Goal: Task Accomplishment & Management: Complete application form

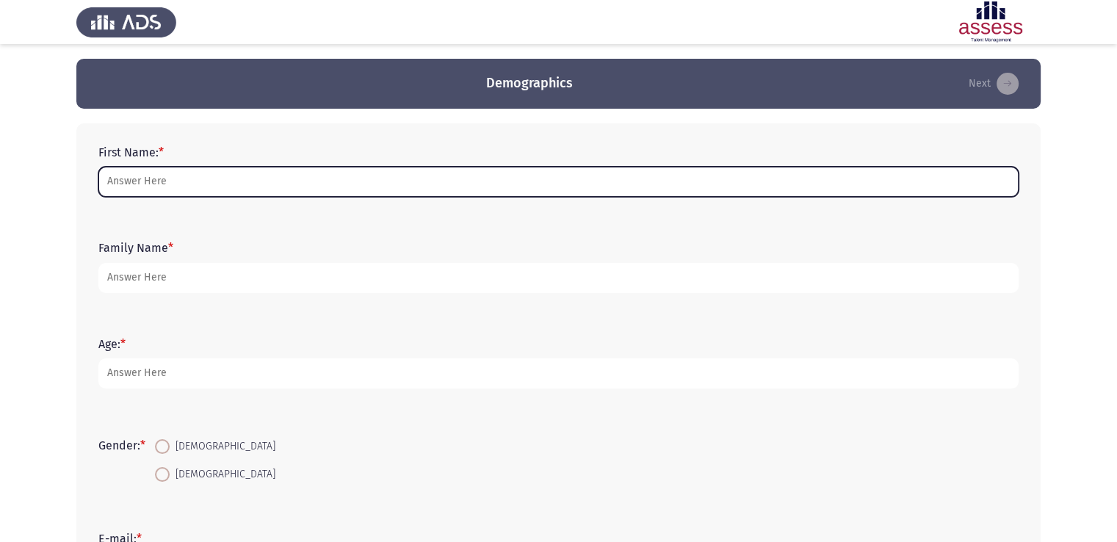
click at [508, 175] on input "First Name: *" at bounding box center [558, 182] width 920 height 30
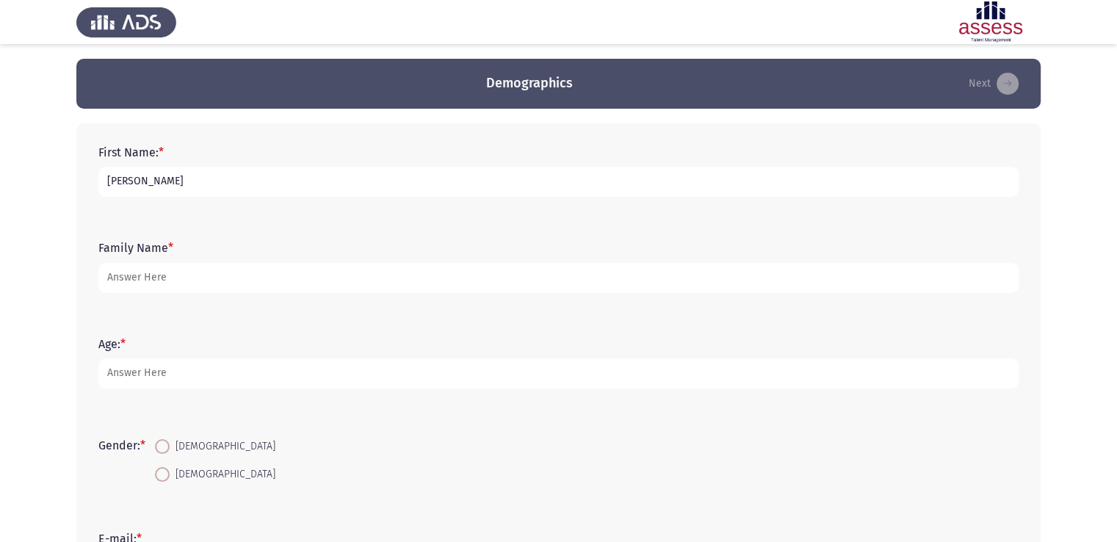
click at [160, 178] on input "[PERSON_NAME]" at bounding box center [558, 182] width 920 height 30
type input "[PERSON_NAME]"
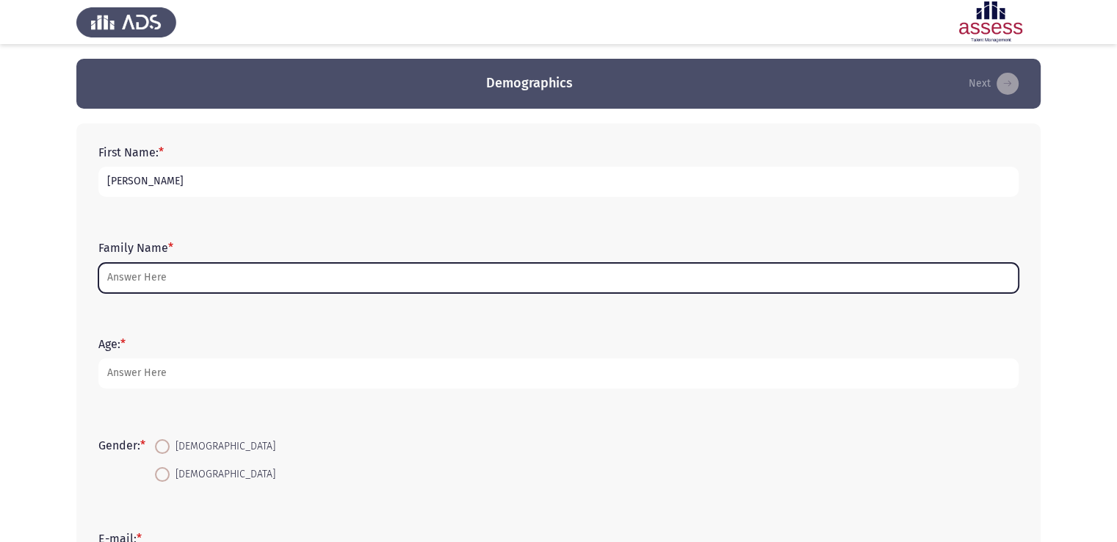
click at [140, 272] on input "Family Name *" at bounding box center [558, 278] width 920 height 30
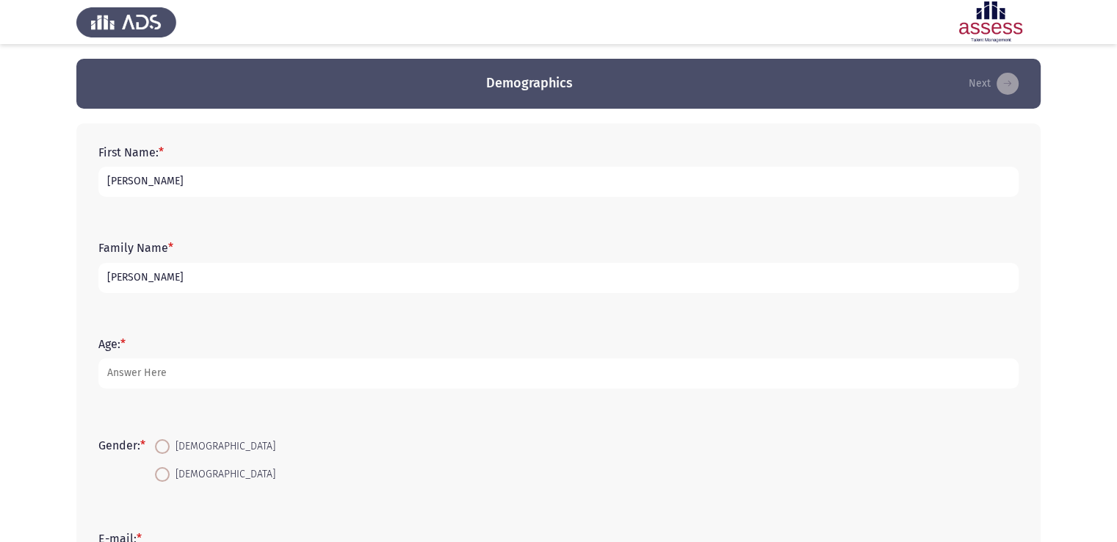
click at [136, 281] on input "[PERSON_NAME]" at bounding box center [558, 278] width 920 height 30
type input "[PERSON_NAME]"
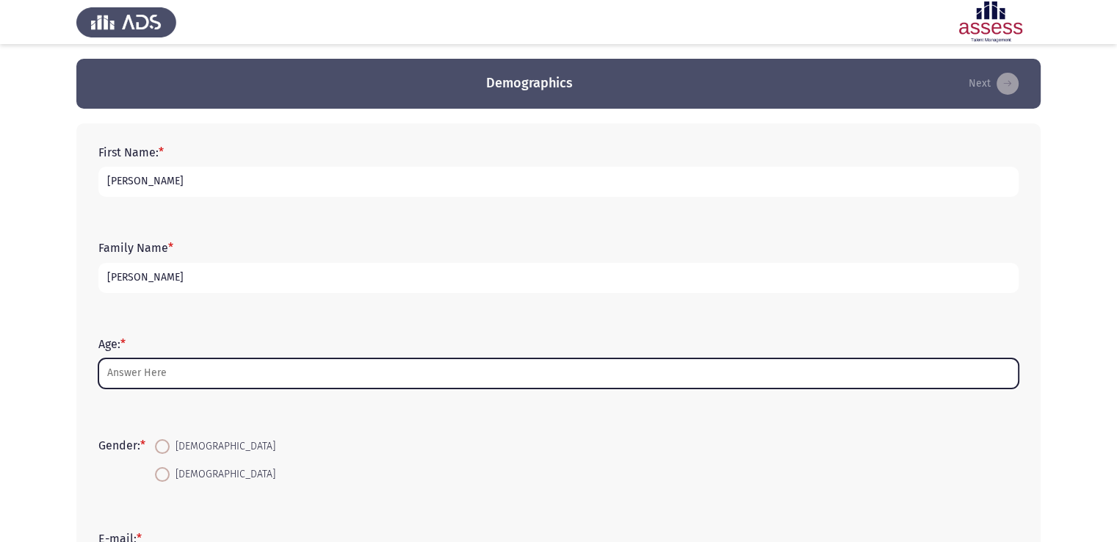
click at [143, 371] on input "Age: *" at bounding box center [558, 373] width 920 height 30
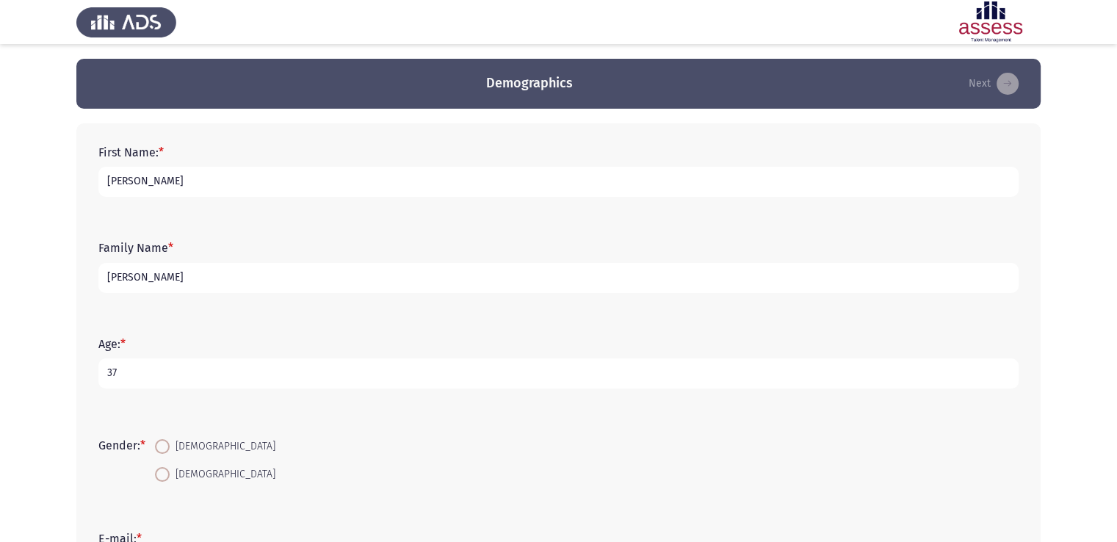
type input "37"
click at [162, 439] on span at bounding box center [162, 446] width 15 height 15
click at [162, 439] on input "[DEMOGRAPHIC_DATA]" at bounding box center [162, 446] width 15 height 15
radio input "true"
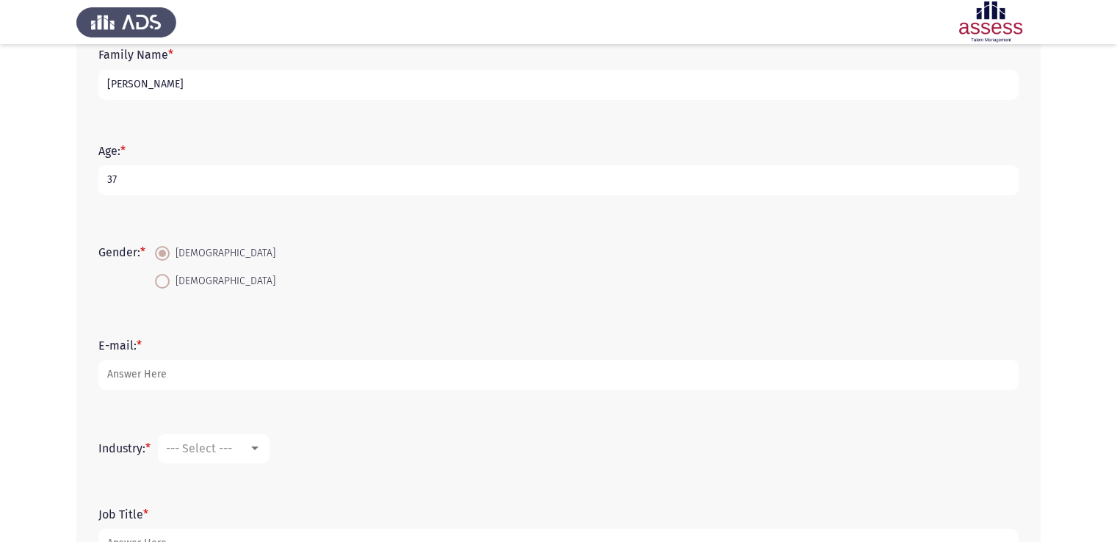
scroll to position [198, 0]
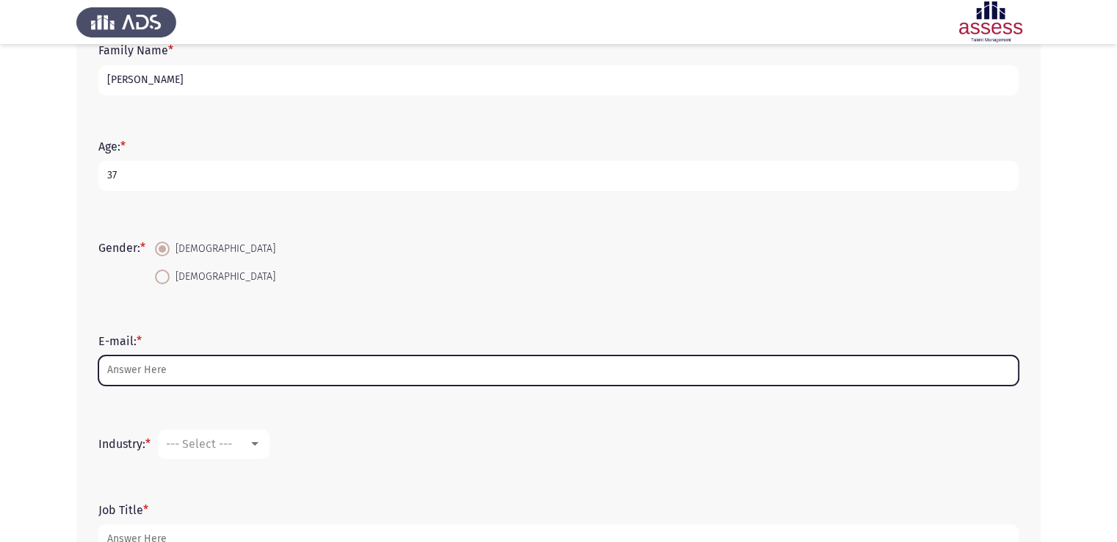
click at [599, 367] on input "E-mail: *" at bounding box center [558, 370] width 920 height 30
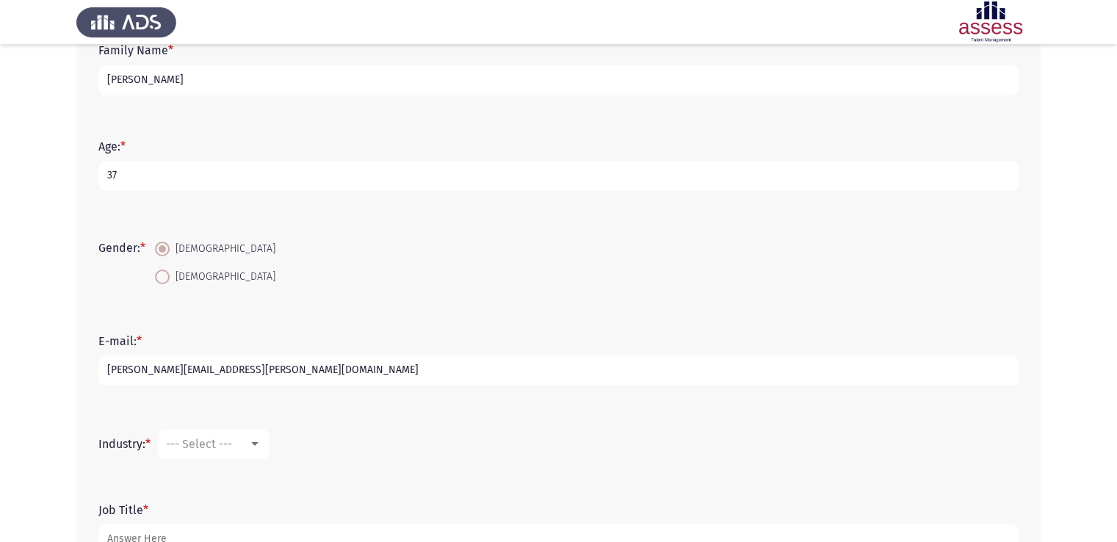
type input "[PERSON_NAME][EMAIL_ADDRESS][PERSON_NAME][DOMAIN_NAME]"
click at [232, 442] on span "--- Select ---" at bounding box center [199, 444] width 66 height 14
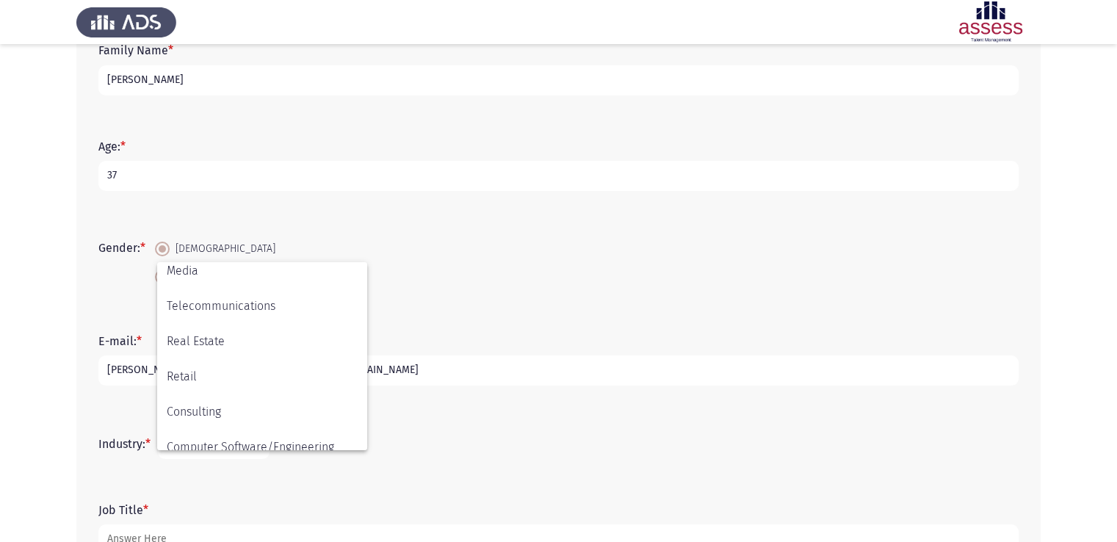
scroll to position [482, 0]
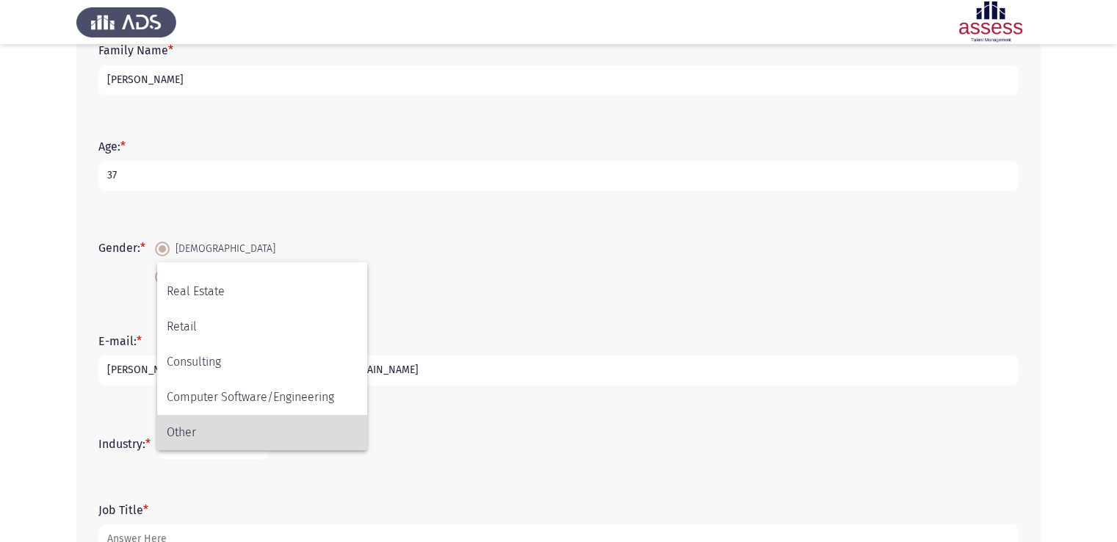
click at [279, 441] on span "Other" at bounding box center [262, 432] width 191 height 35
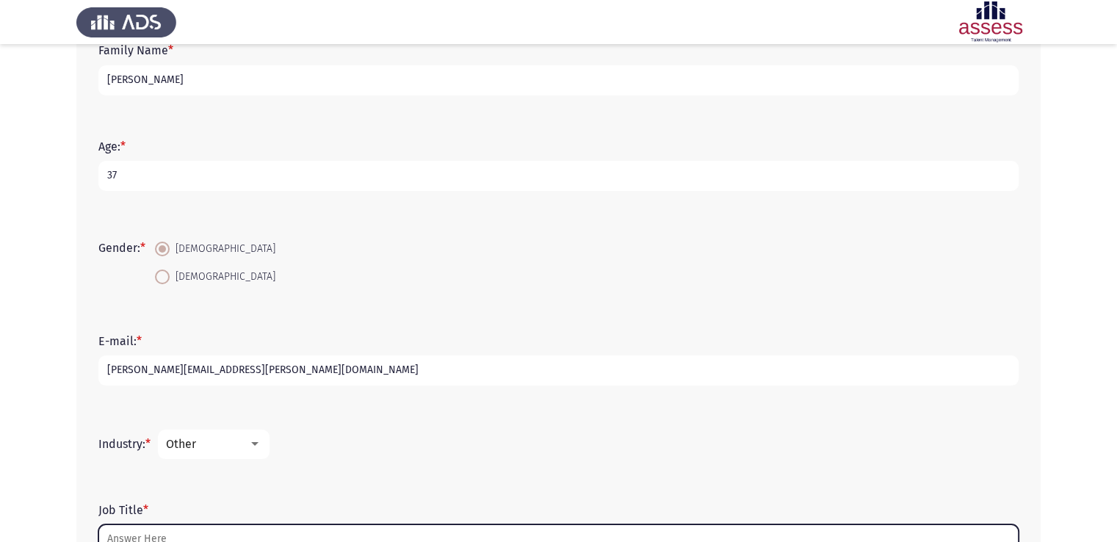
click at [240, 538] on input "Job Title *" at bounding box center [558, 539] width 920 height 30
type input "S"
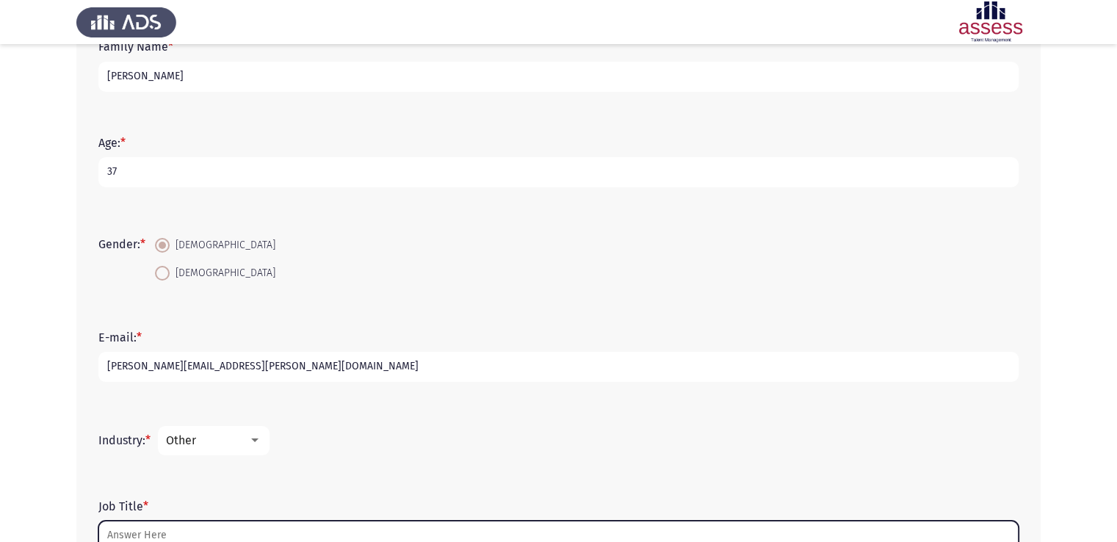
type input "P"
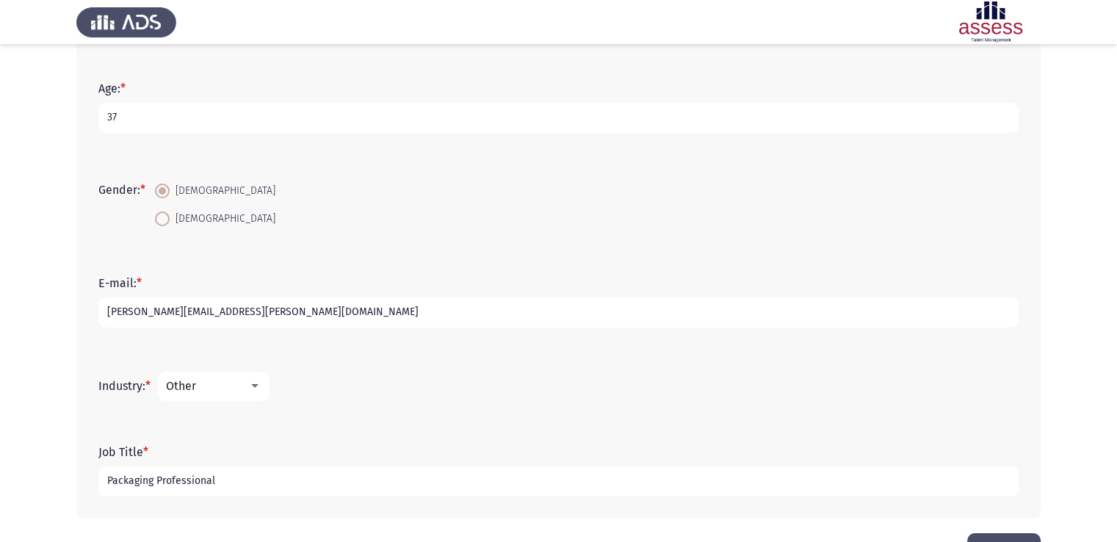
scroll to position [306, 0]
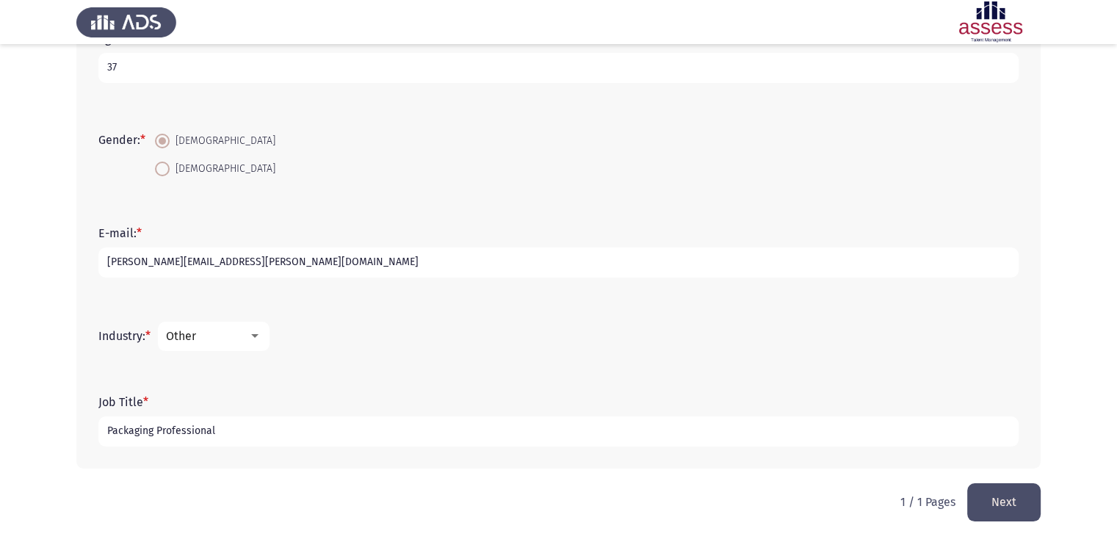
type input "Packaging Professional"
click at [990, 505] on button "Next" at bounding box center [1003, 501] width 73 height 37
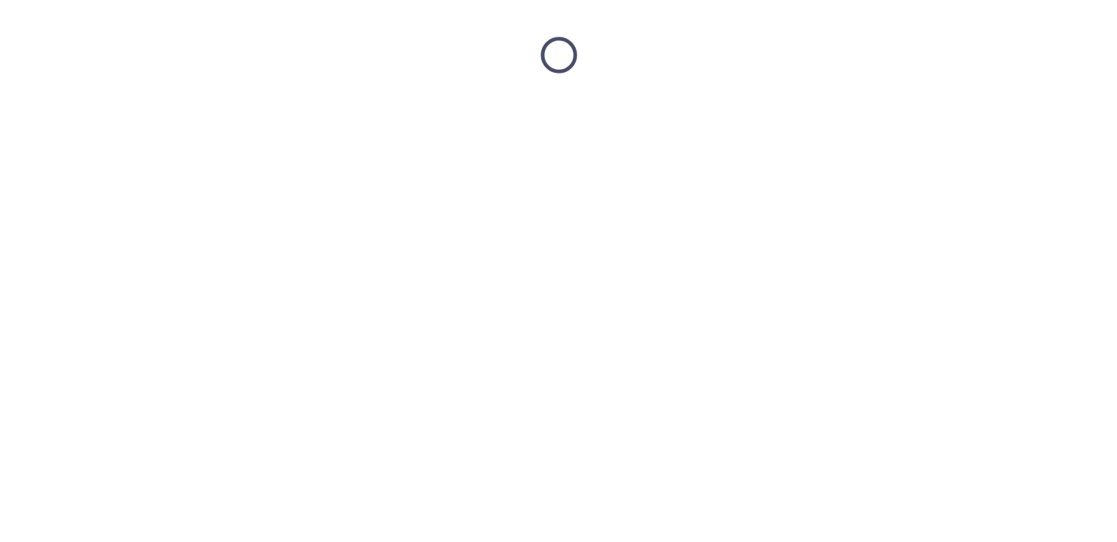
scroll to position [0, 0]
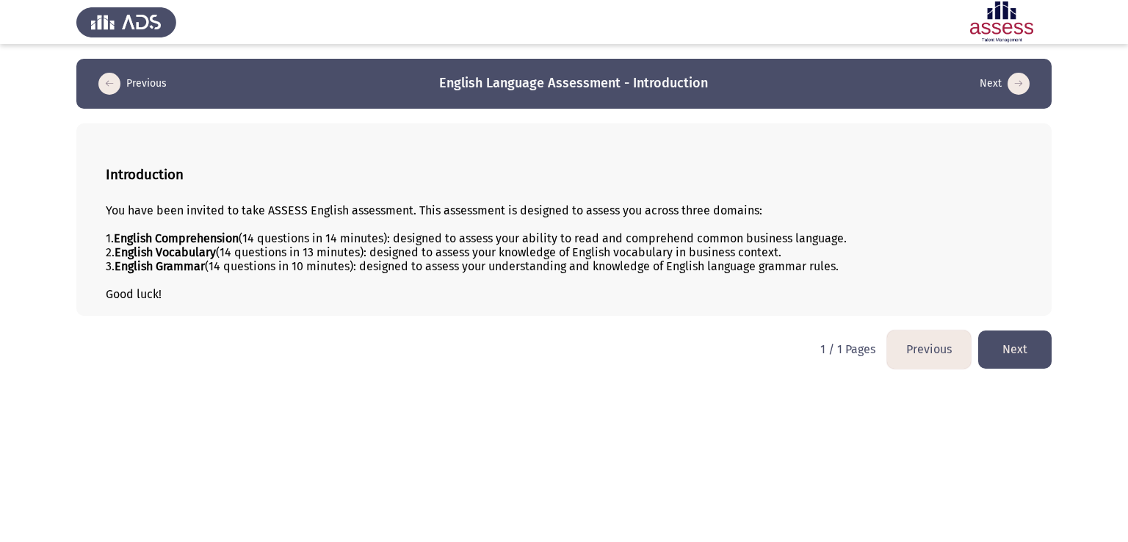
click at [1018, 348] on button "Next" at bounding box center [1014, 348] width 73 height 37
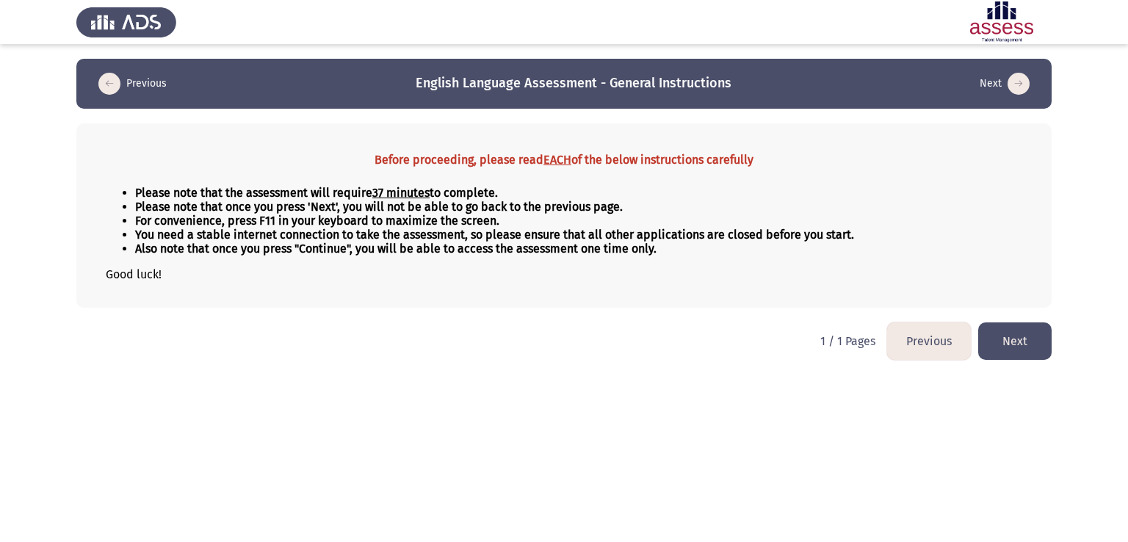
click at [1018, 348] on button "Next" at bounding box center [1014, 340] width 73 height 37
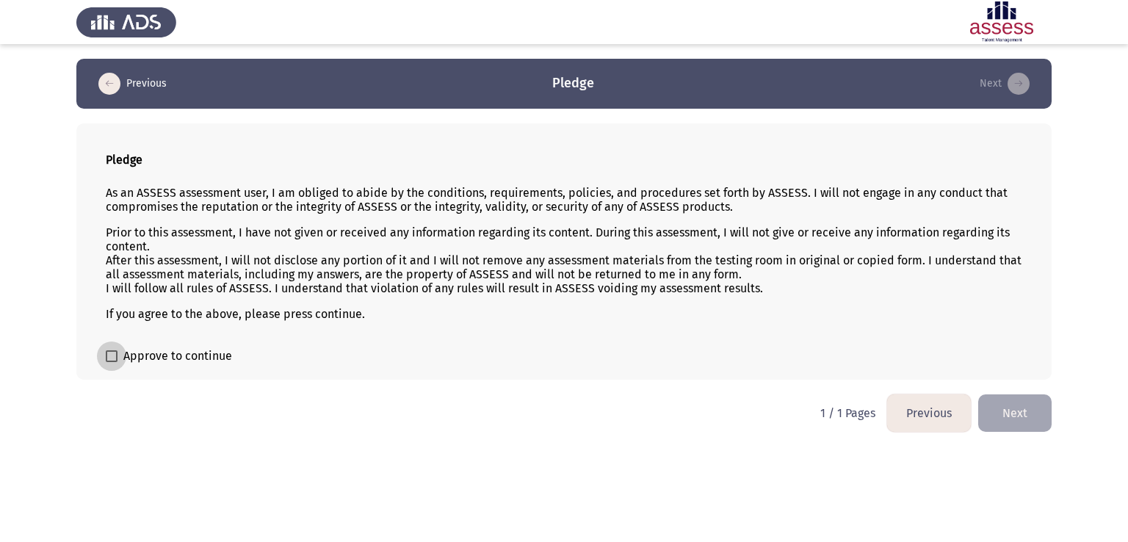
click at [173, 356] on span "Approve to continue" at bounding box center [177, 356] width 109 height 18
click at [112, 362] on input "Approve to continue" at bounding box center [111, 362] width 1 height 1
checkbox input "true"
click at [1037, 414] on button "Next" at bounding box center [1014, 412] width 73 height 37
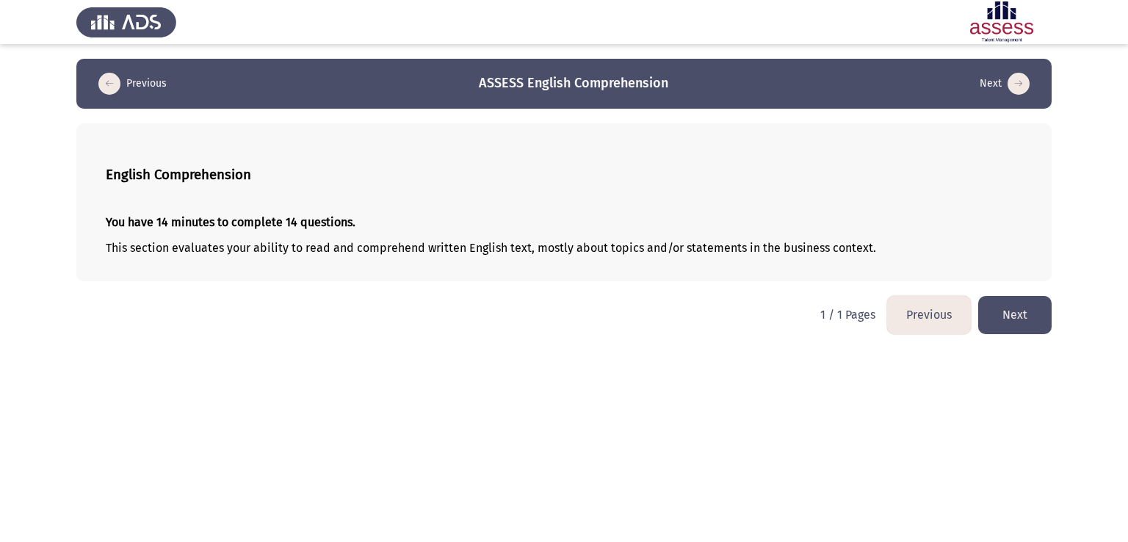
click at [1011, 311] on button "Next" at bounding box center [1014, 314] width 73 height 37
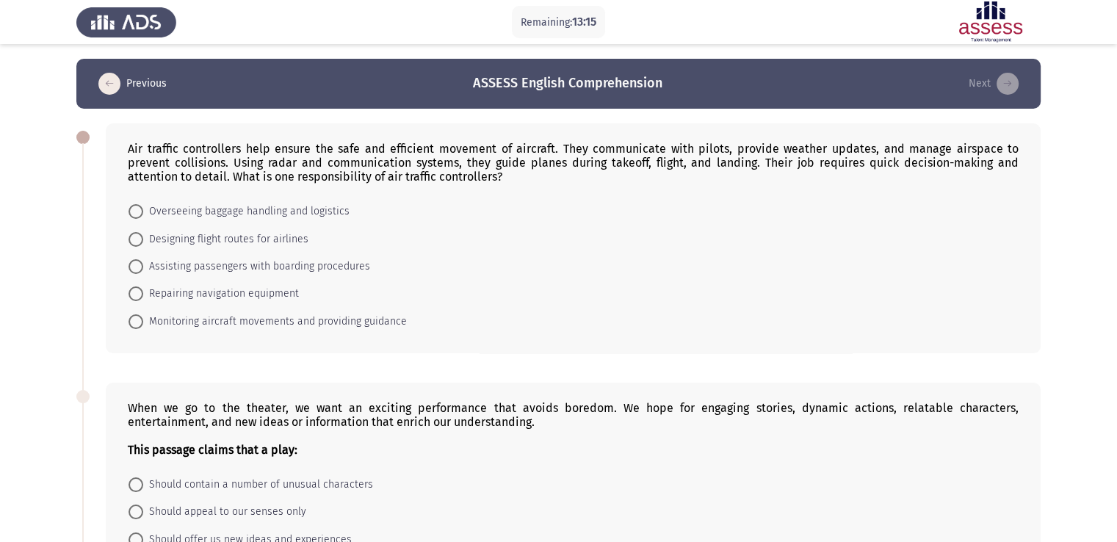
click at [361, 319] on span "Monitoring aircraft movements and providing guidance" at bounding box center [275, 322] width 264 height 18
click at [143, 319] on input "Monitoring aircraft movements and providing guidance" at bounding box center [136, 321] width 15 height 15
radio input "true"
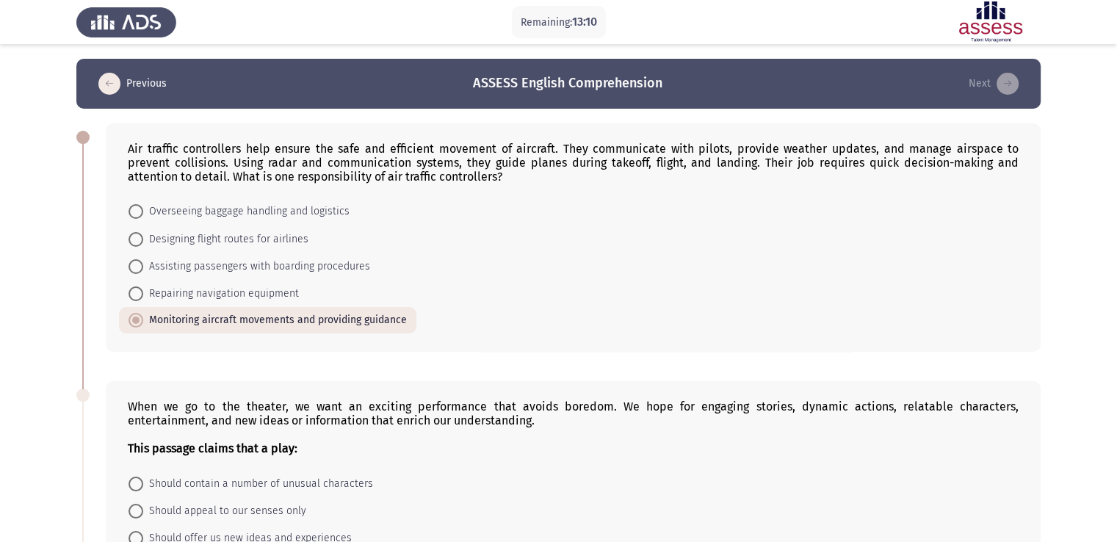
click at [915, 253] on form "Overseeing baggage handling and logistics Designing flight routes for airlines …" at bounding box center [573, 266] width 891 height 136
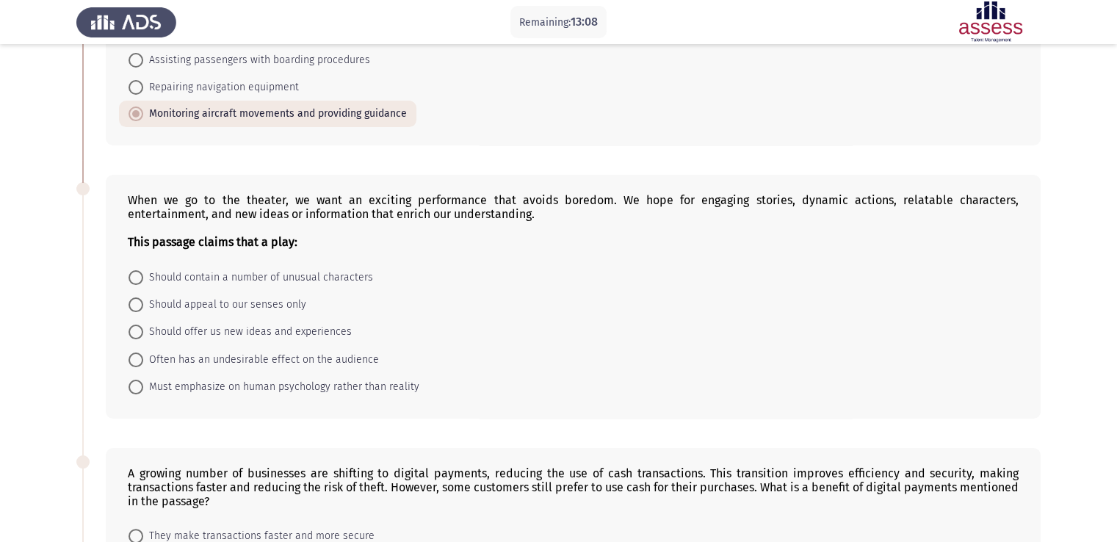
scroll to position [259, 0]
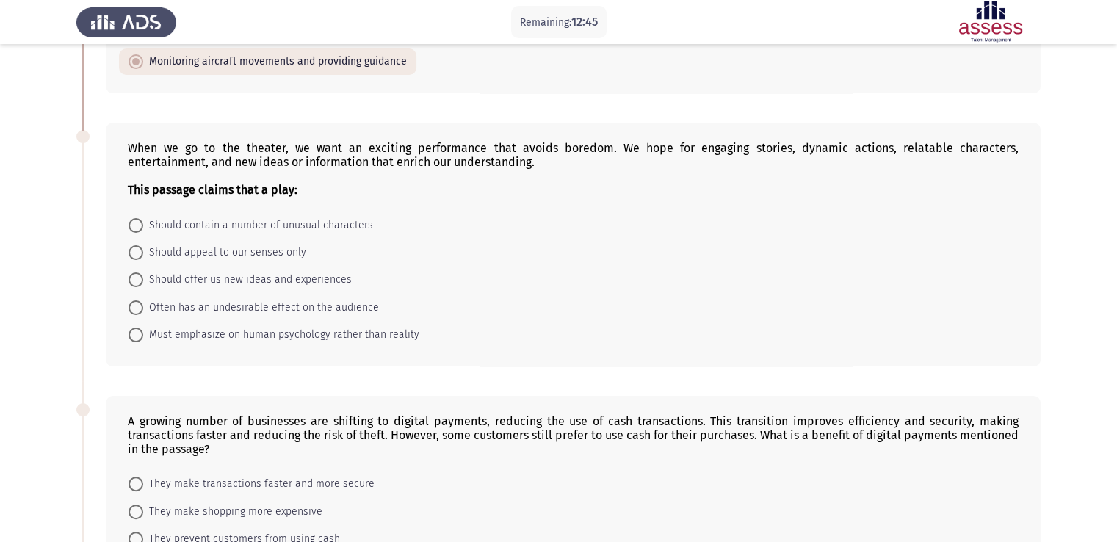
click at [326, 275] on span "Should offer us new ideas and experiences" at bounding box center [247, 280] width 209 height 18
click at [143, 275] on input "Should offer us new ideas and experiences" at bounding box center [136, 279] width 15 height 15
radio input "true"
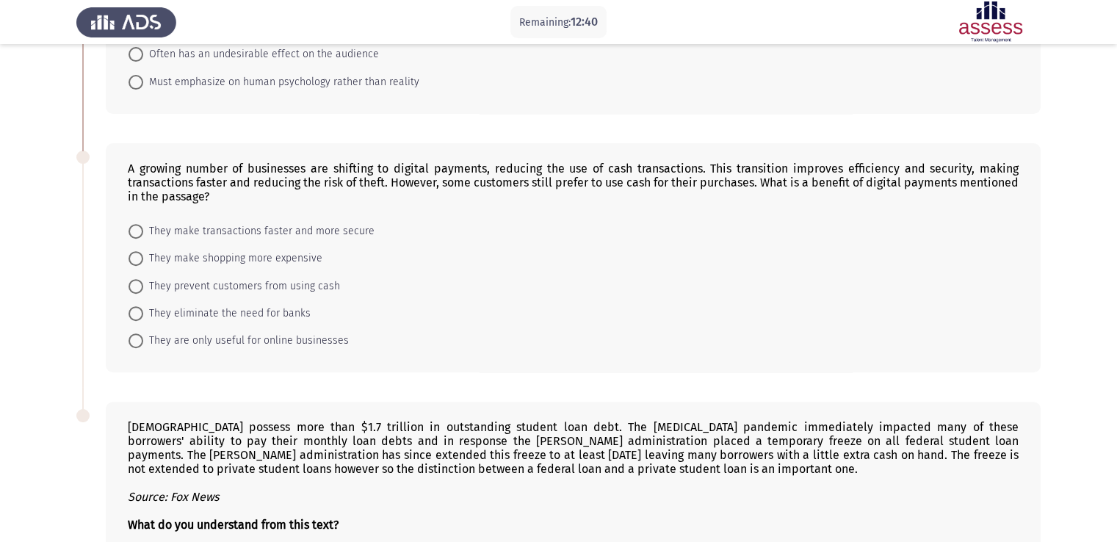
scroll to position [523, 0]
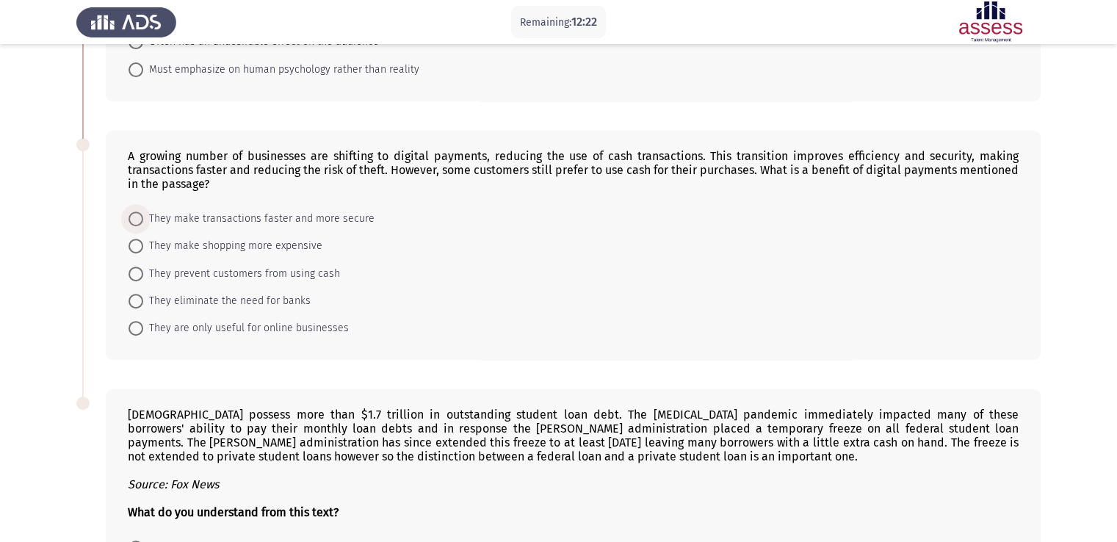
click at [229, 216] on span "They make transactions faster and more secure" at bounding box center [258, 219] width 231 height 18
click at [143, 216] on input "They make transactions faster and more secure" at bounding box center [136, 219] width 15 height 15
radio input "true"
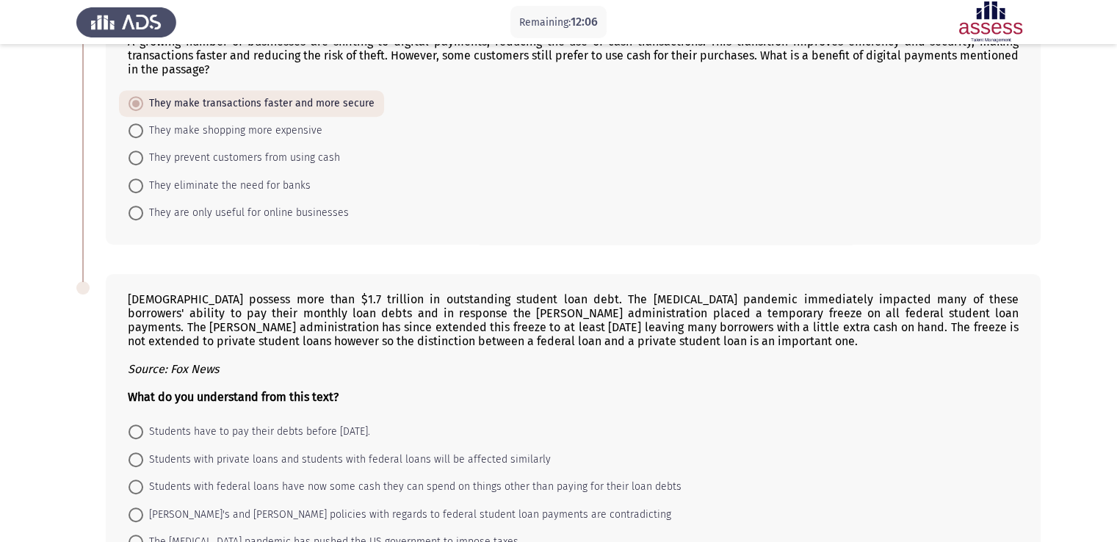
scroll to position [639, 0]
click at [541, 162] on form "They make transactions faster and more secure They make shopping more expensive…" at bounding box center [573, 157] width 891 height 136
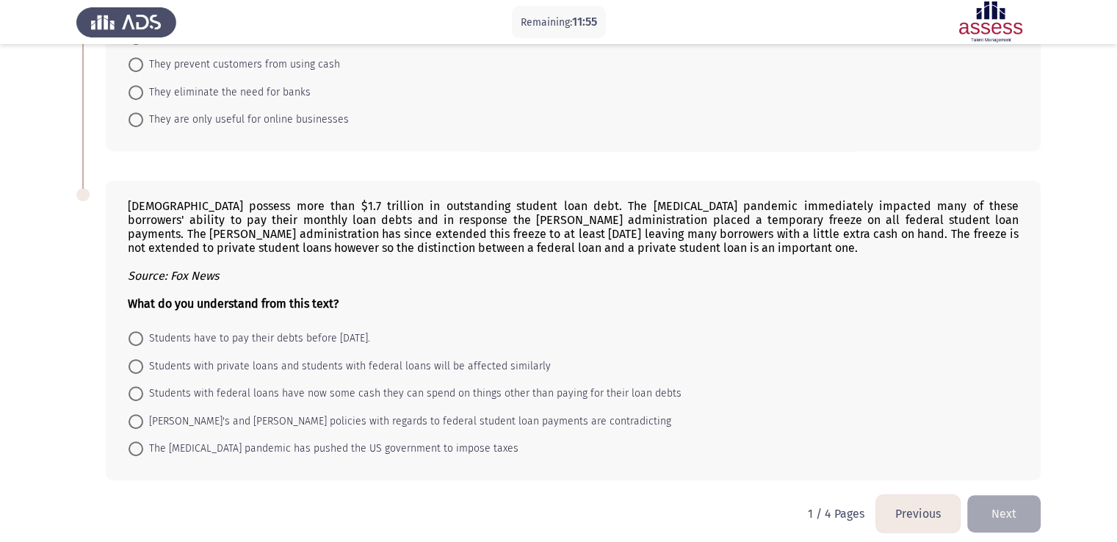
scroll to position [735, 0]
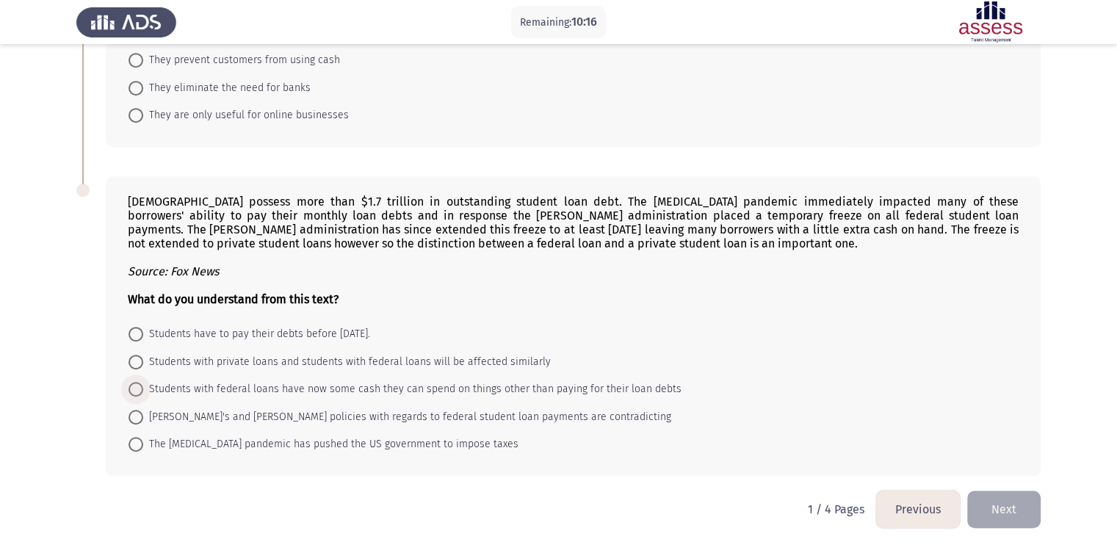
click at [140, 388] on span at bounding box center [136, 389] width 15 height 15
click at [140, 388] on input "Students with federal loans have now some cash they can spend on things other t…" at bounding box center [136, 389] width 15 height 15
radio input "true"
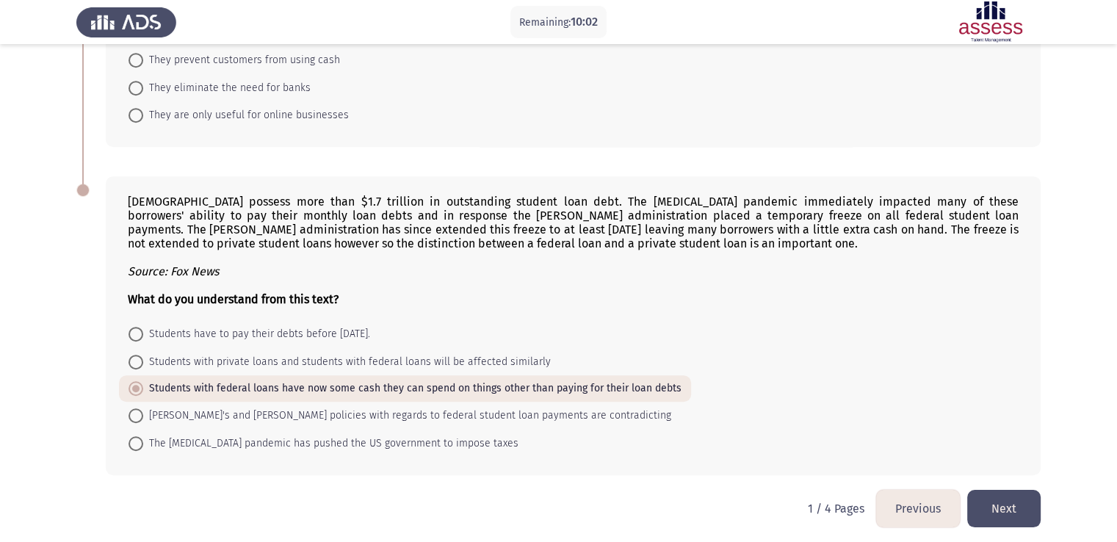
click at [995, 501] on button "Next" at bounding box center [1003, 508] width 73 height 37
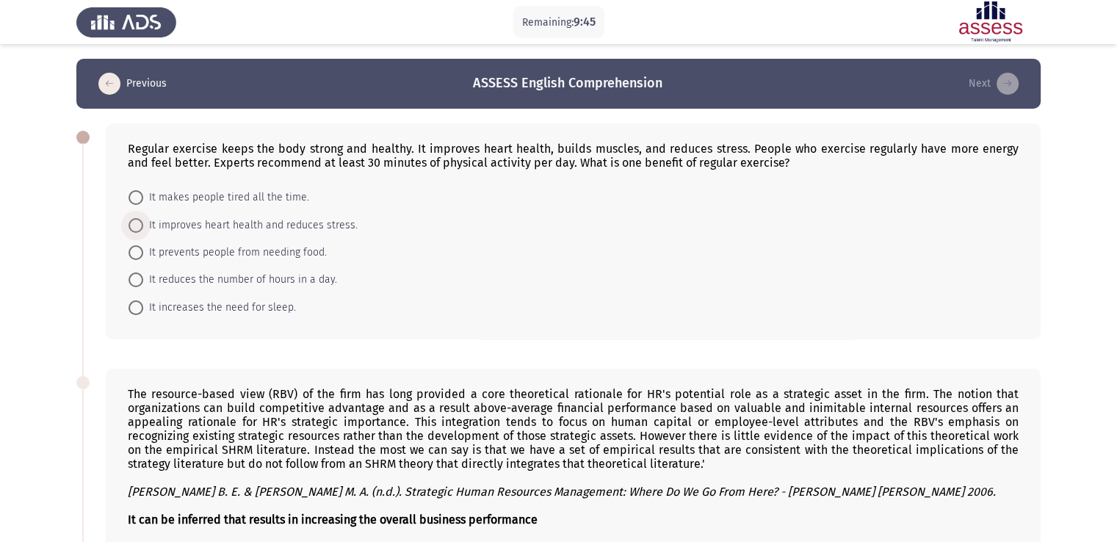
click at [272, 224] on span "It improves heart health and reduces stress." at bounding box center [250, 226] width 214 height 18
click at [143, 224] on input "It improves heart health and reduces stress." at bounding box center [136, 225] width 15 height 15
radio input "true"
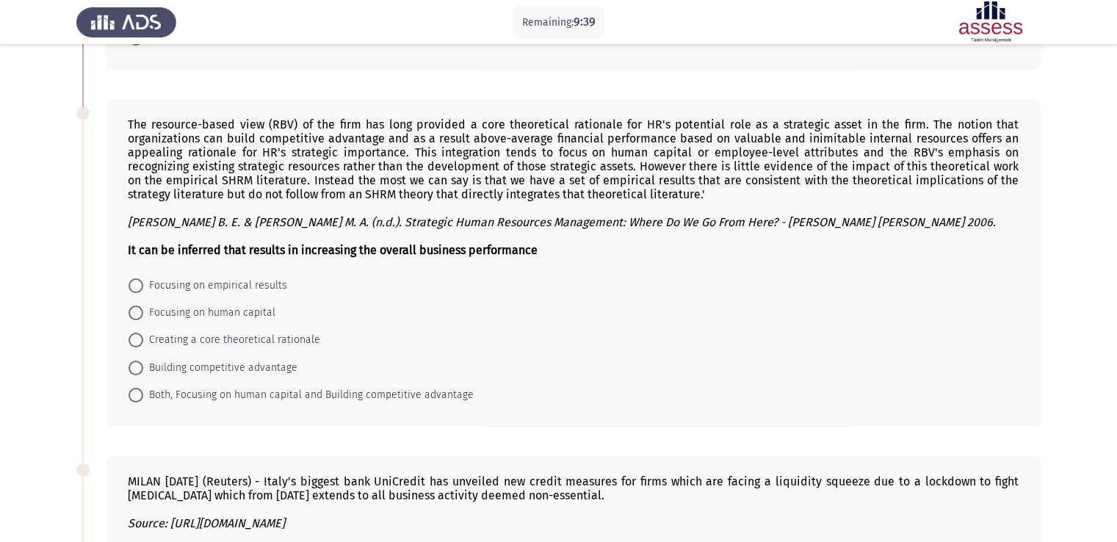
scroll to position [283, 0]
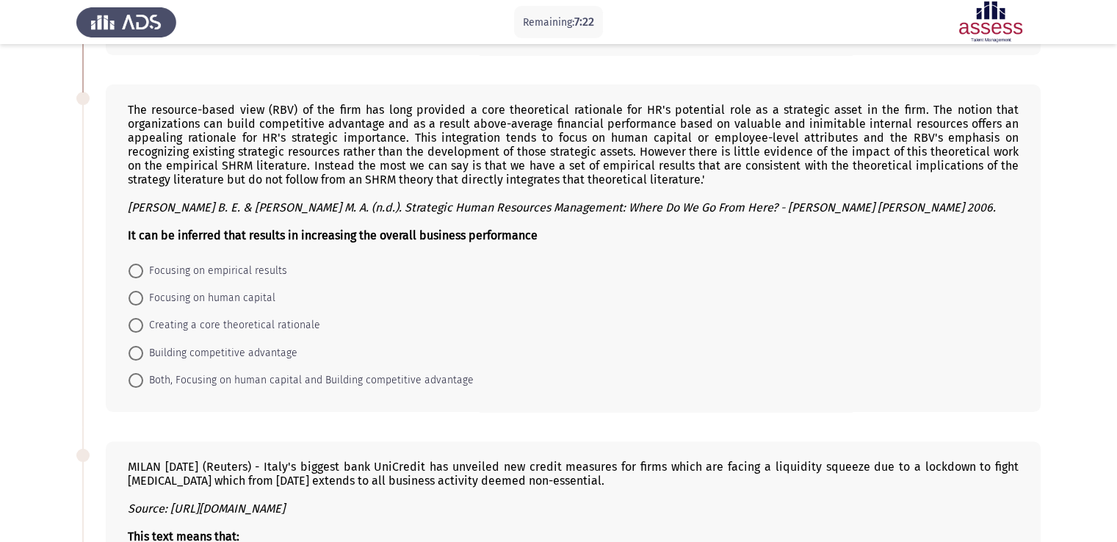
click at [242, 295] on span "Focusing on human capital" at bounding box center [209, 298] width 132 height 18
click at [143, 295] on input "Focusing on human capital" at bounding box center [136, 298] width 15 height 15
radio input "true"
click at [188, 374] on span "Both, Focusing on human capital and Building competitive advantage" at bounding box center [308, 380] width 330 height 18
click at [143, 374] on input "Both, Focusing on human capital and Building competitive advantage" at bounding box center [136, 379] width 15 height 15
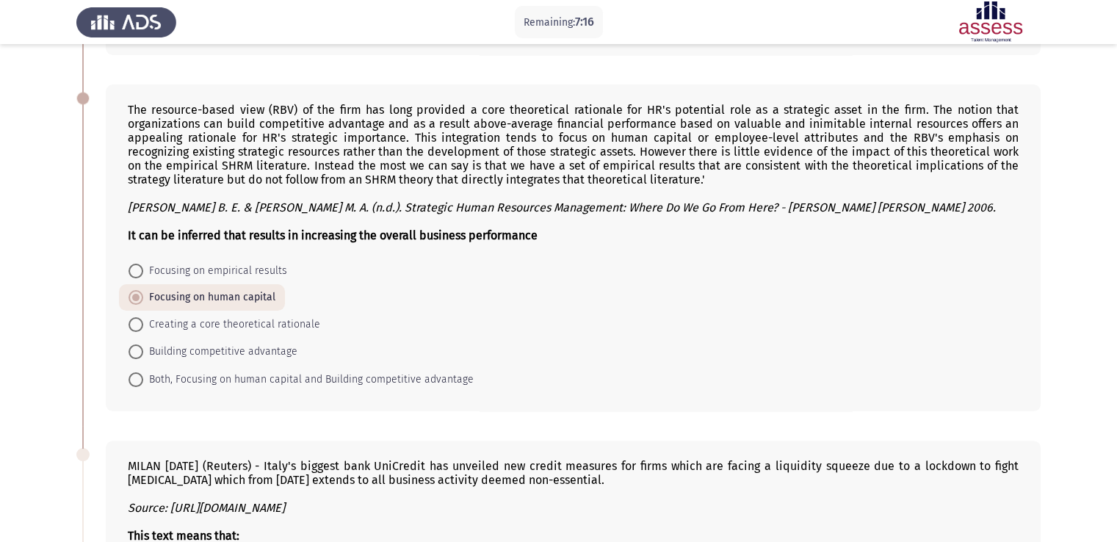
radio input "true"
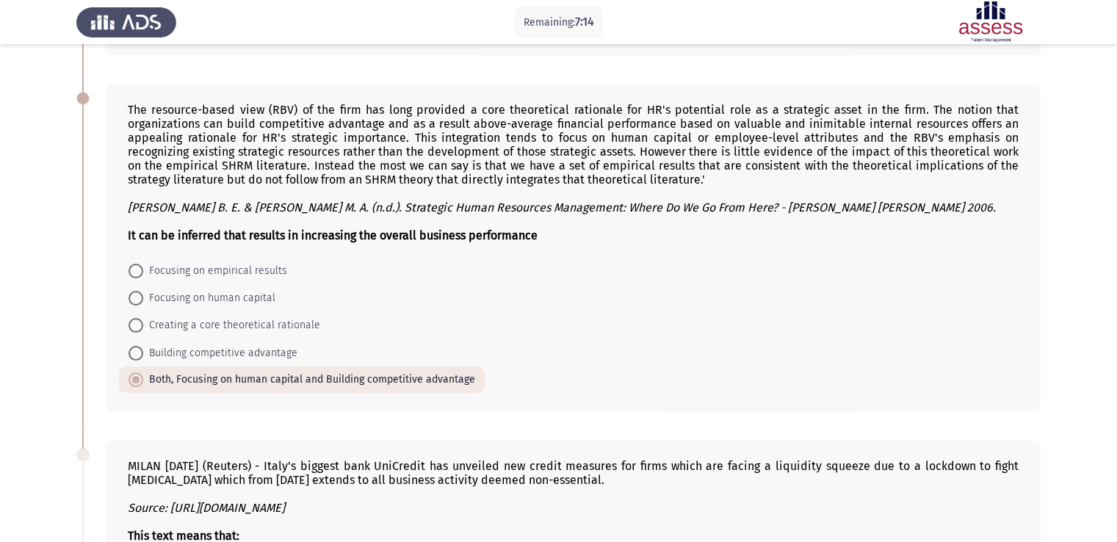
click at [188, 374] on span "Both, Focusing on human capital and Building competitive advantage" at bounding box center [309, 380] width 332 height 18
click at [143, 374] on input "Both, Focusing on human capital and Building competitive advantage" at bounding box center [136, 379] width 15 height 15
click at [185, 300] on span "Focusing on human capital" at bounding box center [209, 298] width 132 height 18
click at [143, 300] on input "Focusing on human capital" at bounding box center [136, 298] width 15 height 15
radio input "true"
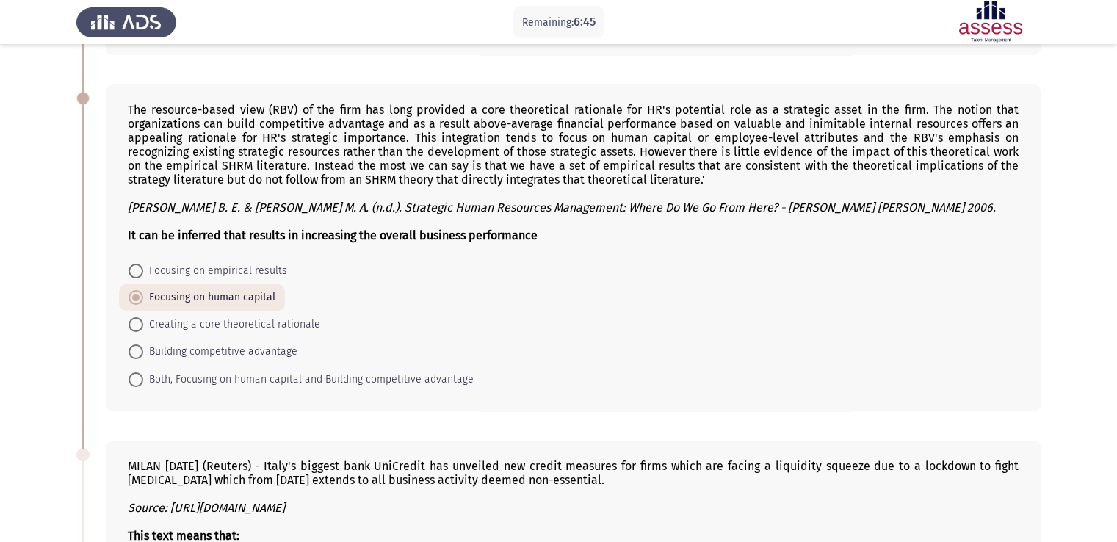
click at [302, 388] on span "Both, Focusing on human capital and Building competitive advantage" at bounding box center [308, 380] width 330 height 18
click at [143, 387] on input "Both, Focusing on human capital and Building competitive advantage" at bounding box center [136, 379] width 15 height 15
radio input "true"
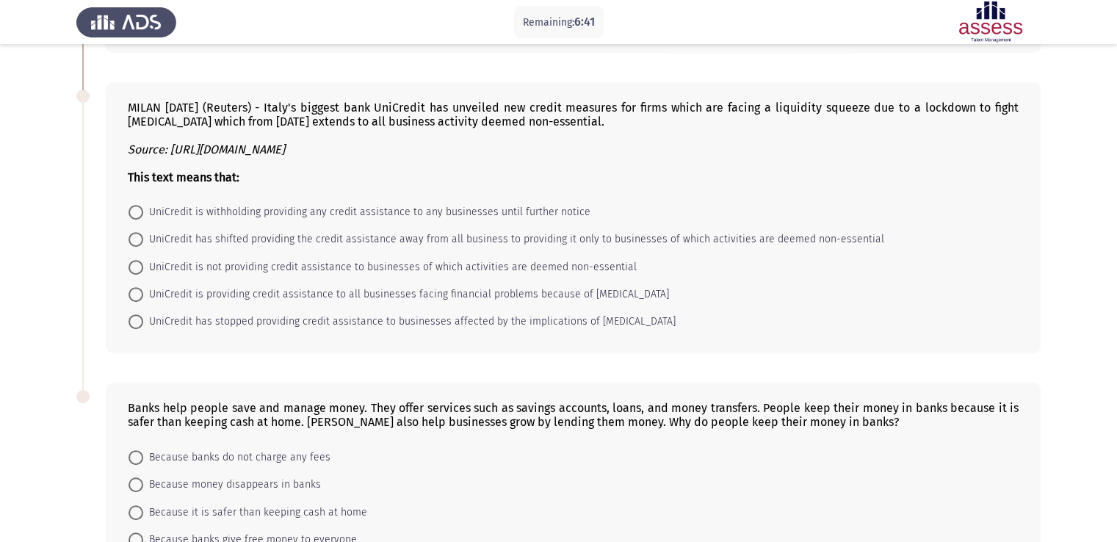
scroll to position [646, 0]
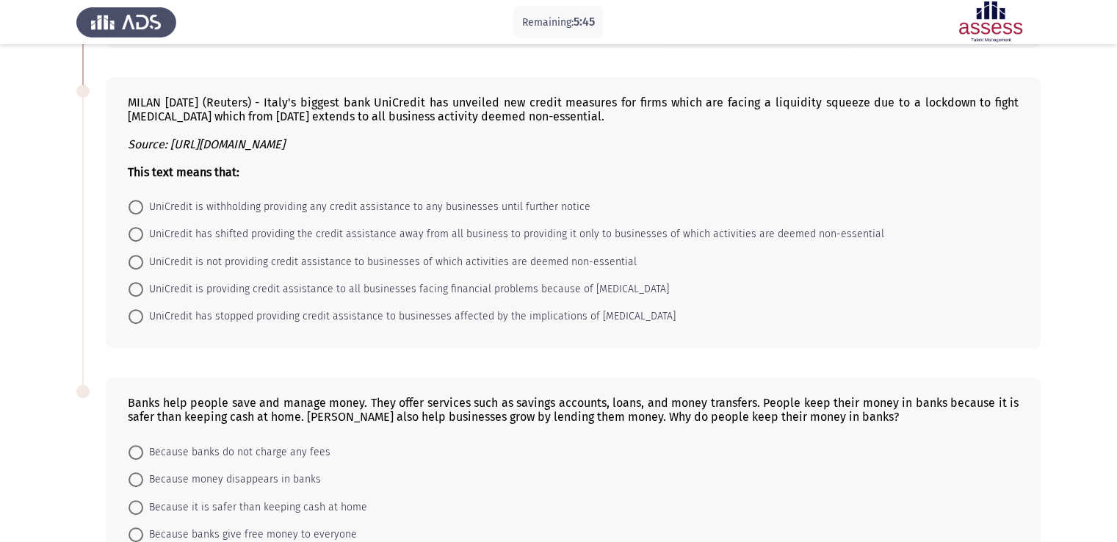
click at [397, 292] on span "UniCredit is providing credit assistance to all businesses facing financial pro…" at bounding box center [406, 290] width 526 height 18
click at [143, 292] on input "UniCredit is providing credit assistance to all businesses facing financial pro…" at bounding box center [136, 289] width 15 height 15
radio input "true"
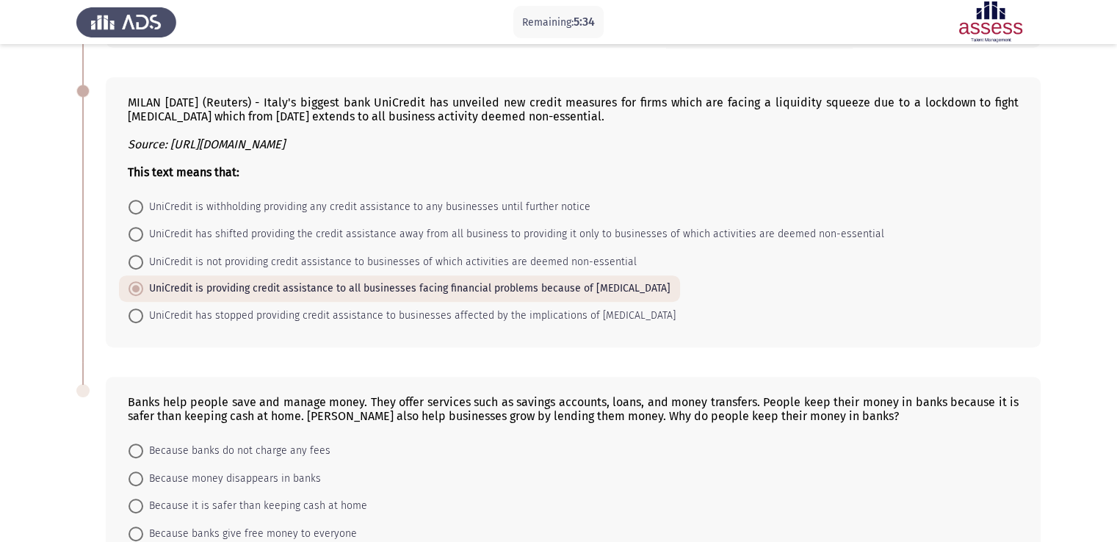
click at [267, 212] on span "UniCredit is withholding providing any credit assistance to any businesses unti…" at bounding box center [366, 207] width 447 height 18
click at [143, 212] on input "UniCredit is withholding providing any credit assistance to any businesses unti…" at bounding box center [136, 207] width 15 height 15
radio input "true"
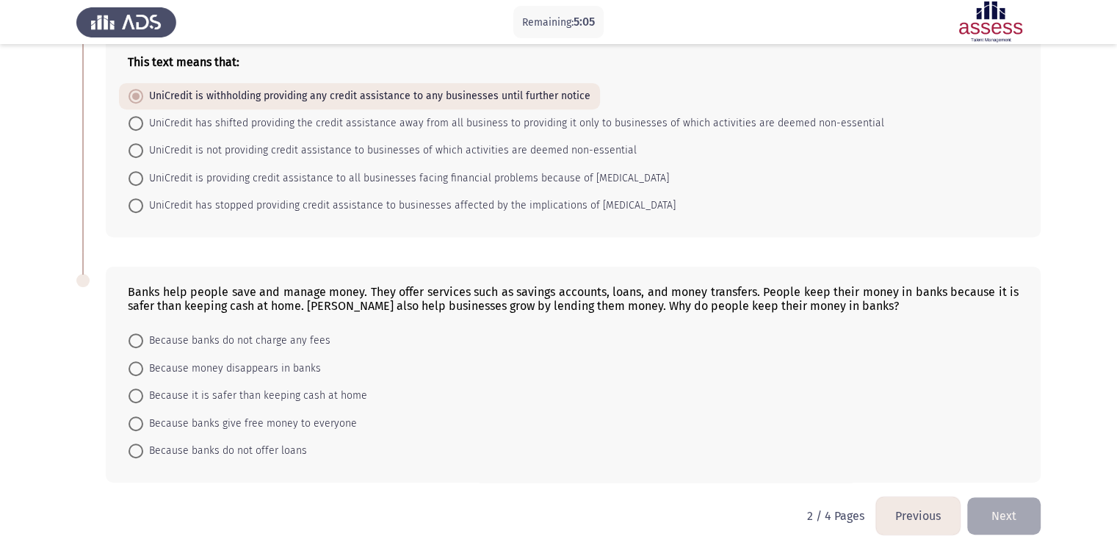
scroll to position [759, 0]
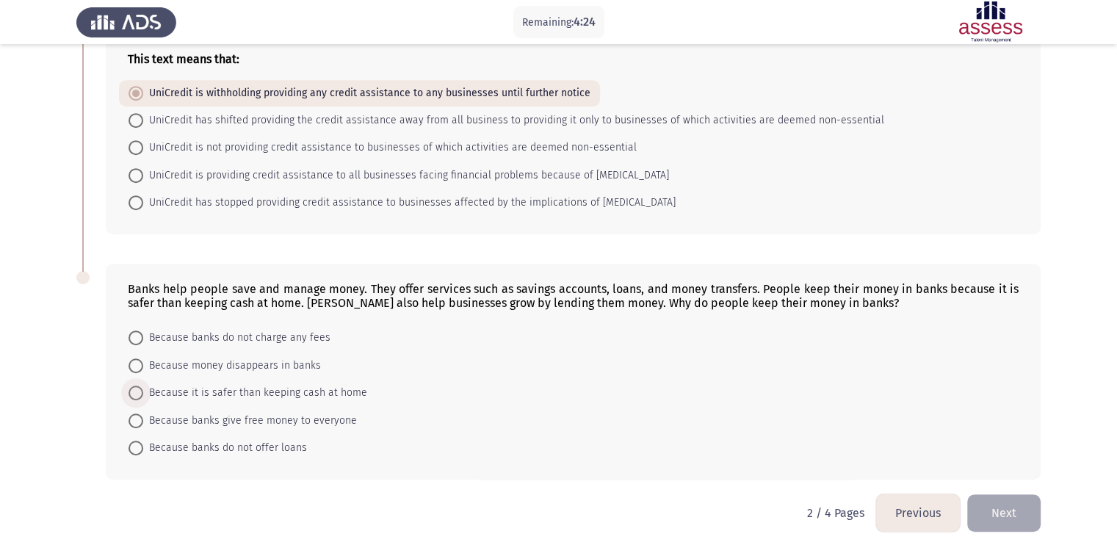
click at [293, 397] on span "Because it is safer than keeping cash at home" at bounding box center [255, 393] width 224 height 18
click at [143, 397] on input "Because it is safer than keeping cash at home" at bounding box center [136, 393] width 15 height 15
radio input "true"
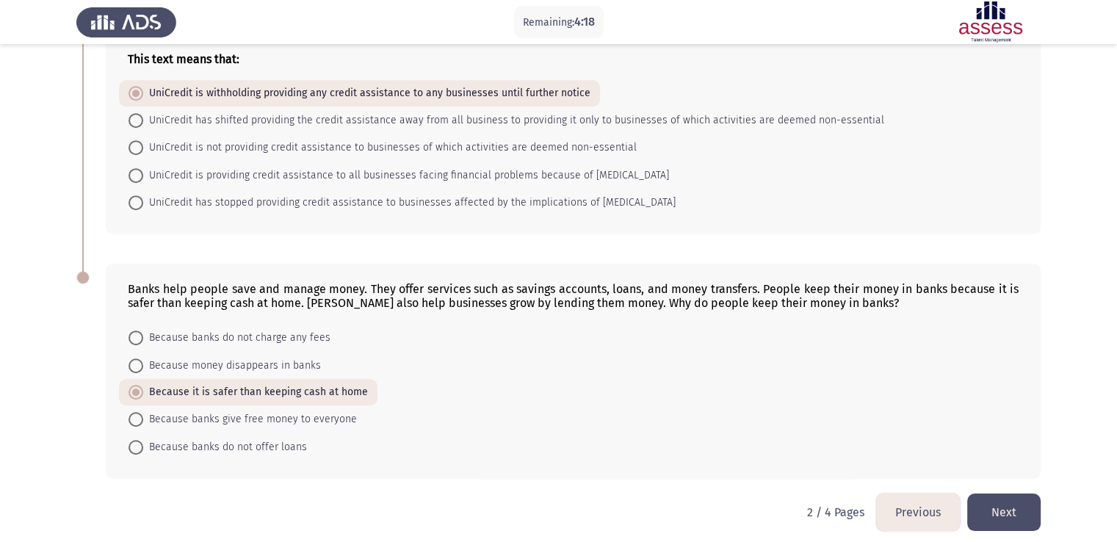
click at [1003, 510] on button "Next" at bounding box center [1003, 512] width 73 height 37
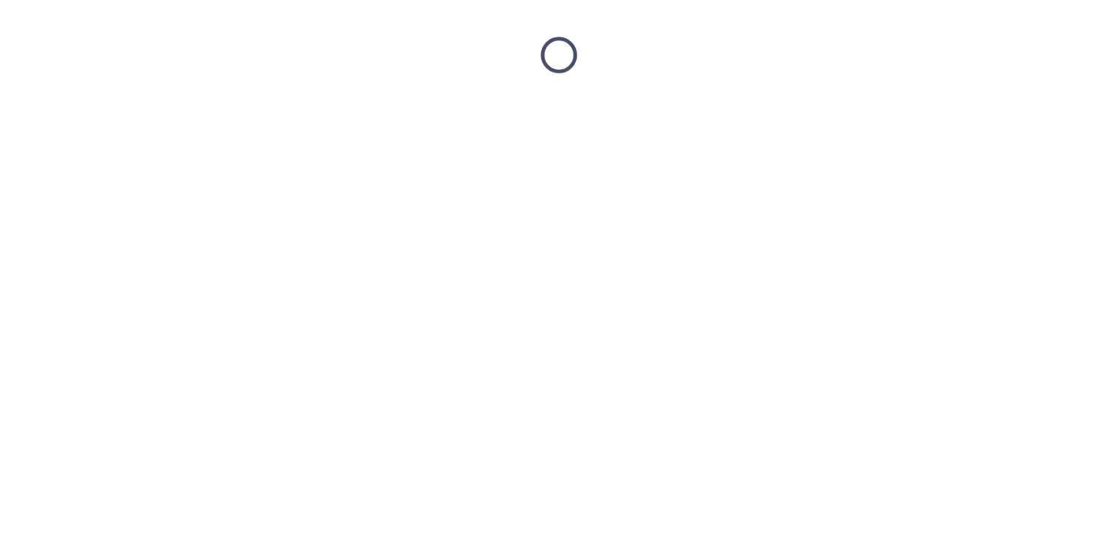
scroll to position [0, 0]
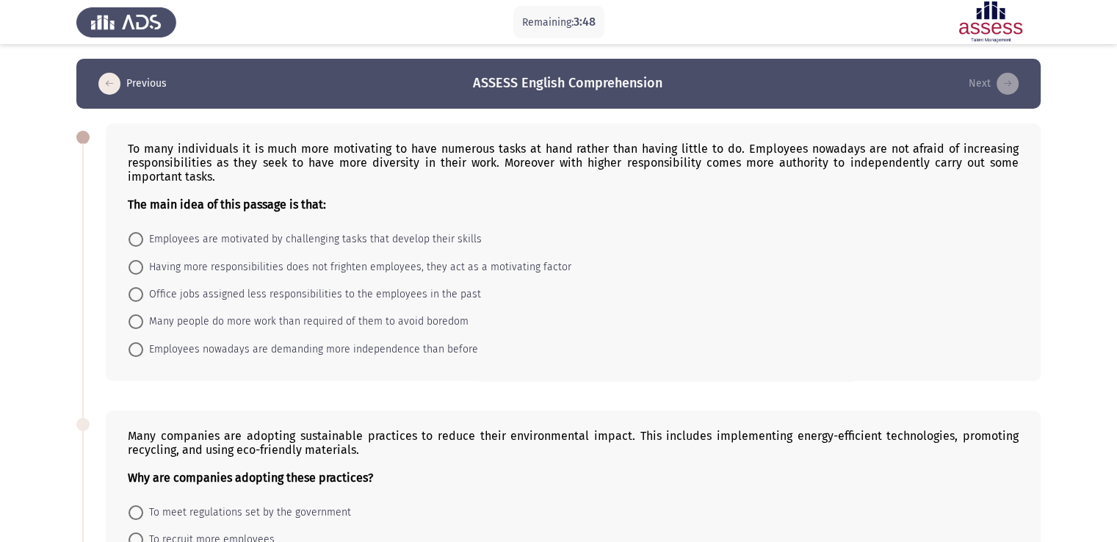
click at [448, 262] on span "Having more responsibilities does not frighten employees, they act as a motivat…" at bounding box center [357, 268] width 428 height 18
click at [143, 262] on input "Having more responsibilities does not frighten employees, they act as a motivat…" at bounding box center [136, 267] width 15 height 15
radio input "true"
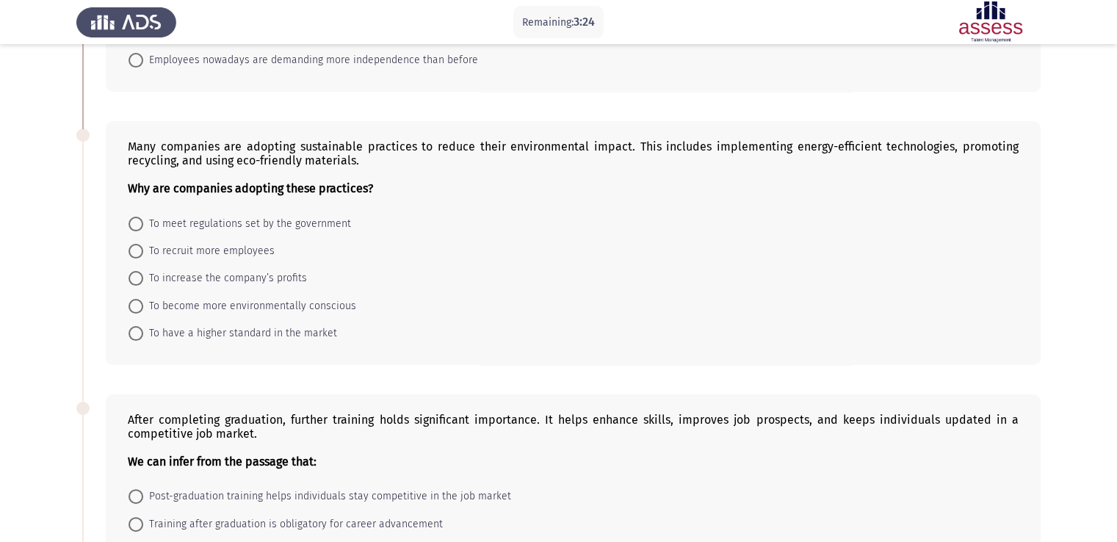
scroll to position [289, 0]
click at [199, 306] on span "To become more environmentally conscious" at bounding box center [249, 306] width 213 height 18
click at [143, 306] on input "To become more environmentally conscious" at bounding box center [136, 305] width 15 height 15
radio input "true"
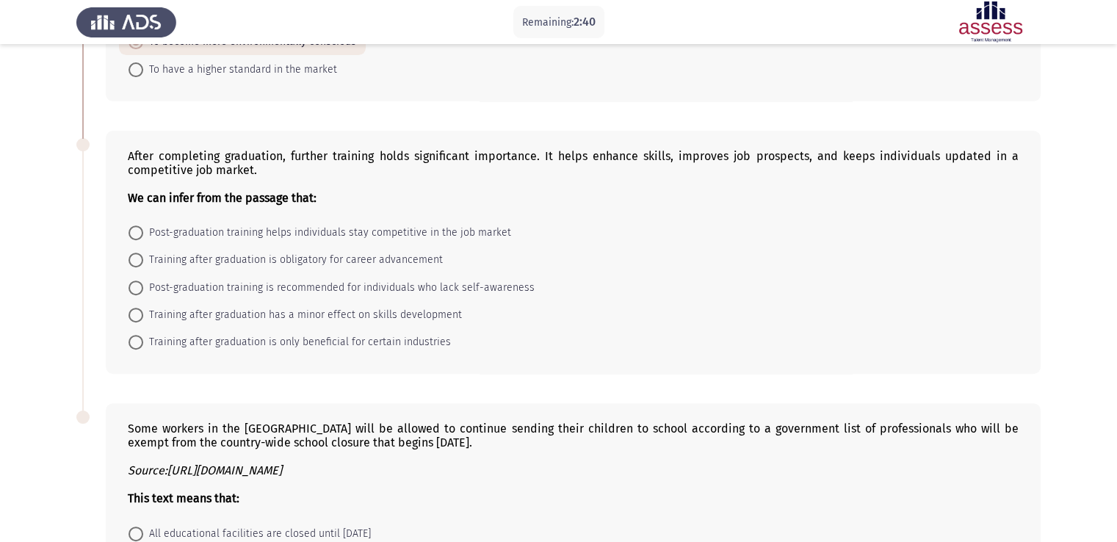
scroll to position [552, 0]
click at [165, 231] on span "Post-graduation training helps individuals stay competitive in the job market" at bounding box center [327, 232] width 368 height 18
click at [143, 231] on input "Post-graduation training helps individuals stay competitive in the job market" at bounding box center [136, 231] width 15 height 15
radio input "true"
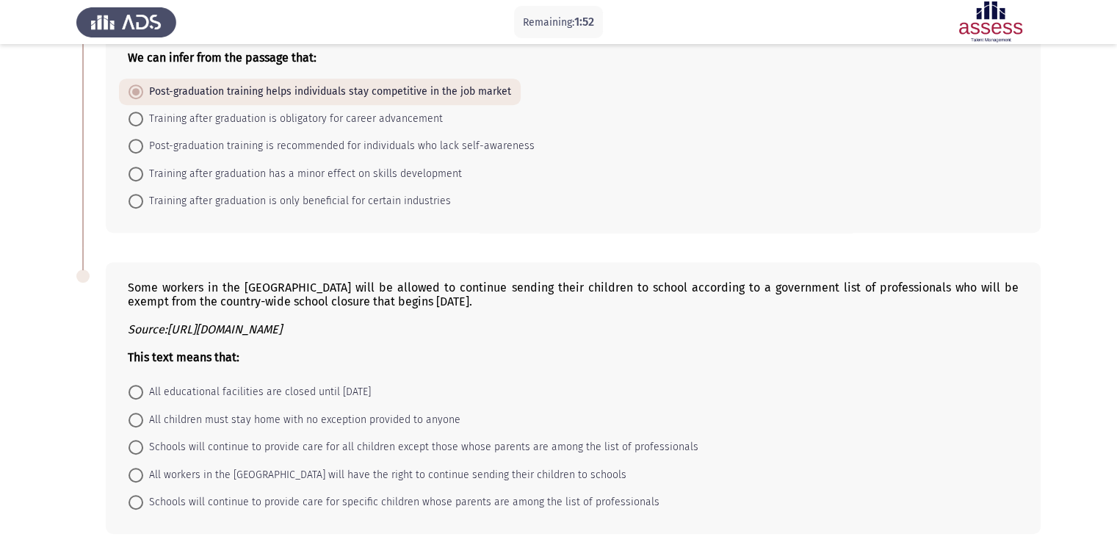
scroll to position [757, 0]
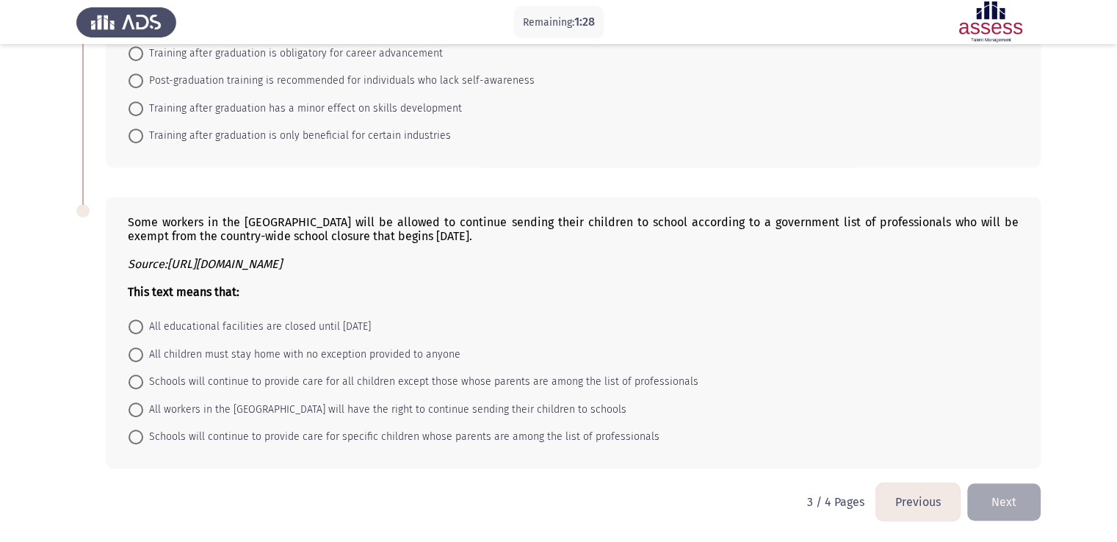
click at [208, 439] on span "Schools will continue to provide care for specific children whose parents are a…" at bounding box center [401, 437] width 516 height 18
click at [143, 439] on input "Schools will continue to provide care for specific children whose parents are a…" at bounding box center [136, 437] width 15 height 15
radio input "true"
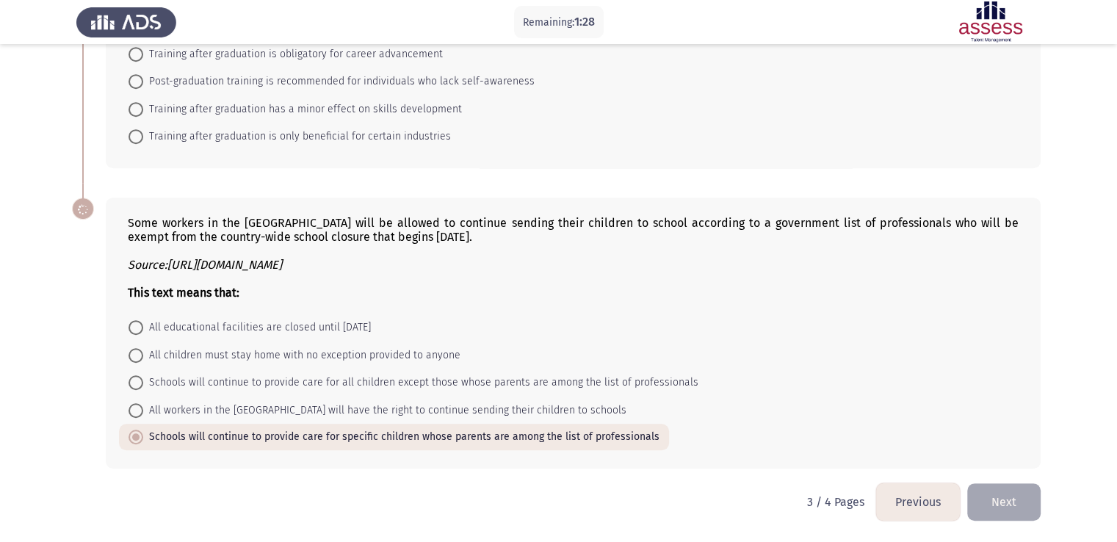
scroll to position [756, 0]
click at [987, 510] on button "Next" at bounding box center [1003, 501] width 73 height 37
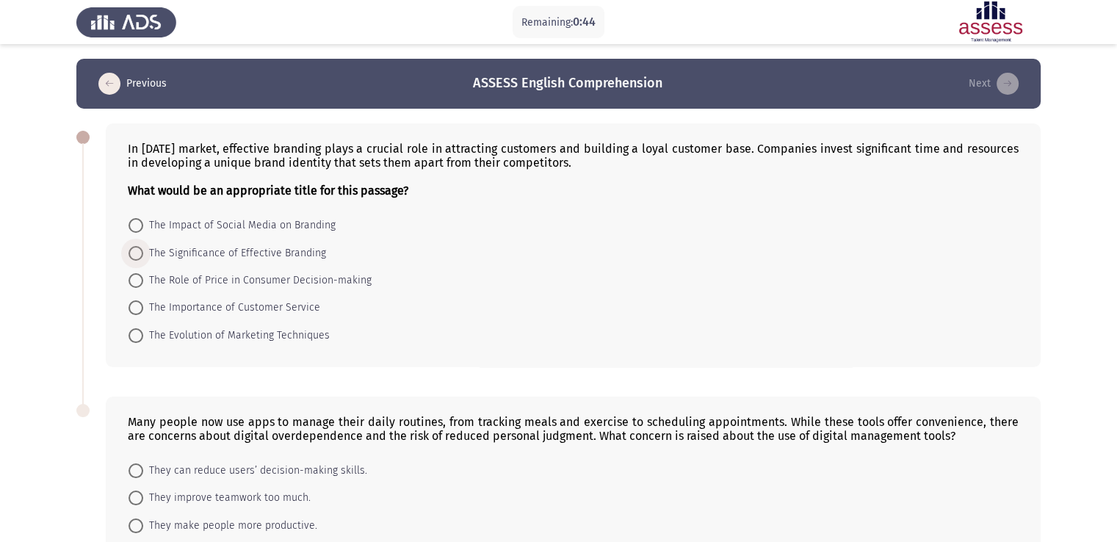
click at [292, 252] on span "The Significance of Effective Branding" at bounding box center [234, 254] width 183 height 18
click at [143, 252] on input "The Significance of Effective Branding" at bounding box center [136, 253] width 15 height 15
radio input "true"
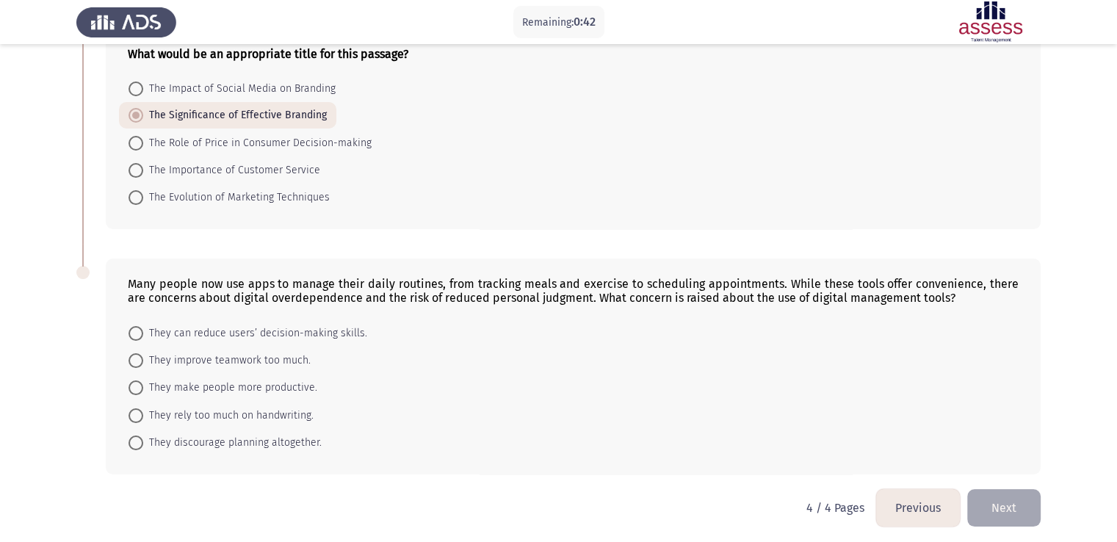
scroll to position [142, 0]
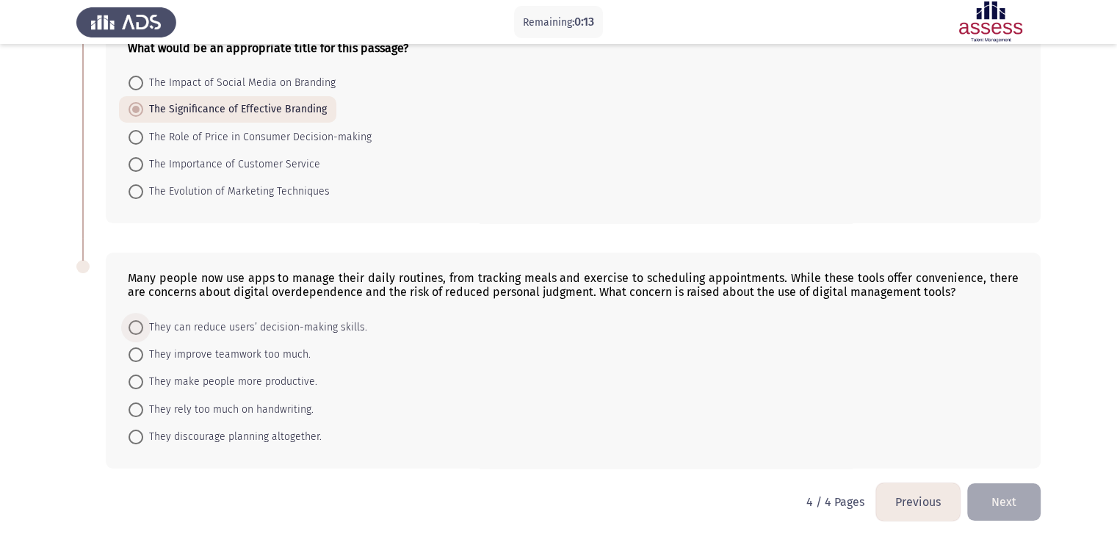
click at [191, 325] on span "They can reduce users’ decision-making skills." at bounding box center [255, 328] width 224 height 18
click at [143, 325] on input "They can reduce users’ decision-making skills." at bounding box center [136, 327] width 15 height 15
radio input "true"
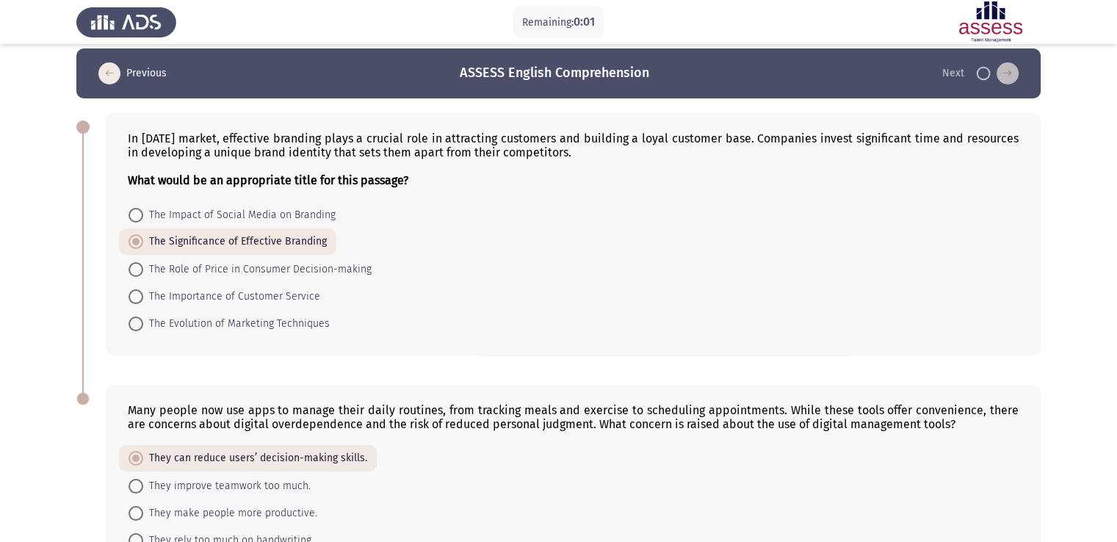
scroll to position [0, 0]
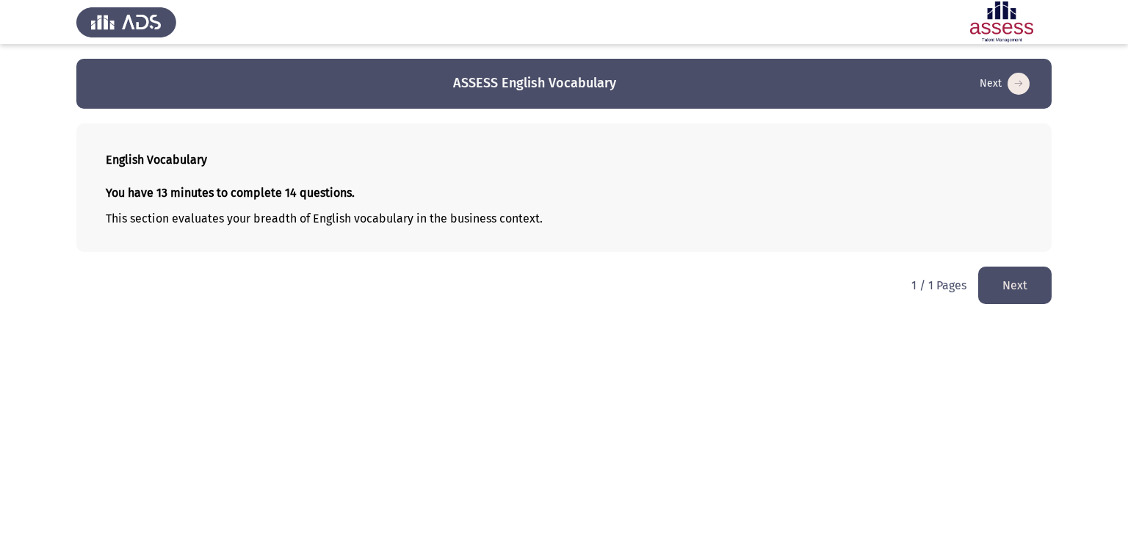
drag, startPoint x: 1121, startPoint y: 181, endPoint x: 1127, endPoint y: 569, distance: 388.6
click at [1127, 319] on html "ASSESS English Vocabulary Next English Vocabulary You have 13 minutes to comple…" at bounding box center [564, 159] width 1128 height 319
click at [1023, 283] on button "Next" at bounding box center [1014, 285] width 73 height 37
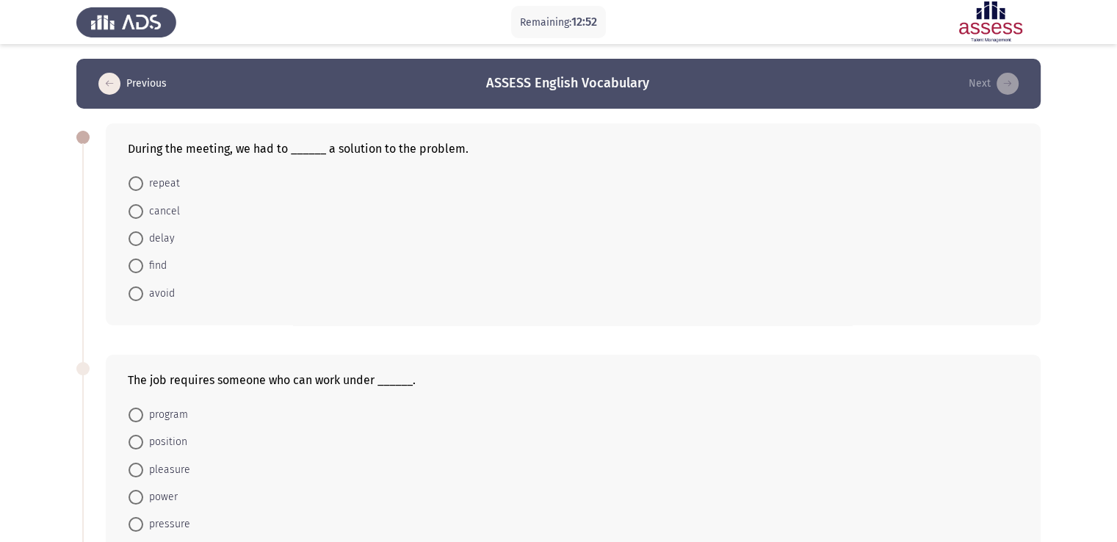
click at [135, 266] on span at bounding box center [136, 266] width 15 height 15
click at [135, 266] on input "find" at bounding box center [136, 266] width 15 height 15
radio input "true"
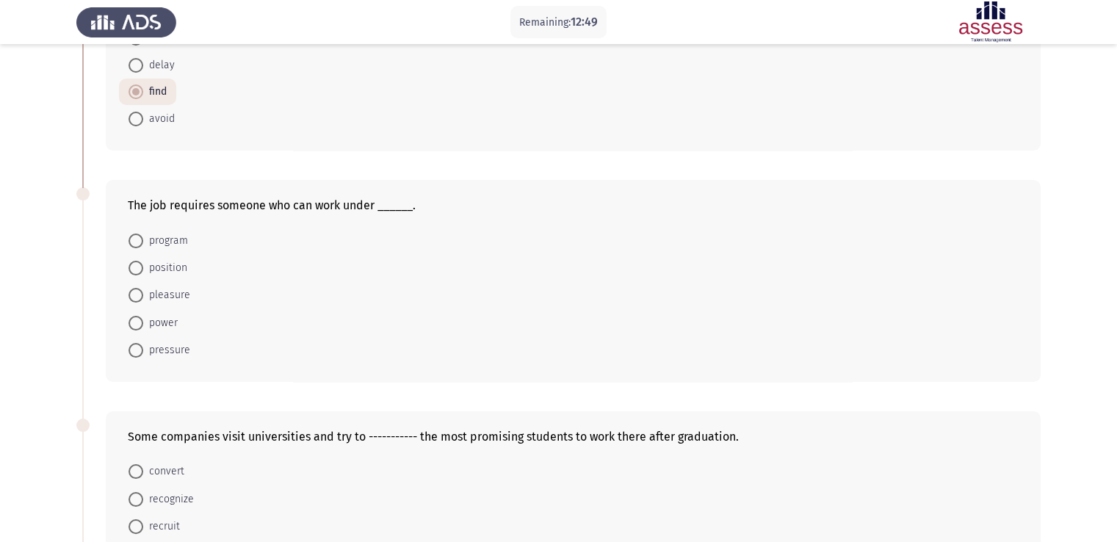
scroll to position [180, 0]
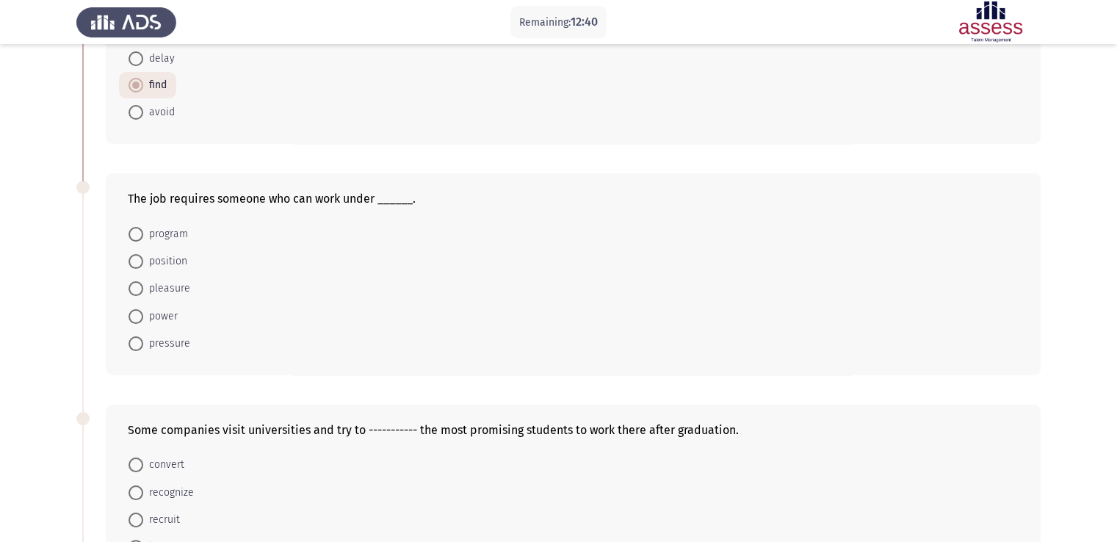
click at [156, 342] on span "pressure" at bounding box center [166, 344] width 47 height 18
click at [143, 342] on input "pressure" at bounding box center [136, 343] width 15 height 15
radio input "true"
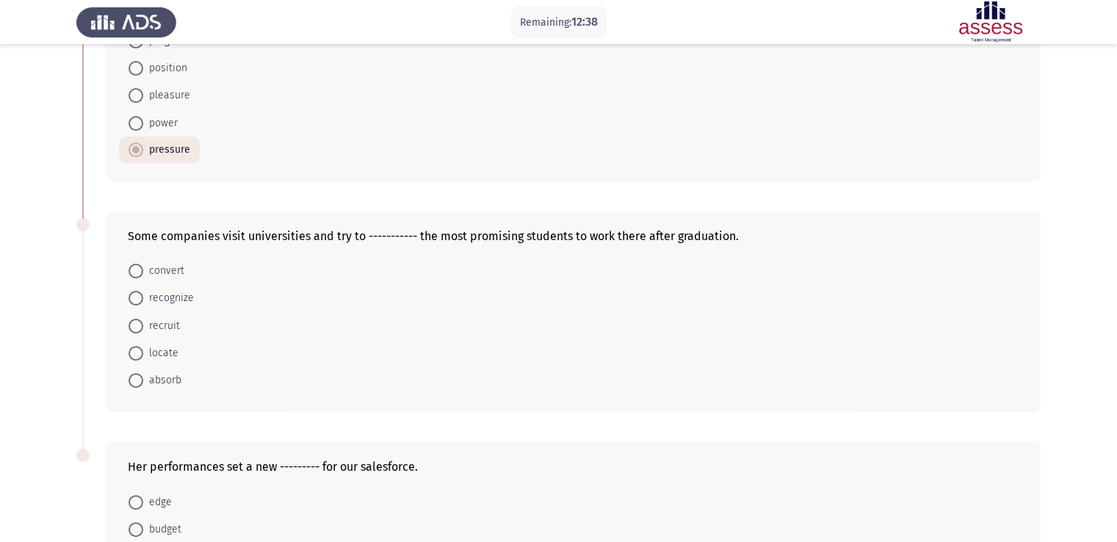
scroll to position [382, 0]
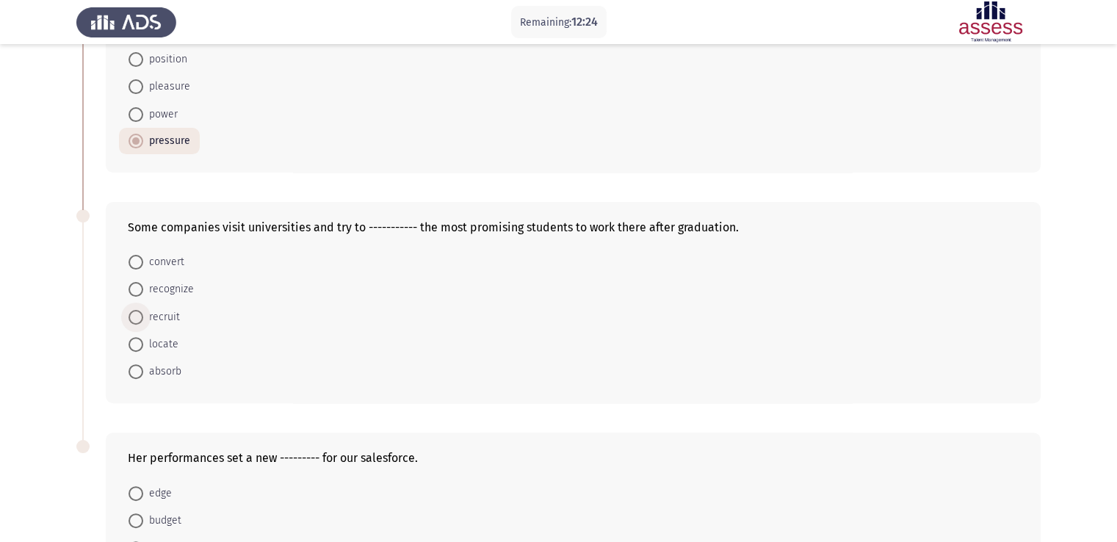
click at [159, 312] on span "recruit" at bounding box center [161, 317] width 37 height 18
click at [143, 312] on input "recruit" at bounding box center [136, 317] width 15 height 15
radio input "true"
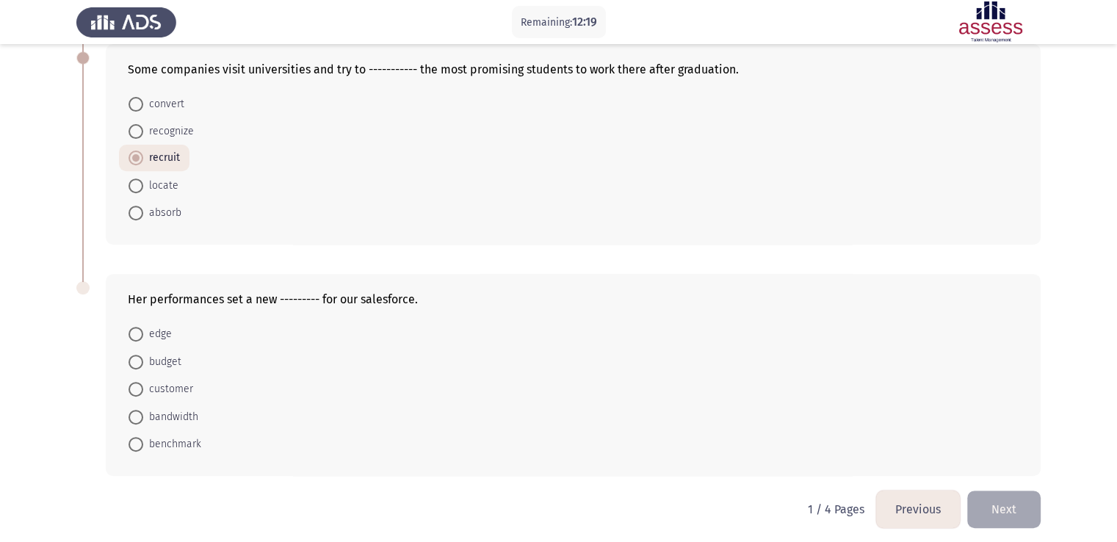
scroll to position [546, 0]
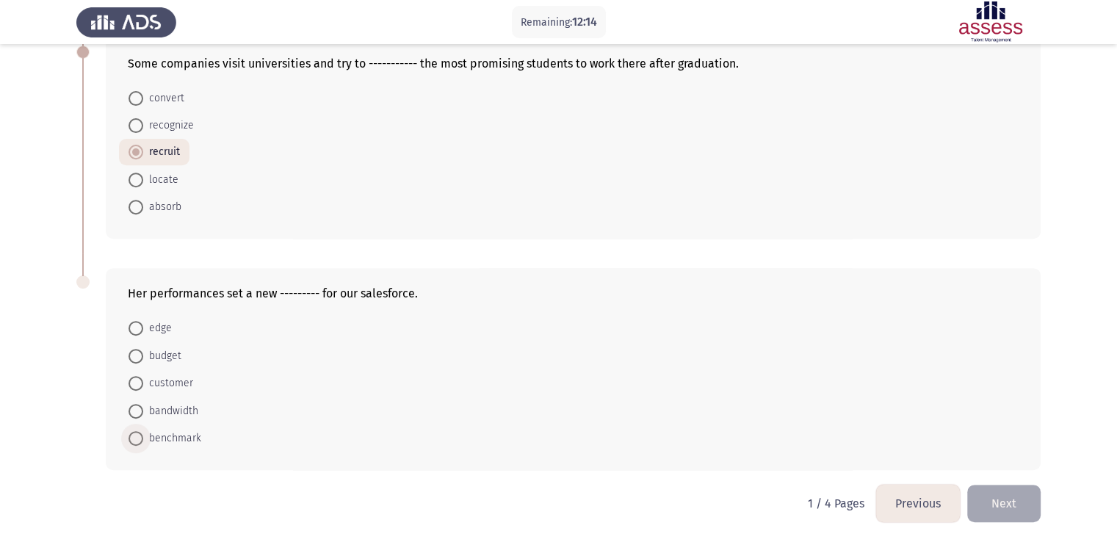
click at [193, 438] on span "benchmark" at bounding box center [172, 439] width 58 height 18
click at [143, 438] on input "benchmark" at bounding box center [136, 438] width 15 height 15
radio input "true"
click at [1000, 510] on button "Next" at bounding box center [1003, 503] width 73 height 37
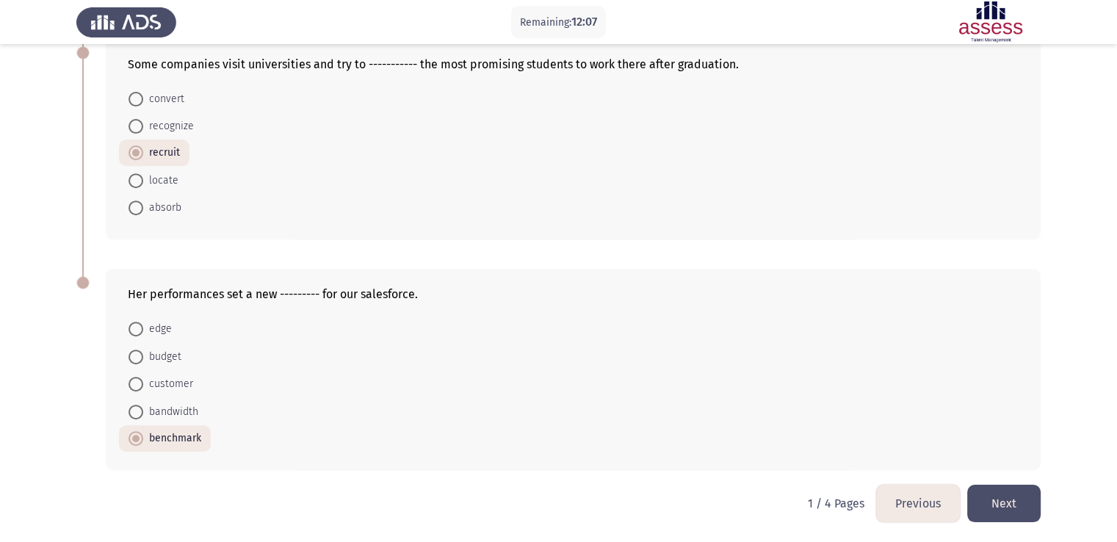
scroll to position [0, 0]
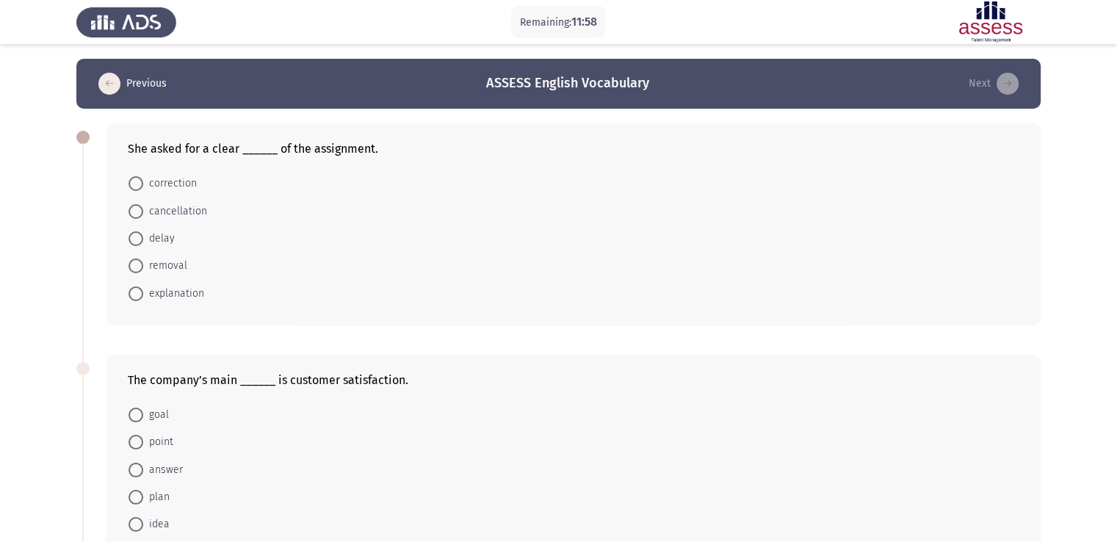
click at [189, 292] on span "explanation" at bounding box center [173, 294] width 61 height 18
click at [143, 292] on input "explanation" at bounding box center [136, 293] width 15 height 15
radio input "true"
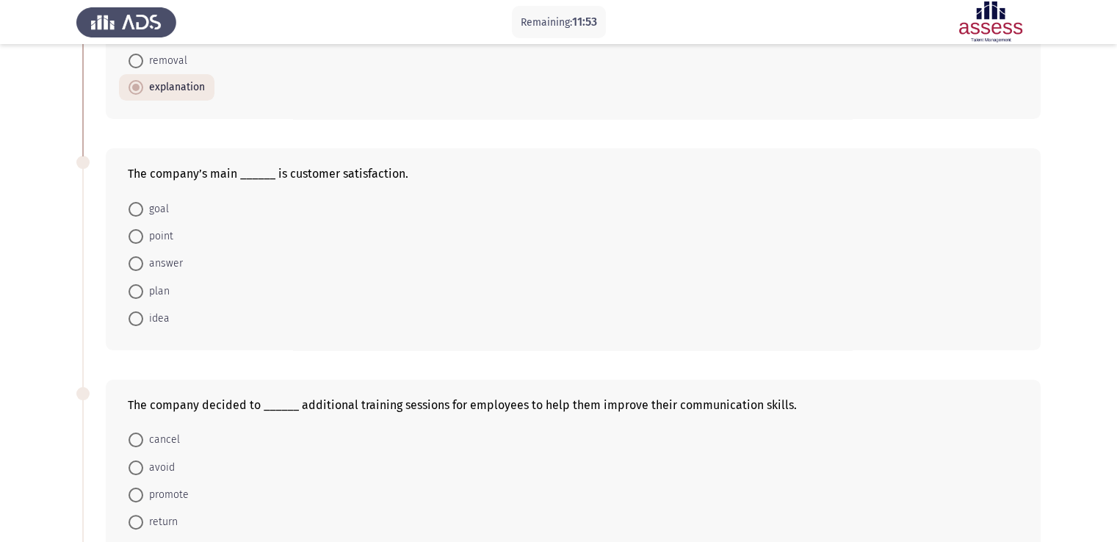
scroll to position [207, 0]
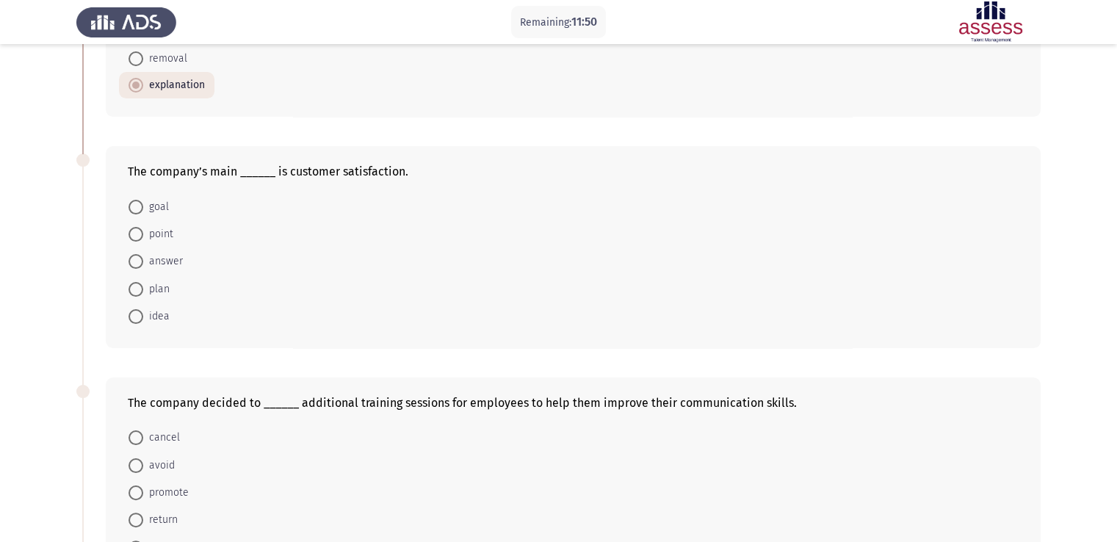
click at [165, 206] on span "goal" at bounding box center [156, 207] width 26 height 18
click at [143, 206] on input "goal" at bounding box center [136, 207] width 15 height 15
radio input "true"
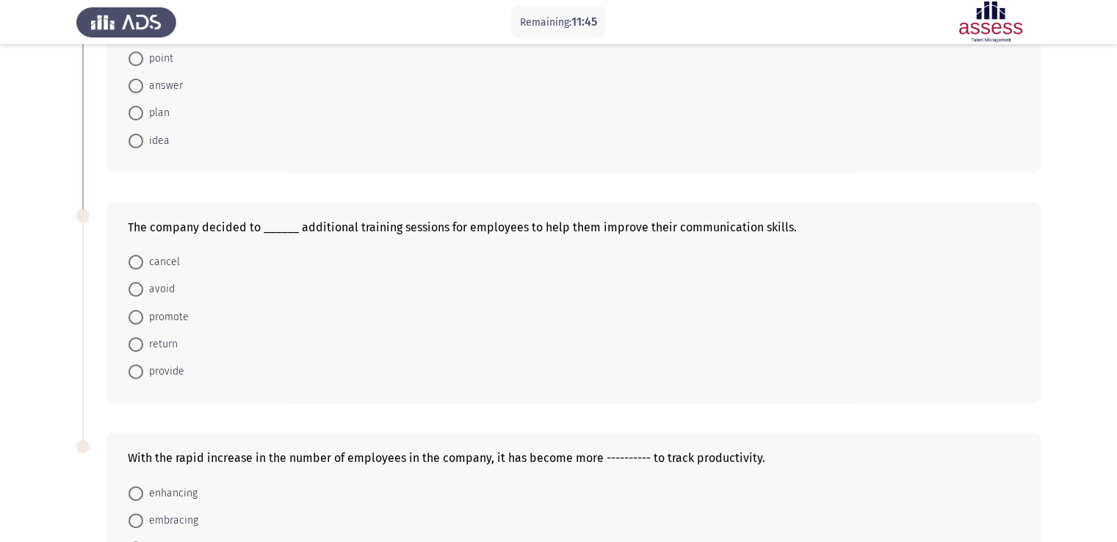
scroll to position [414, 0]
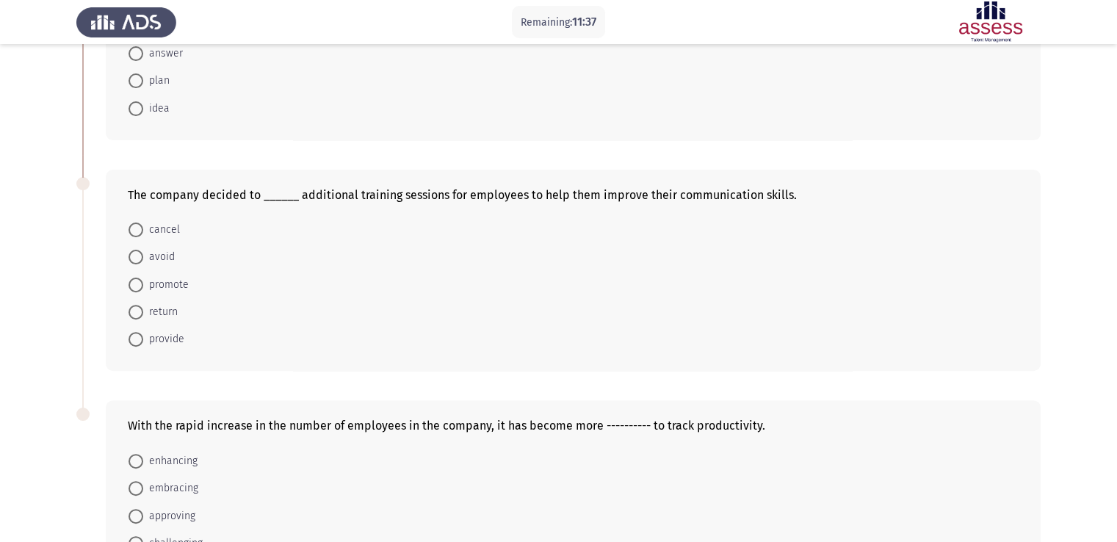
click at [167, 330] on span "provide" at bounding box center [163, 339] width 41 height 18
click at [143, 332] on input "provide" at bounding box center [136, 339] width 15 height 15
radio input "true"
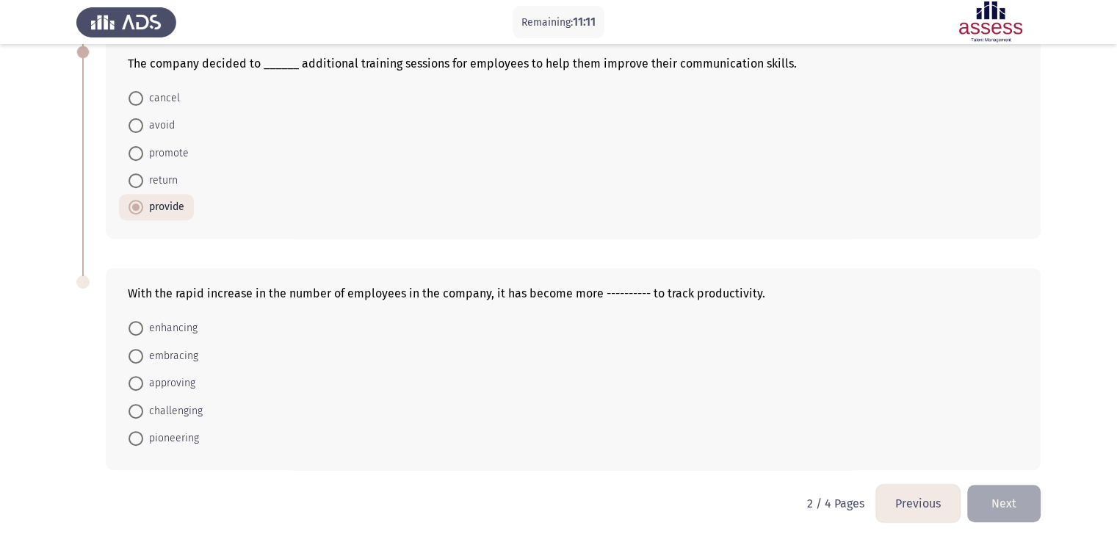
click at [168, 408] on span "challenging" at bounding box center [172, 411] width 59 height 18
click at [143, 408] on input "challenging" at bounding box center [136, 411] width 15 height 15
radio input "true"
click at [1014, 496] on button "Next" at bounding box center [1003, 503] width 73 height 37
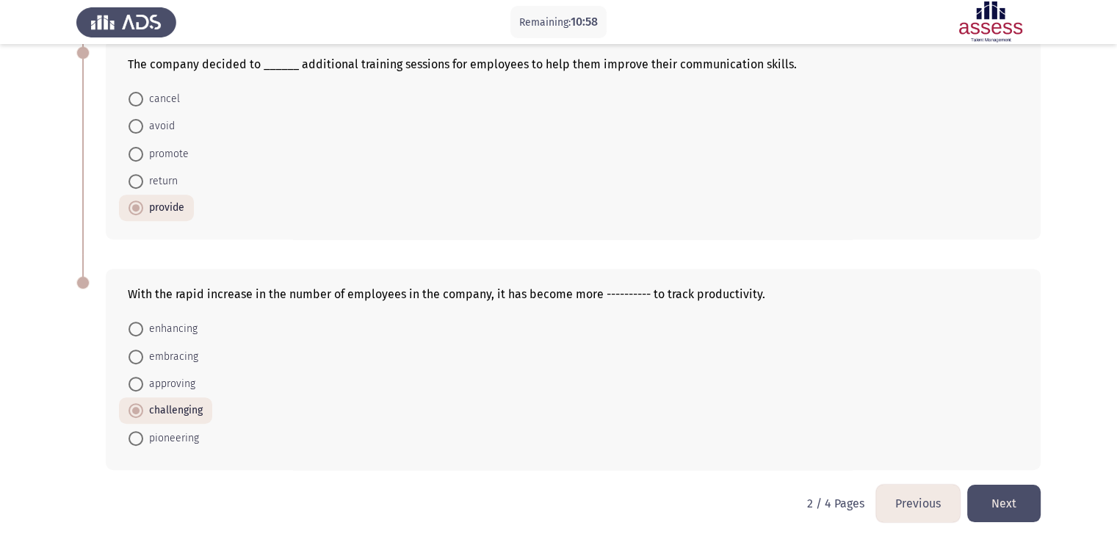
scroll to position [0, 0]
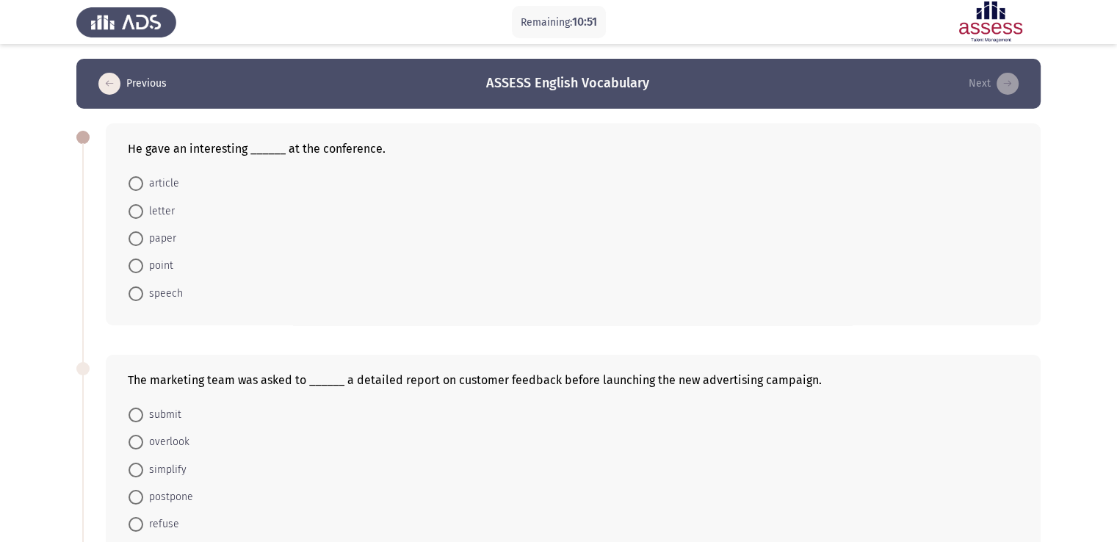
click at [173, 295] on span "speech" at bounding box center [163, 294] width 40 height 18
click at [143, 295] on input "speech" at bounding box center [136, 293] width 15 height 15
radio input "true"
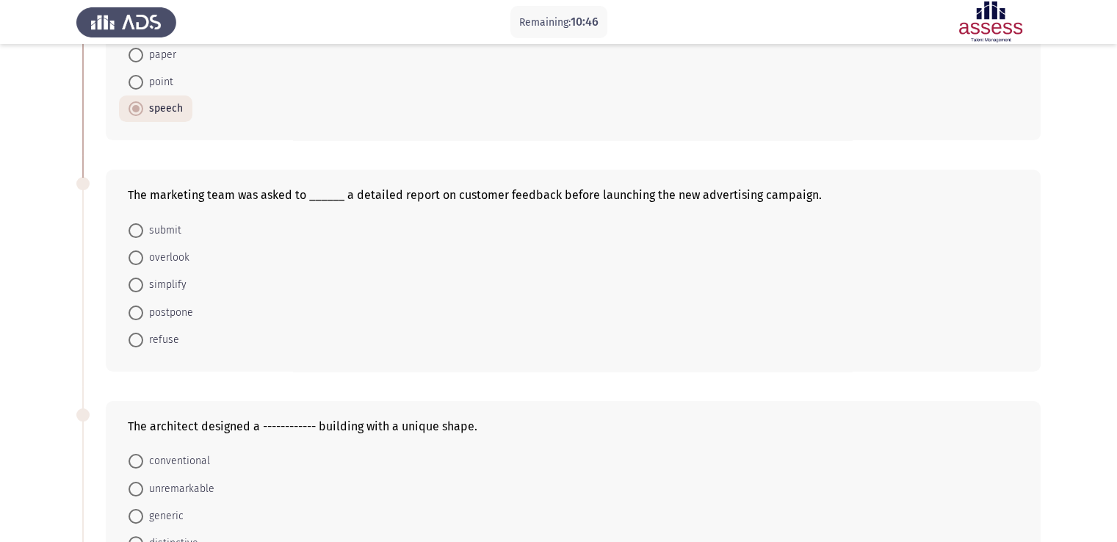
scroll to position [201, 0]
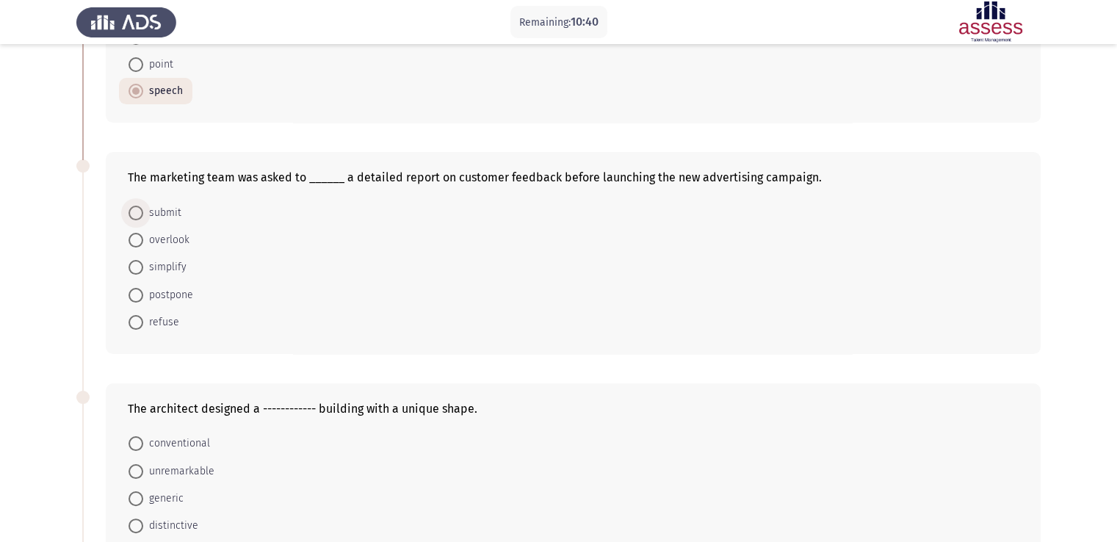
click at [164, 210] on span "submit" at bounding box center [162, 213] width 38 height 18
click at [143, 210] on input "submit" at bounding box center [136, 213] width 15 height 15
radio input "true"
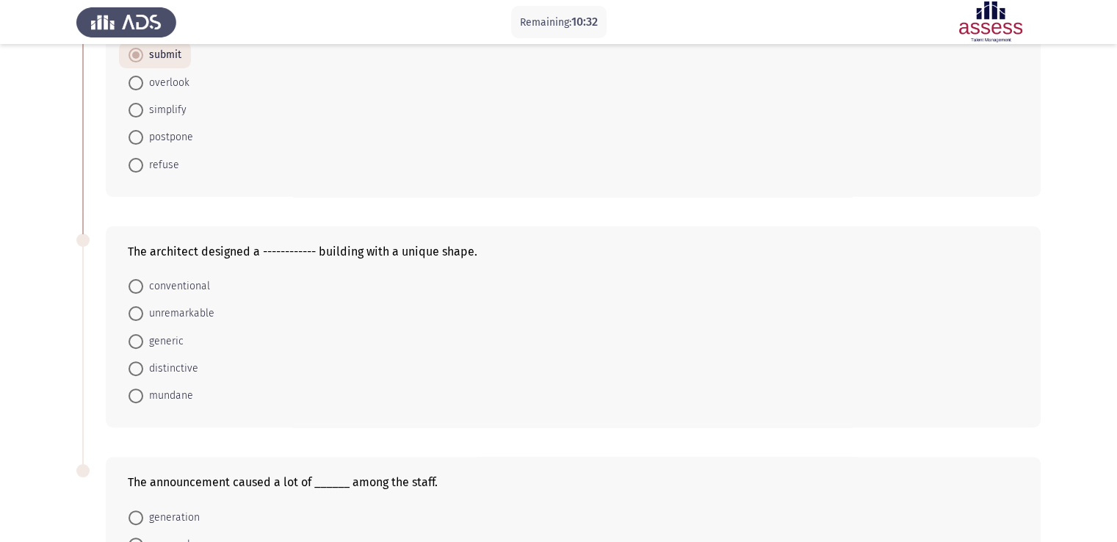
scroll to position [380, 0]
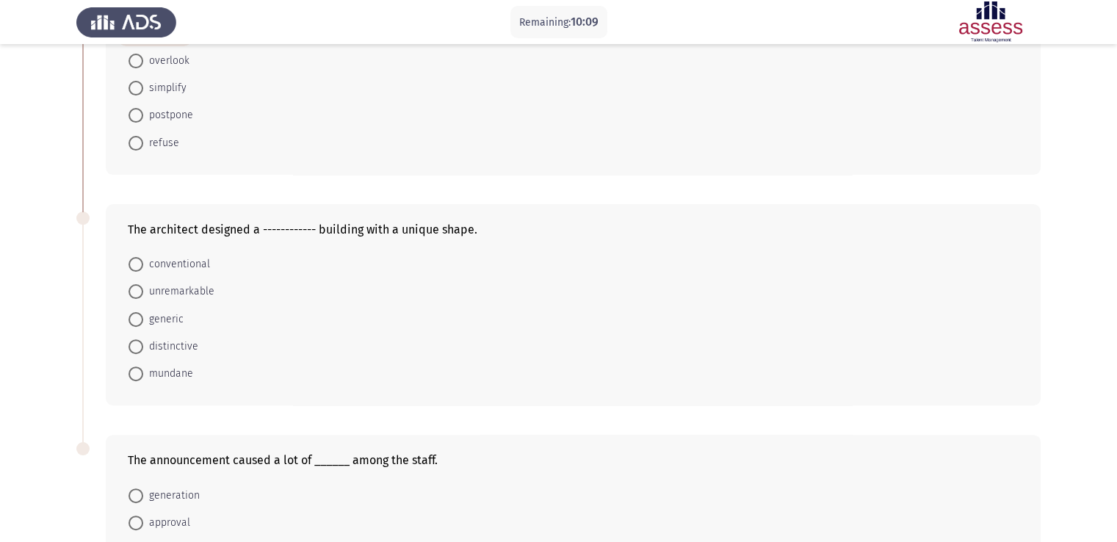
click at [155, 346] on span "distinctive" at bounding box center [170, 347] width 55 height 18
click at [143, 346] on input "distinctive" at bounding box center [136, 346] width 15 height 15
radio input "true"
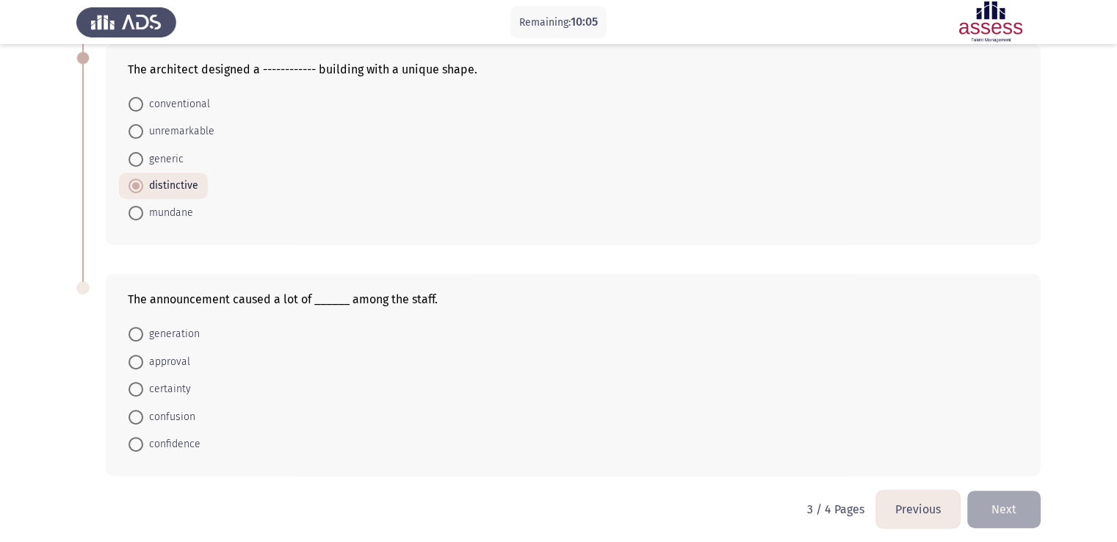
scroll to position [546, 0]
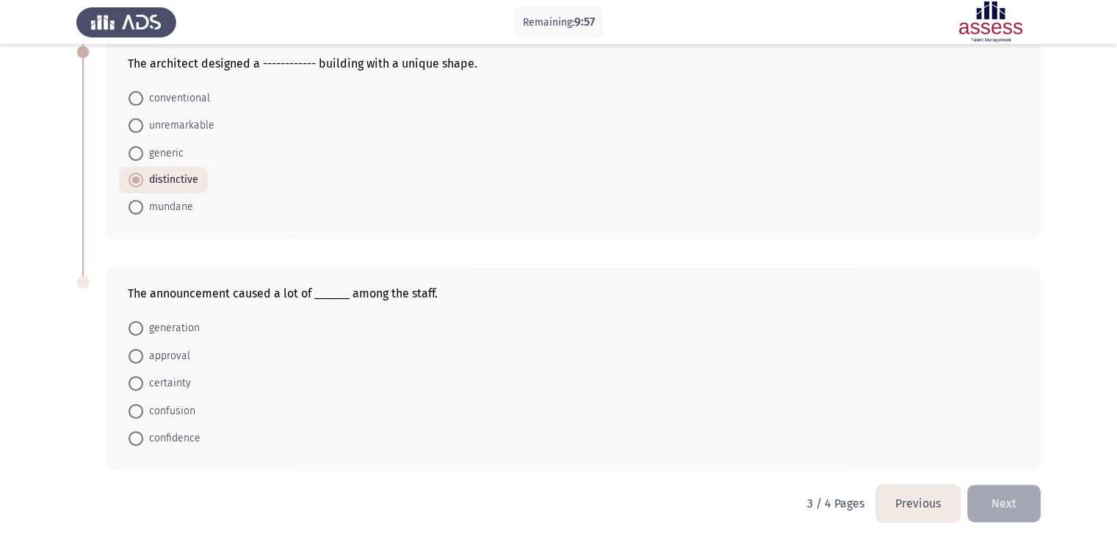
click at [165, 407] on span "confusion" at bounding box center [169, 411] width 52 height 18
click at [143, 407] on input "confusion" at bounding box center [136, 411] width 15 height 15
radio input "true"
click at [1014, 488] on button "Next" at bounding box center [1003, 503] width 73 height 37
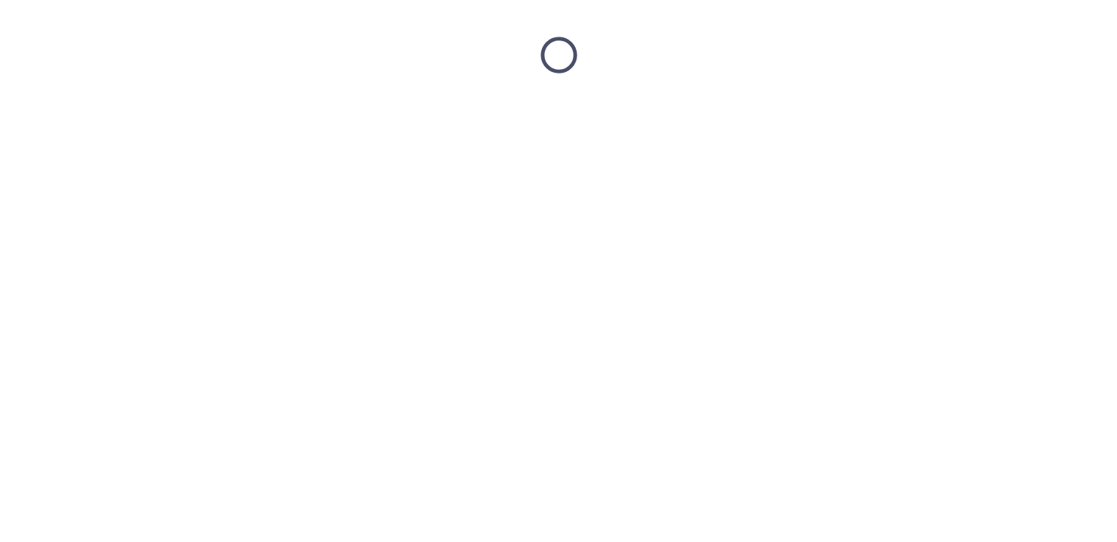
scroll to position [0, 0]
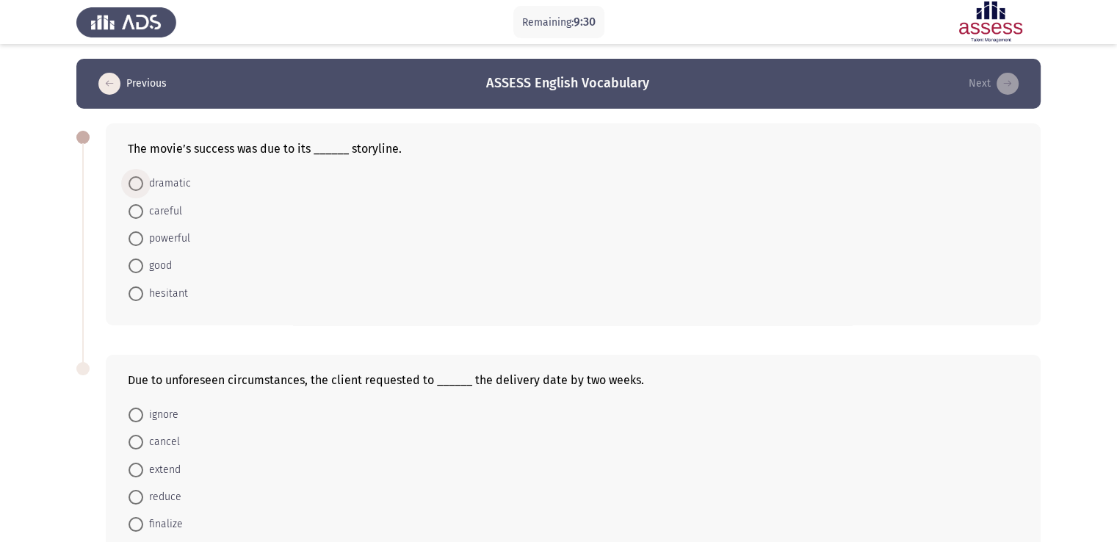
click at [187, 184] on span "dramatic" at bounding box center [167, 184] width 48 height 18
click at [143, 184] on input "dramatic" at bounding box center [136, 183] width 15 height 15
radio input "true"
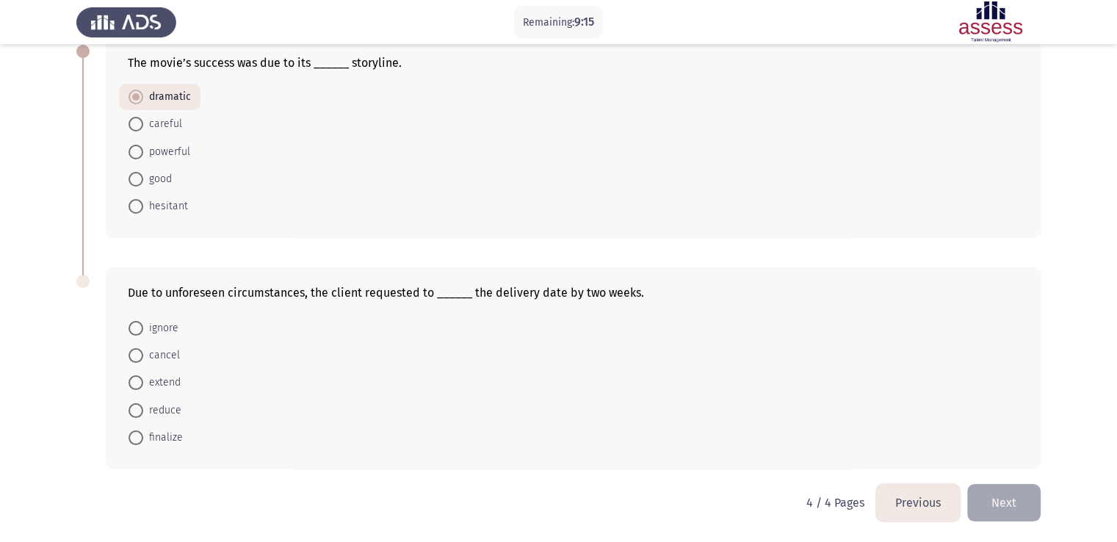
click at [171, 382] on span "extend" at bounding box center [161, 383] width 37 height 18
click at [143, 382] on input "extend" at bounding box center [136, 382] width 15 height 15
radio input "true"
click at [172, 434] on span "finalize" at bounding box center [163, 438] width 40 height 18
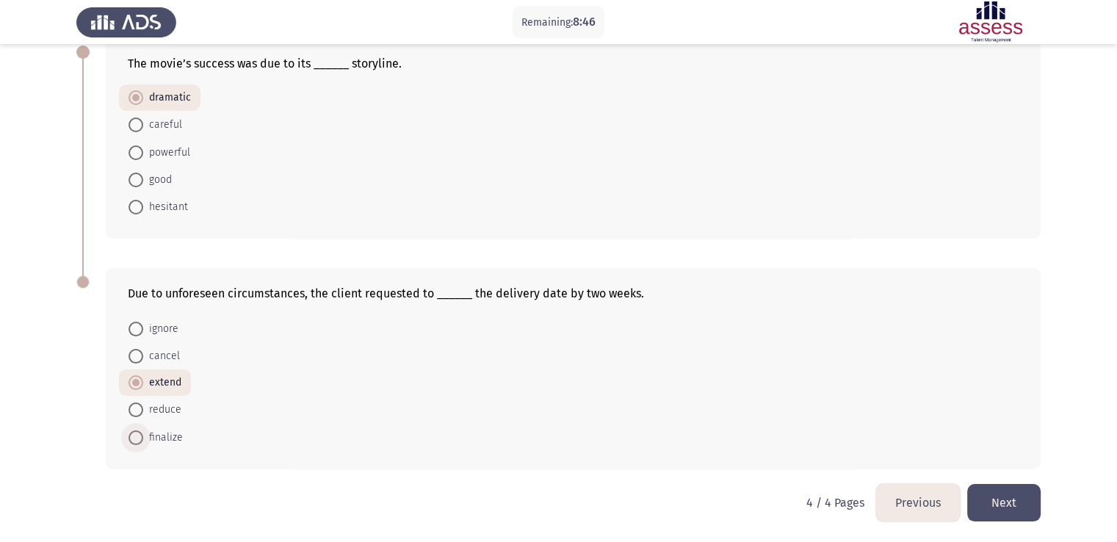
click at [143, 434] on input "finalize" at bounding box center [136, 437] width 15 height 15
radio input "true"
click at [1009, 489] on button "Next" at bounding box center [1003, 502] width 73 height 37
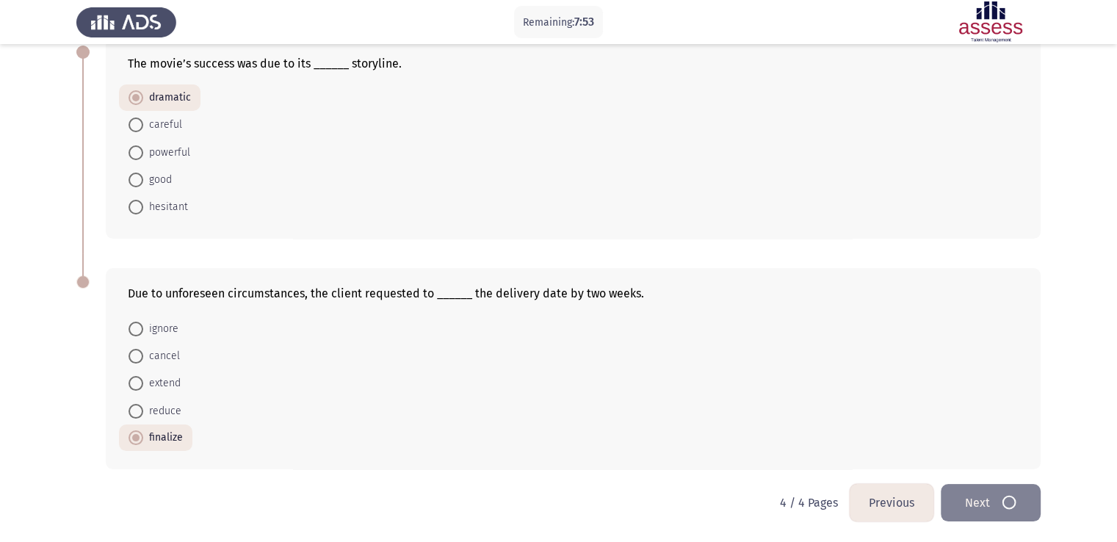
scroll to position [0, 0]
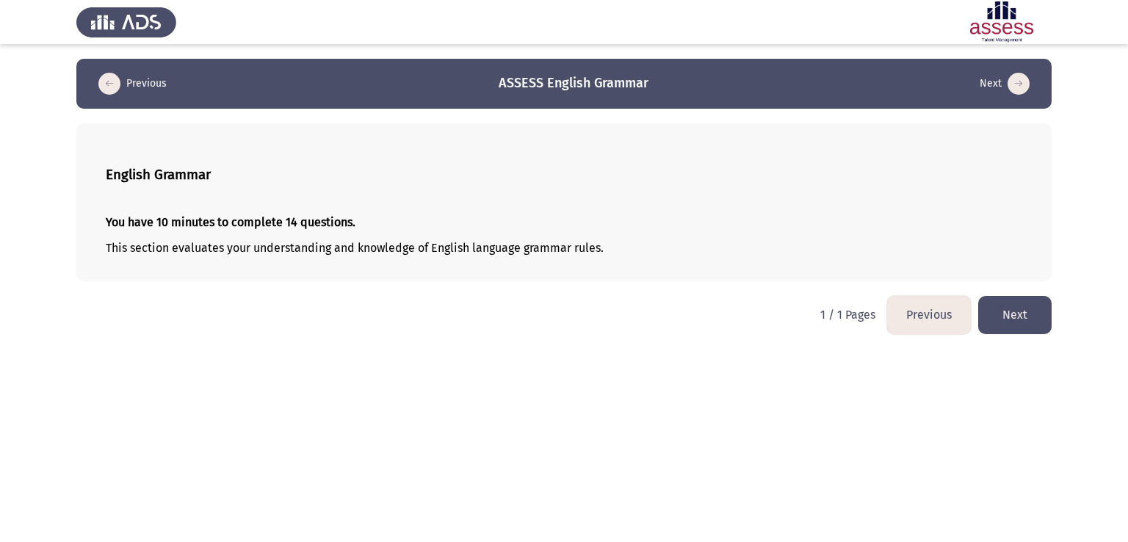
click at [1016, 308] on button "Next" at bounding box center [1014, 314] width 73 height 37
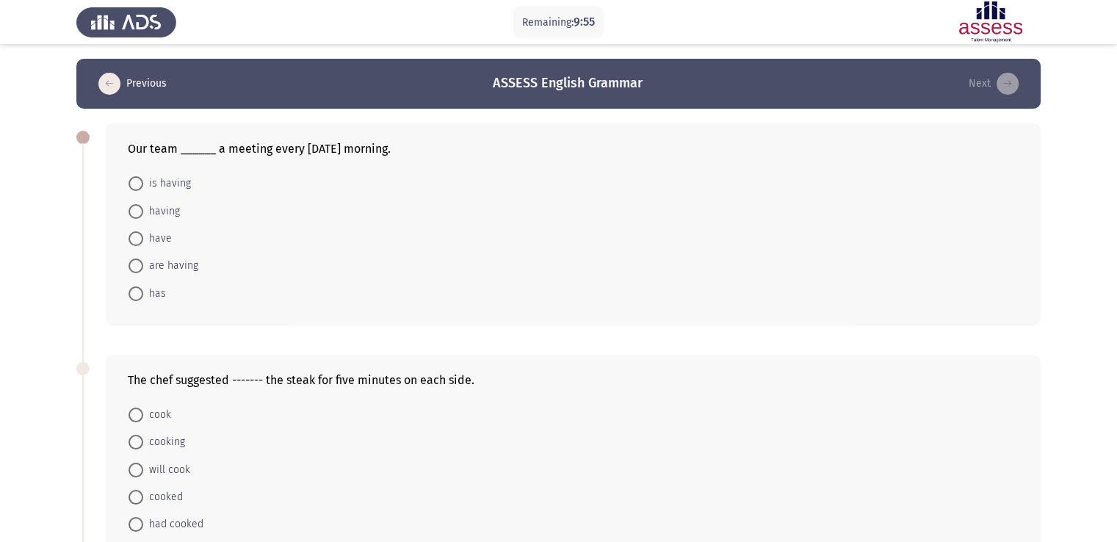
click at [166, 186] on span "is having" at bounding box center [167, 184] width 48 height 18
click at [143, 186] on input "is having" at bounding box center [136, 183] width 15 height 15
radio input "true"
click at [173, 441] on span "cooking" at bounding box center [164, 442] width 42 height 18
click at [143, 441] on input "cooking" at bounding box center [136, 441] width 15 height 15
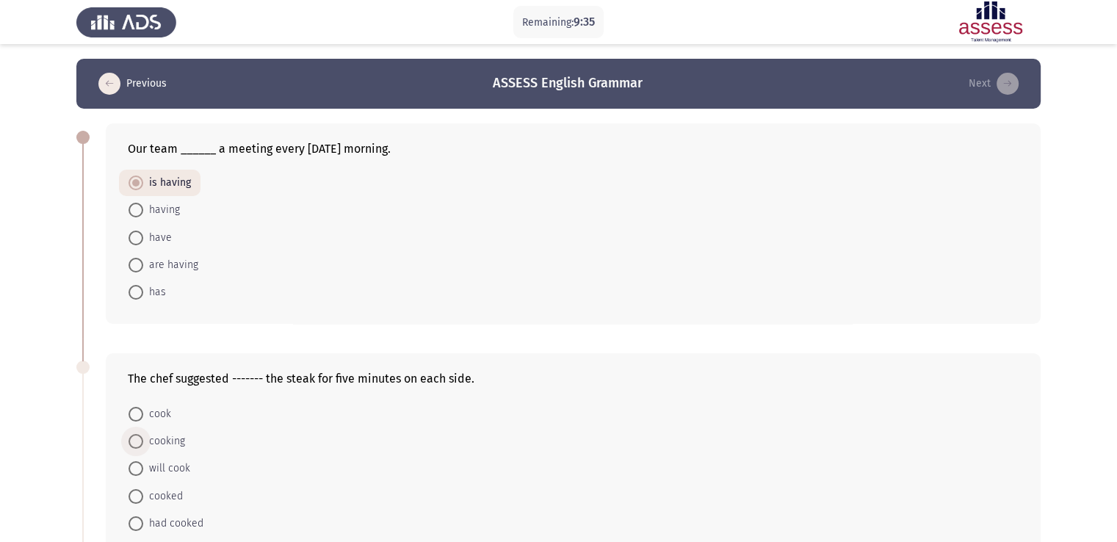
radio input "true"
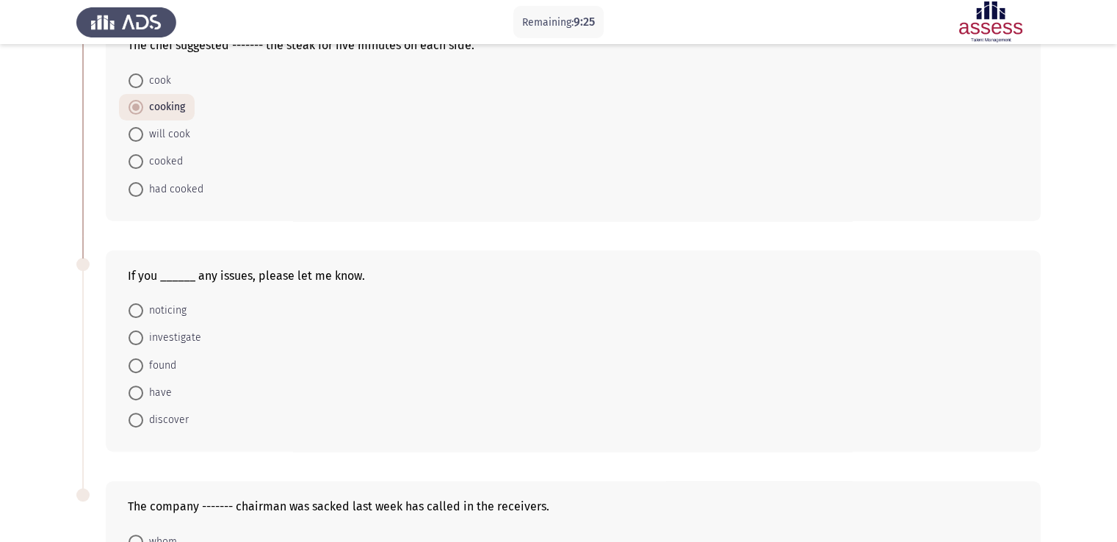
scroll to position [344, 0]
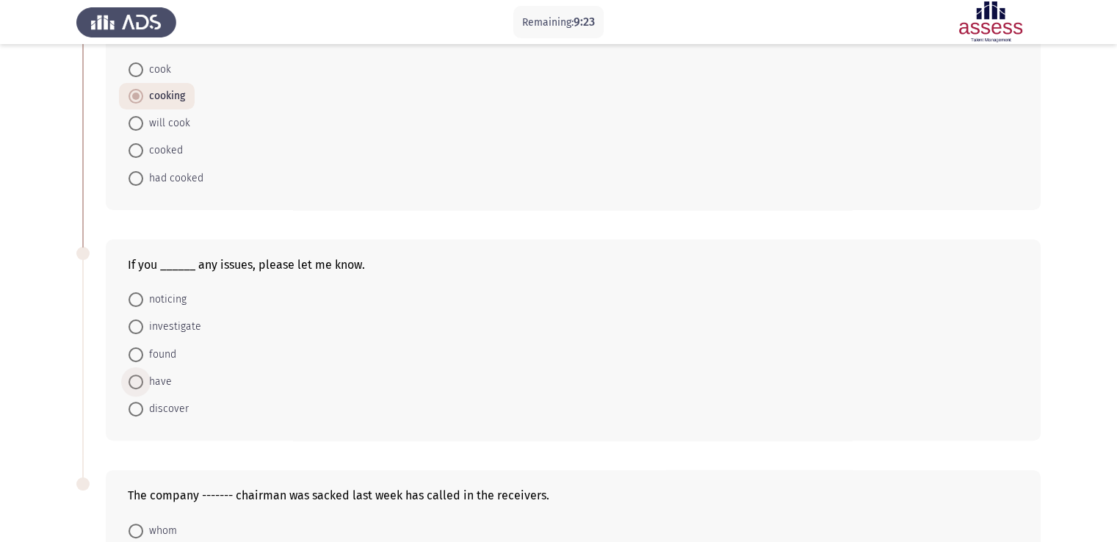
click at [142, 377] on span at bounding box center [136, 382] width 15 height 15
click at [142, 377] on input "have" at bounding box center [136, 382] width 15 height 15
radio input "true"
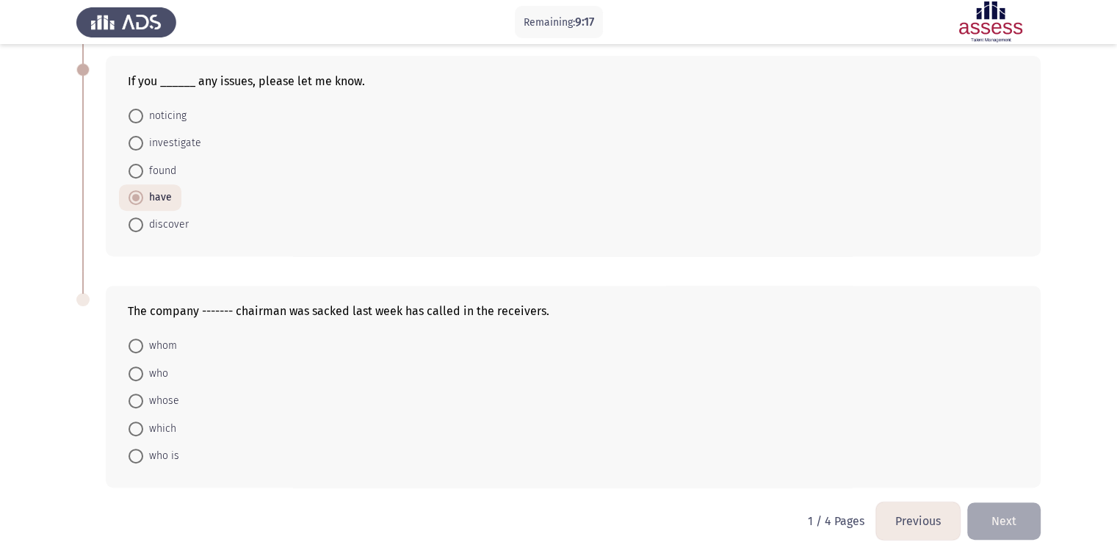
scroll to position [535, 0]
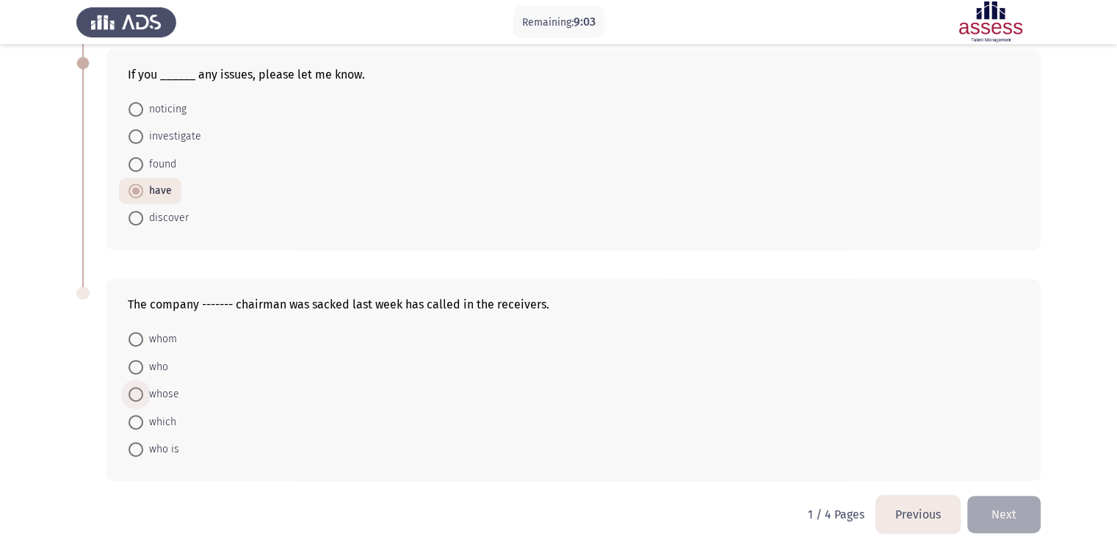
click at [156, 389] on span "whose" at bounding box center [161, 395] width 36 height 18
click at [143, 389] on input "whose" at bounding box center [136, 394] width 15 height 15
radio input "true"
click at [1005, 504] on button "Next" at bounding box center [1003, 513] width 73 height 37
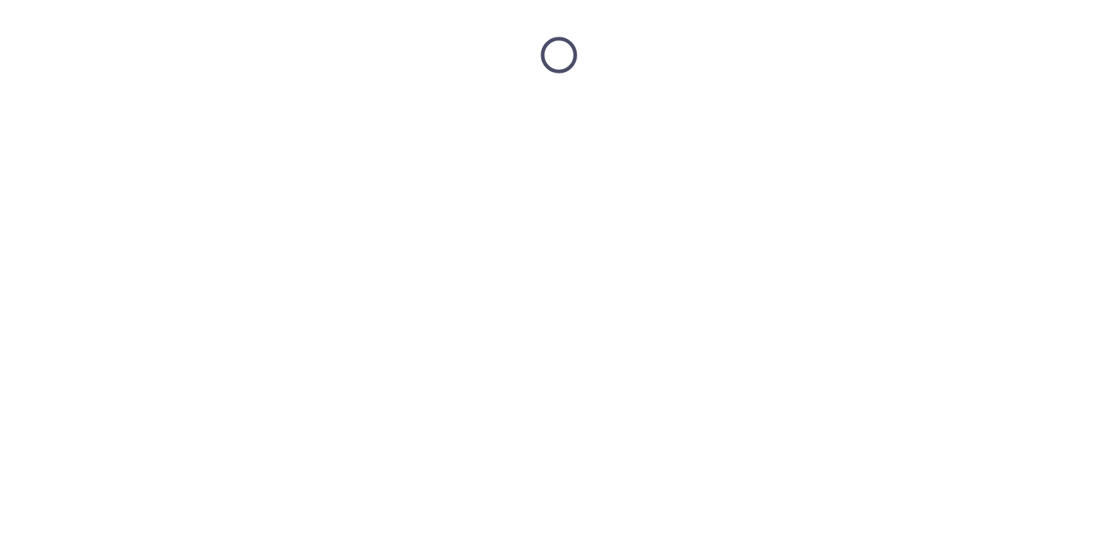
scroll to position [0, 0]
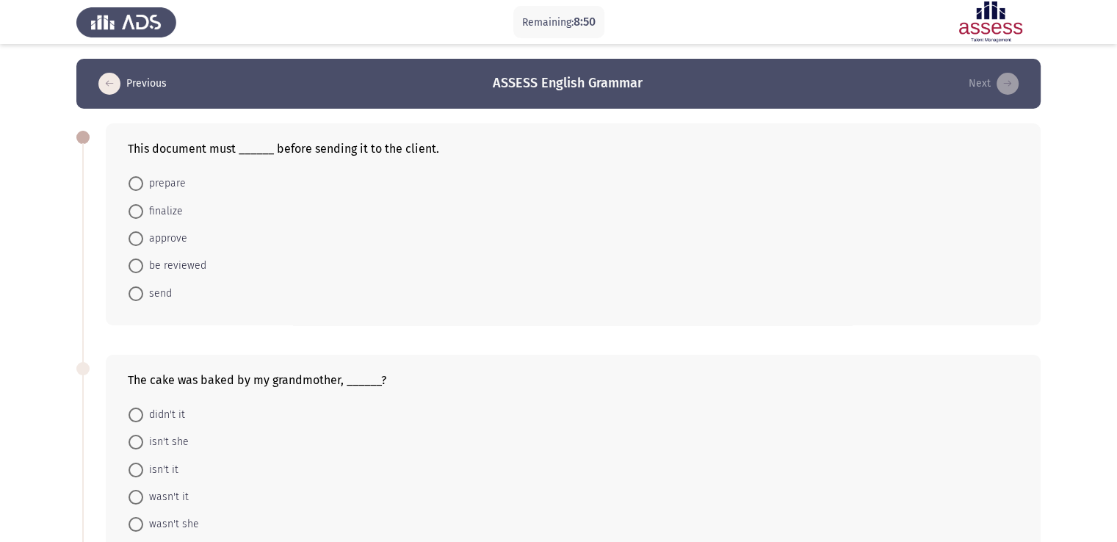
click at [180, 268] on span "be reviewed" at bounding box center [174, 266] width 63 height 18
click at [143, 268] on input "be reviewed" at bounding box center [136, 266] width 15 height 15
radio input "true"
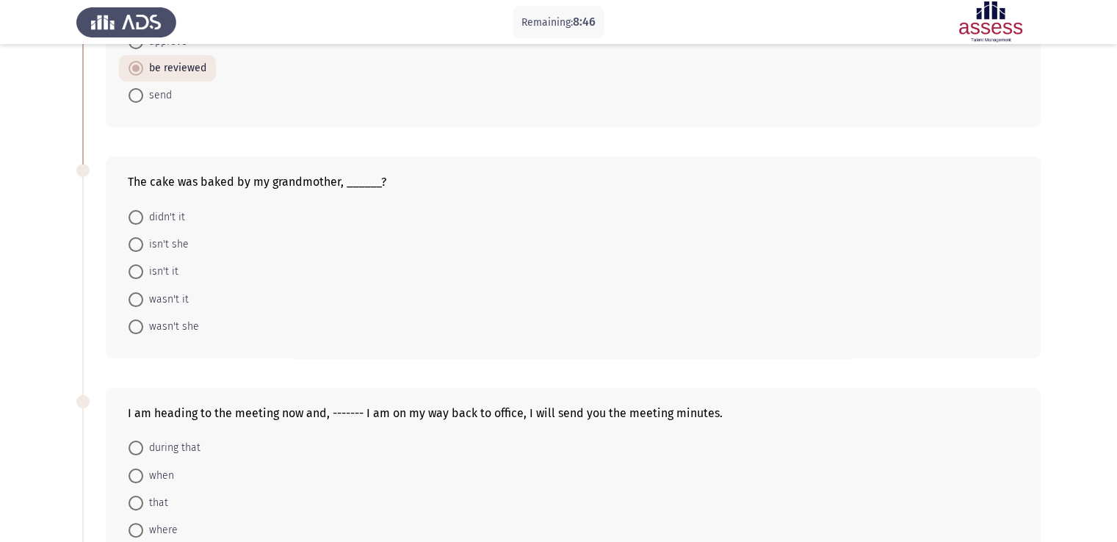
scroll to position [200, 0]
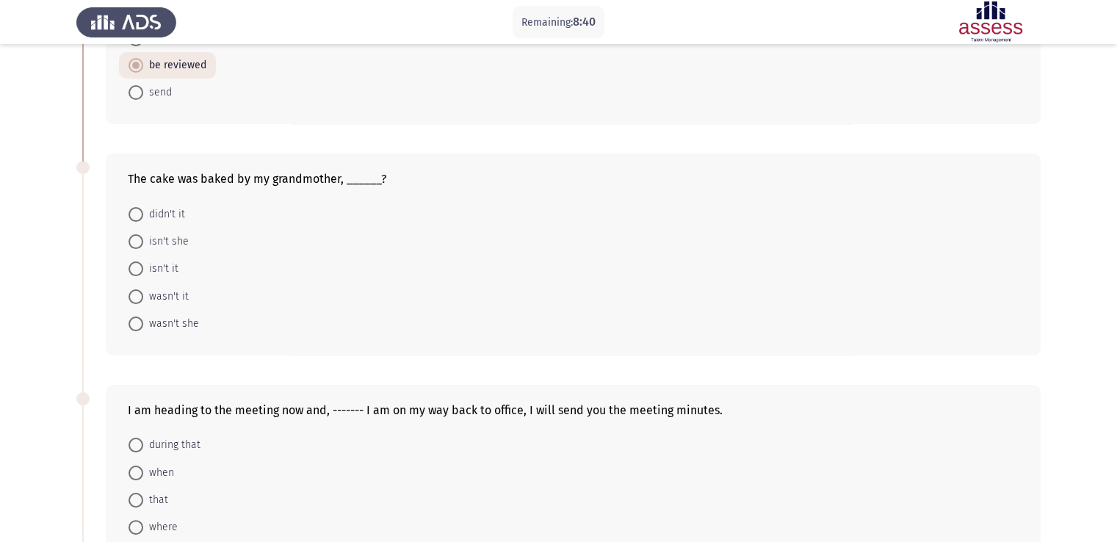
click at [173, 297] on span "wasn't it" at bounding box center [166, 297] width 46 height 18
click at [143, 297] on input "wasn't it" at bounding box center [136, 296] width 15 height 15
radio input "true"
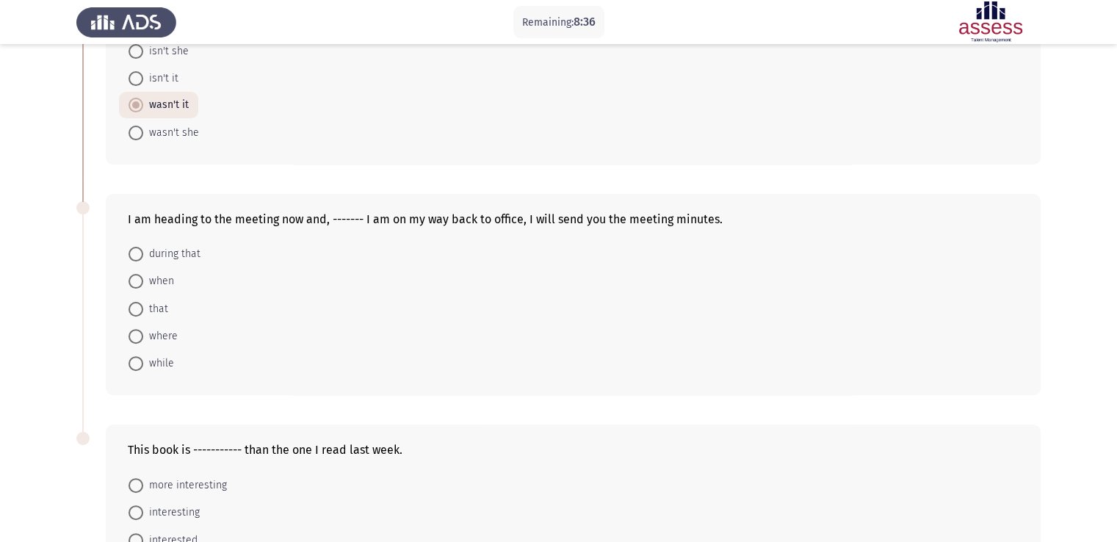
scroll to position [394, 0]
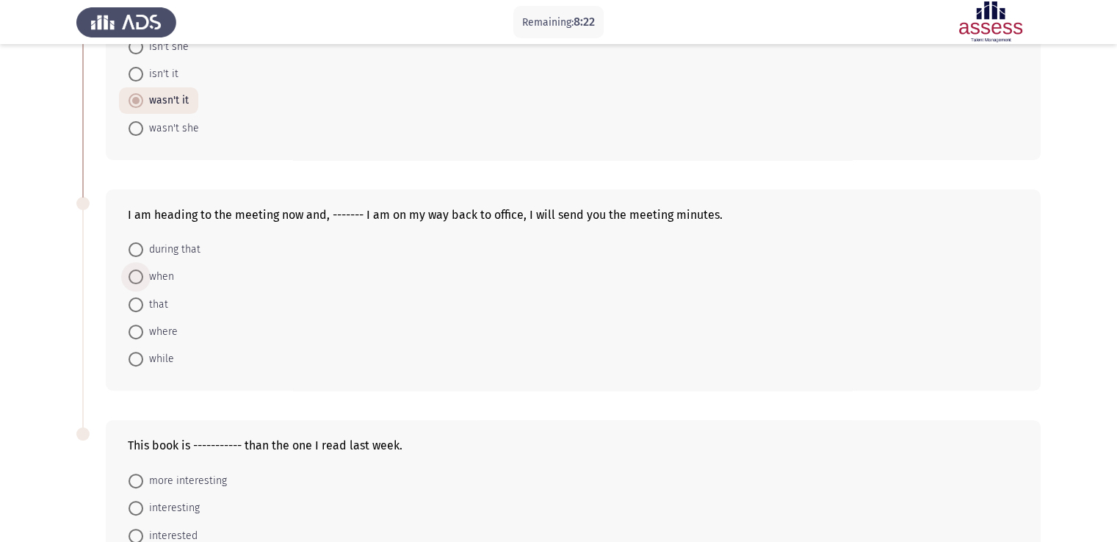
click at [166, 272] on span "when" at bounding box center [158, 277] width 31 height 18
click at [143, 272] on input "when" at bounding box center [136, 277] width 15 height 15
radio input "true"
click at [159, 350] on span "while" at bounding box center [158, 359] width 31 height 18
click at [143, 351] on input "while" at bounding box center [136, 358] width 15 height 15
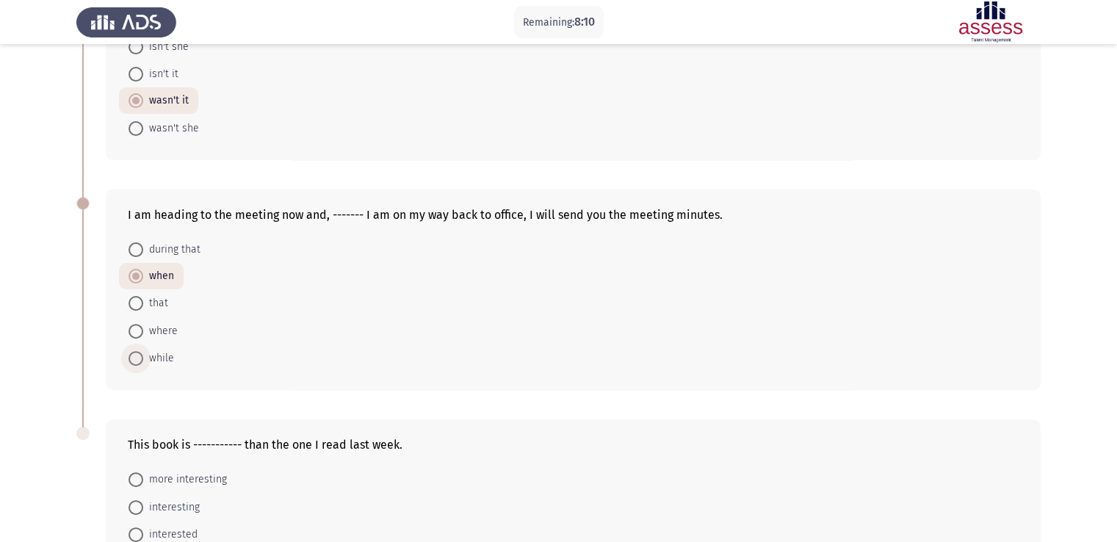
radio input "true"
click at [1116, 311] on app-assessment-container "Remaining: 8:02 Previous ASSESS English Grammar Next This document must ______ …" at bounding box center [558, 150] width 1117 height 972
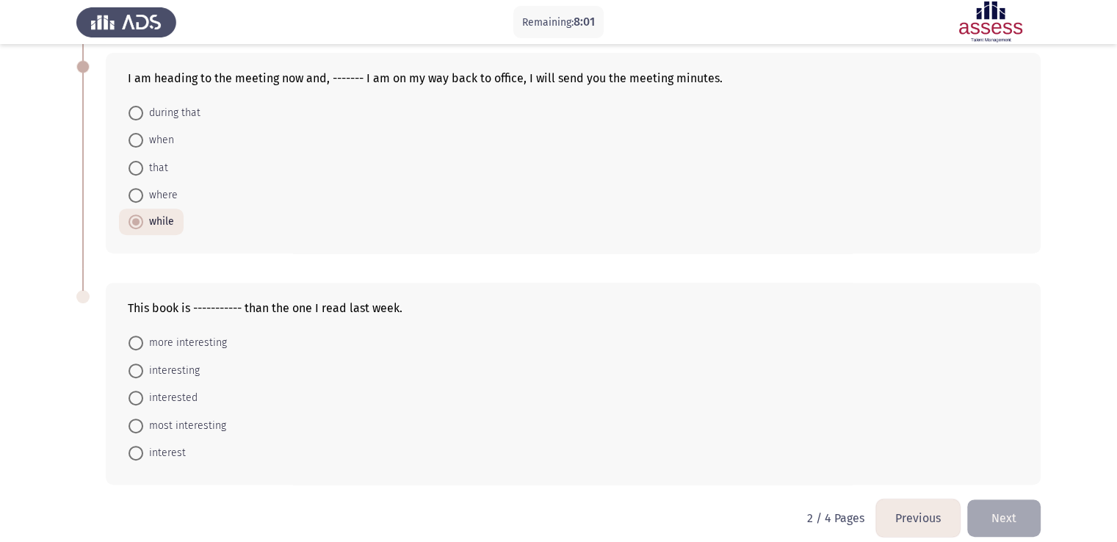
scroll to position [546, 0]
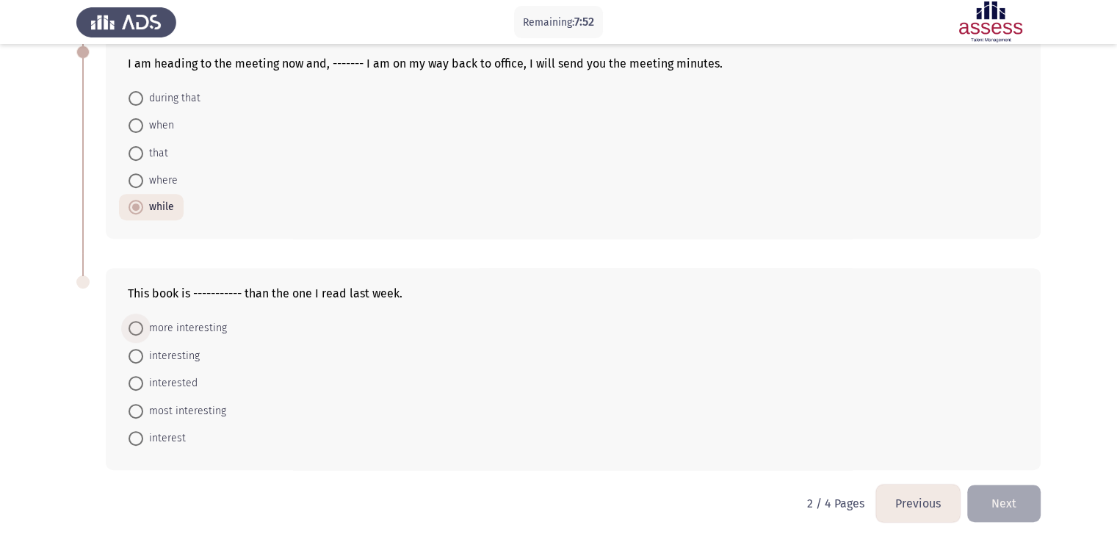
click at [178, 322] on span "more interesting" at bounding box center [185, 328] width 84 height 18
click at [143, 322] on input "more interesting" at bounding box center [136, 328] width 15 height 15
radio input "true"
click at [1007, 499] on button "Next" at bounding box center [1003, 503] width 73 height 37
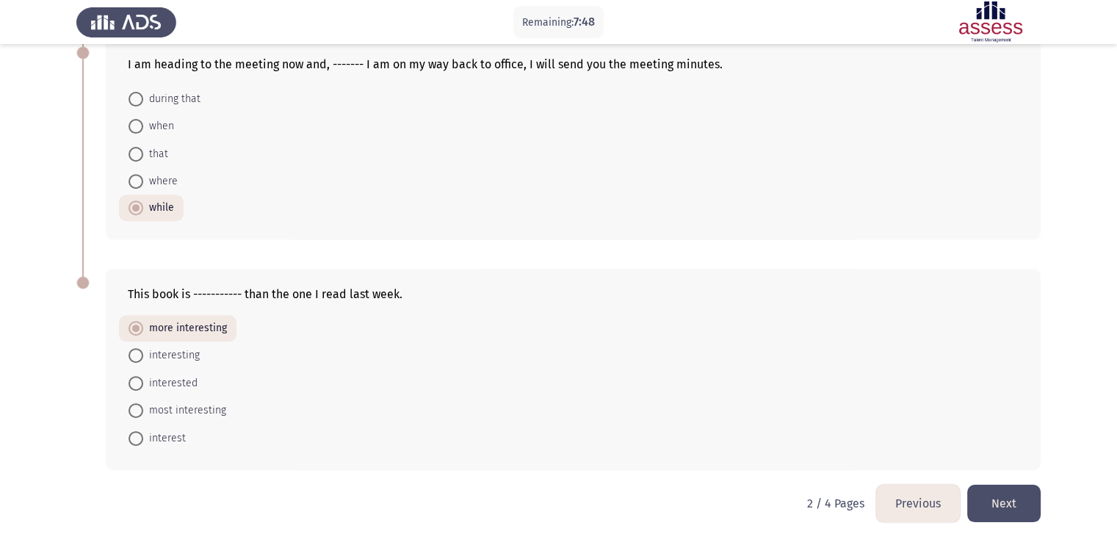
scroll to position [0, 0]
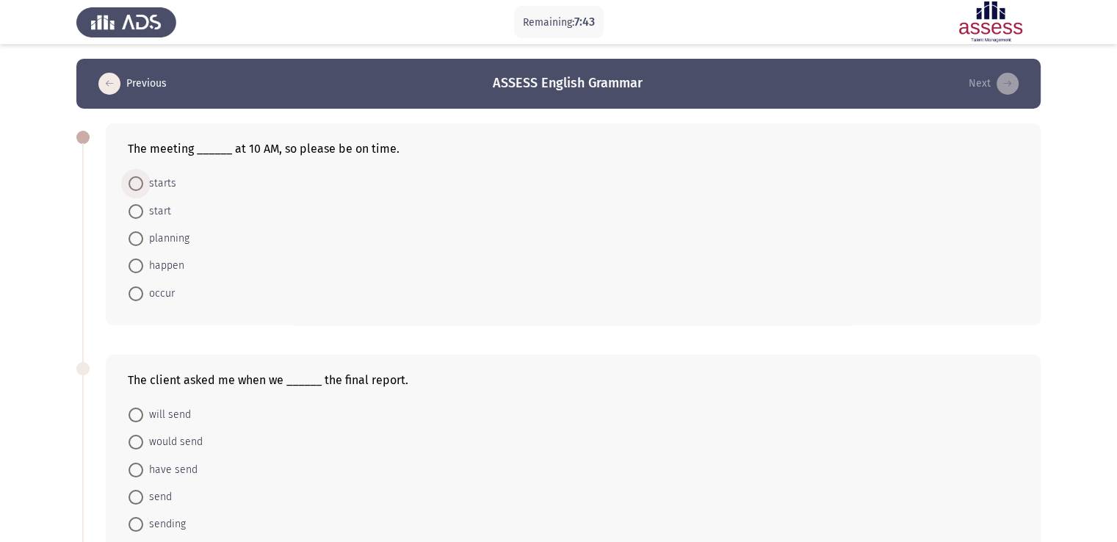
click at [165, 187] on span "starts" at bounding box center [159, 184] width 33 height 18
click at [143, 187] on input "starts" at bounding box center [136, 183] width 15 height 15
radio input "true"
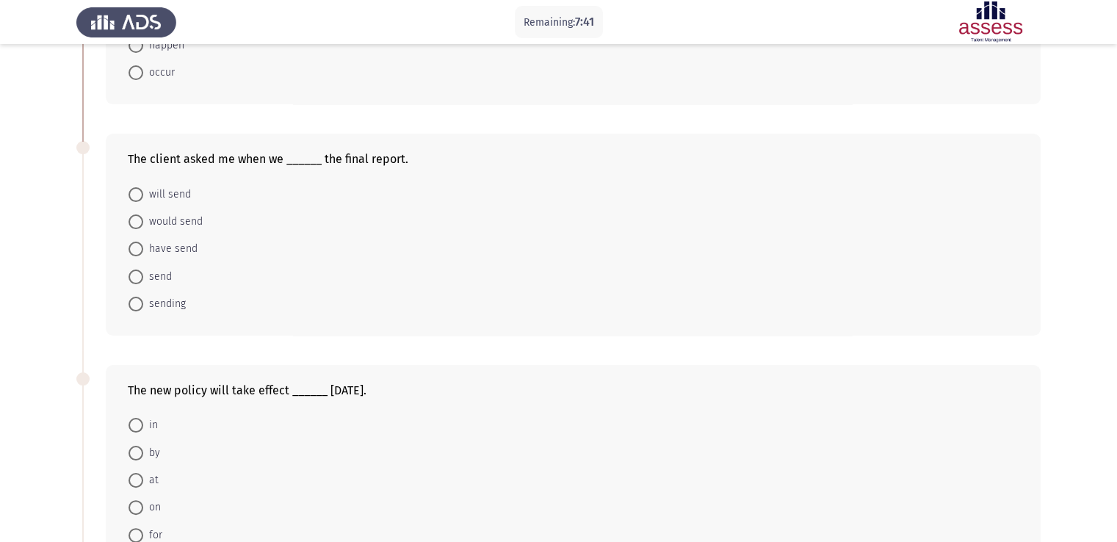
scroll to position [223, 0]
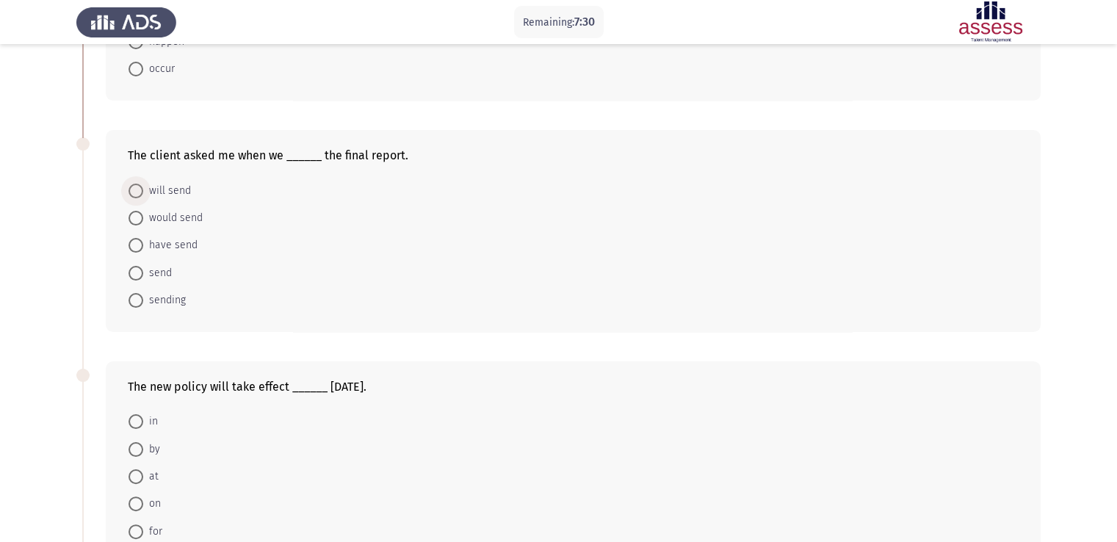
click at [176, 191] on span "will send" at bounding box center [167, 191] width 48 height 18
click at [143, 191] on input "will send" at bounding box center [136, 191] width 15 height 15
radio input "true"
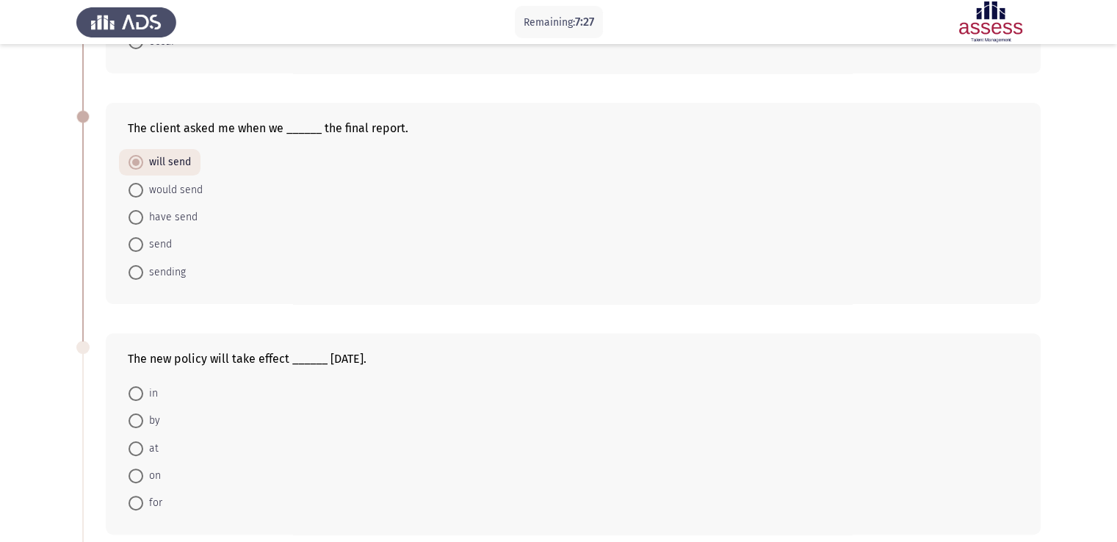
scroll to position [272, 0]
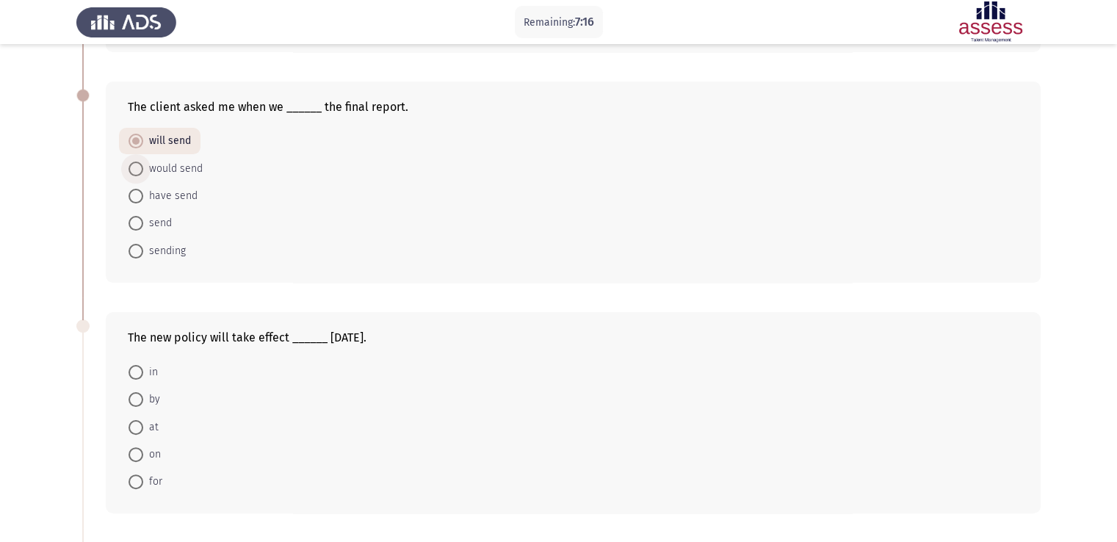
click at [189, 166] on span "would send" at bounding box center [172, 169] width 59 height 18
click at [143, 166] on input "would send" at bounding box center [136, 169] width 15 height 15
radio input "true"
click at [149, 140] on span "will send" at bounding box center [167, 143] width 48 height 18
click at [143, 140] on input "will send" at bounding box center [136, 142] width 15 height 15
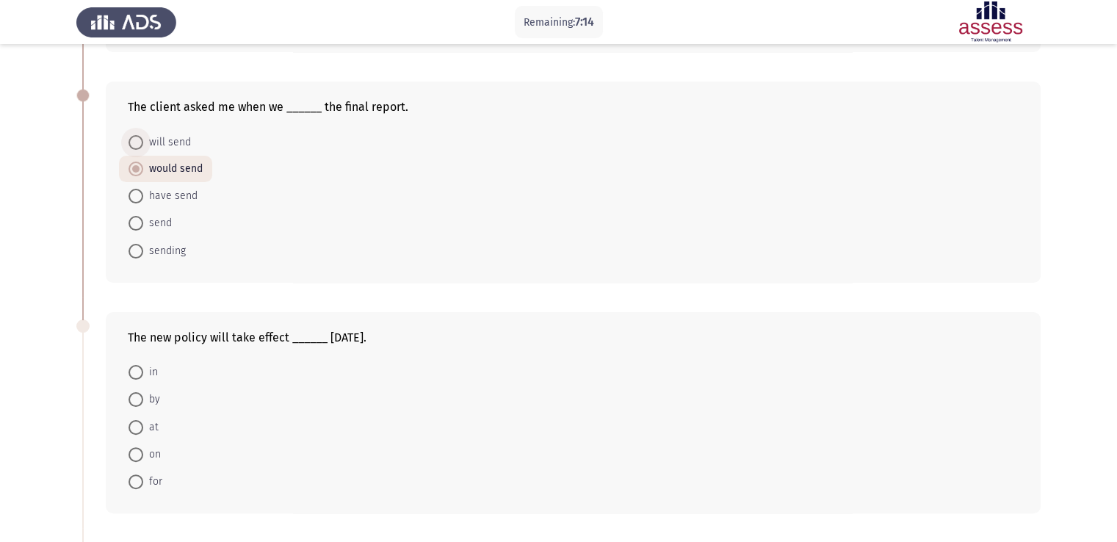
radio input "true"
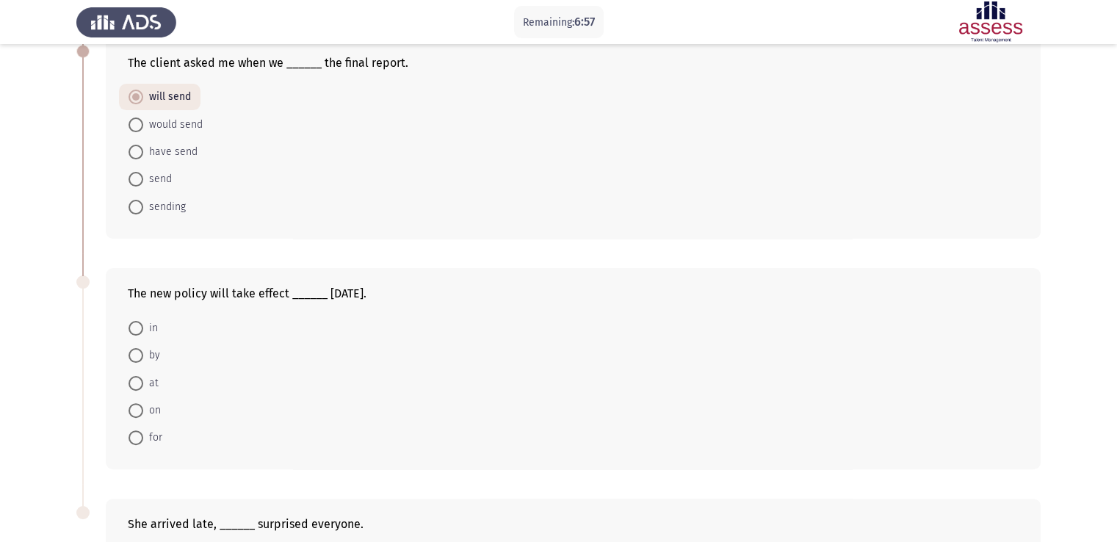
scroll to position [367, 0]
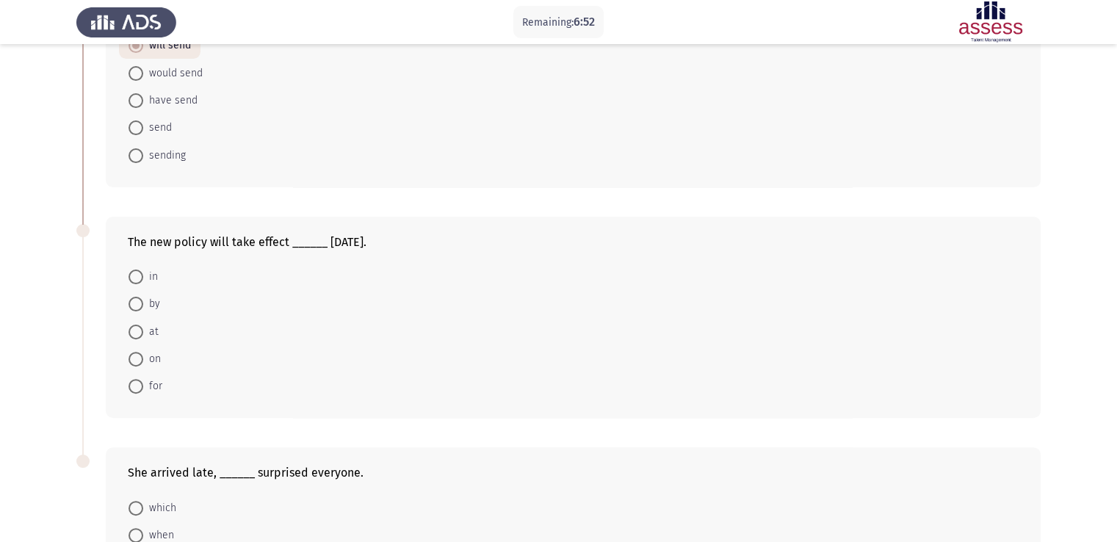
click at [142, 365] on span at bounding box center [136, 359] width 15 height 15
click at [142, 365] on input "on" at bounding box center [136, 359] width 15 height 15
radio input "true"
click at [148, 303] on span "by" at bounding box center [151, 304] width 17 height 18
click at [143, 303] on input "by" at bounding box center [136, 304] width 15 height 15
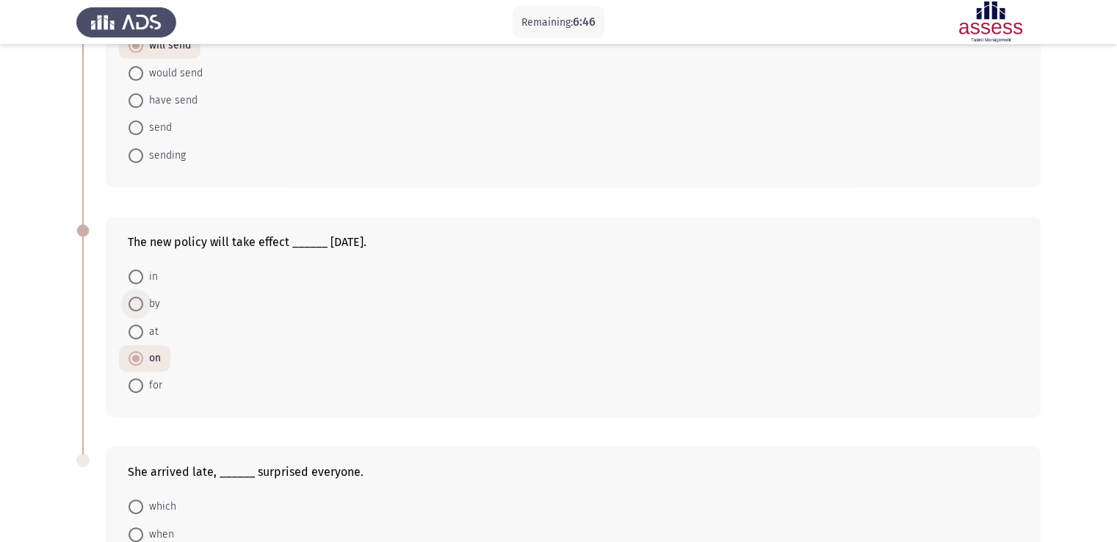
radio input "true"
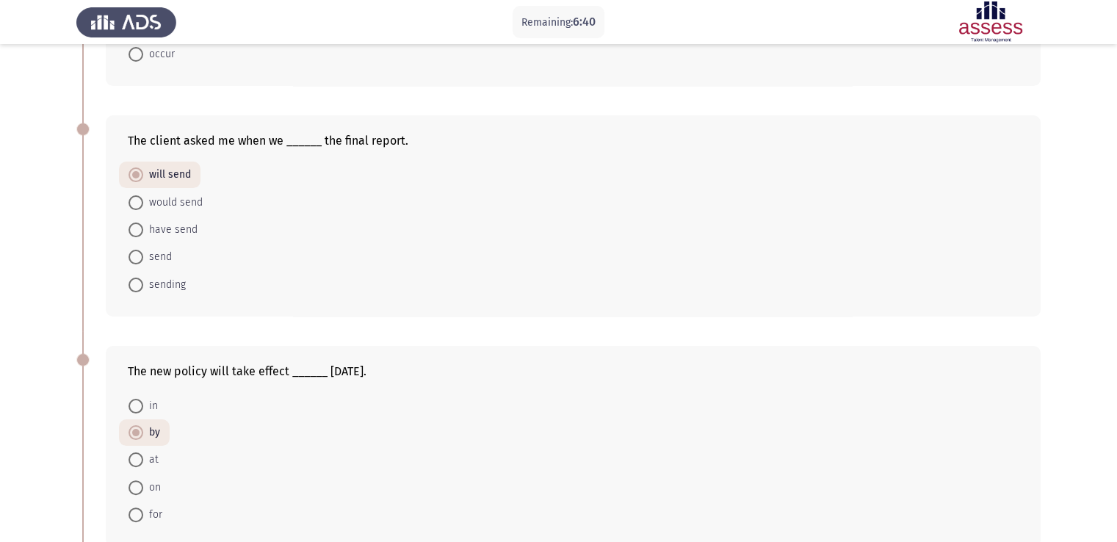
scroll to position [236, 0]
click at [1111, 165] on app-assessment-container "Remaining: 6:39 Previous ASSESS English Grammar Next The meeting ______ at 10 A…" at bounding box center [558, 308] width 1117 height 972
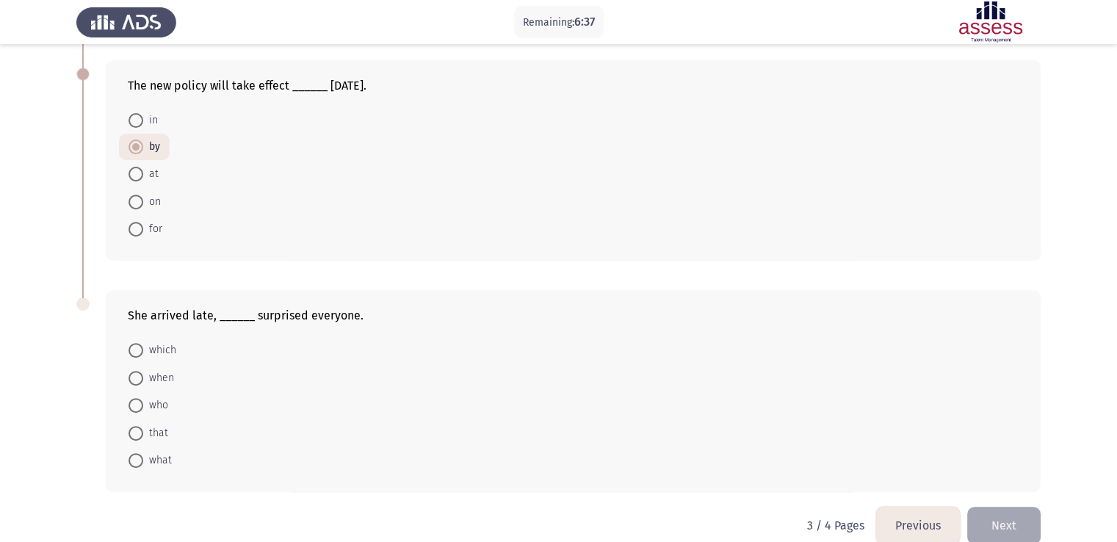
scroll to position [525, 0]
click at [135, 343] on span at bounding box center [136, 349] width 15 height 15
click at [135, 343] on input "which" at bounding box center [136, 349] width 15 height 15
radio input "true"
click at [1016, 523] on button "Next" at bounding box center [1003, 523] width 73 height 37
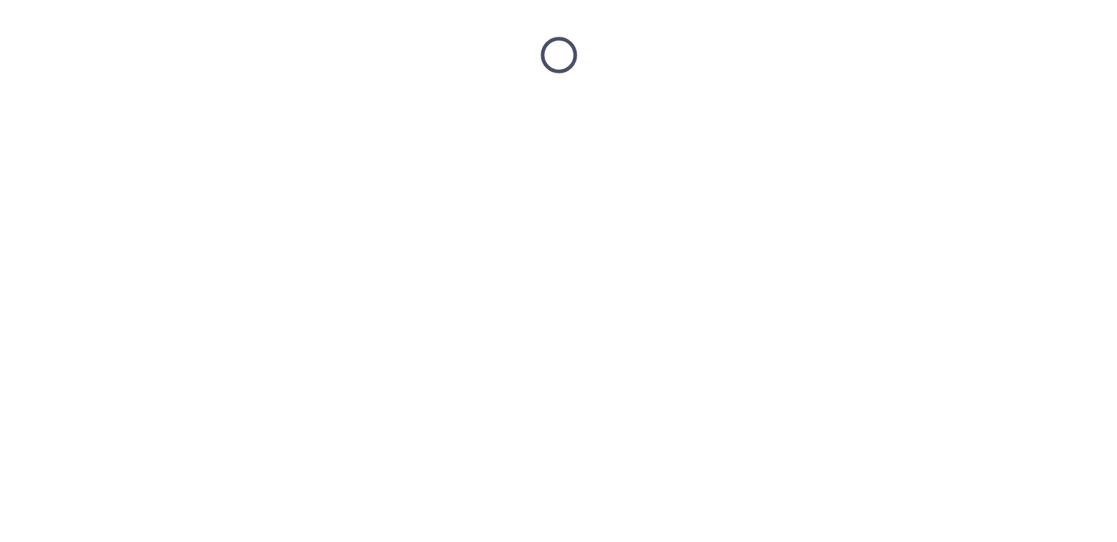
scroll to position [0, 0]
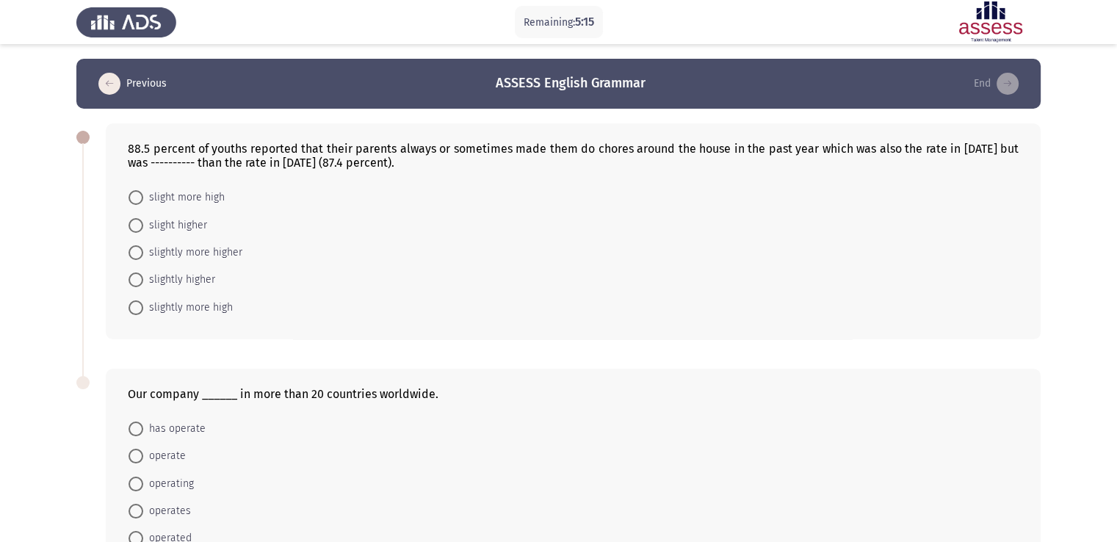
click at [189, 225] on span "slight higher" at bounding box center [175, 226] width 64 height 18
click at [143, 225] on input "slight higher" at bounding box center [136, 225] width 15 height 15
radio input "true"
click at [150, 281] on span "slightly higher" at bounding box center [179, 279] width 72 height 18
click at [143, 281] on input "slightly higher" at bounding box center [136, 279] width 15 height 15
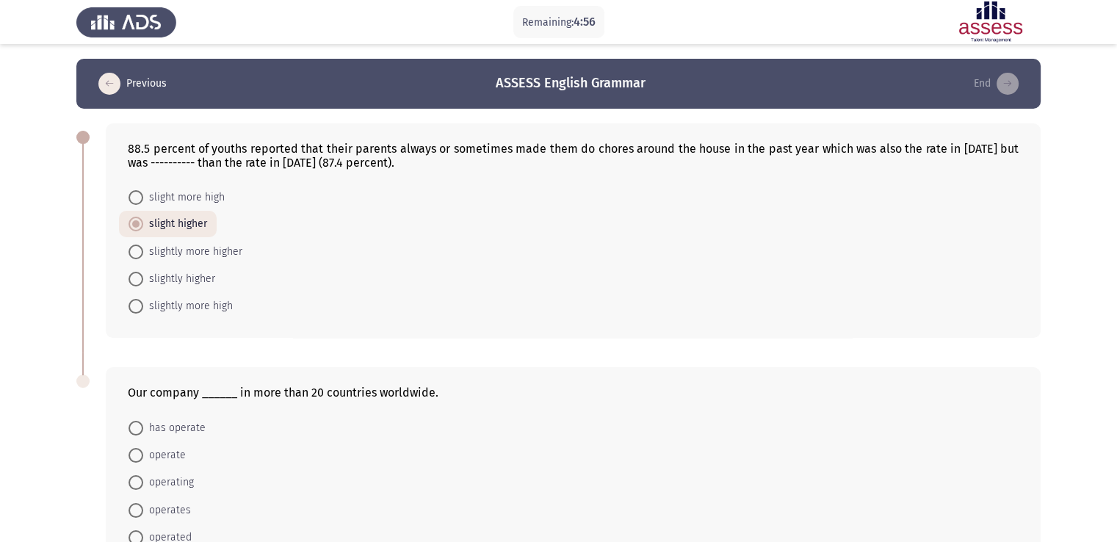
radio input "true"
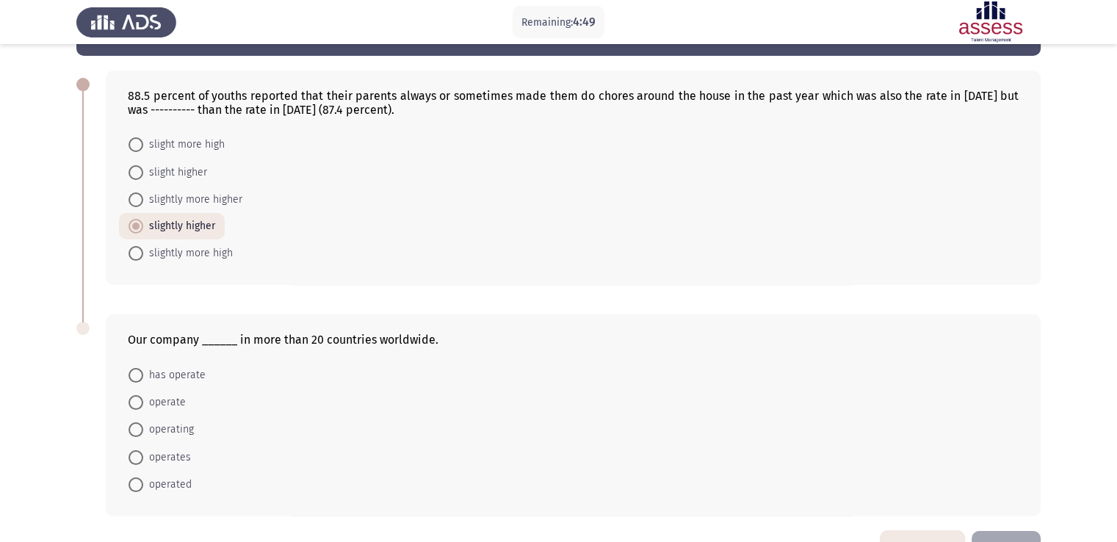
scroll to position [100, 0]
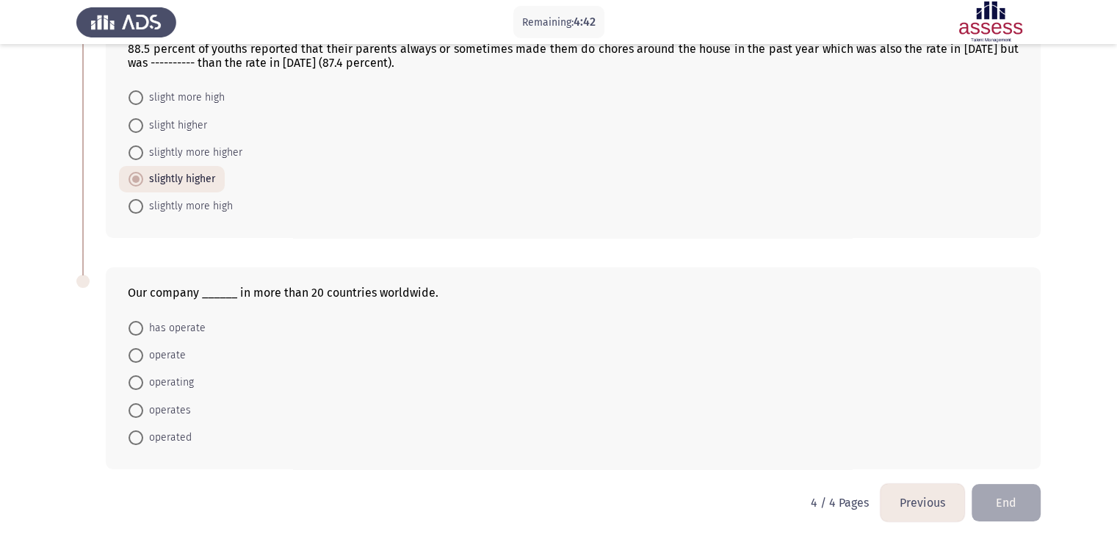
click at [167, 416] on span "operates" at bounding box center [167, 411] width 48 height 18
click at [143, 416] on input "operates" at bounding box center [136, 410] width 15 height 15
radio input "true"
click at [1005, 496] on button "End" at bounding box center [1006, 502] width 69 height 37
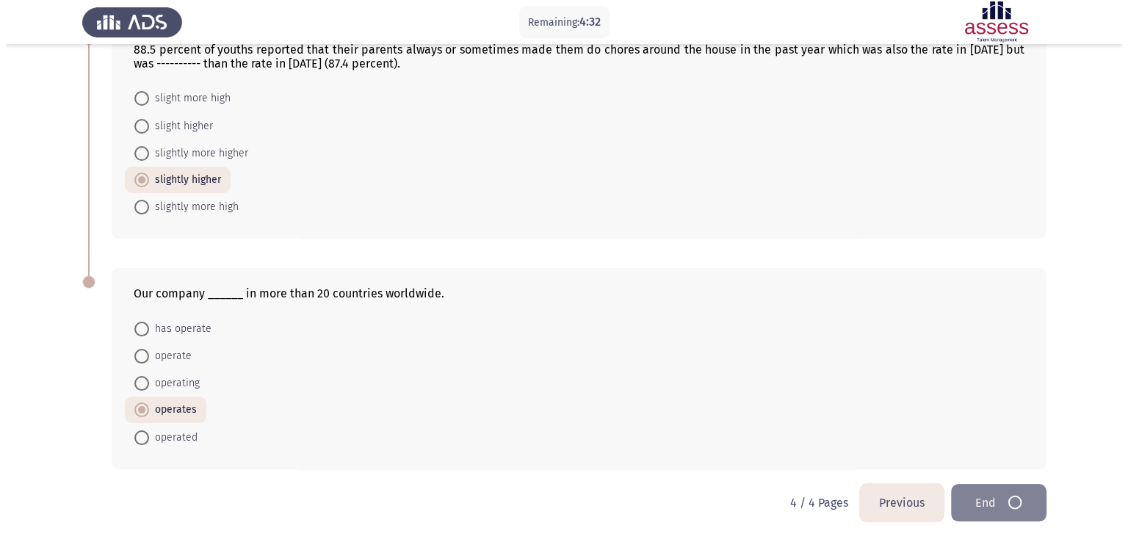
scroll to position [0, 0]
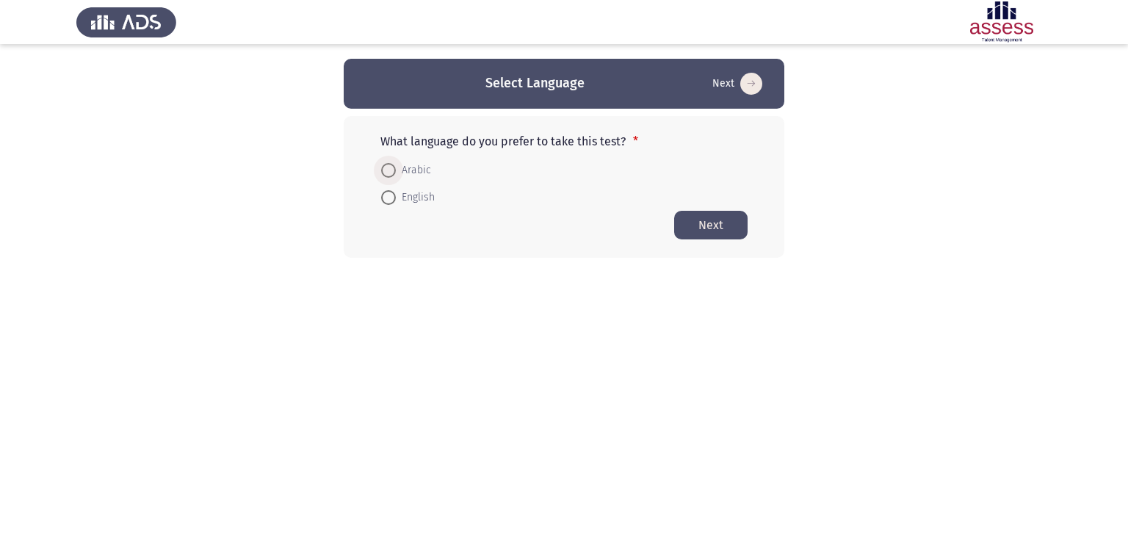
click at [398, 167] on span "Arabic" at bounding box center [413, 171] width 35 height 18
click at [396, 167] on input "Arabic" at bounding box center [388, 170] width 15 height 15
radio input "true"
click at [733, 222] on button "Next" at bounding box center [710, 224] width 73 height 29
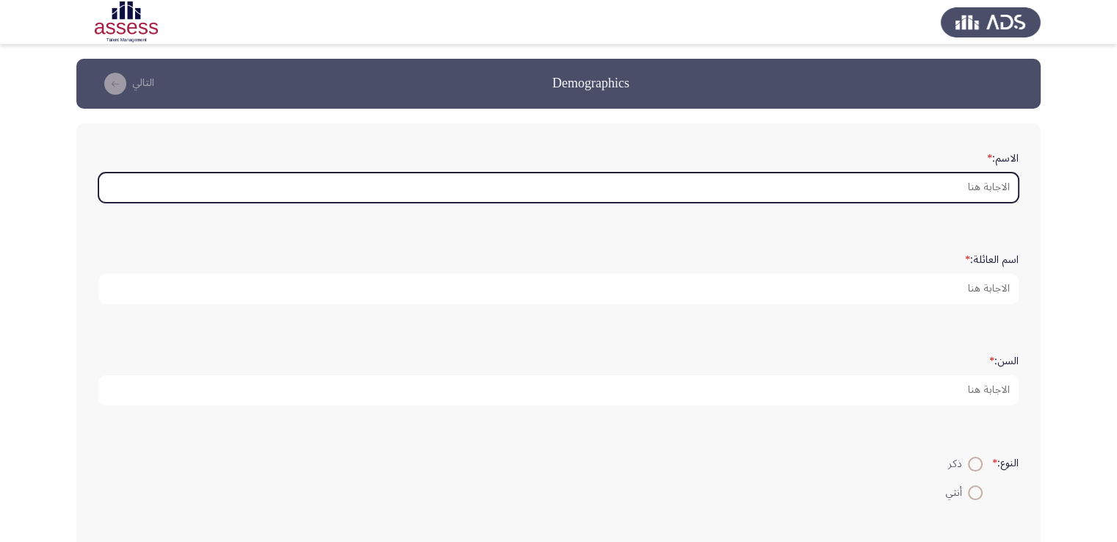
click at [881, 178] on input "الاسم: *" at bounding box center [558, 188] width 920 height 30
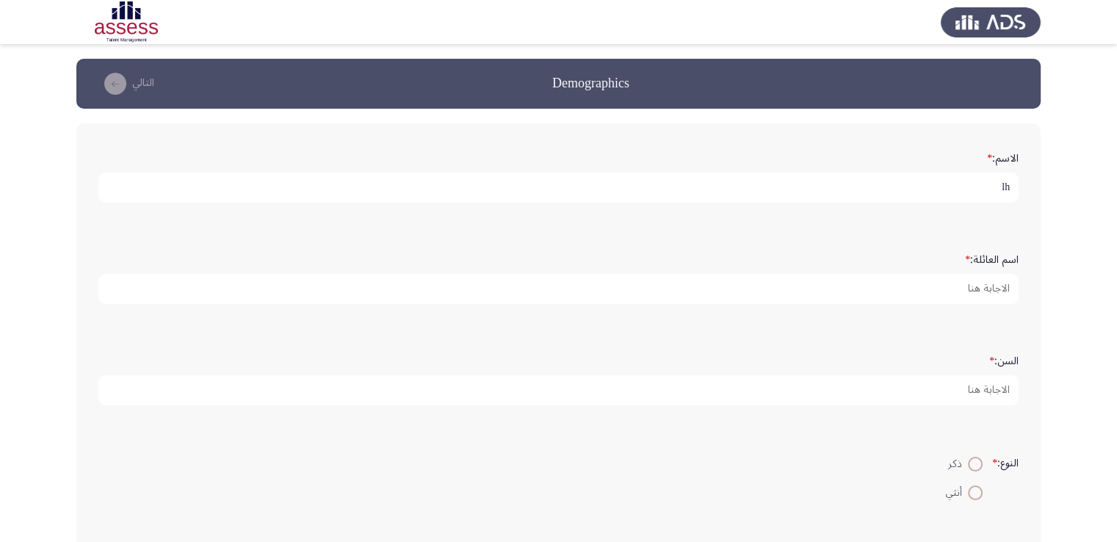
type input "l"
type input "مايكل"
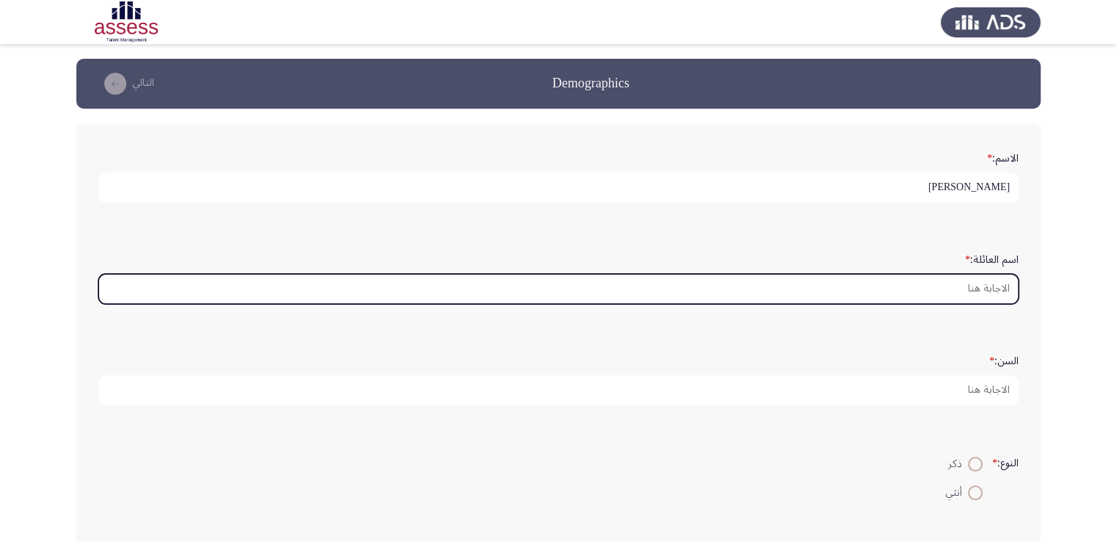
click at [975, 289] on input "اسم العائلة: *" at bounding box center [558, 289] width 920 height 30
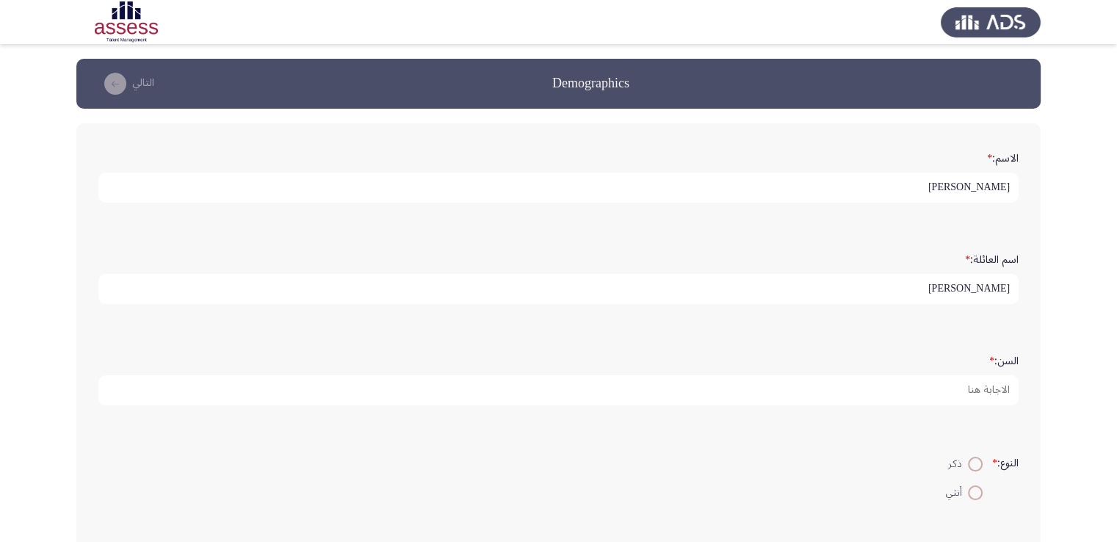
type input "عدلى مرقص"
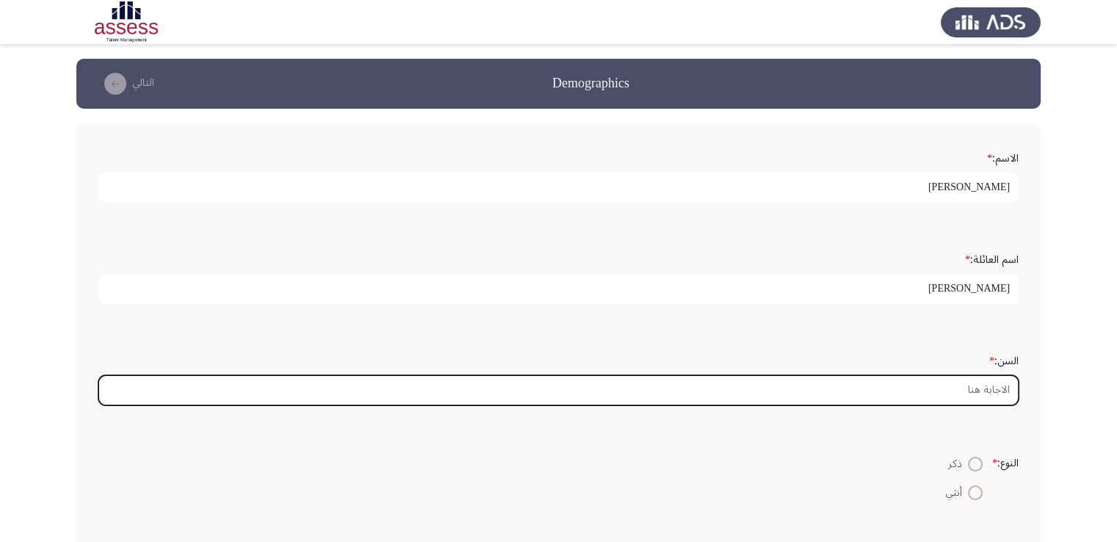
click at [985, 383] on input "السن: *" at bounding box center [558, 390] width 920 height 30
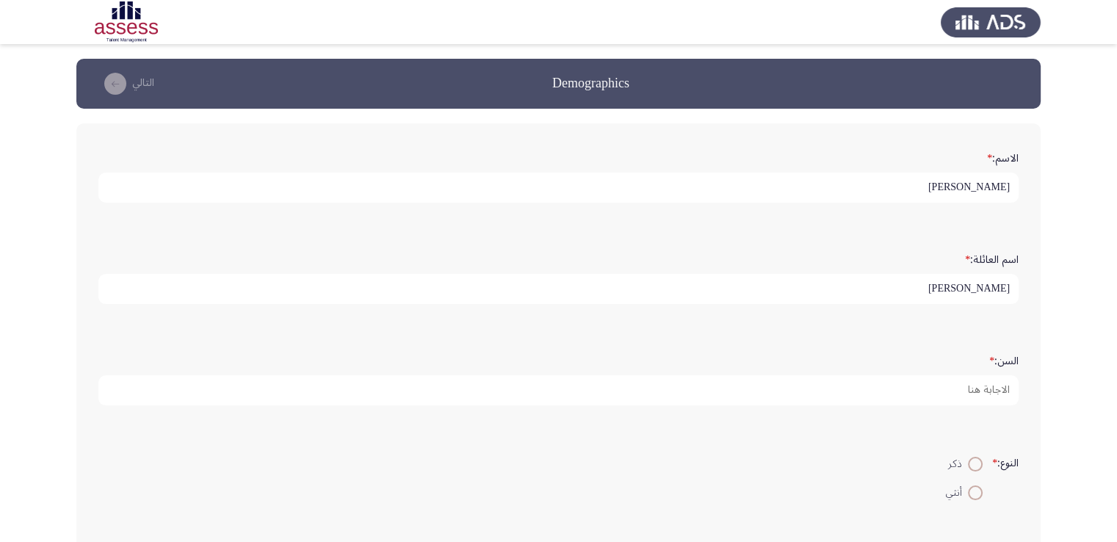
click at [978, 459] on span at bounding box center [975, 464] width 15 height 15
click at [978, 459] on input "ذكر" at bounding box center [975, 464] width 15 height 15
radio input "true"
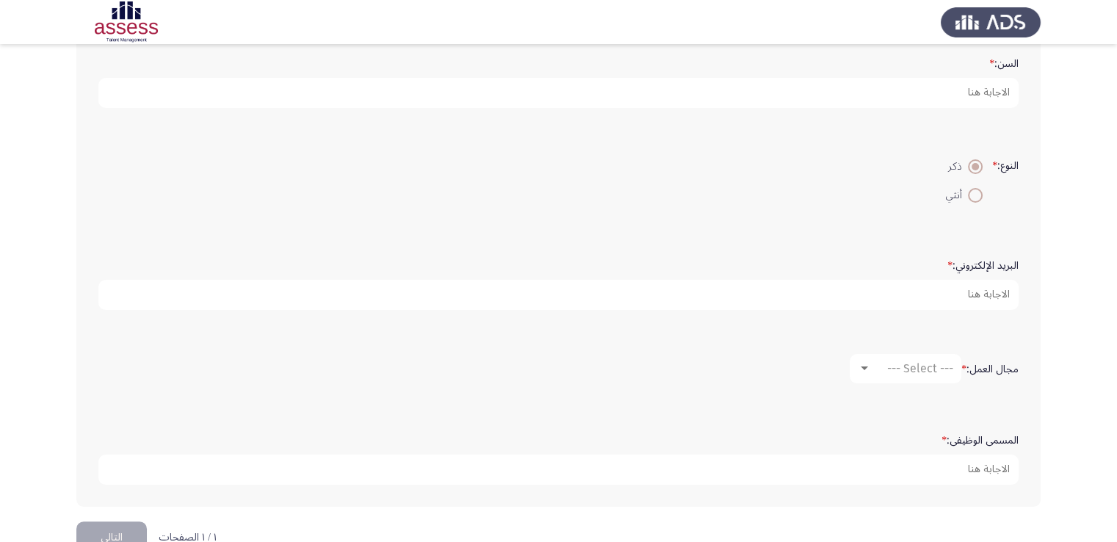
scroll to position [319, 0]
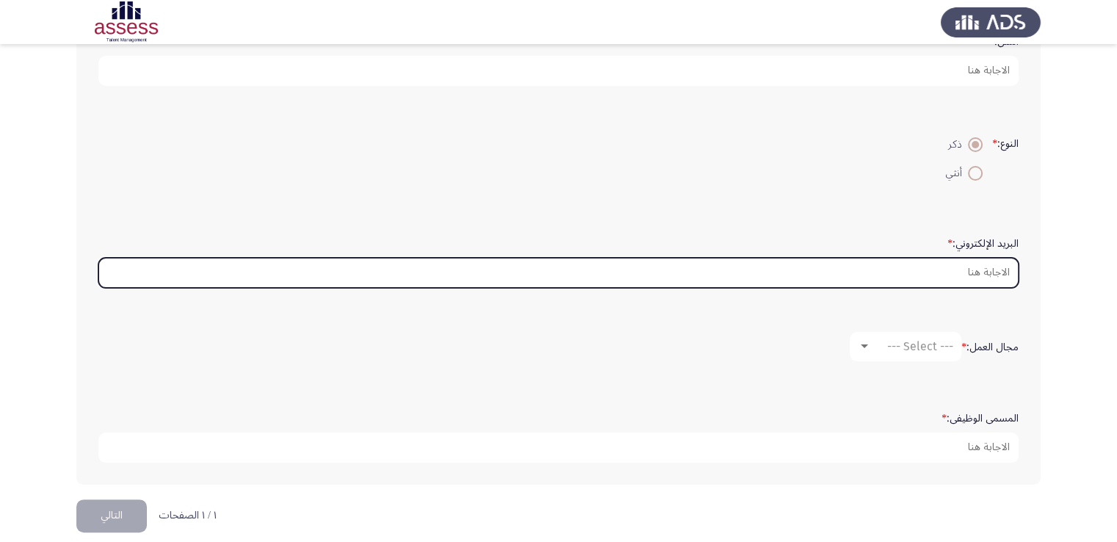
click at [982, 267] on input "البريد الإلكتروني: *" at bounding box center [558, 273] width 920 height 30
type input "m"
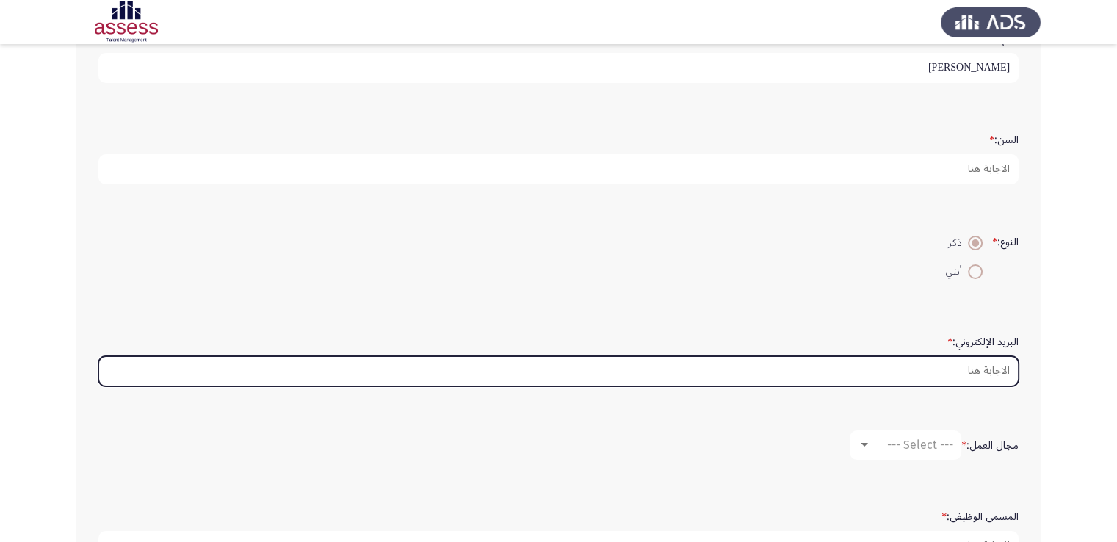
scroll to position [204, 0]
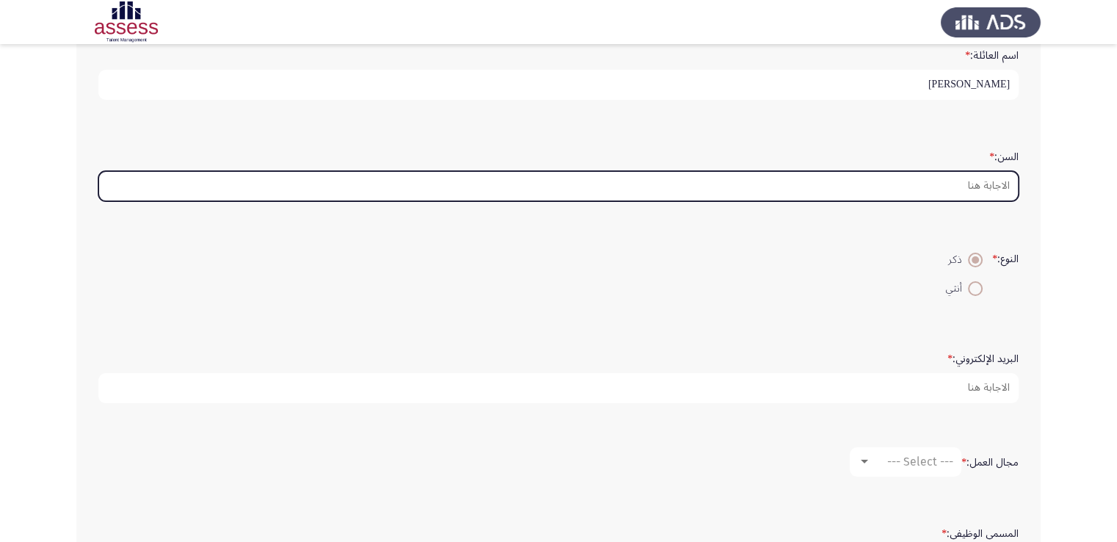
click at [989, 183] on input "السن: *" at bounding box center [558, 186] width 920 height 30
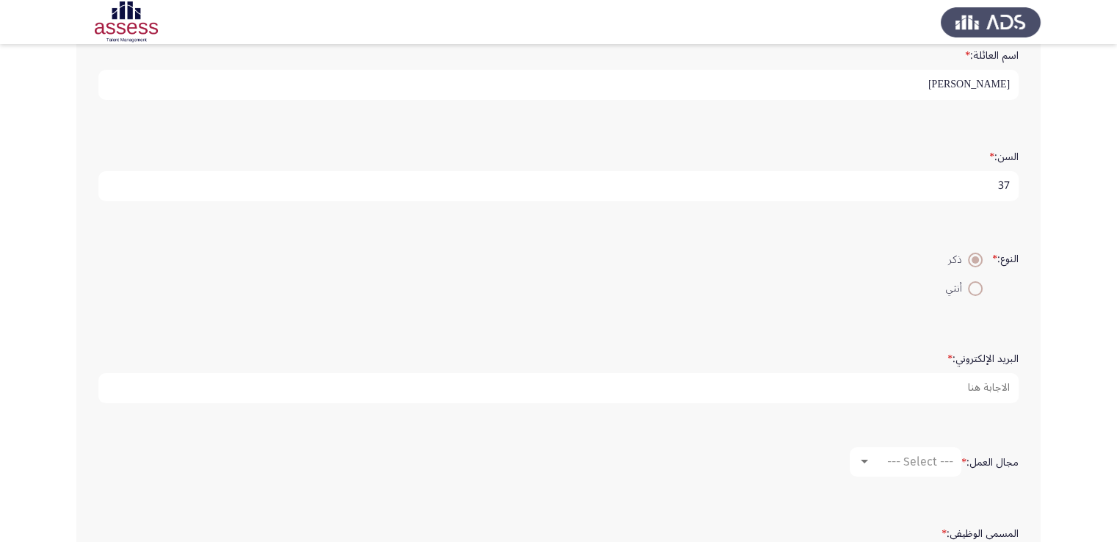
type input "37"
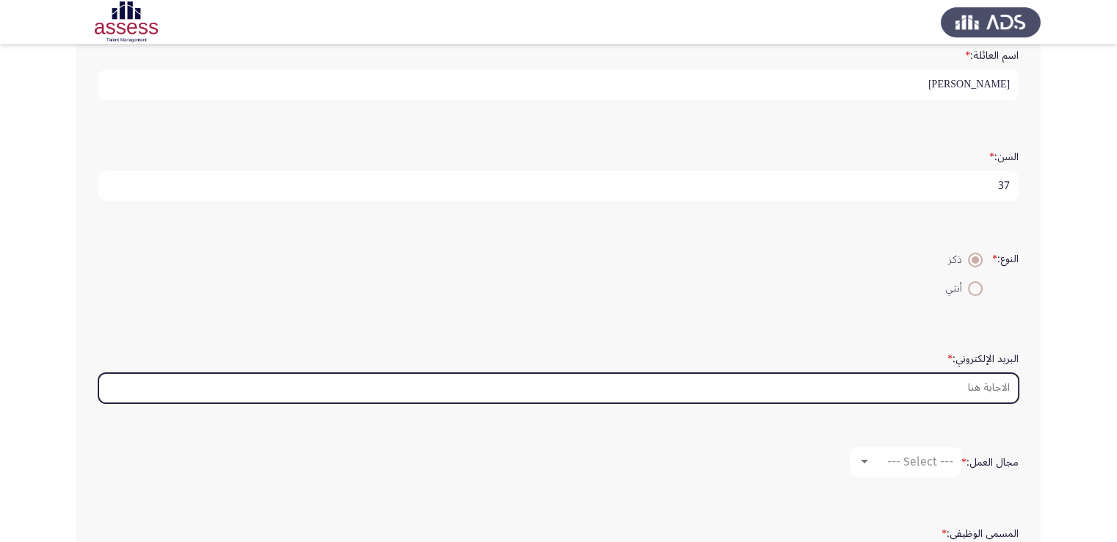
click at [955, 380] on input "البريد الإلكتروني: *" at bounding box center [558, 388] width 920 height 30
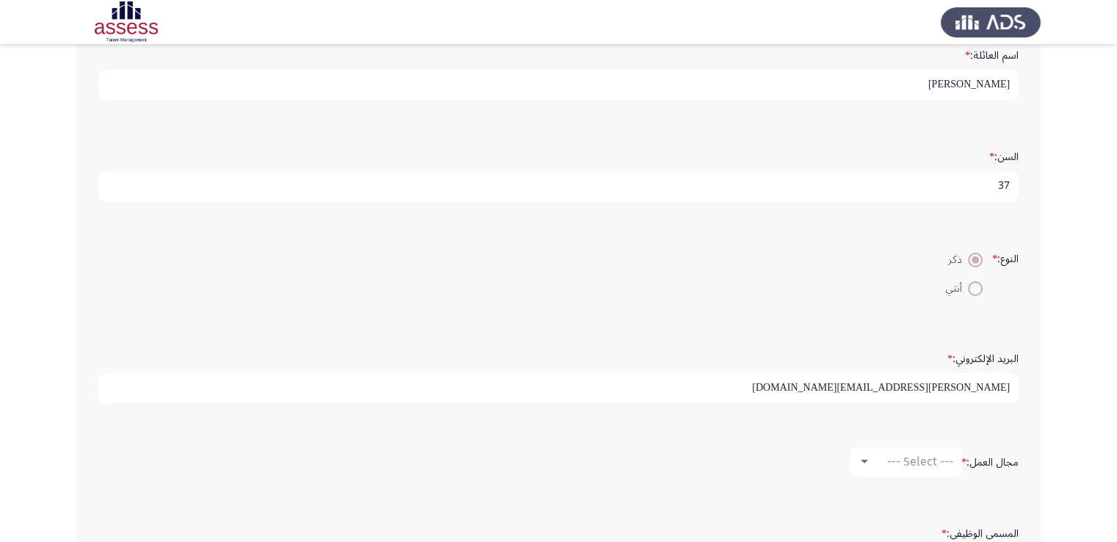
scroll to position [330, 0]
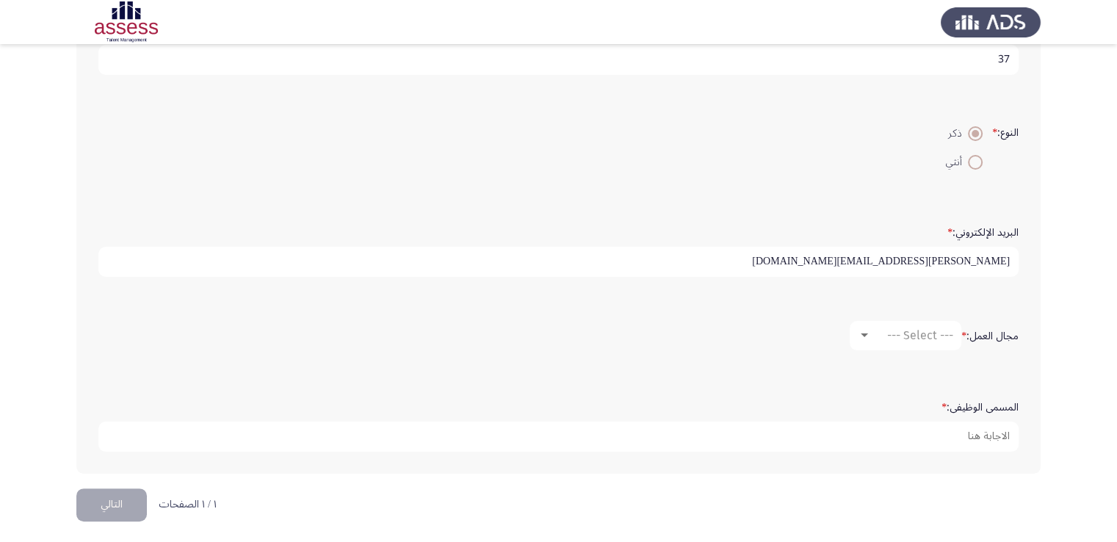
type input "[PERSON_NAME][EMAIL_ADDRESS][PERSON_NAME][DOMAIN_NAME]"
click at [901, 339] on mat-select "--- Select ---" at bounding box center [906, 335] width 112 height 29
click at [865, 333] on div at bounding box center [864, 335] width 7 height 4
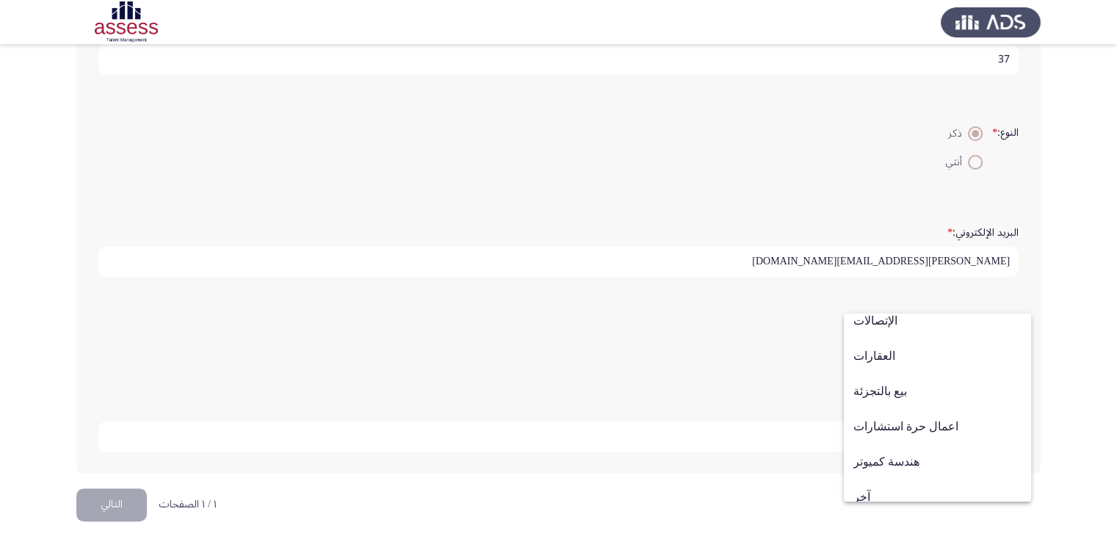
scroll to position [482, 0]
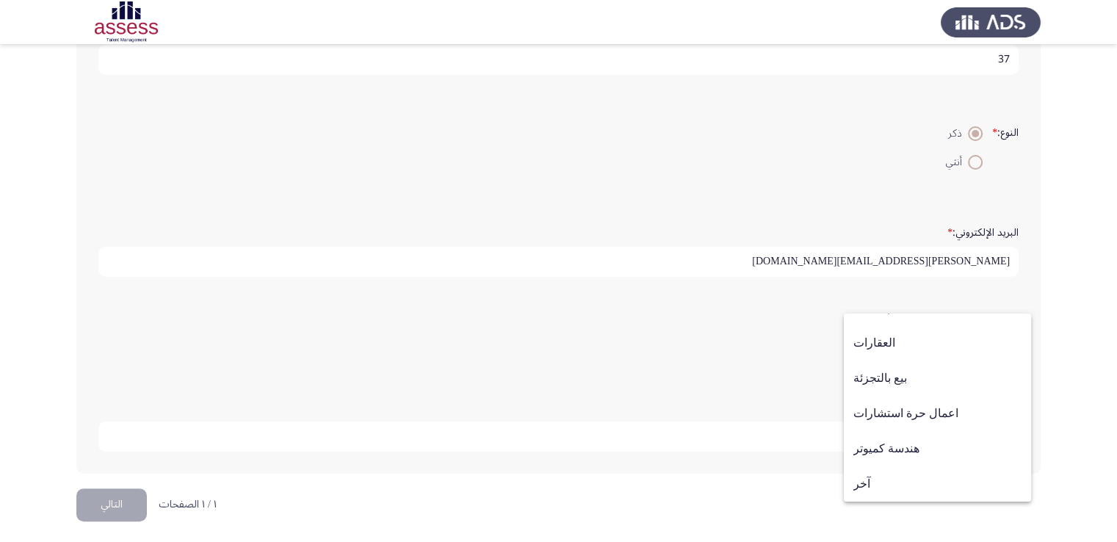
click at [1106, 380] on div at bounding box center [558, 271] width 1117 height 542
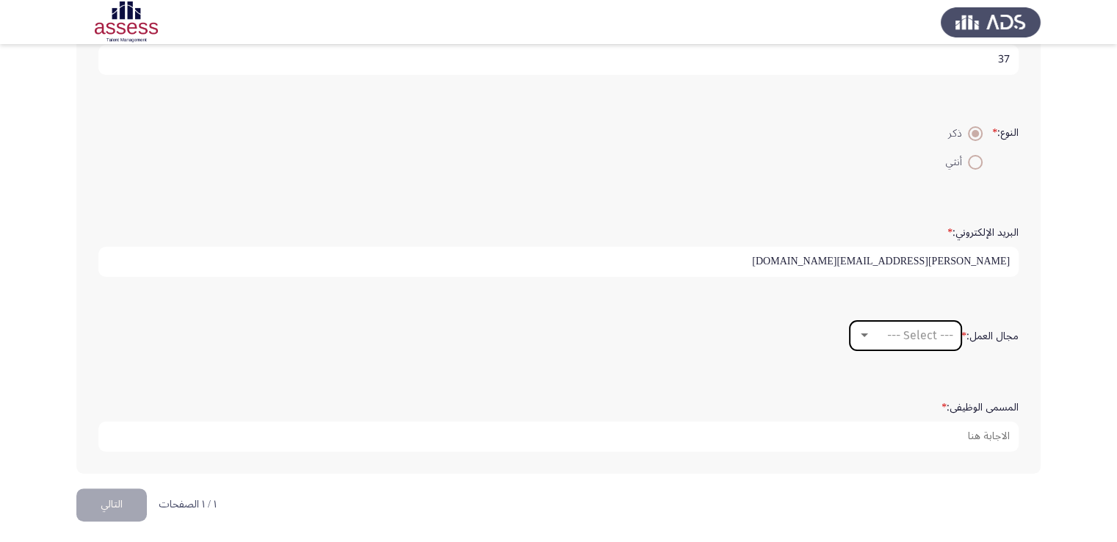
click at [896, 339] on mat-select "--- Select ---" at bounding box center [906, 335] width 112 height 29
click at [902, 342] on mat-select "--- Select ---" at bounding box center [906, 335] width 112 height 29
click at [864, 330] on div at bounding box center [864, 336] width 13 height 12
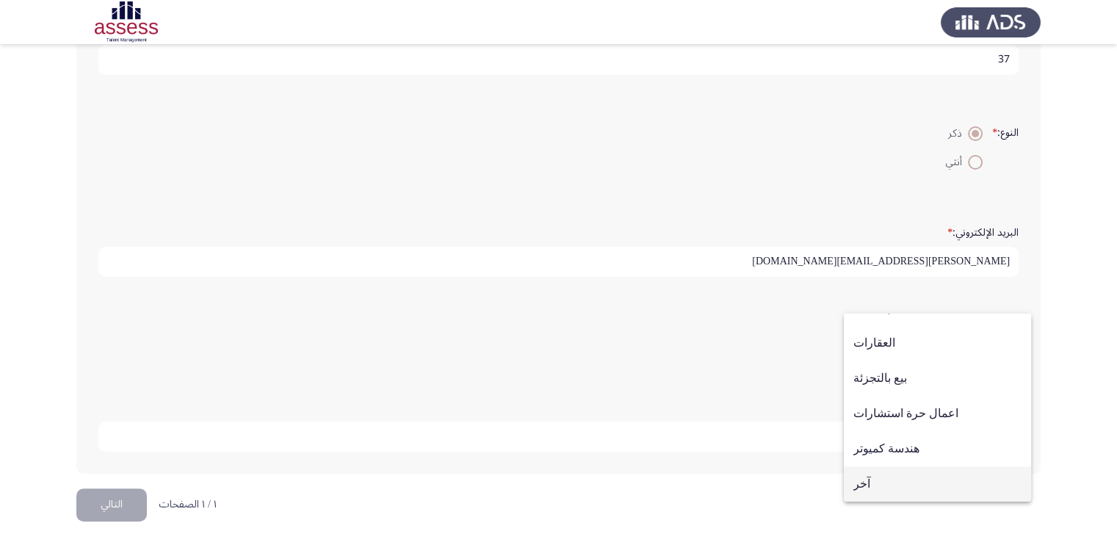
click at [856, 487] on span "آخر" at bounding box center [937, 483] width 168 height 35
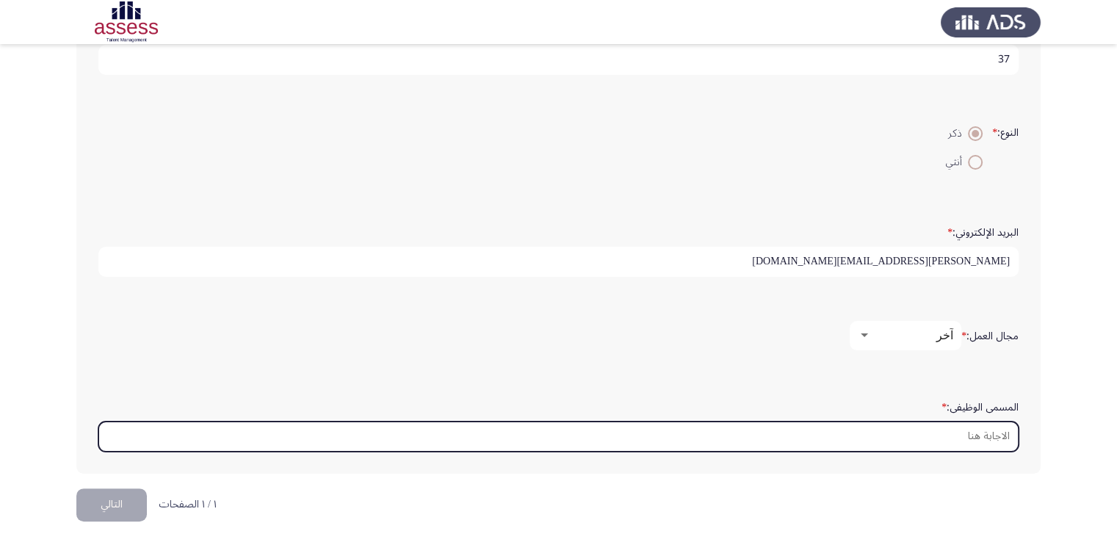
click at [910, 427] on input "المسمى الوظيفى: *" at bounding box center [558, 437] width 920 height 30
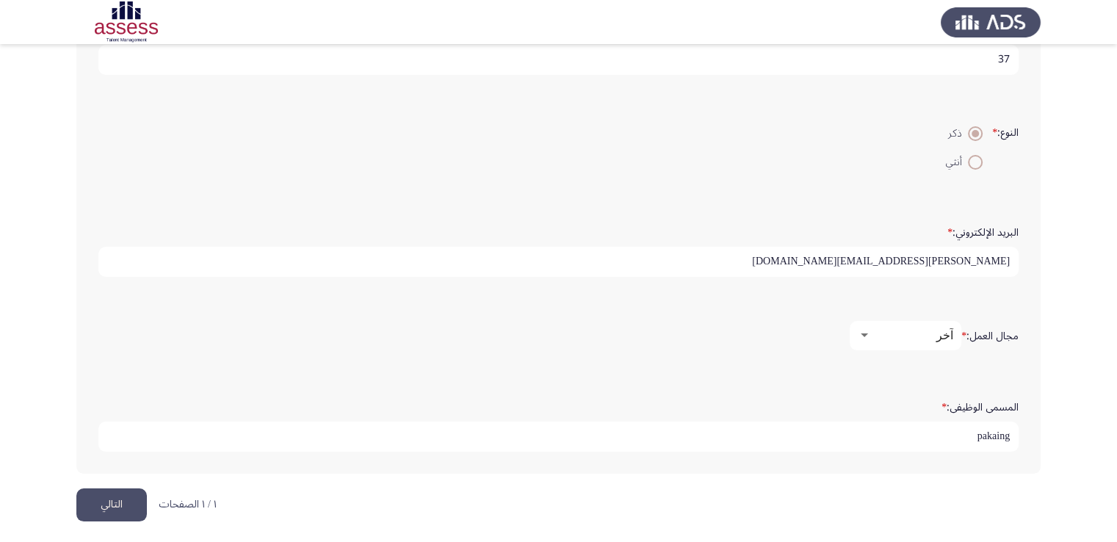
drag, startPoint x: 987, startPoint y: 428, endPoint x: 1012, endPoint y: 433, distance: 25.4
click at [1012, 433] on input "pakaing" at bounding box center [558, 437] width 920 height 30
type input "packing professional"
click at [104, 497] on button "التالي" at bounding box center [111, 504] width 71 height 33
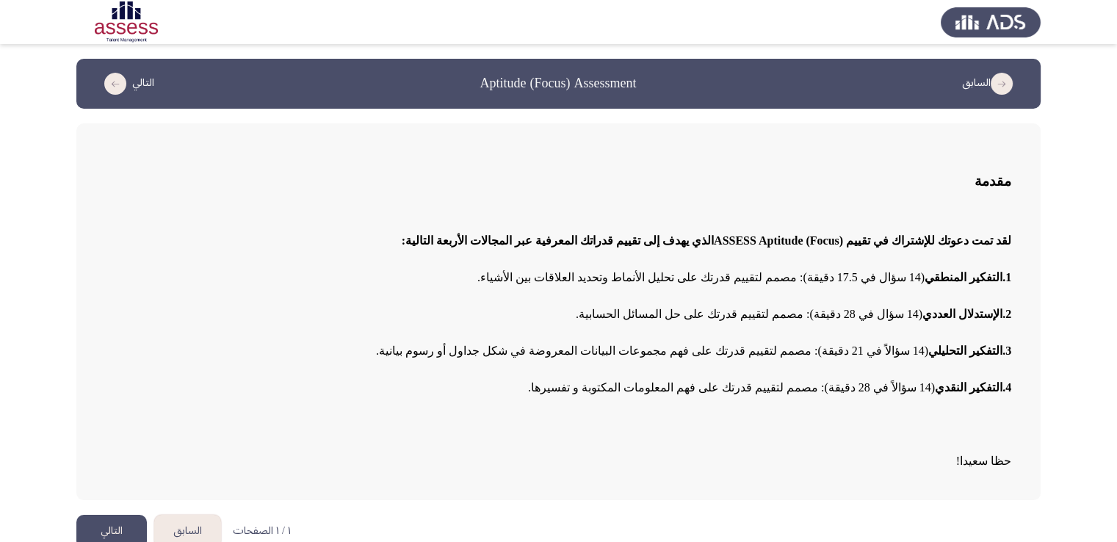
scroll to position [18, 0]
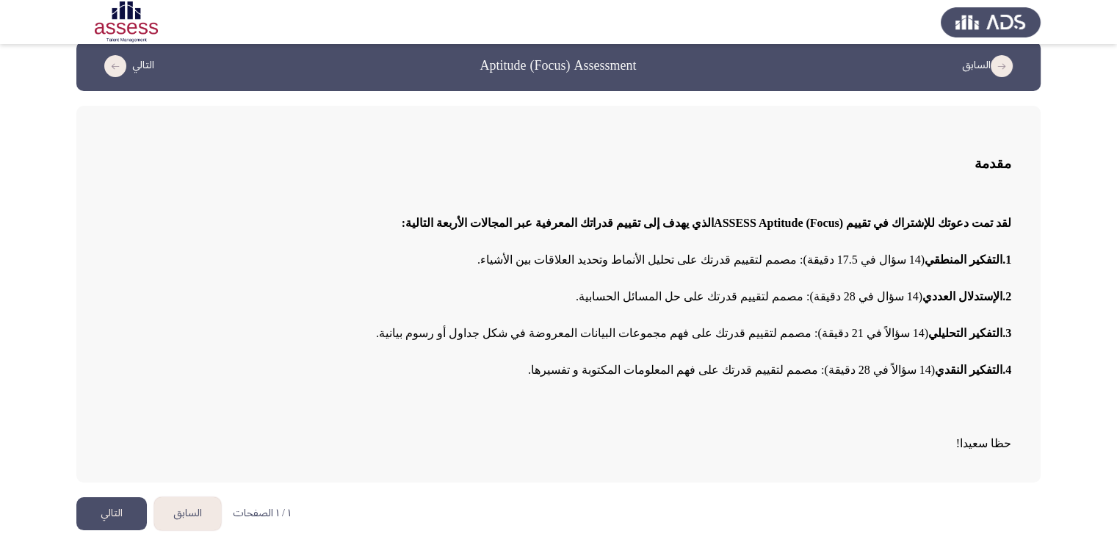
click at [115, 506] on button "التالي" at bounding box center [111, 513] width 71 height 33
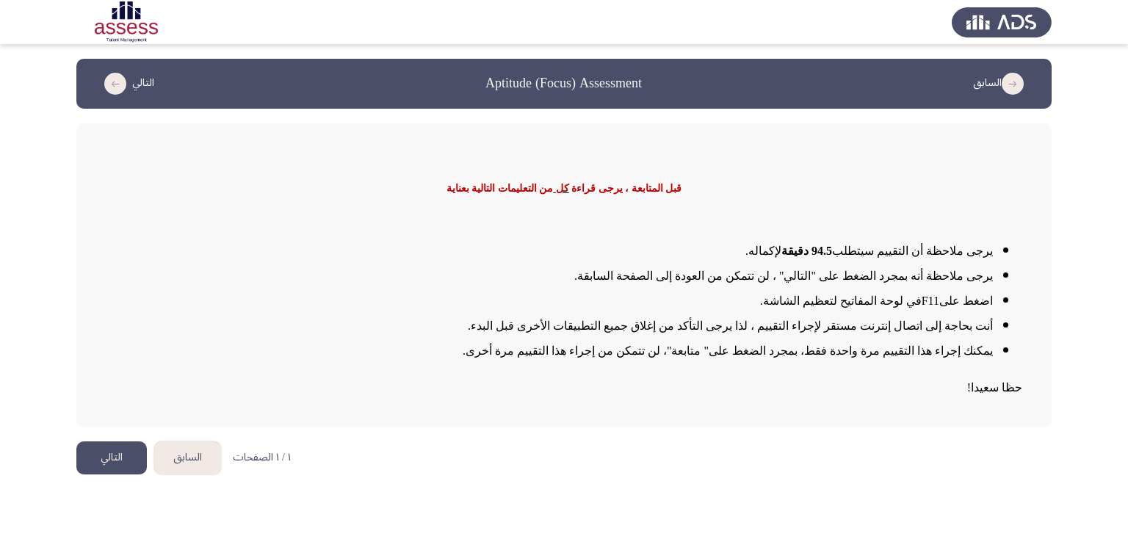
click at [119, 456] on button "التالي" at bounding box center [111, 457] width 71 height 33
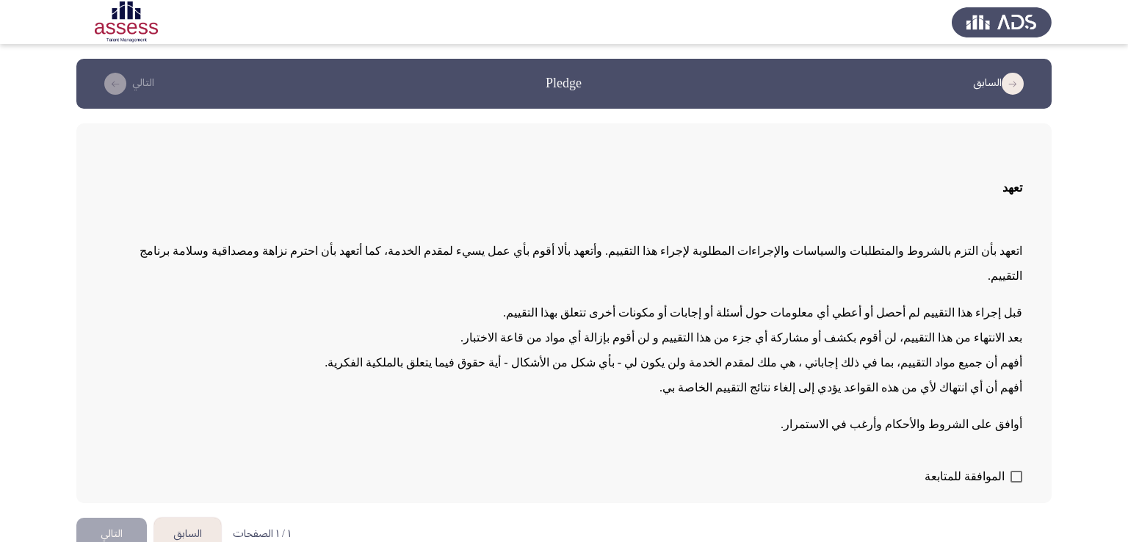
click at [1016, 471] on span at bounding box center [1017, 477] width 12 height 12
click at [1016, 483] on input "الموافقة للمتابعة" at bounding box center [1016, 483] width 1 height 1
checkbox input "true"
click at [126, 518] on button "التالي" at bounding box center [111, 534] width 71 height 33
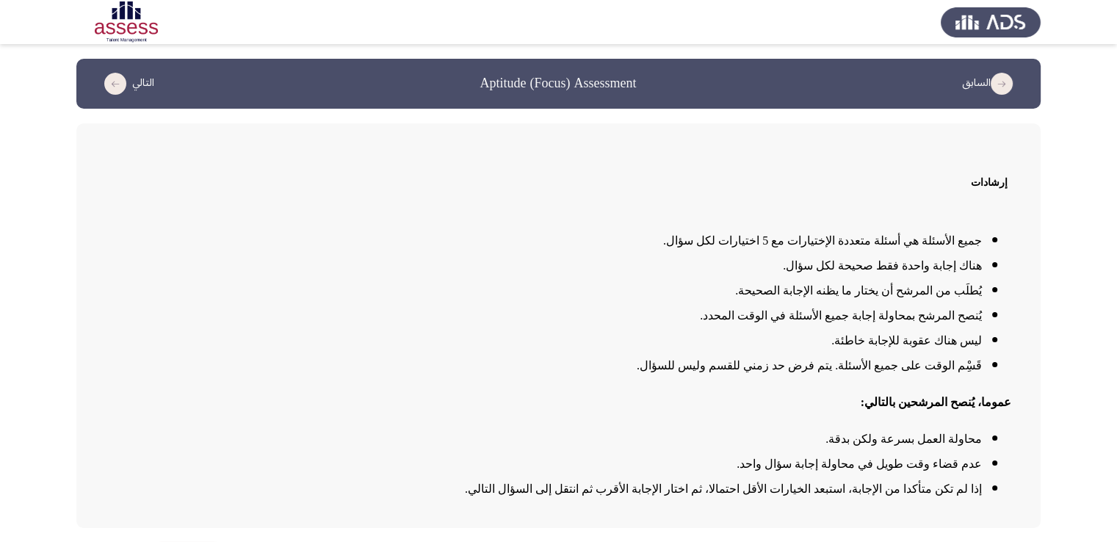
scroll to position [45, 0]
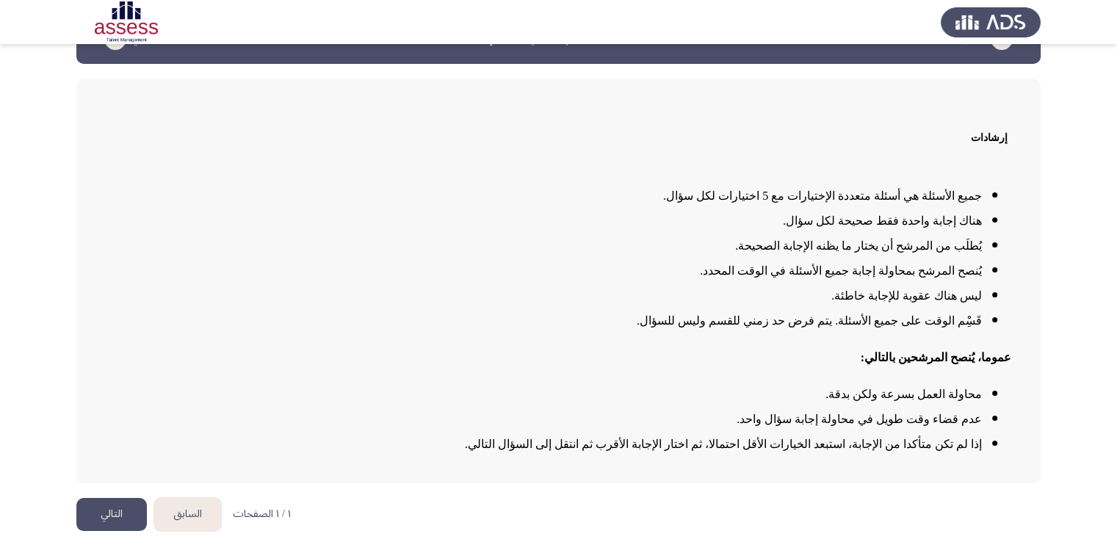
click at [123, 504] on button "التالي" at bounding box center [111, 514] width 71 height 33
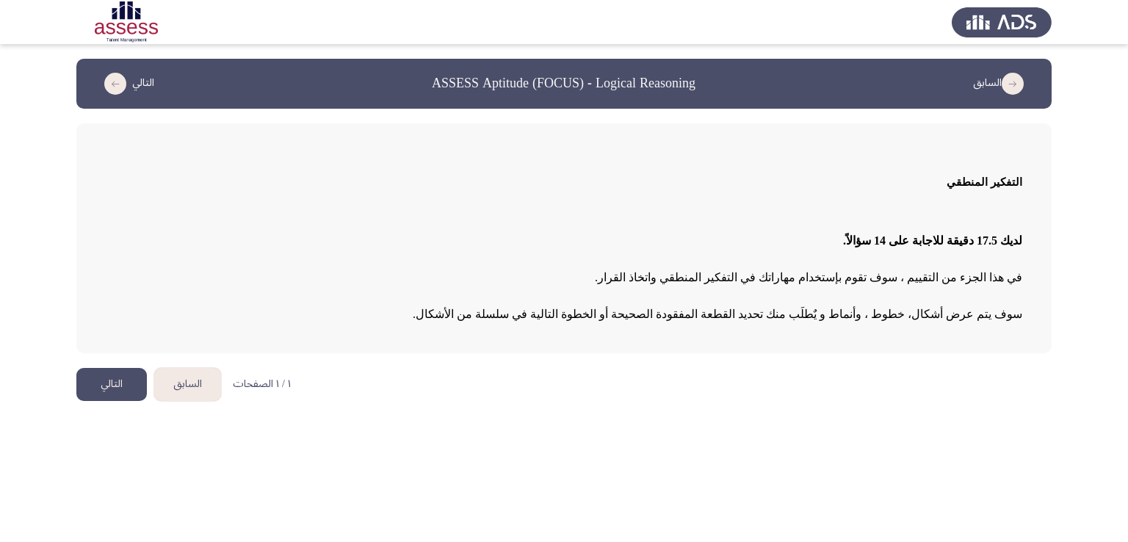
click at [97, 388] on button "التالي" at bounding box center [111, 384] width 71 height 33
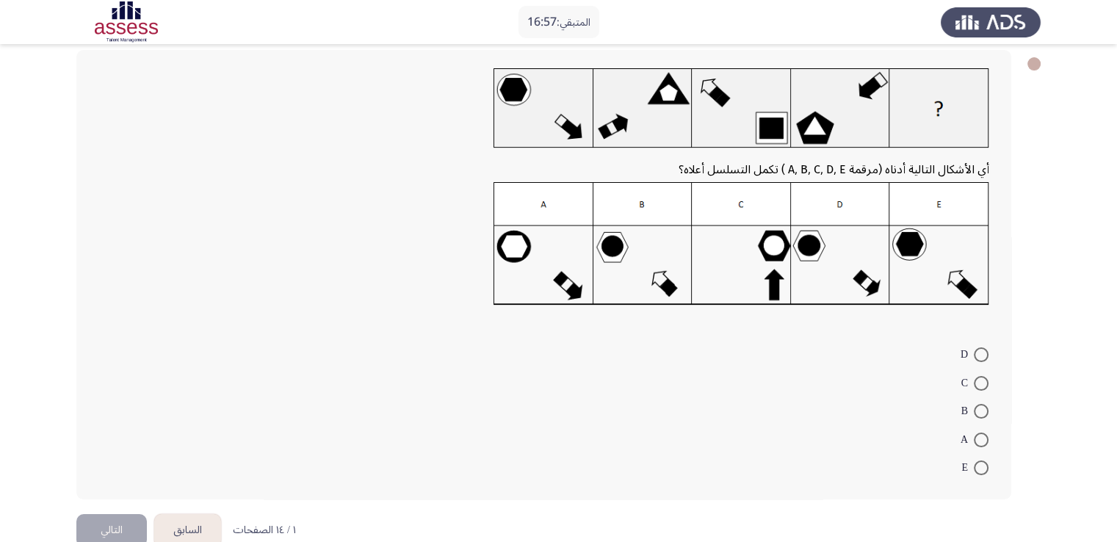
scroll to position [103, 0]
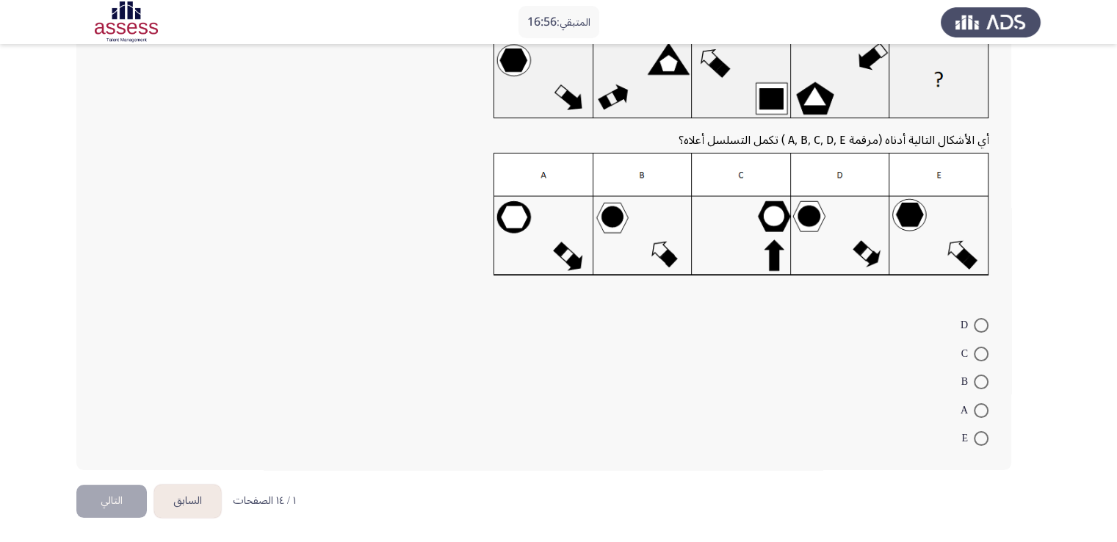
drag, startPoint x: 981, startPoint y: 359, endPoint x: 978, endPoint y: 344, distance: 15.7
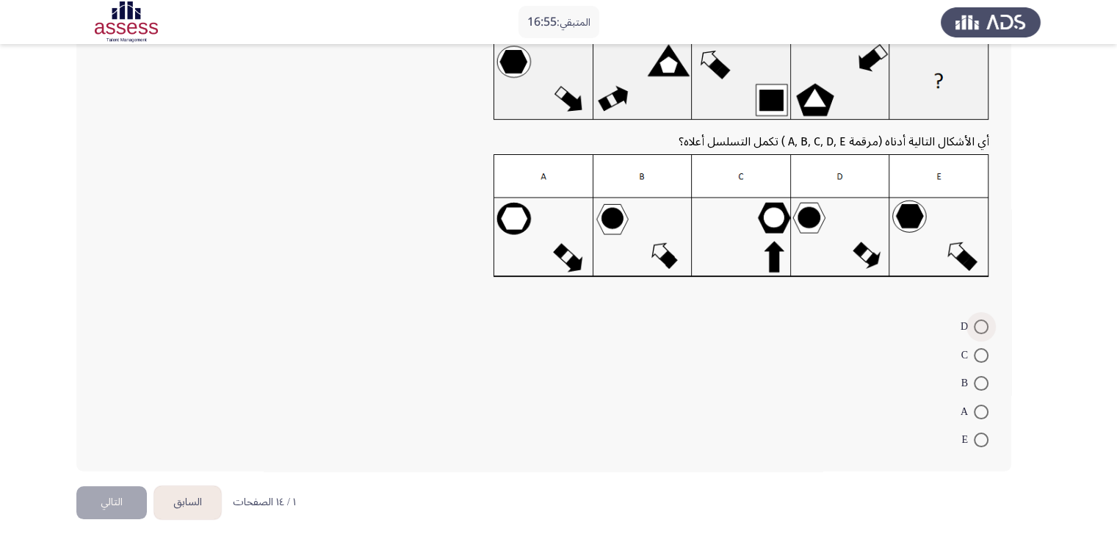
click at [978, 330] on span at bounding box center [981, 326] width 15 height 15
click at [978, 330] on input "D" at bounding box center [981, 326] width 15 height 15
radio input "true"
drag, startPoint x: 1095, startPoint y: 350, endPoint x: 1127, endPoint y: 339, distance: 34.4
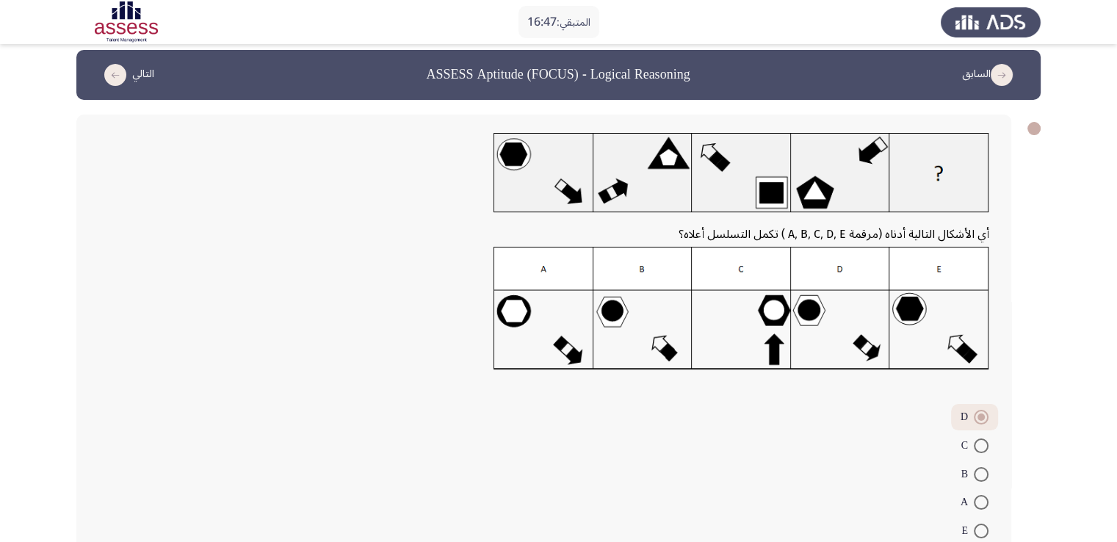
scroll to position [0, 0]
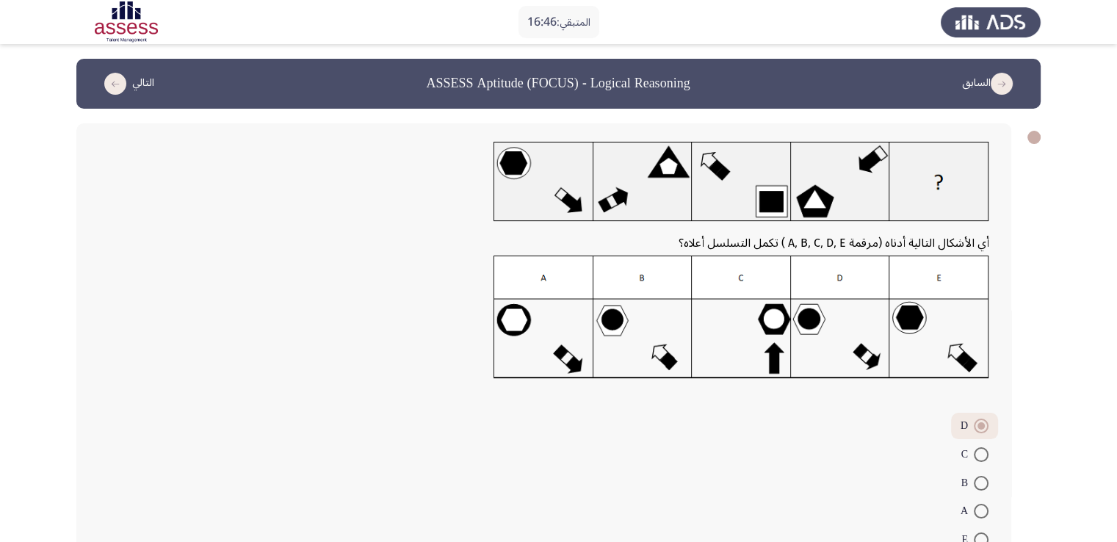
drag, startPoint x: 880, startPoint y: 385, endPoint x: 1090, endPoint y: 290, distance: 230.4
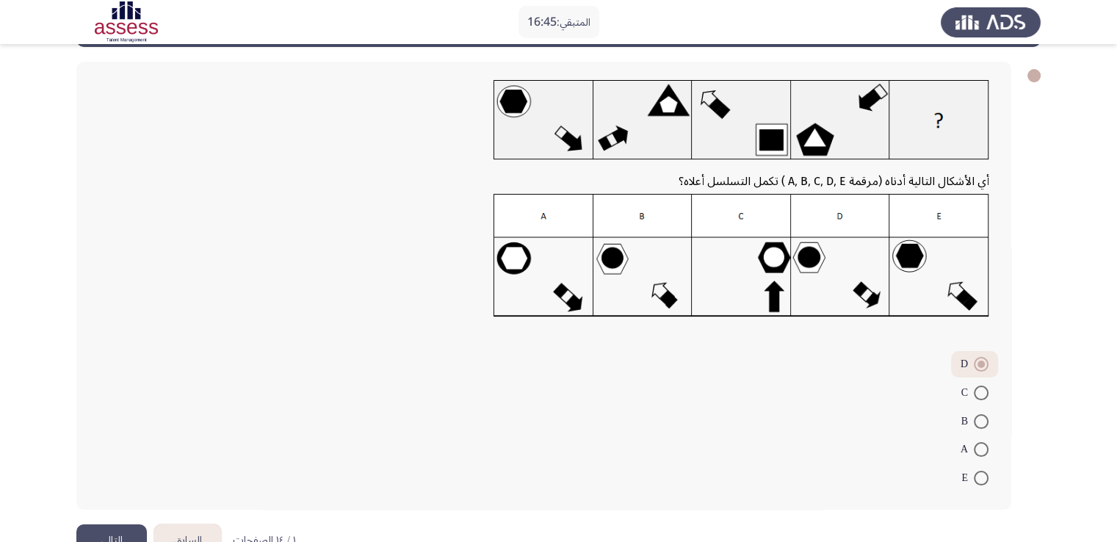
scroll to position [101, 0]
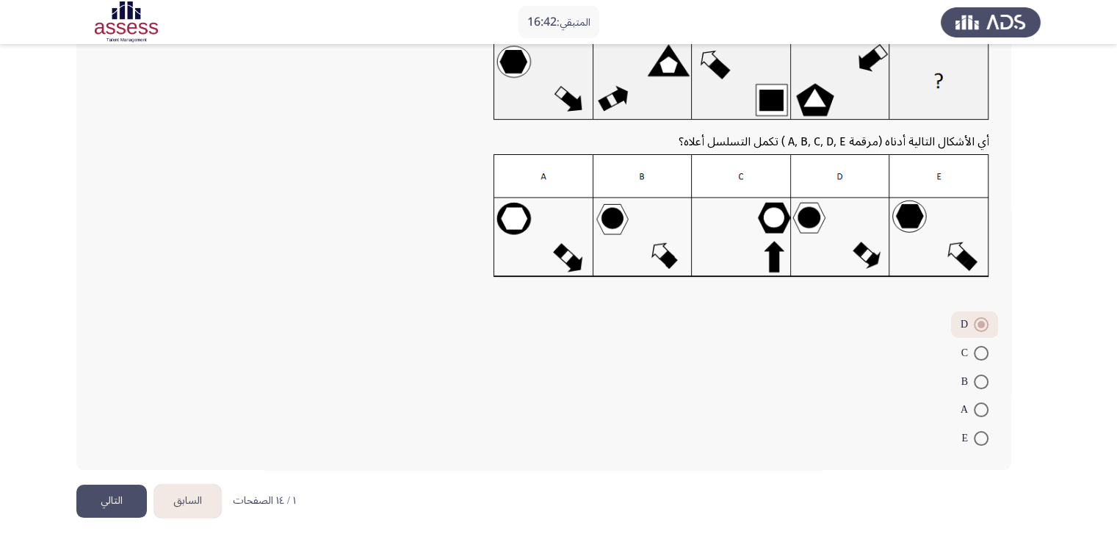
click at [114, 507] on button "التالي" at bounding box center [111, 501] width 71 height 33
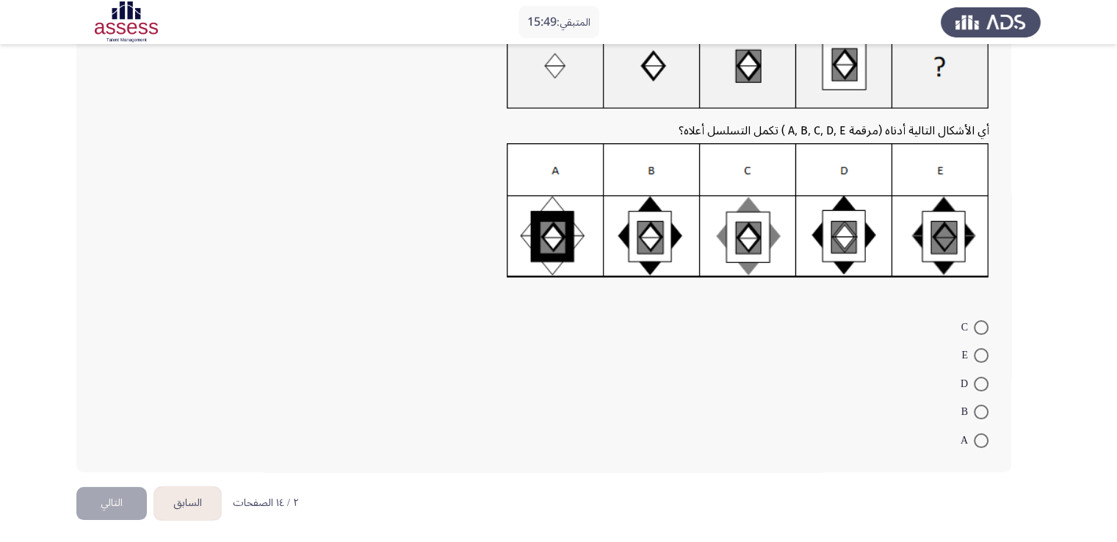
scroll to position [119, 0]
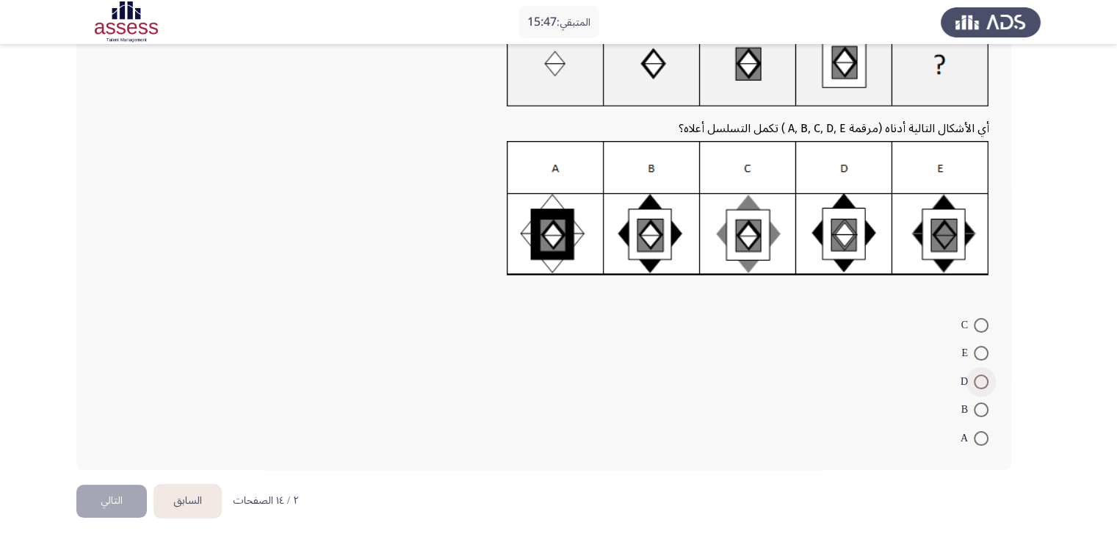
click at [981, 378] on span at bounding box center [981, 382] width 15 height 15
click at [981, 378] on input "D" at bounding box center [981, 382] width 15 height 15
radio input "true"
click at [103, 505] on button "التالي" at bounding box center [111, 500] width 71 height 33
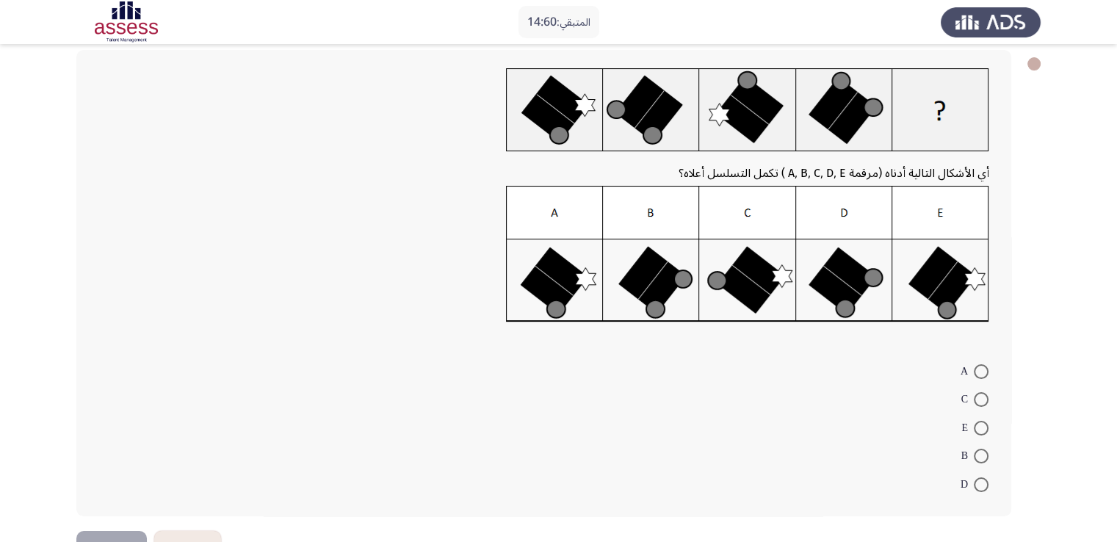
scroll to position [120, 0]
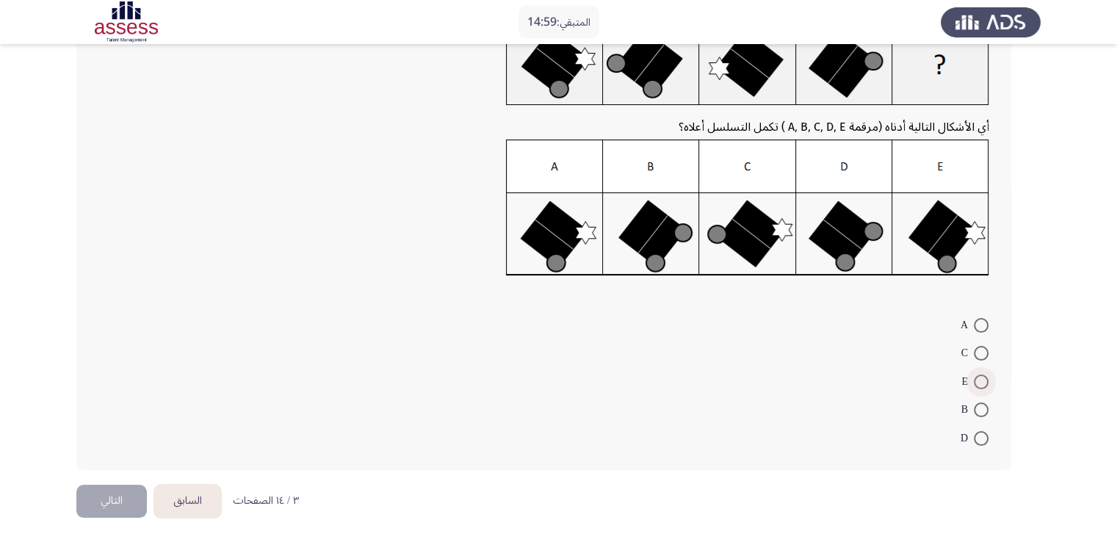
click at [985, 375] on span at bounding box center [981, 382] width 15 height 15
click at [985, 375] on input "E" at bounding box center [981, 382] width 15 height 15
radio input "true"
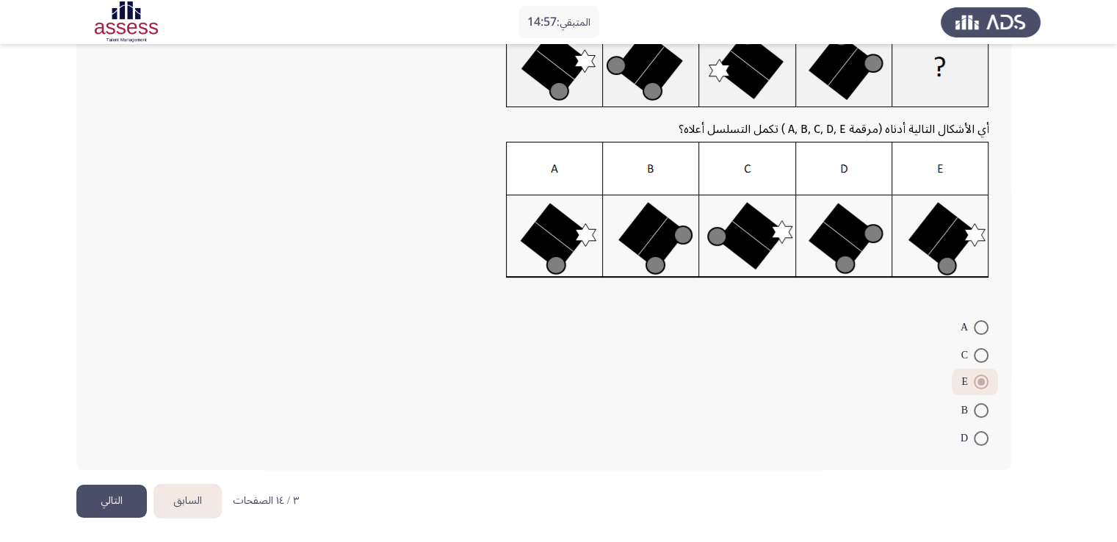
click at [88, 501] on button "التالي" at bounding box center [111, 501] width 71 height 33
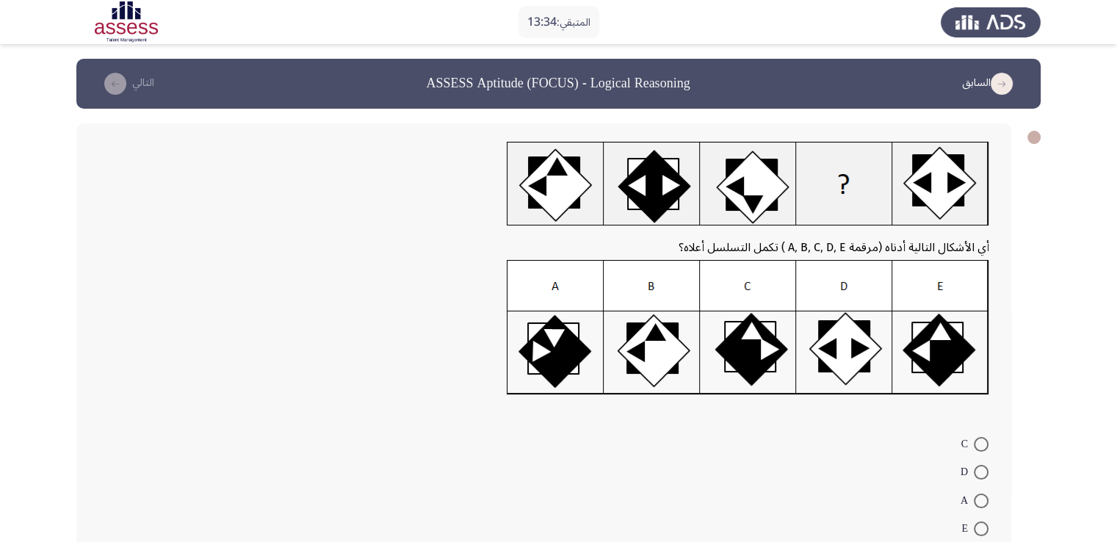
scroll to position [119, 0]
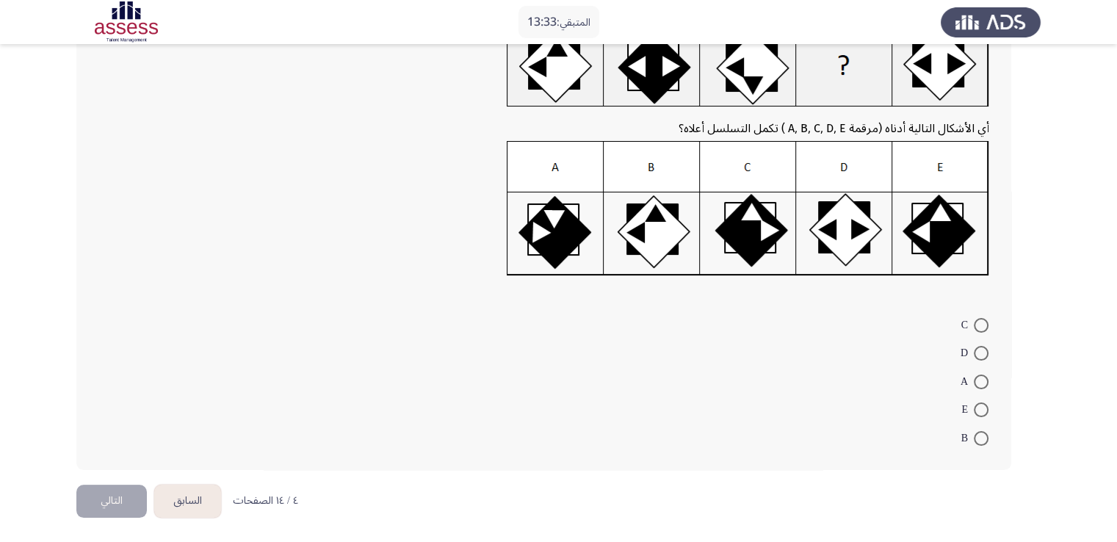
click at [978, 353] on span at bounding box center [981, 353] width 15 height 15
click at [978, 353] on input "D" at bounding box center [981, 353] width 15 height 15
radio input "true"
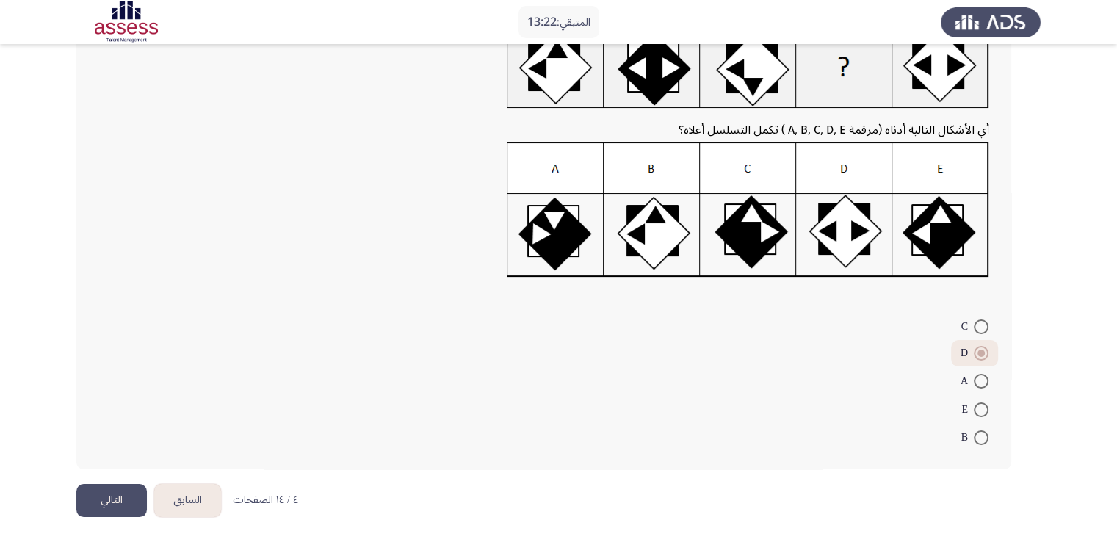
click at [125, 492] on button "التالي" at bounding box center [111, 500] width 71 height 33
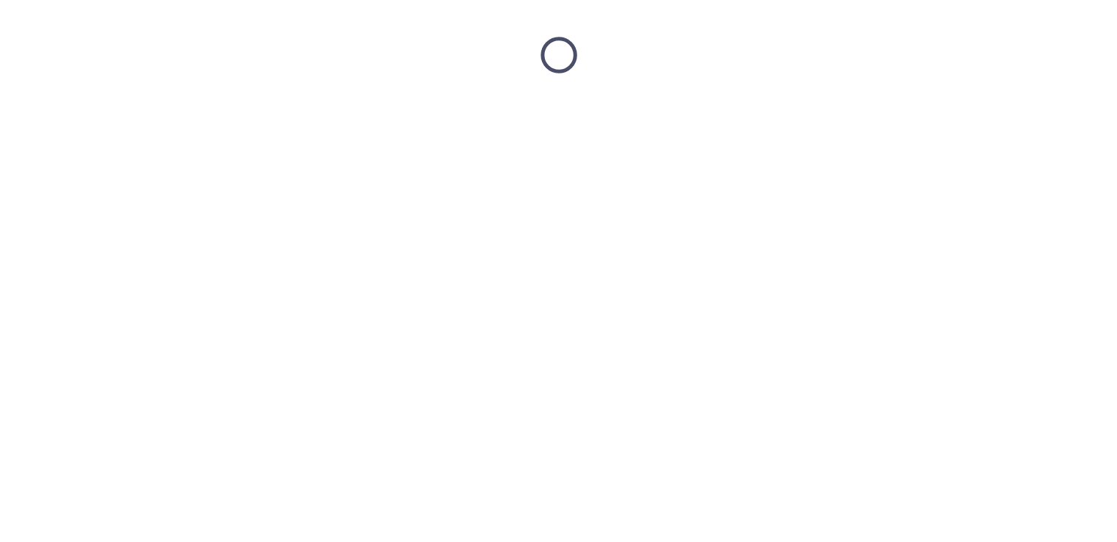
scroll to position [0, 0]
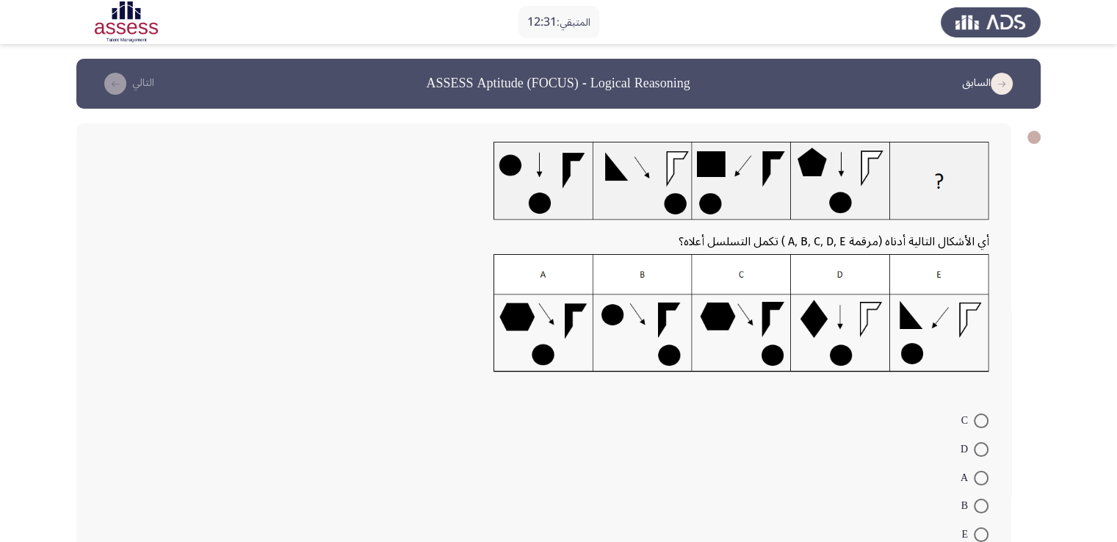
click at [975, 474] on span at bounding box center [981, 478] width 15 height 15
click at [975, 474] on input "A" at bounding box center [981, 478] width 15 height 15
radio input "true"
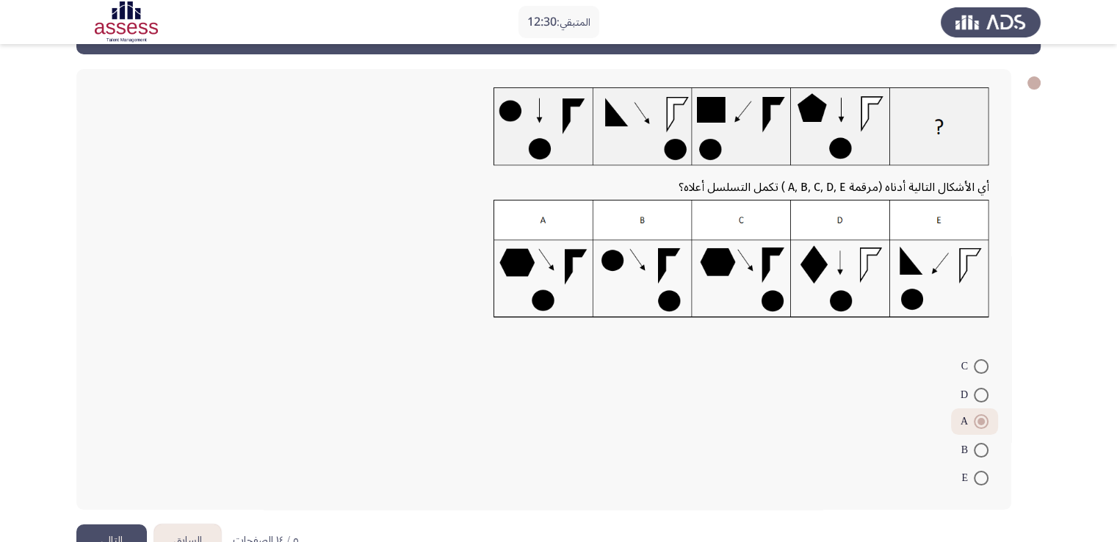
scroll to position [94, 0]
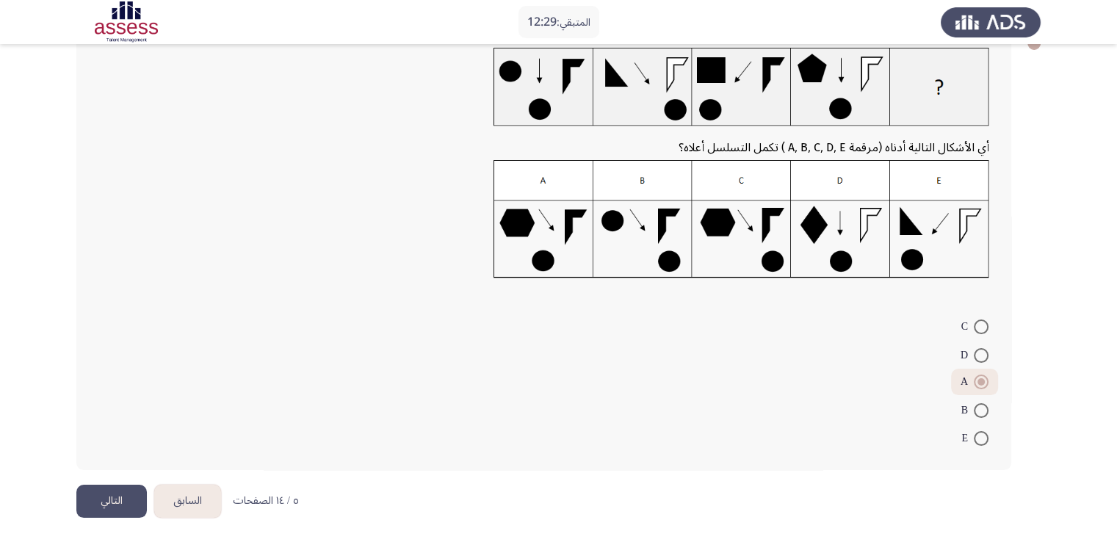
click at [97, 496] on button "التالي" at bounding box center [111, 501] width 71 height 33
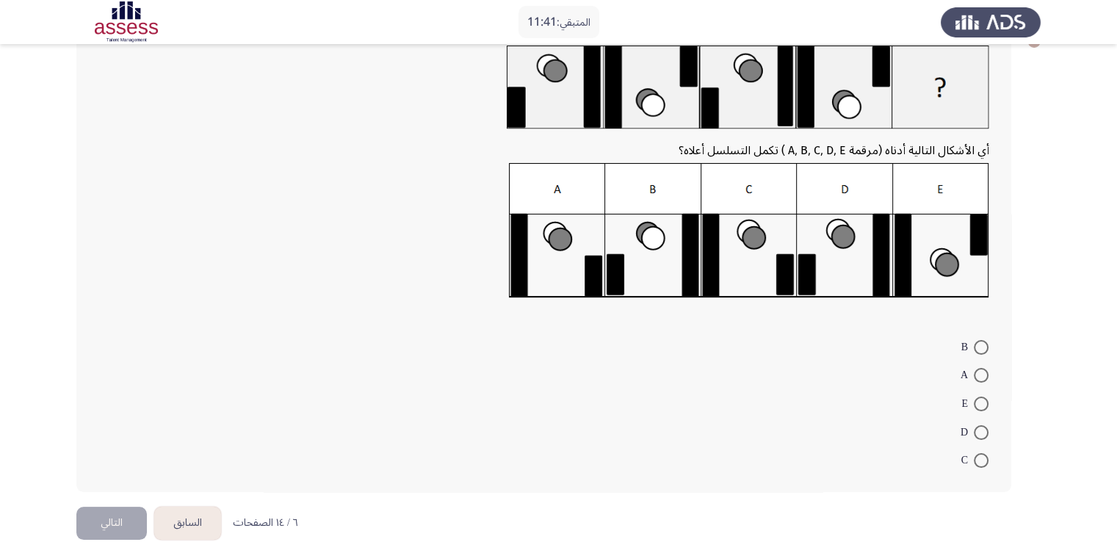
scroll to position [118, 0]
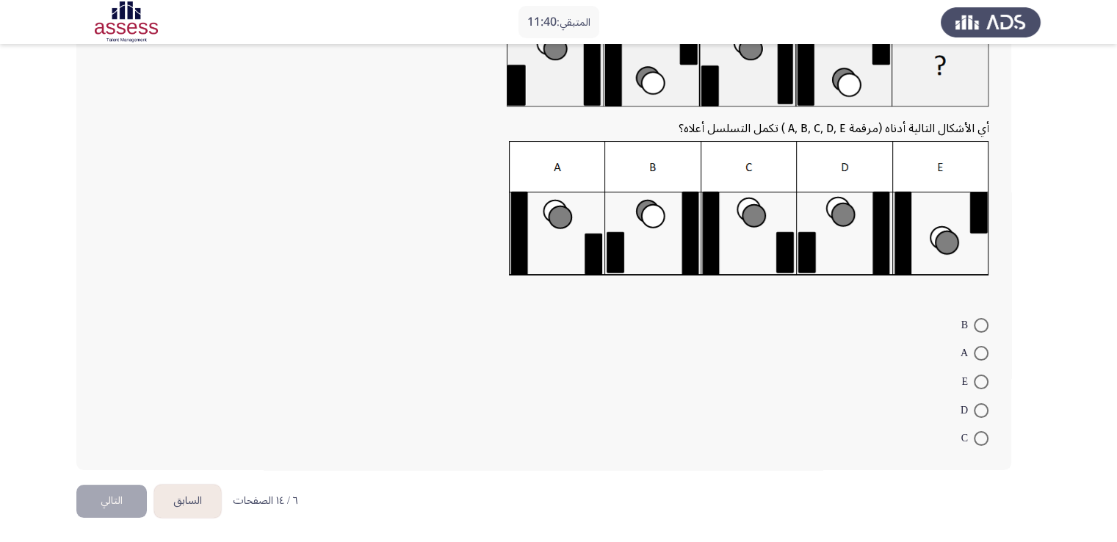
click at [981, 410] on span at bounding box center [981, 410] width 15 height 15
click at [981, 410] on input "D" at bounding box center [981, 410] width 15 height 15
radio input "true"
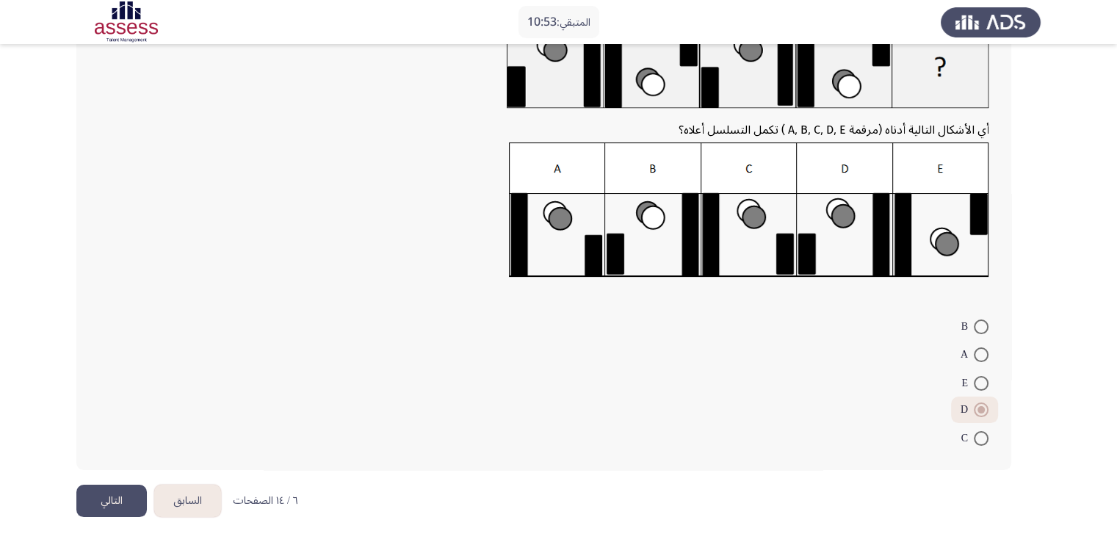
scroll to position [11, 0]
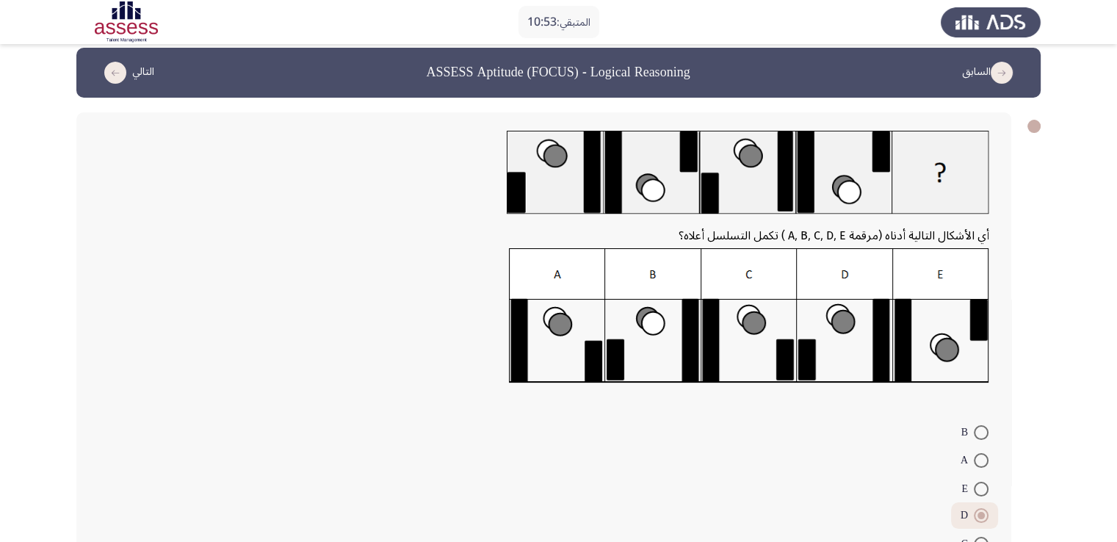
drag, startPoint x: 258, startPoint y: 121, endPoint x: 508, endPoint y: -64, distance: 311.4
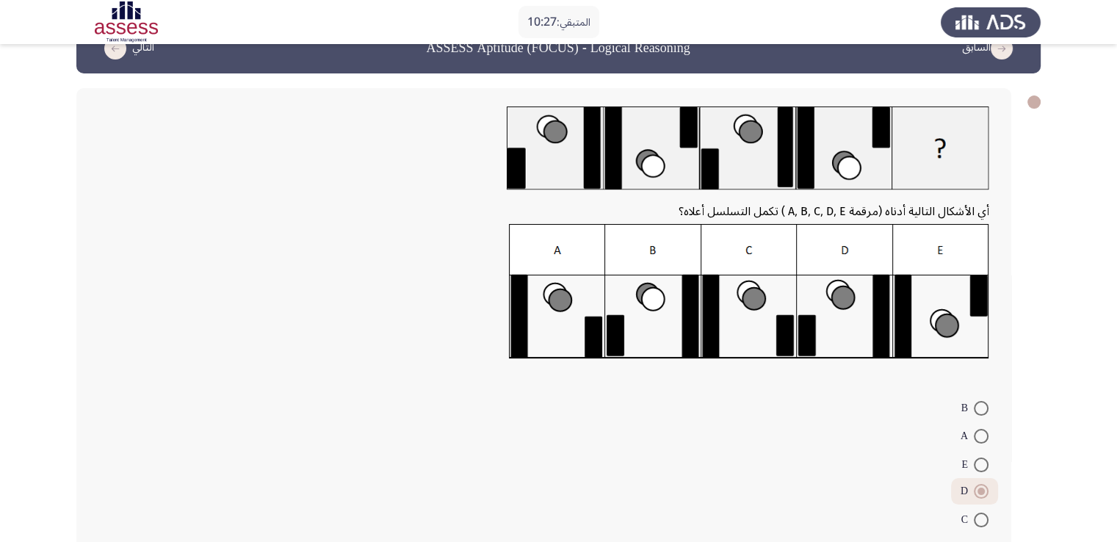
scroll to position [117, 0]
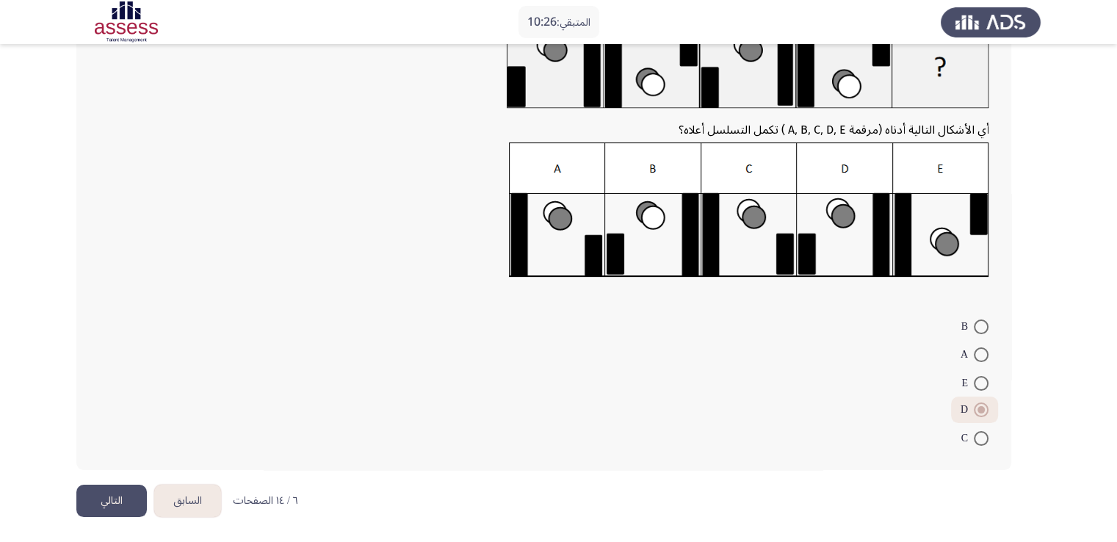
click at [86, 499] on button "التالي" at bounding box center [111, 501] width 71 height 33
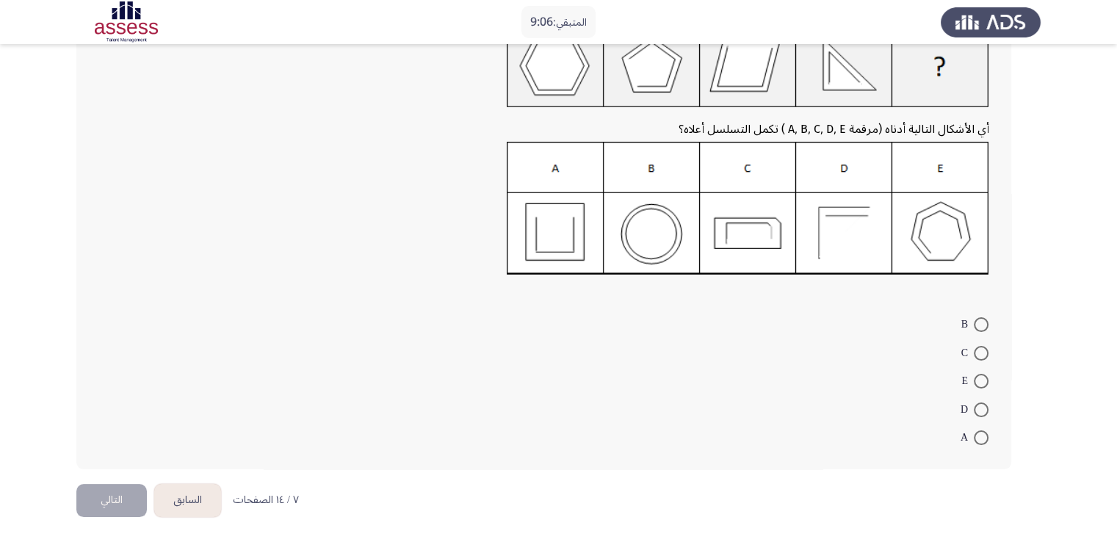
click at [982, 405] on span at bounding box center [981, 409] width 15 height 15
click at [982, 405] on input "D" at bounding box center [981, 409] width 15 height 15
radio input "true"
click at [93, 502] on button "التالي" at bounding box center [111, 501] width 71 height 33
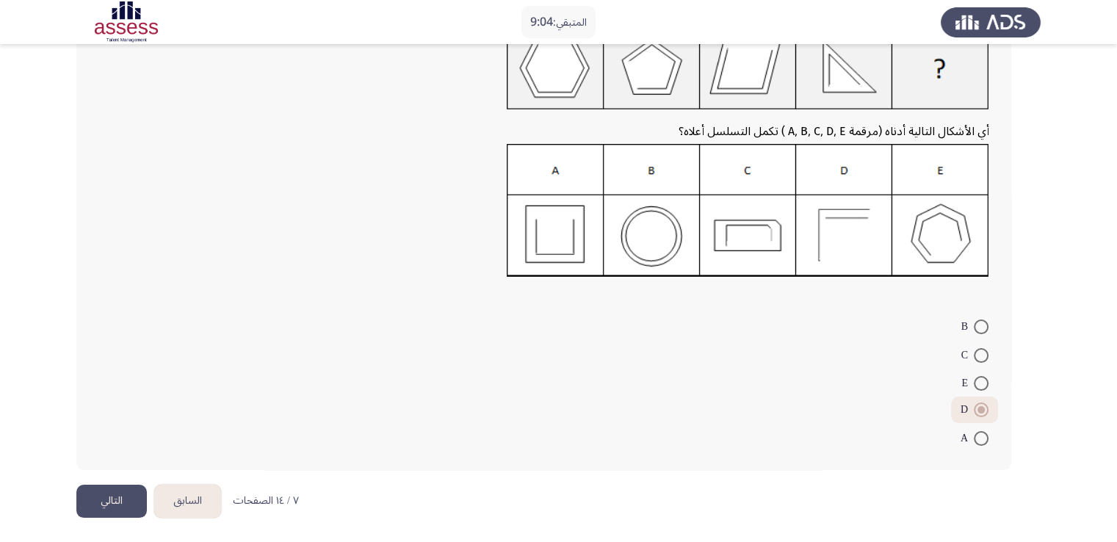
scroll to position [0, 0]
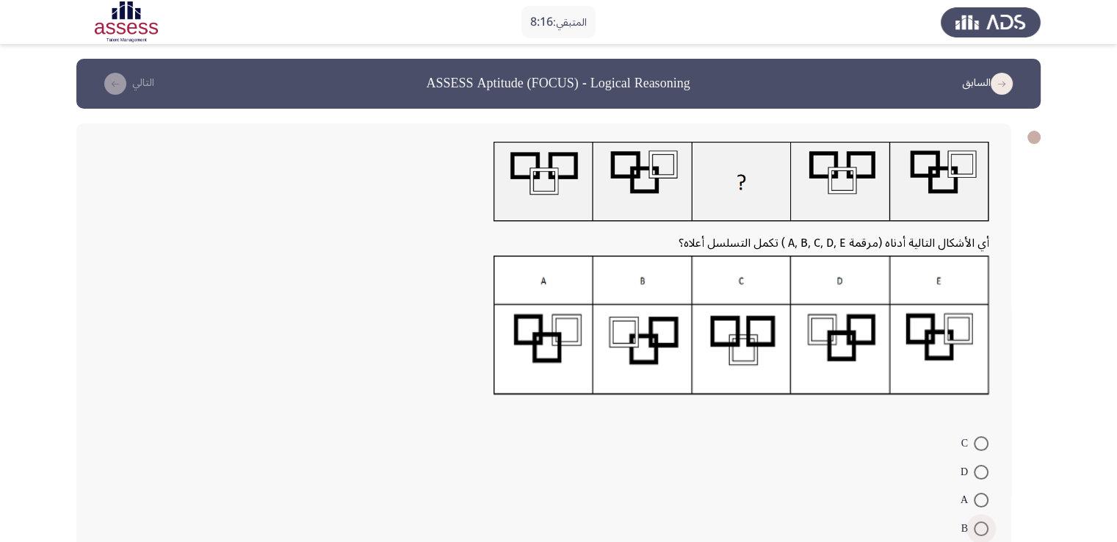
click at [984, 527] on span at bounding box center [981, 528] width 15 height 15
click at [984, 527] on input "B" at bounding box center [981, 528] width 15 height 15
radio input "true"
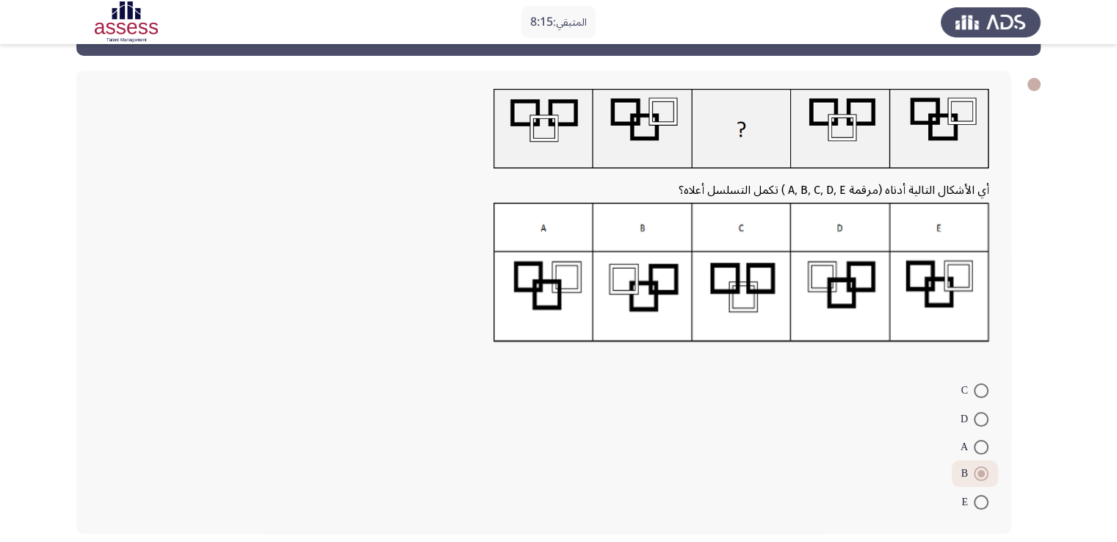
scroll to position [118, 0]
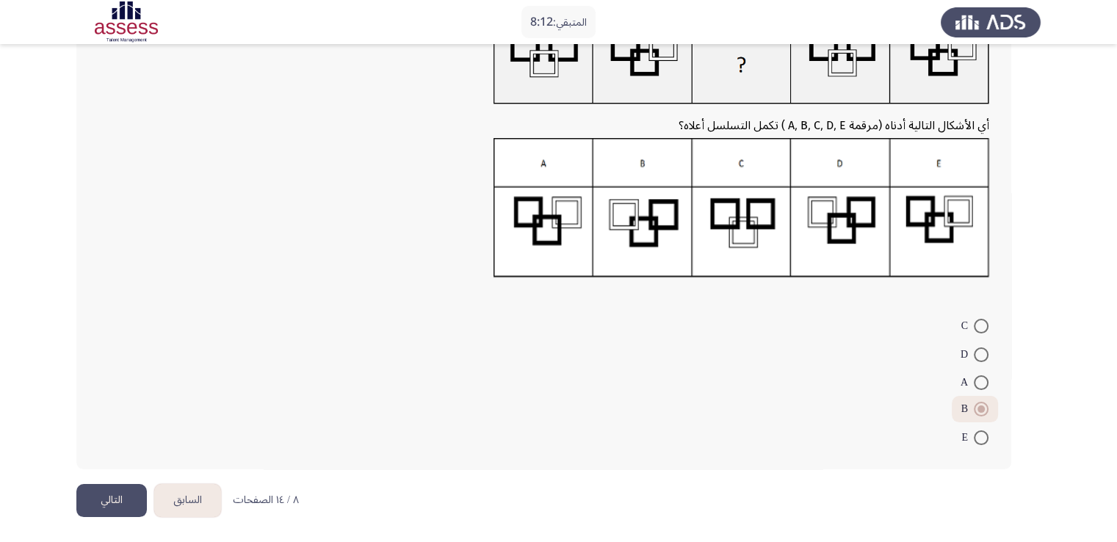
click at [106, 503] on button "التالي" at bounding box center [111, 500] width 71 height 33
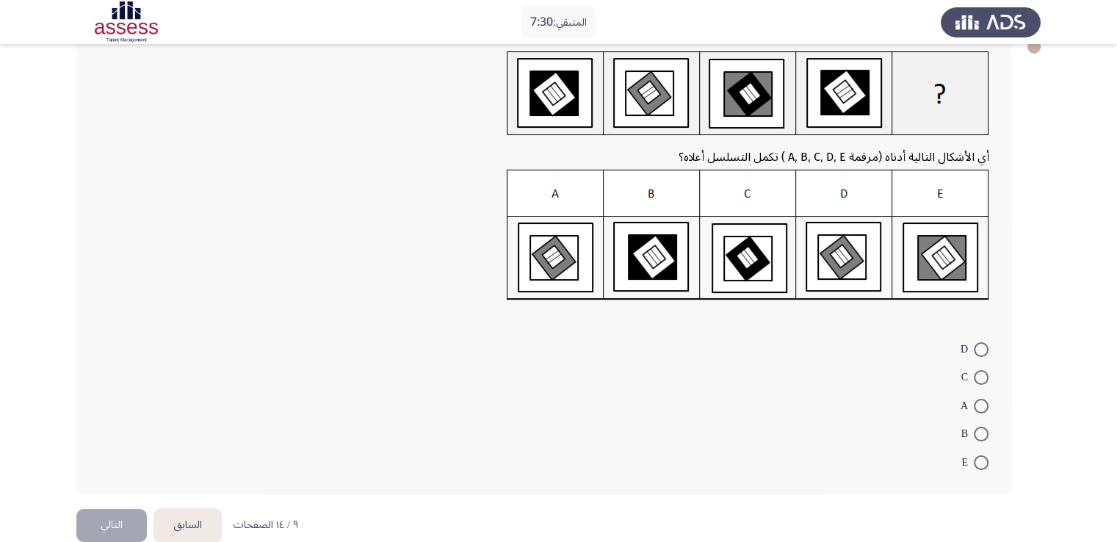
scroll to position [115, 0]
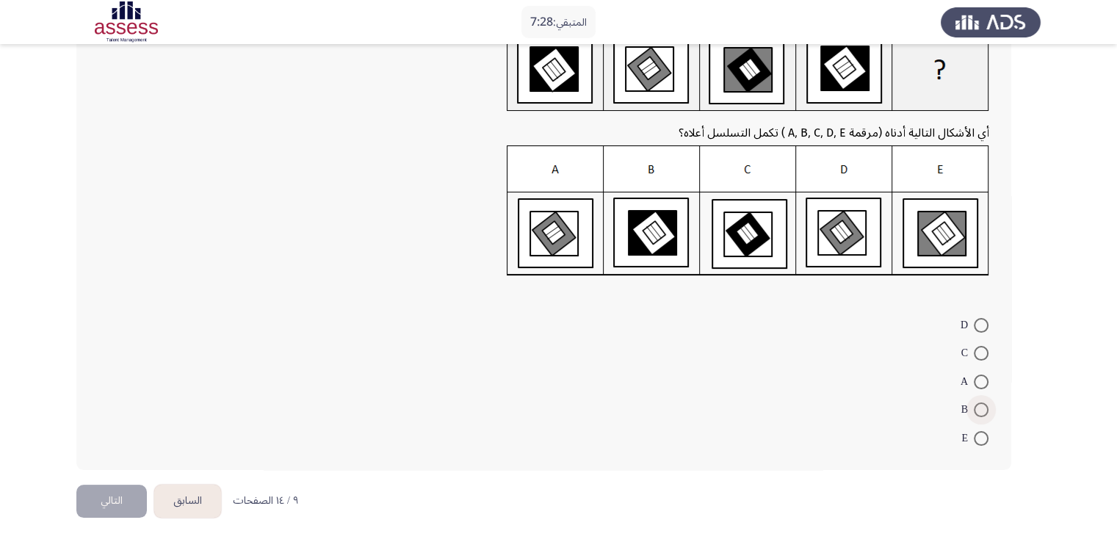
click at [979, 414] on span at bounding box center [981, 409] width 15 height 15
click at [979, 414] on input "B" at bounding box center [981, 409] width 15 height 15
radio input "true"
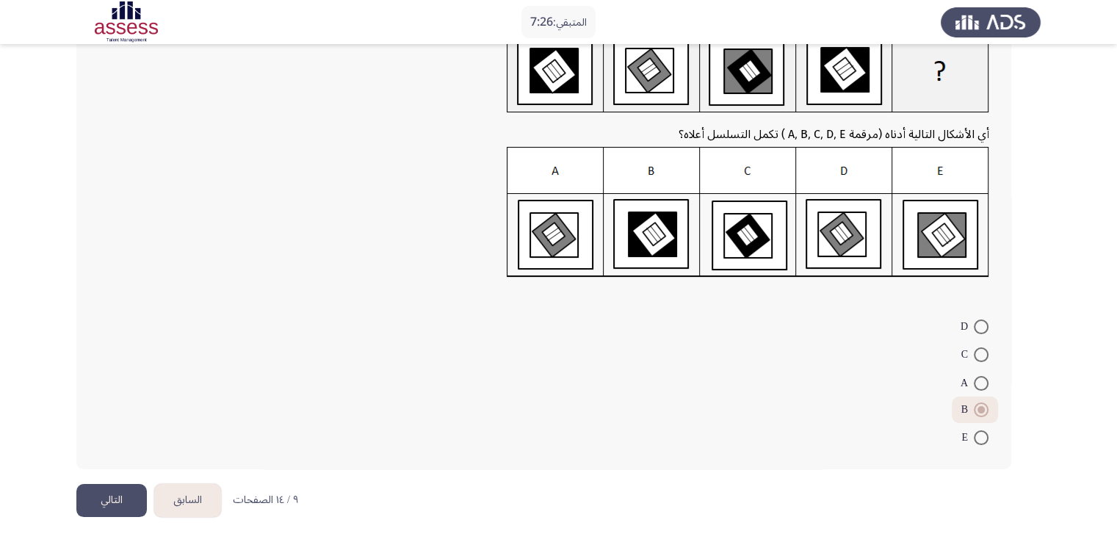
click at [100, 520] on html "المتبقي: 7:26 السابق ASSESS Aptitude (FOCUS) - Logical Reasoning التالي أي الأش…" at bounding box center [558, 215] width 1117 height 656
click at [102, 506] on button "التالي" at bounding box center [111, 500] width 71 height 33
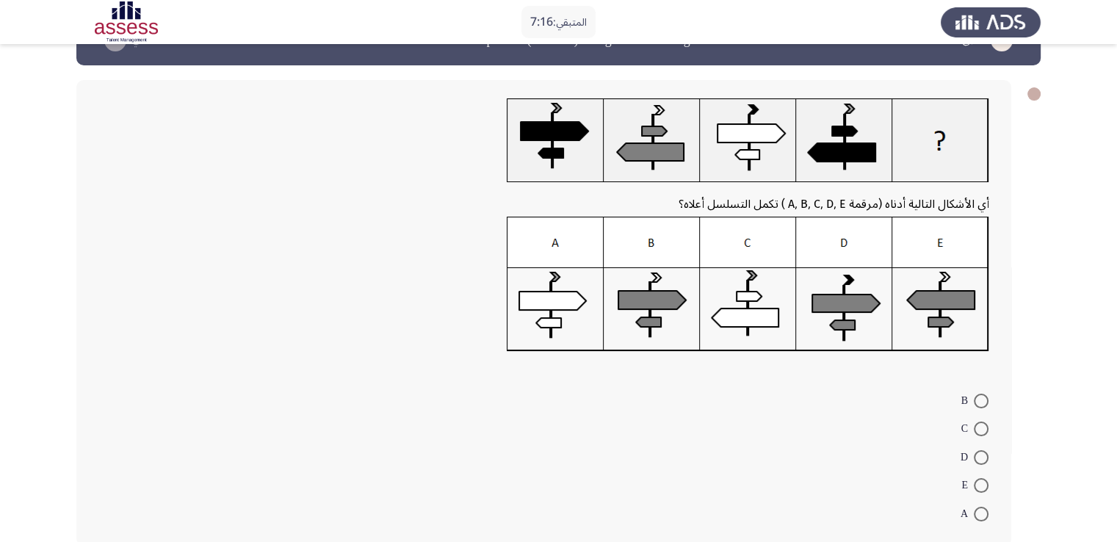
scroll to position [48, 0]
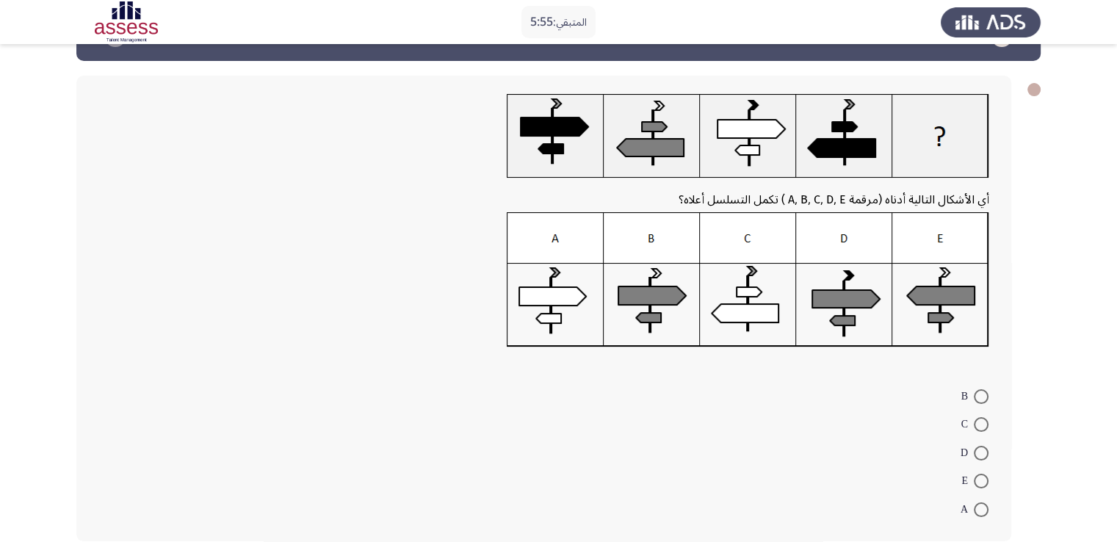
click at [978, 400] on span at bounding box center [981, 396] width 15 height 15
click at [978, 400] on input "B" at bounding box center [981, 396] width 15 height 15
radio input "true"
click at [984, 474] on span at bounding box center [981, 479] width 15 height 15
click at [984, 474] on input "E" at bounding box center [981, 479] width 15 height 15
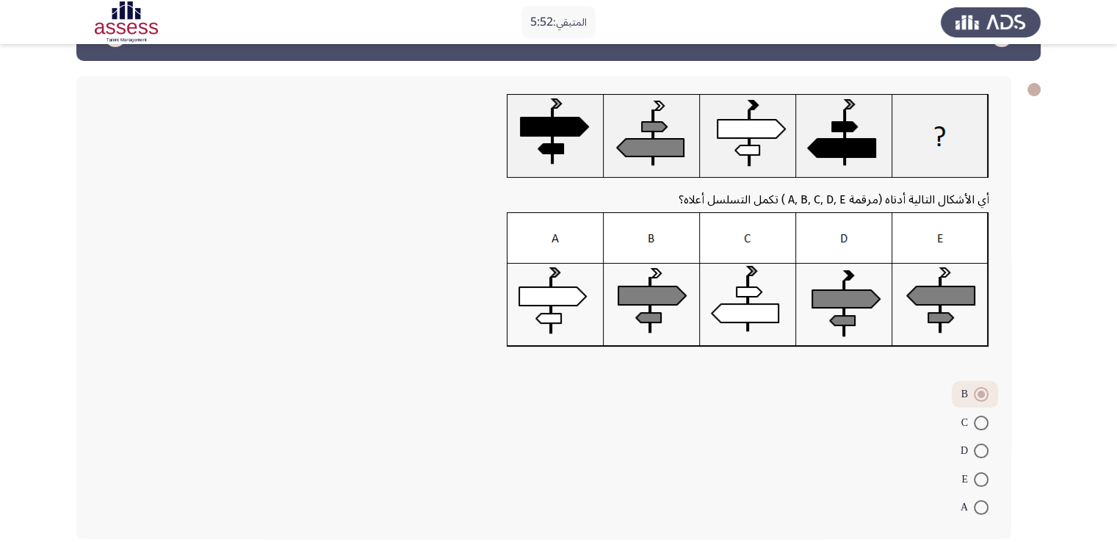
radio input "true"
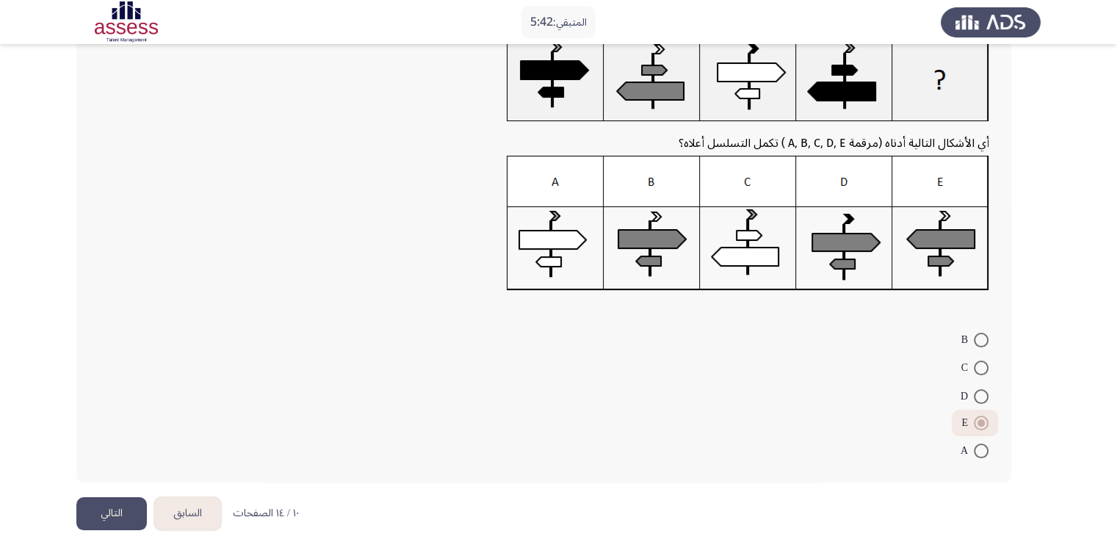
scroll to position [118, 0]
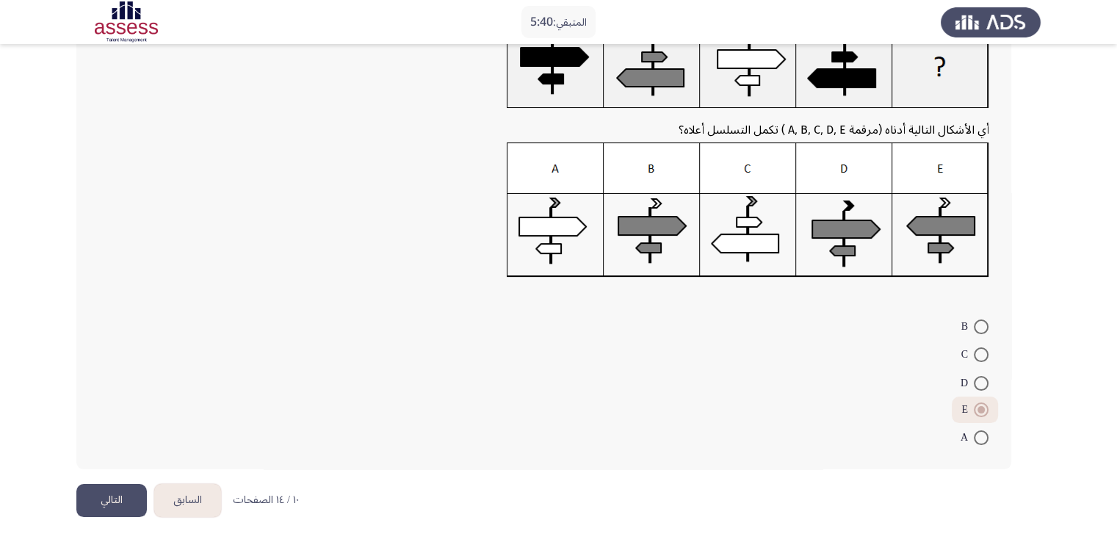
click at [132, 488] on button "التالي" at bounding box center [111, 500] width 71 height 33
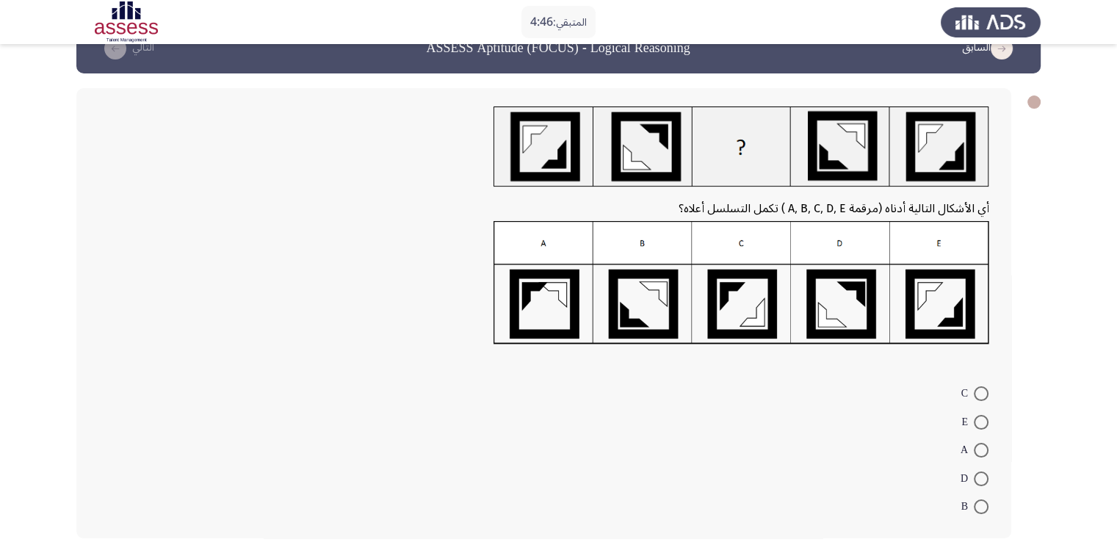
scroll to position [104, 0]
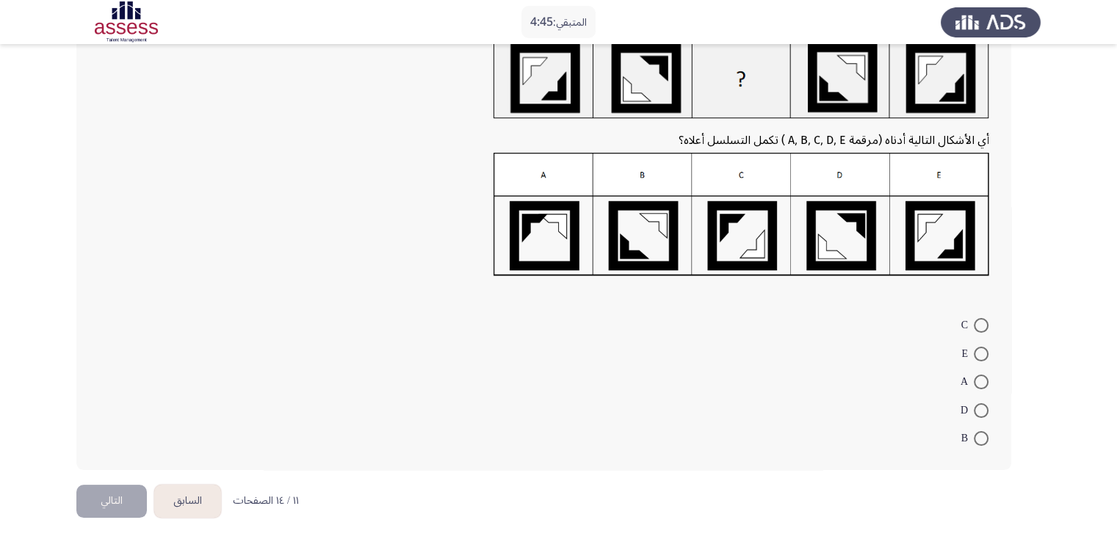
click at [188, 505] on button "السابق" at bounding box center [187, 501] width 67 height 33
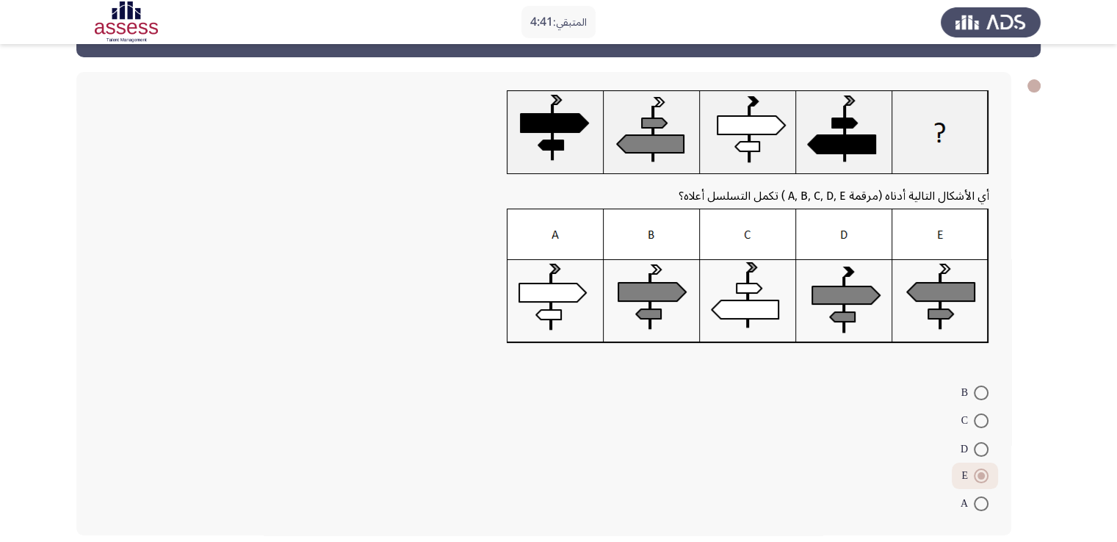
scroll to position [118, 0]
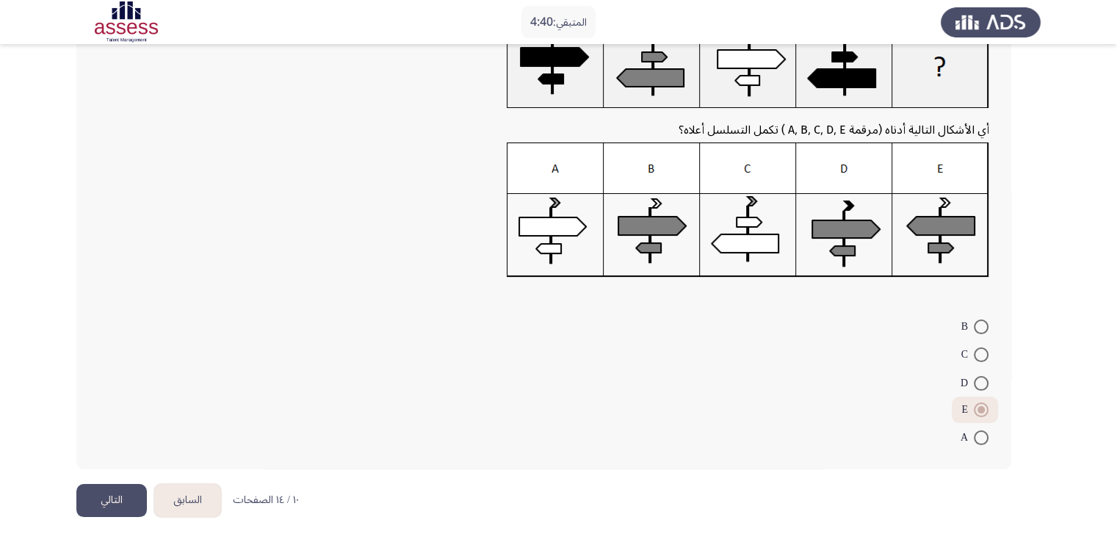
click at [120, 502] on button "التالي" at bounding box center [111, 500] width 71 height 33
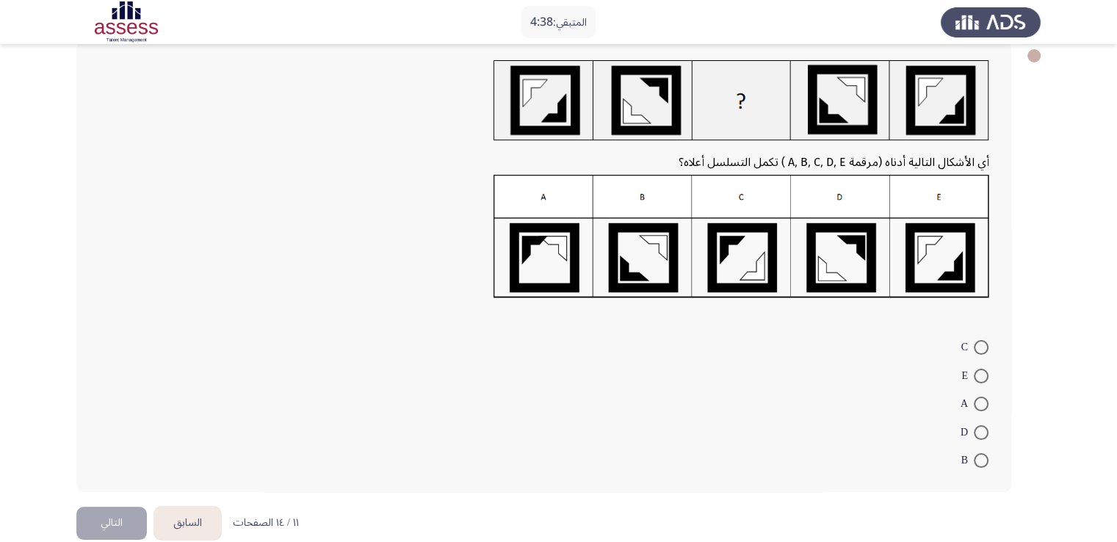
scroll to position [104, 0]
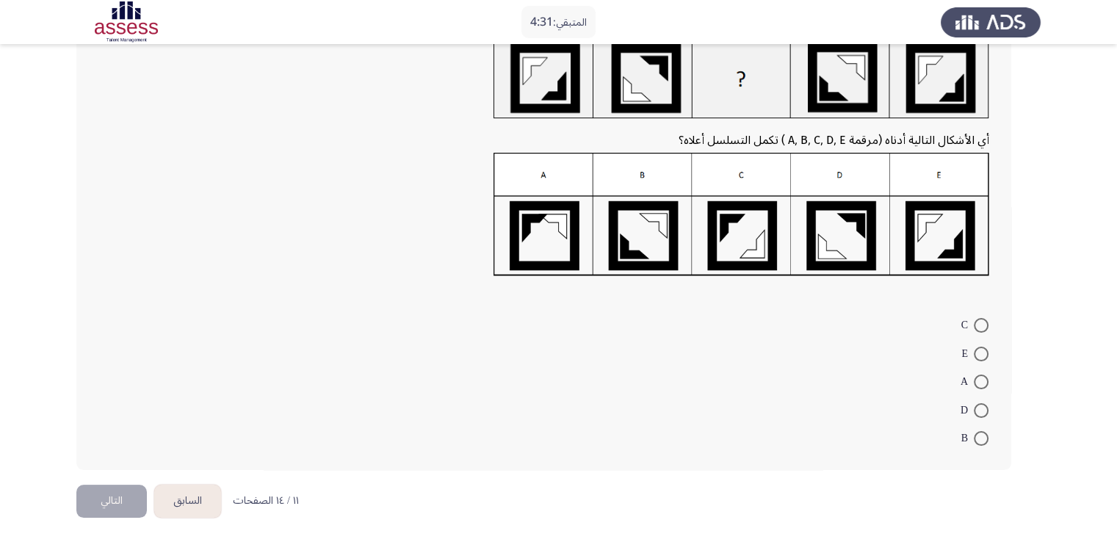
click at [985, 408] on span at bounding box center [981, 410] width 15 height 15
click at [985, 408] on input "D" at bounding box center [981, 410] width 15 height 15
radio input "true"
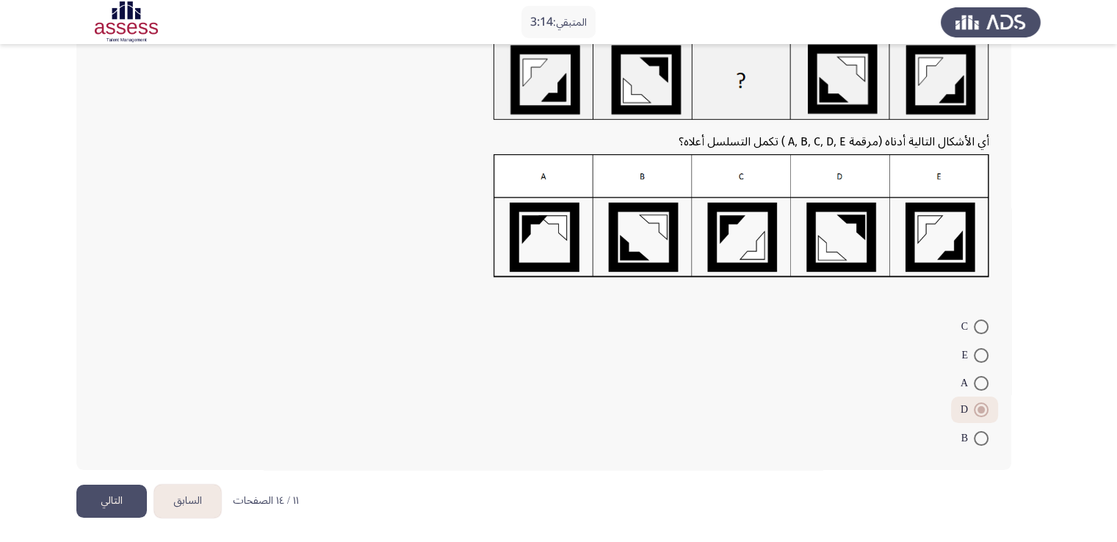
click at [112, 510] on button "التالي" at bounding box center [111, 501] width 71 height 33
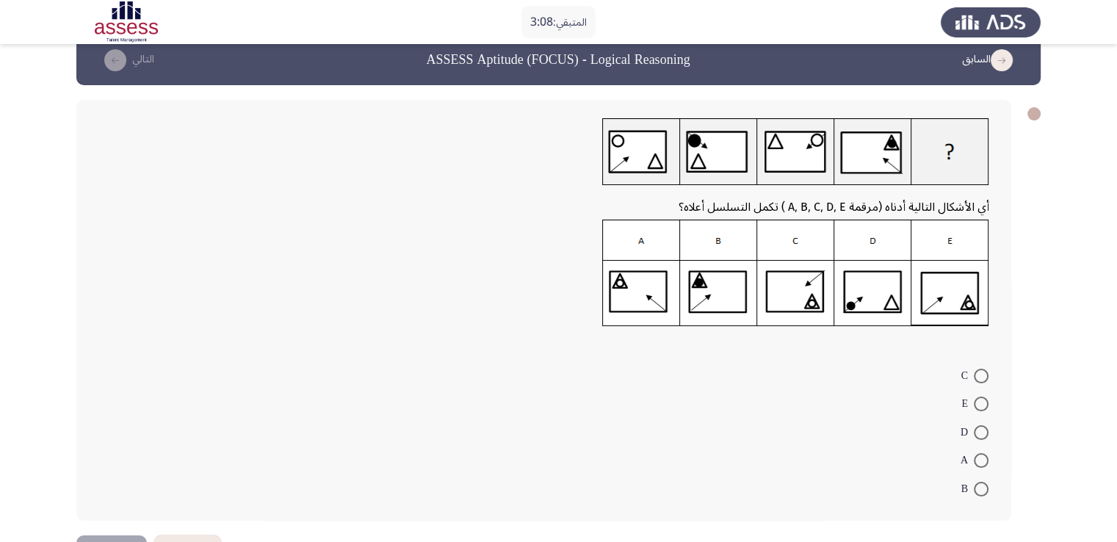
scroll to position [28, 0]
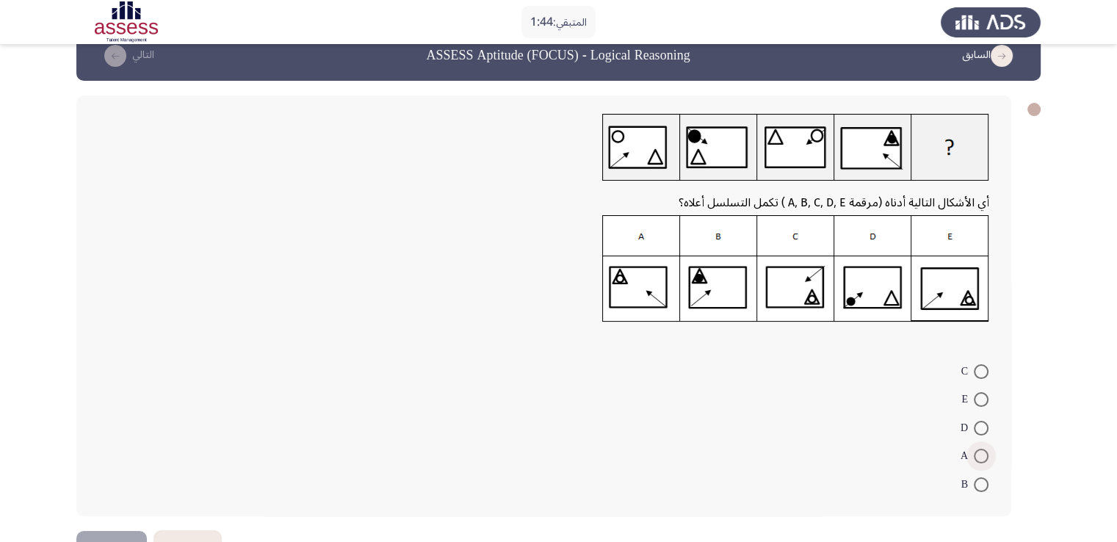
click at [987, 460] on span at bounding box center [981, 456] width 15 height 15
click at [987, 460] on input "A" at bounding box center [981, 456] width 15 height 15
radio input "true"
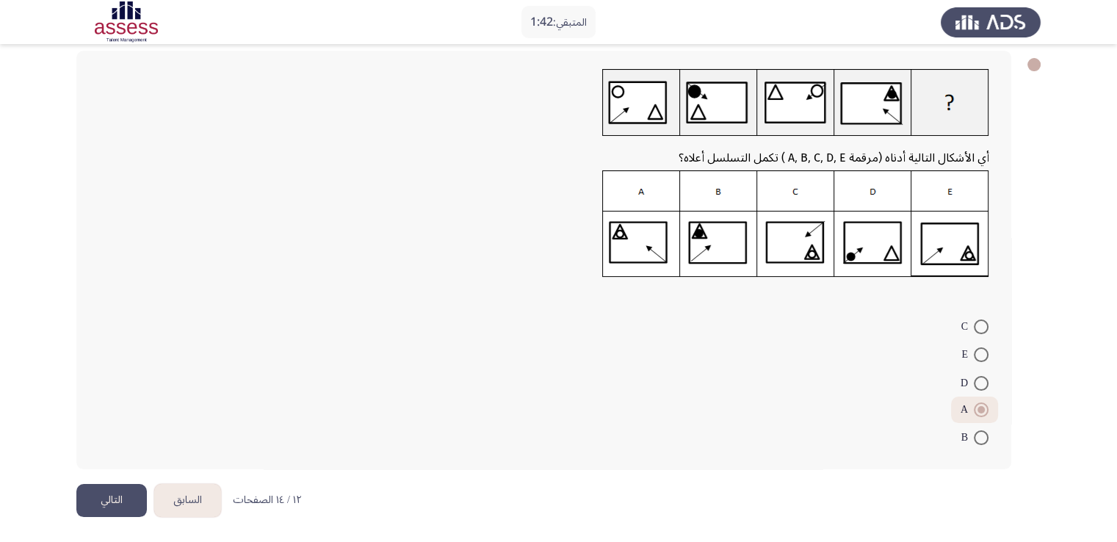
click at [112, 501] on button "التالي" at bounding box center [111, 500] width 71 height 33
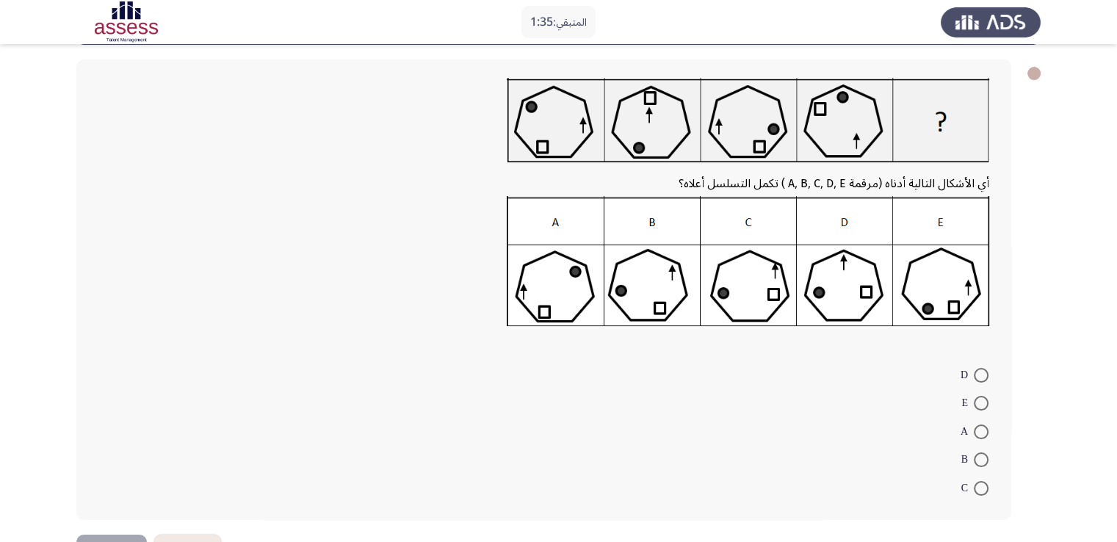
scroll to position [65, 0]
click at [985, 483] on span at bounding box center [981, 487] width 15 height 15
click at [985, 483] on input "C" at bounding box center [981, 487] width 15 height 15
radio input "true"
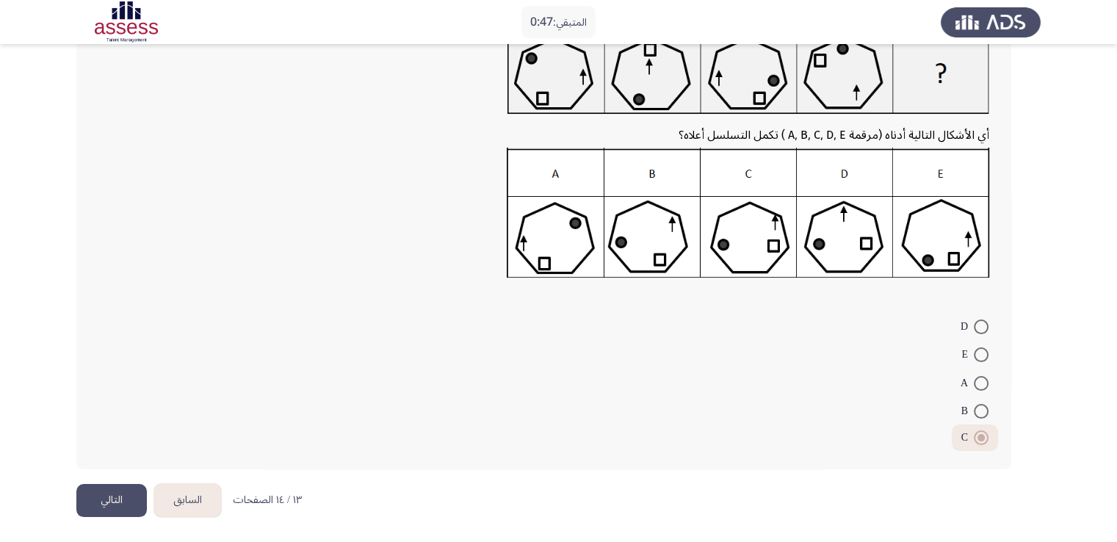
click at [90, 497] on button "التالي" at bounding box center [111, 500] width 71 height 33
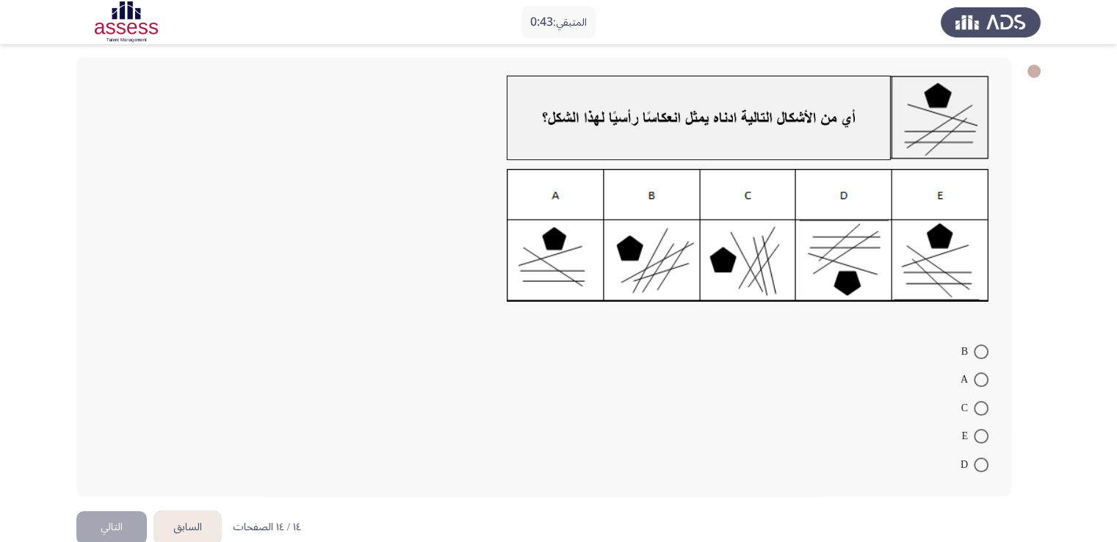
scroll to position [67, 0]
click at [982, 380] on span at bounding box center [981, 379] width 15 height 15
click at [982, 380] on input "A" at bounding box center [981, 379] width 15 height 15
radio input "true"
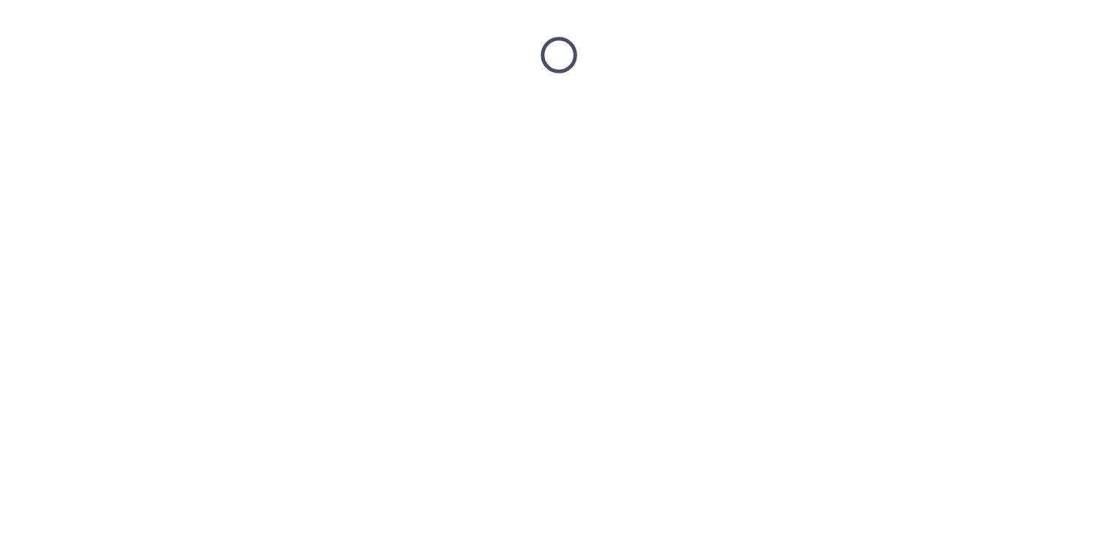
scroll to position [0, 0]
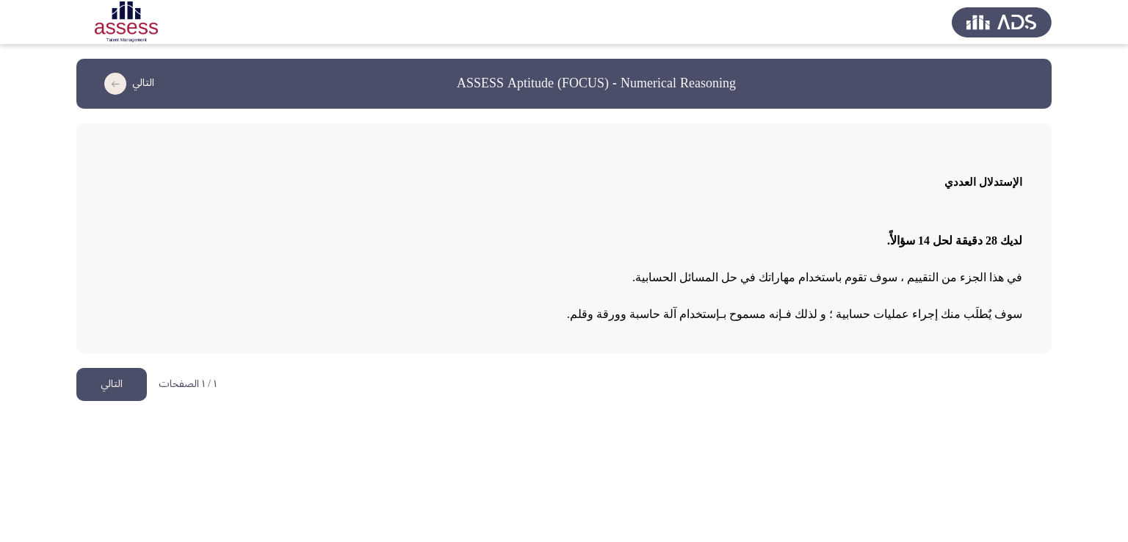
click at [103, 391] on button "التالي" at bounding box center [111, 384] width 71 height 33
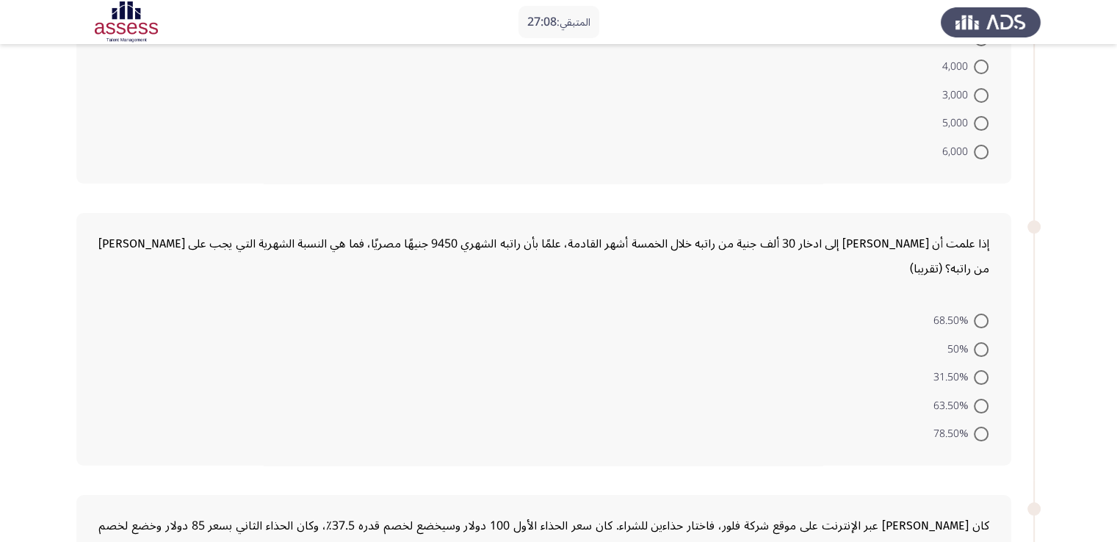
scroll to position [217, 0]
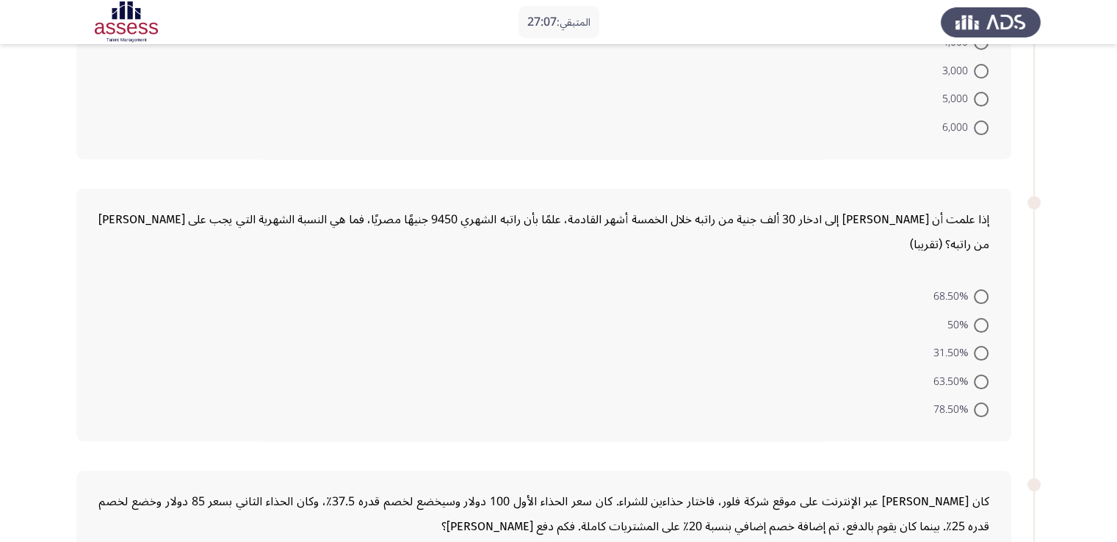
click at [978, 377] on span at bounding box center [981, 382] width 15 height 15
click at [978, 377] on input "63.50%" at bounding box center [981, 382] width 15 height 15
radio input "true"
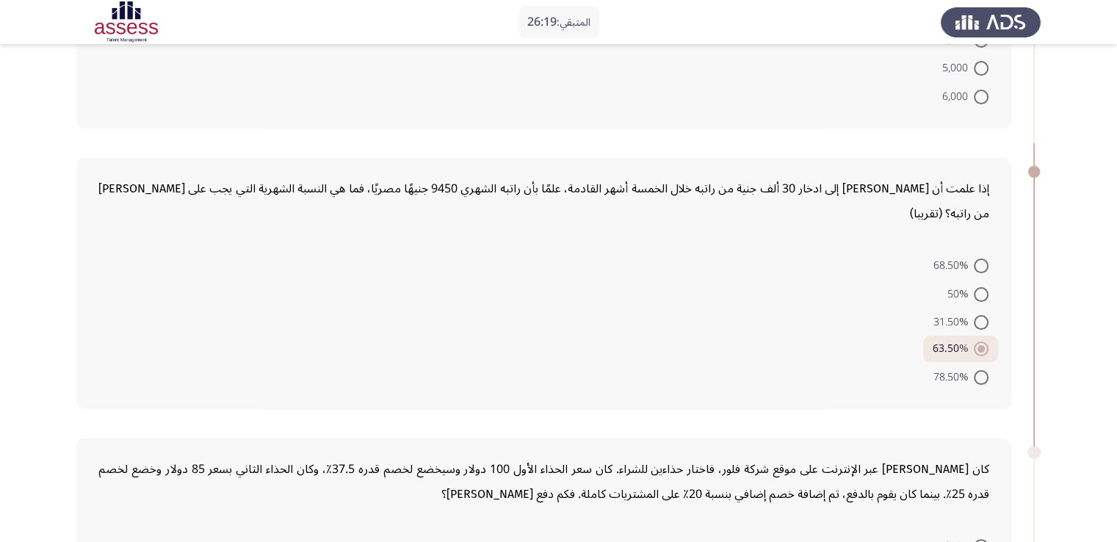
scroll to position [0, 0]
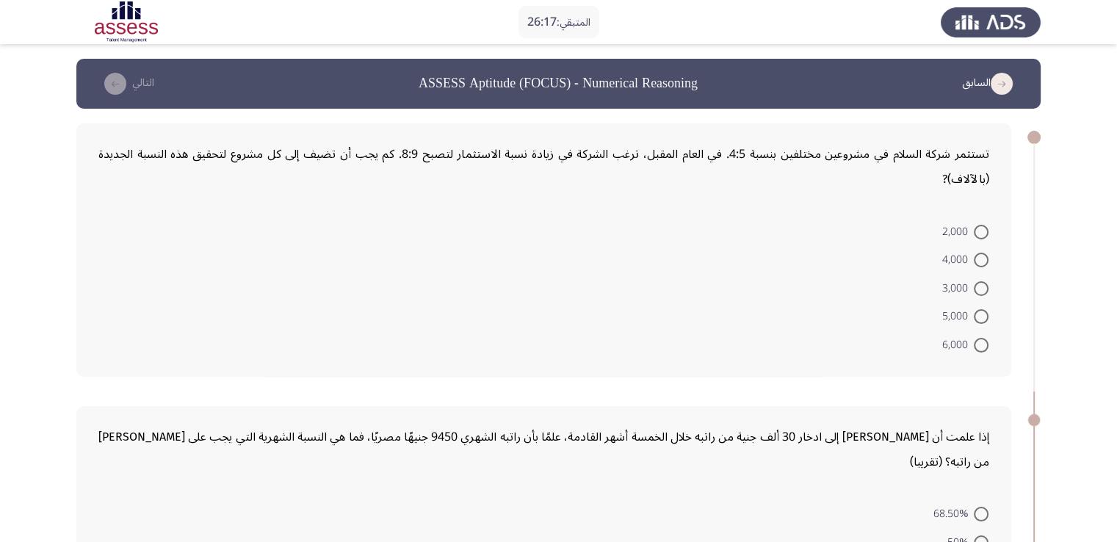
click at [985, 254] on span at bounding box center [981, 260] width 15 height 15
click at [985, 254] on input "4,000" at bounding box center [981, 260] width 15 height 15
radio input "true"
drag, startPoint x: 1116, startPoint y: 137, endPoint x: 1118, endPoint y: 256, distance: 119.7
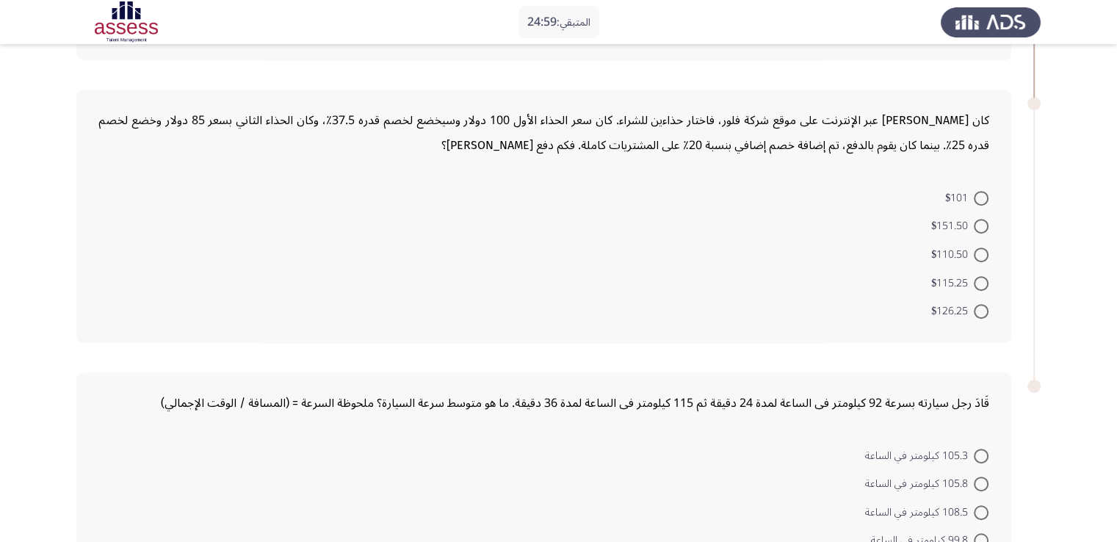
scroll to position [596, 0]
click at [984, 194] on span at bounding box center [981, 196] width 15 height 15
click at [984, 194] on input "$101" at bounding box center [981, 196] width 15 height 15
radio input "true"
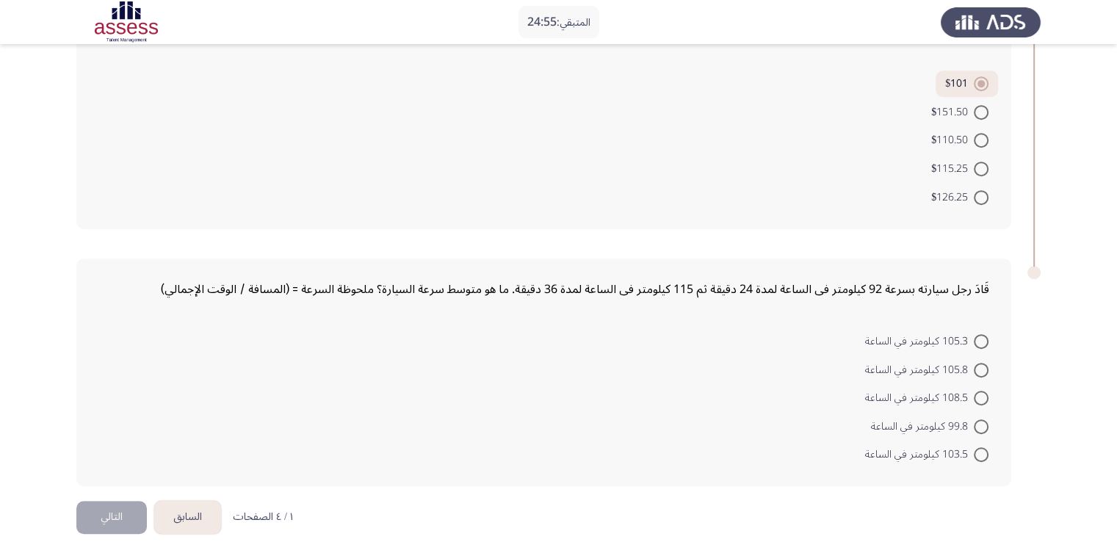
scroll to position [720, 0]
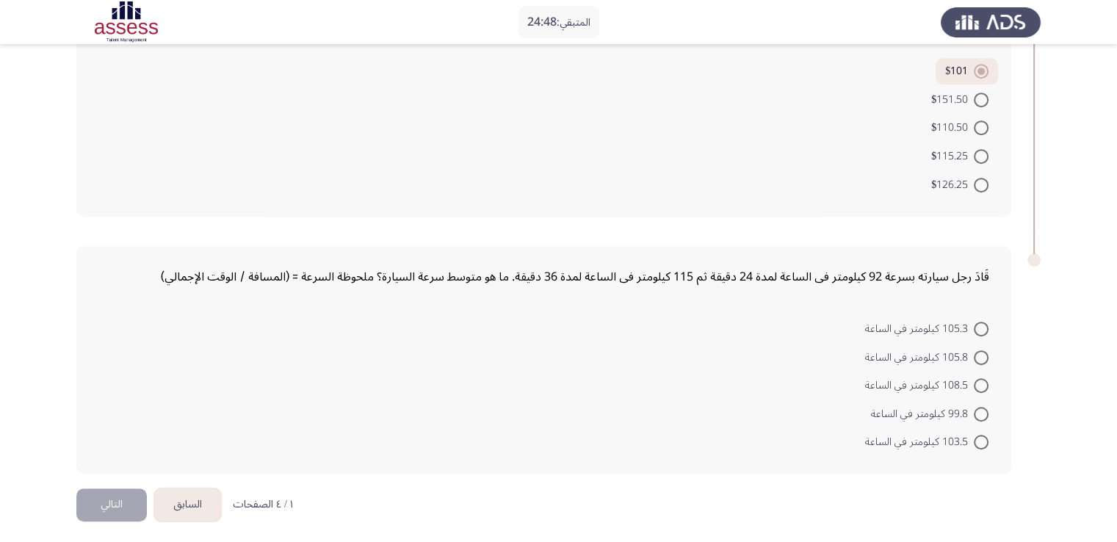
click at [981, 350] on span at bounding box center [981, 357] width 15 height 15
click at [981, 350] on input "105.8 كيلومتر في الساعة" at bounding box center [981, 357] width 15 height 15
radio input "true"
click at [120, 500] on button "التالي" at bounding box center [111, 505] width 71 height 33
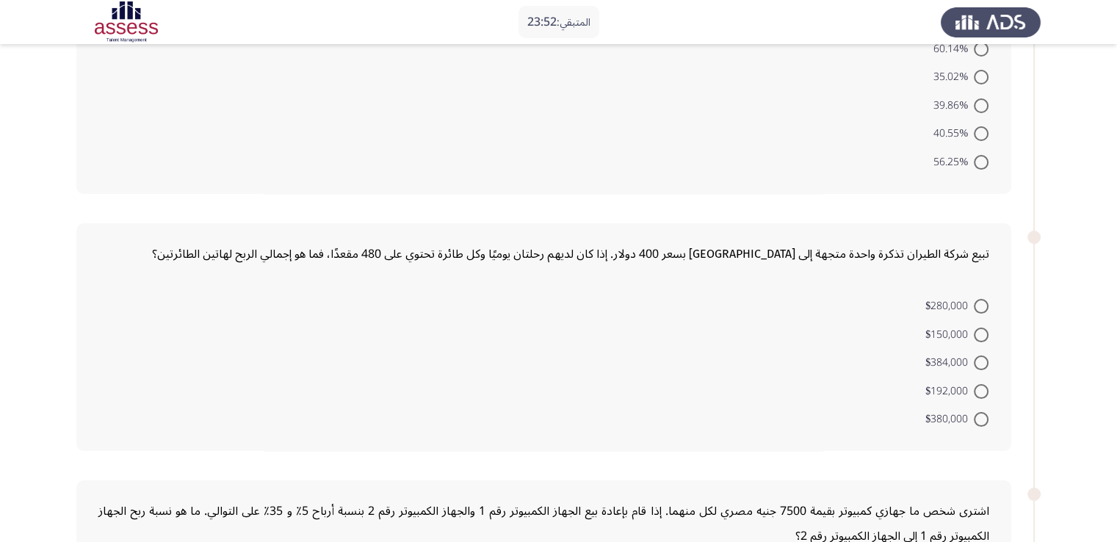
scroll to position [159, 0]
click at [987, 359] on span at bounding box center [981, 362] width 15 height 15
click at [987, 359] on input "$384,000" at bounding box center [981, 362] width 15 height 15
radio input "true"
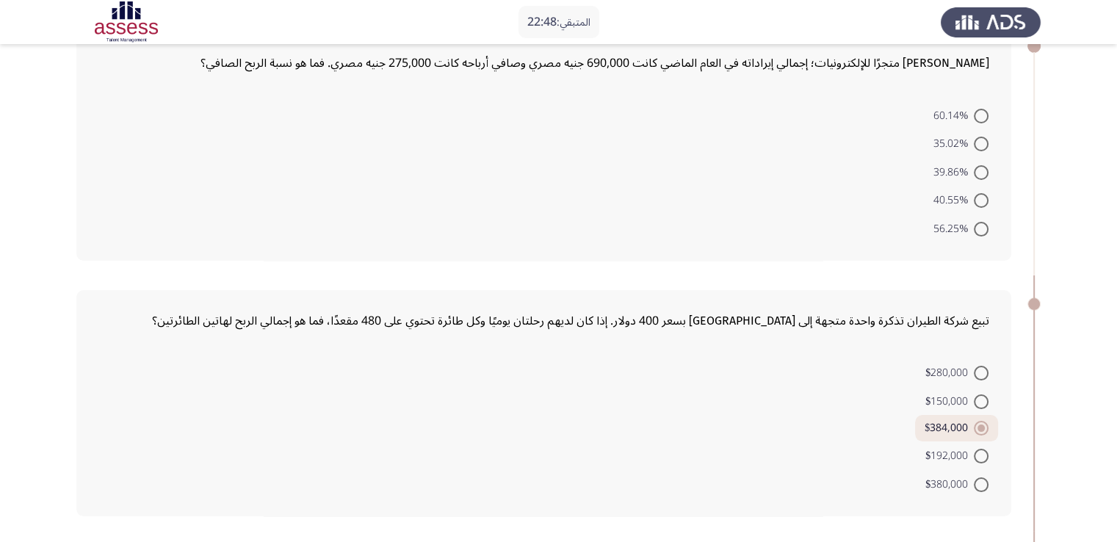
scroll to position [0, 0]
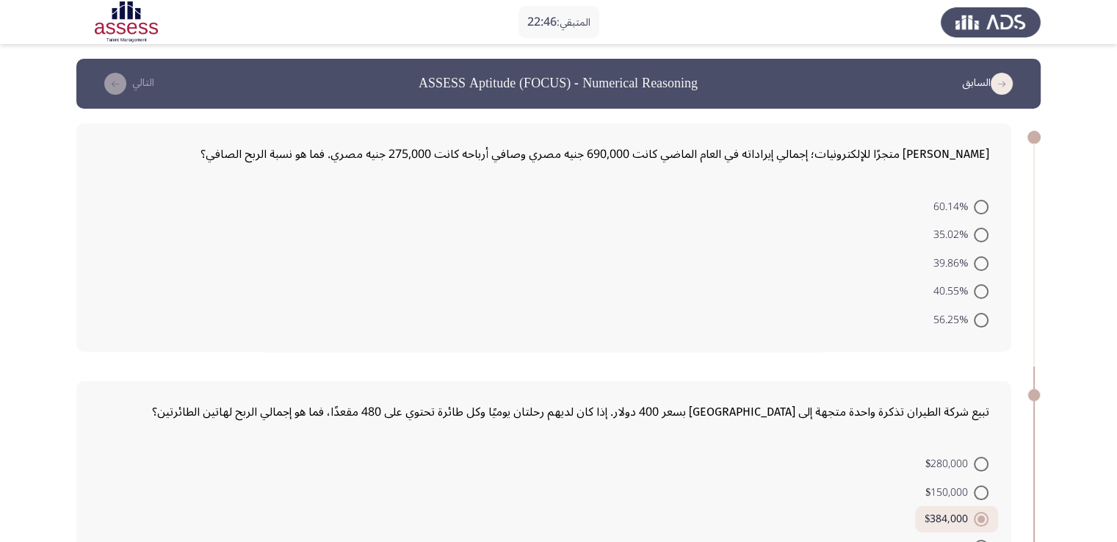
click at [983, 262] on span at bounding box center [981, 263] width 15 height 15
click at [983, 262] on input "39.86%" at bounding box center [981, 263] width 15 height 15
radio input "true"
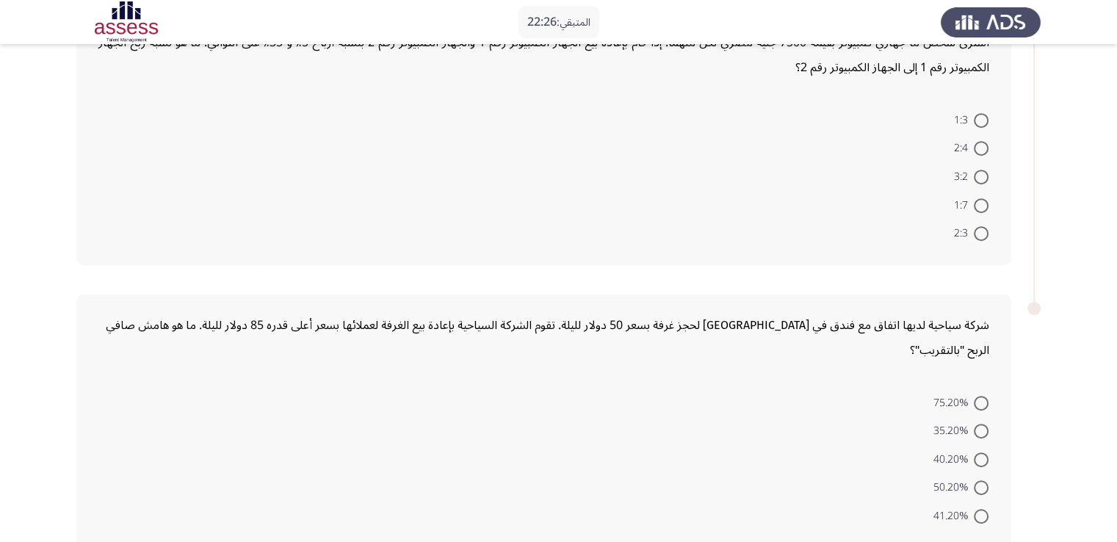
scroll to position [672, 0]
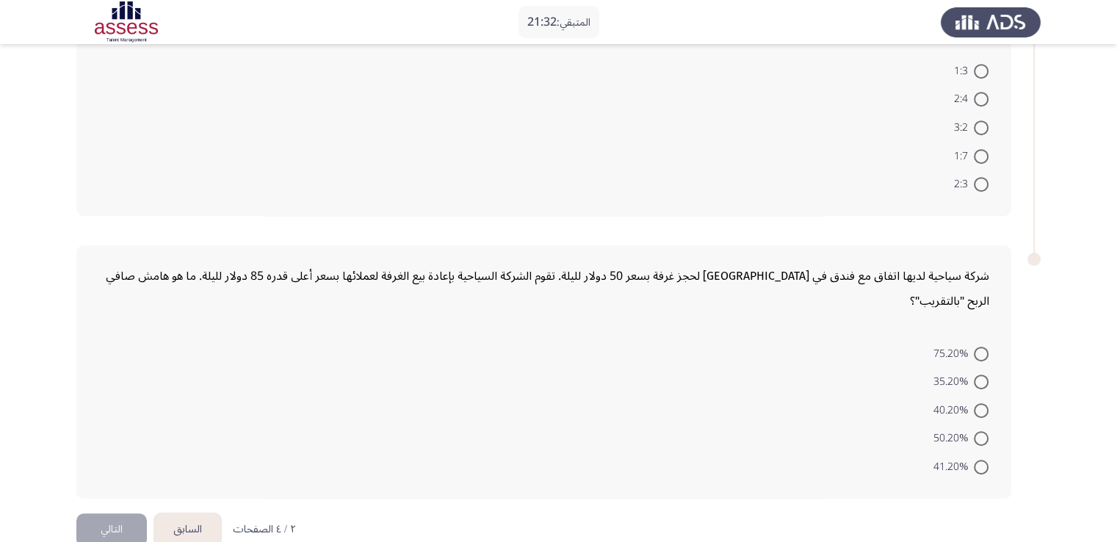
click at [982, 460] on span at bounding box center [981, 467] width 15 height 15
click at [982, 460] on input "41.20%" at bounding box center [981, 467] width 15 height 15
radio input "true"
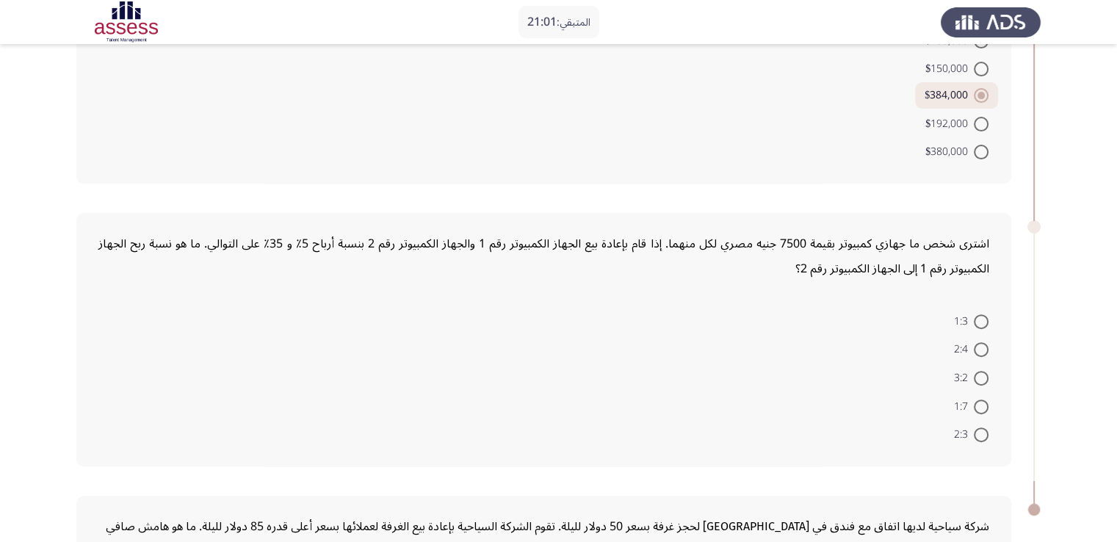
scroll to position [417, 0]
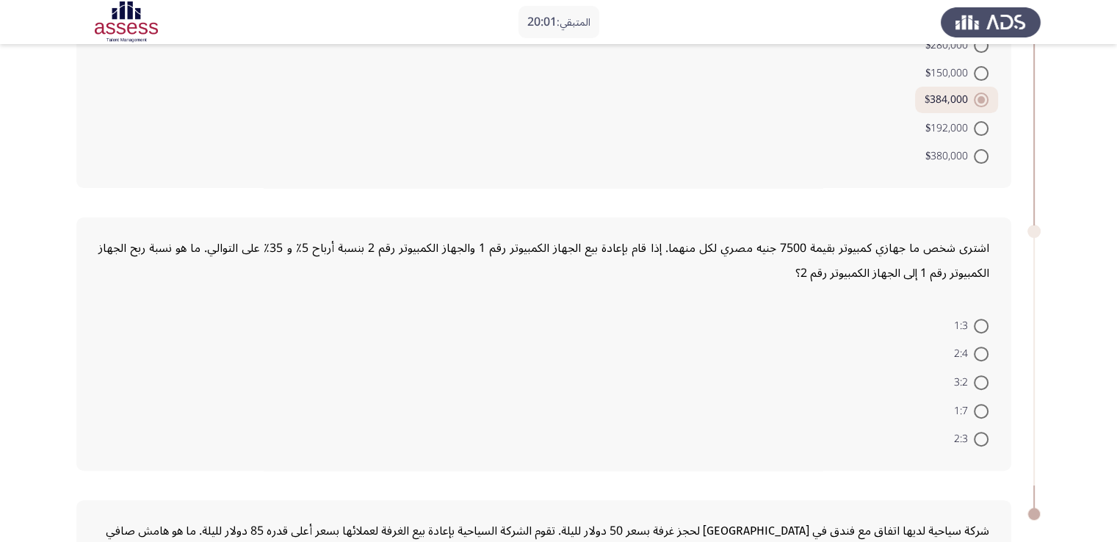
click at [978, 319] on span at bounding box center [981, 326] width 15 height 15
click at [978, 319] on input "1:3" at bounding box center [981, 326] width 15 height 15
radio input "true"
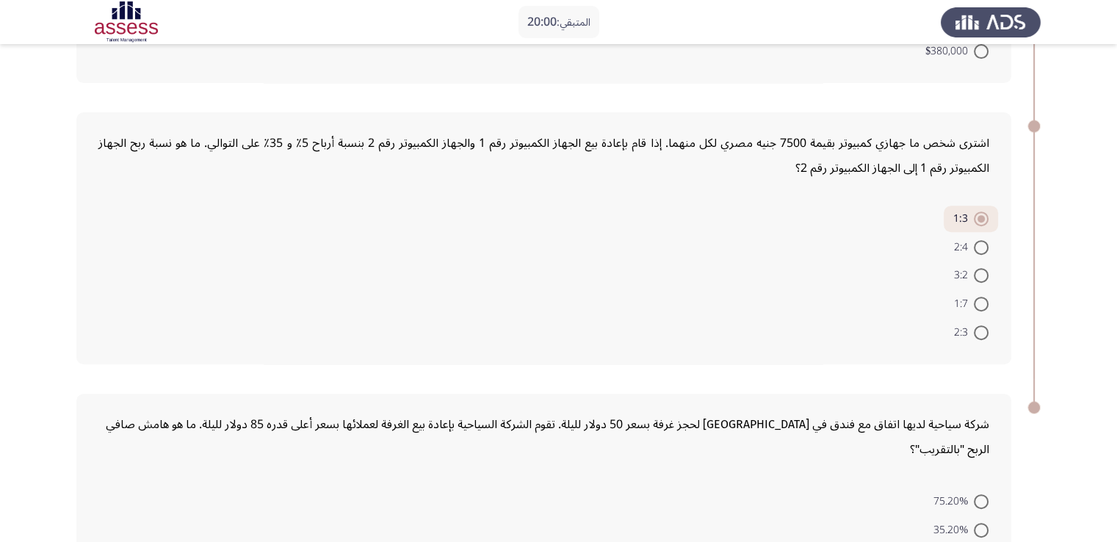
scroll to position [668, 0]
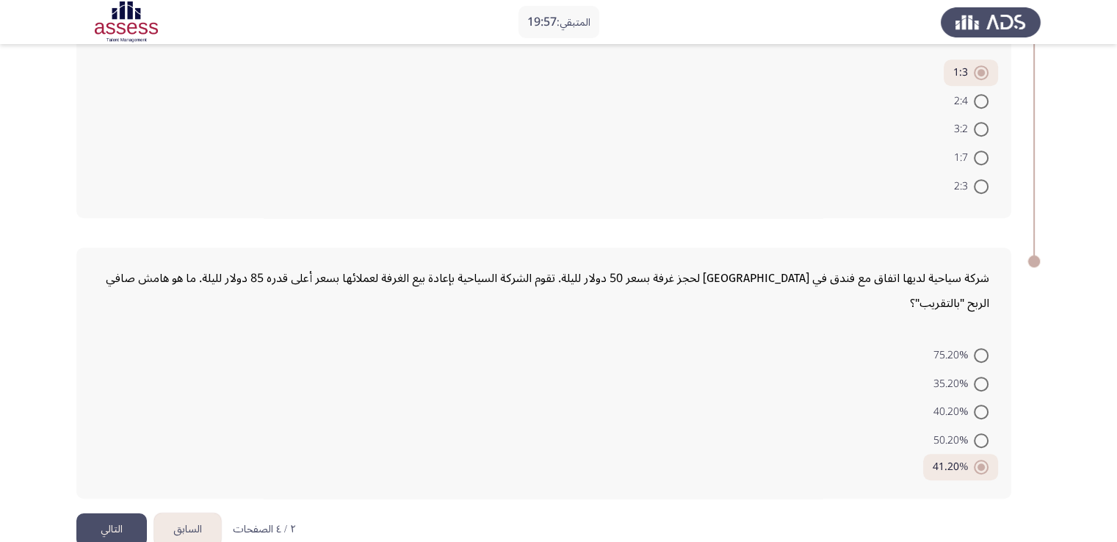
click at [115, 513] on button "التالي" at bounding box center [111, 529] width 71 height 33
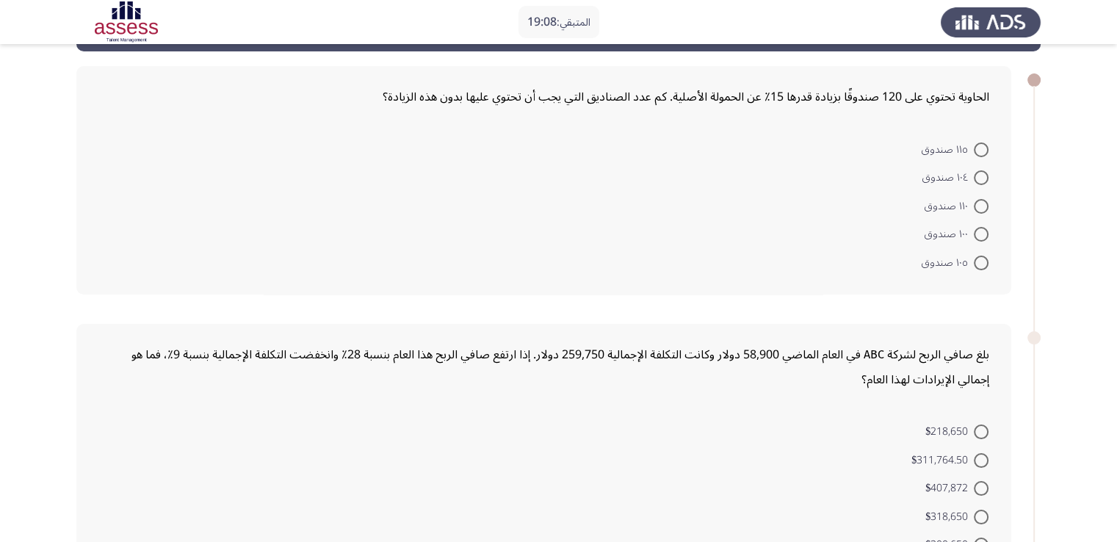
scroll to position [0, 0]
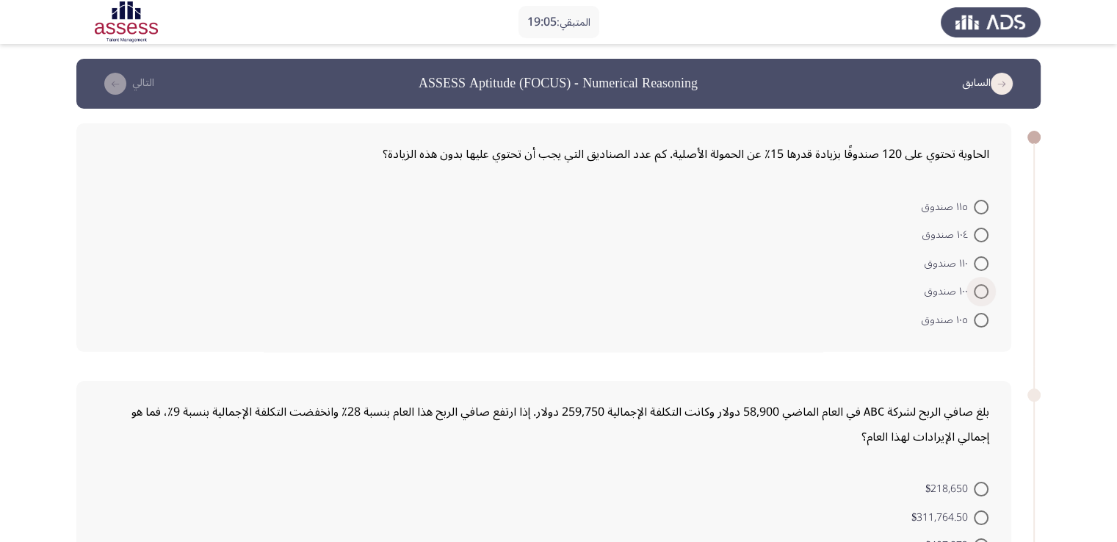
click at [984, 289] on span at bounding box center [981, 291] width 15 height 15
click at [984, 289] on input "١٠٠ صندوق" at bounding box center [981, 291] width 15 height 15
radio input "true"
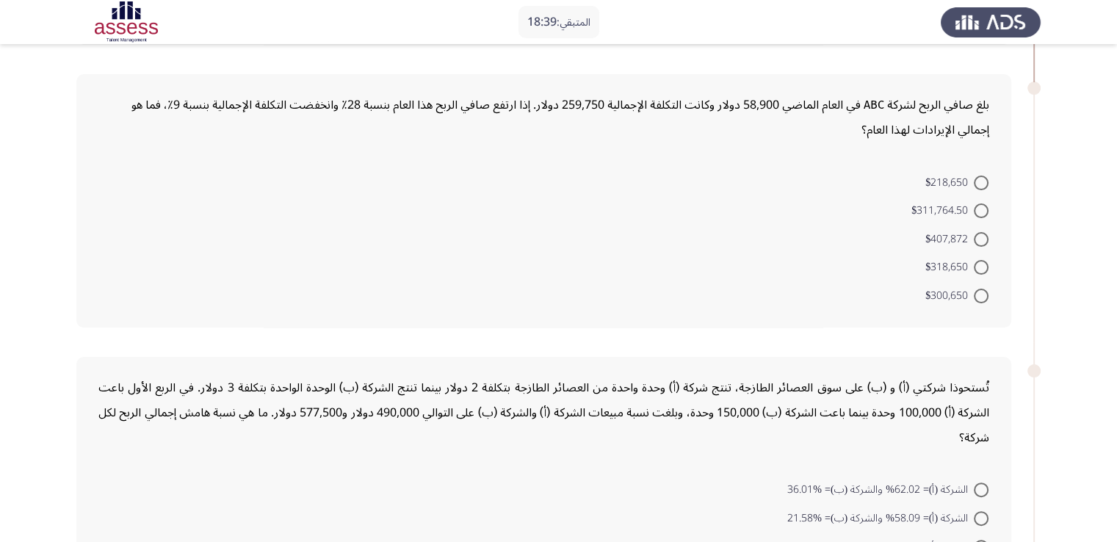
scroll to position [299, 0]
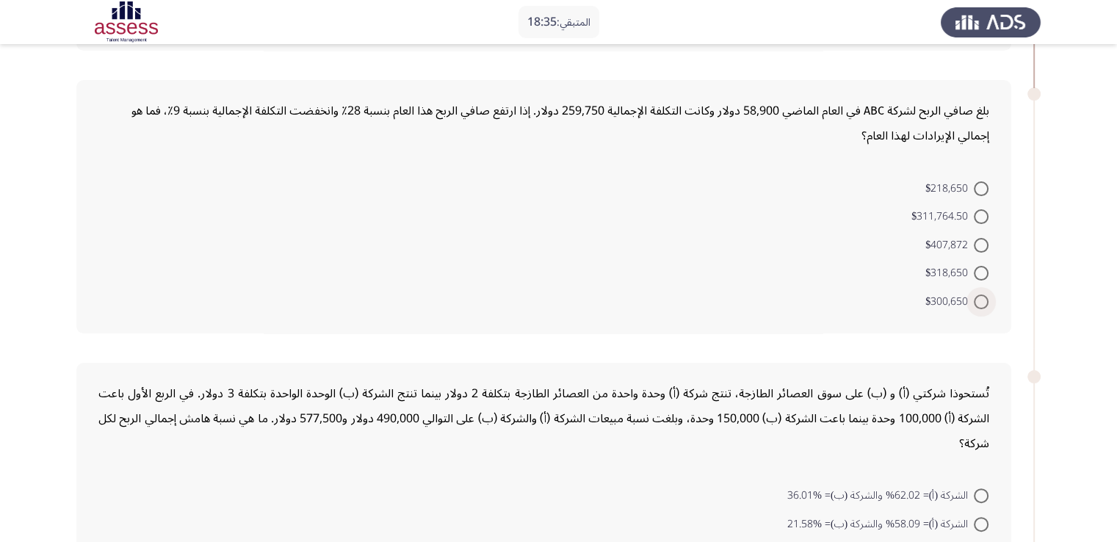
click at [980, 295] on span at bounding box center [981, 302] width 15 height 15
click at [980, 295] on input "$300,650" at bounding box center [981, 302] width 15 height 15
radio input "true"
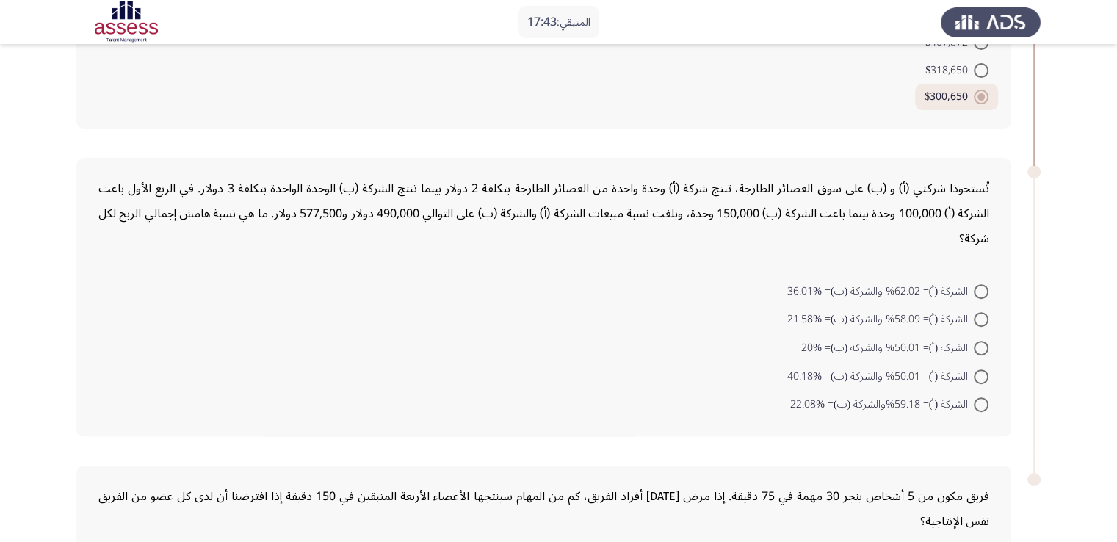
scroll to position [475, 0]
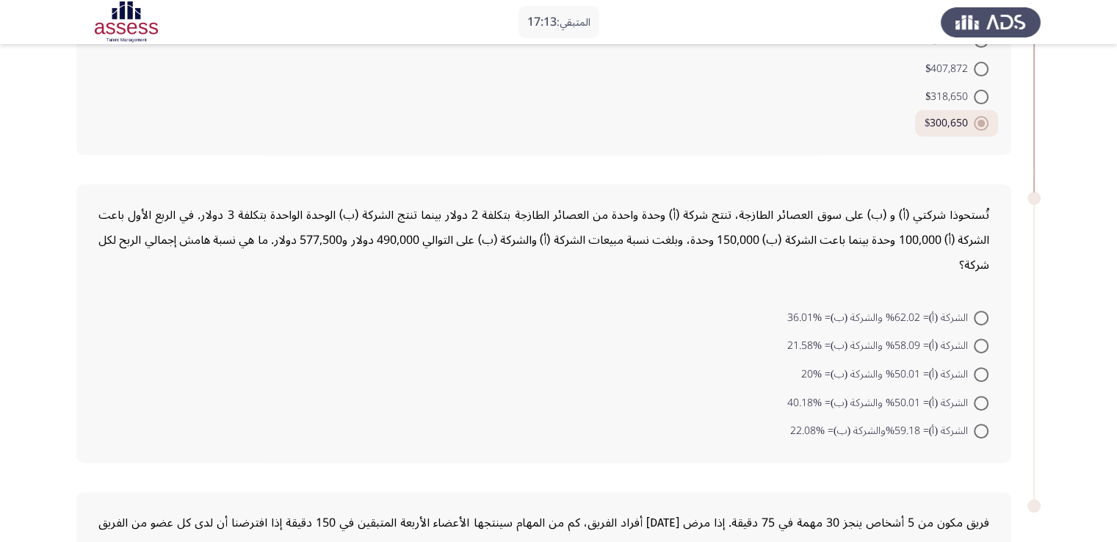
click at [974, 339] on span at bounding box center [981, 346] width 15 height 15
click at [974, 339] on input "الشركة (أ)= 58.09% والشركة (ب)= %21.58" at bounding box center [981, 346] width 15 height 15
radio input "true"
click at [980, 309] on label "الشركة (أ)= 62.02% والشركة (ب)= %36.01" at bounding box center [887, 318] width 201 height 18
click at [980, 311] on input "الشركة (أ)= 62.02% والشركة (ب)= %36.01" at bounding box center [981, 318] width 15 height 15
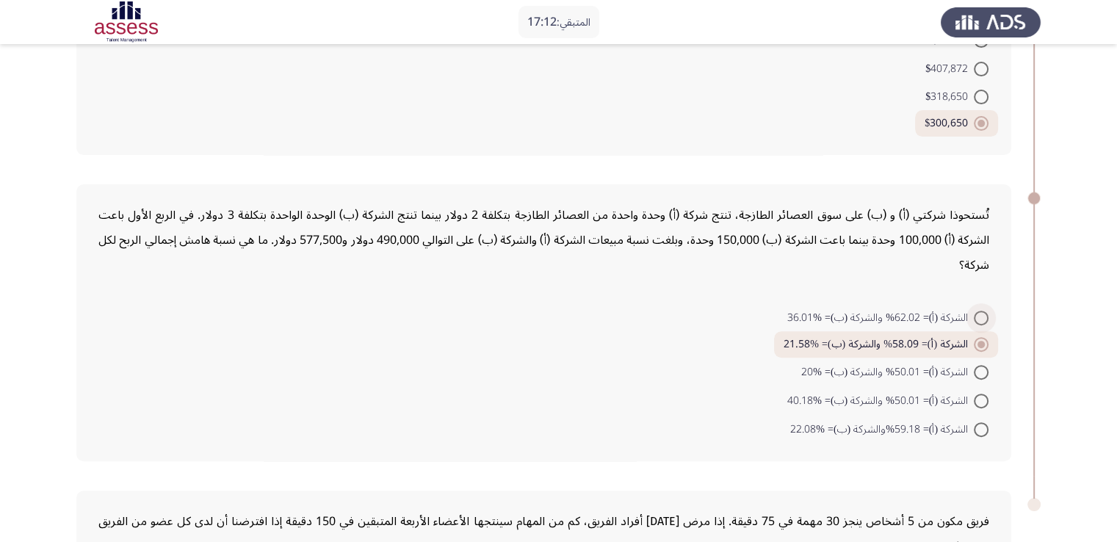
radio input "true"
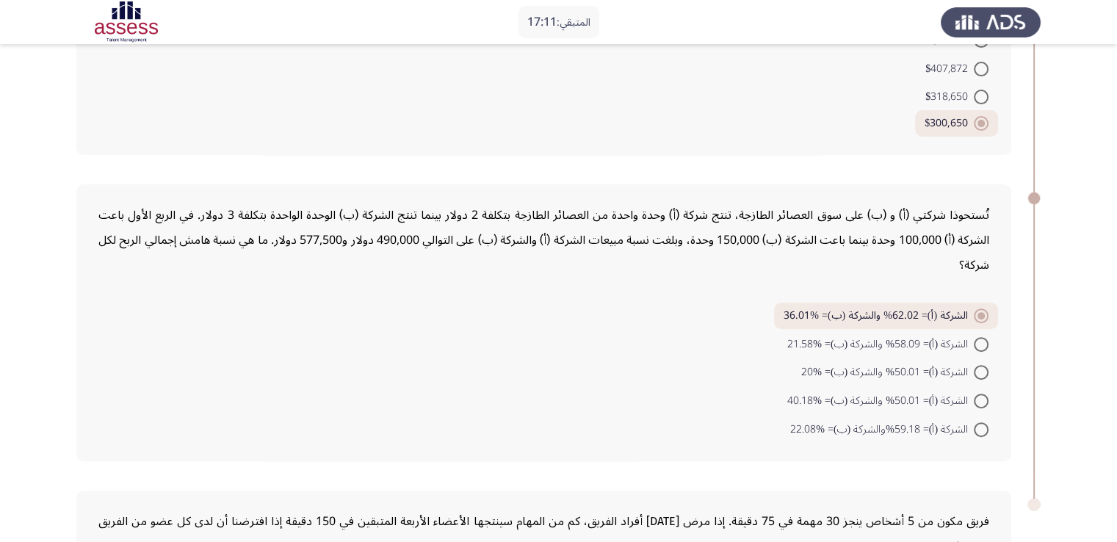
scroll to position [744, 0]
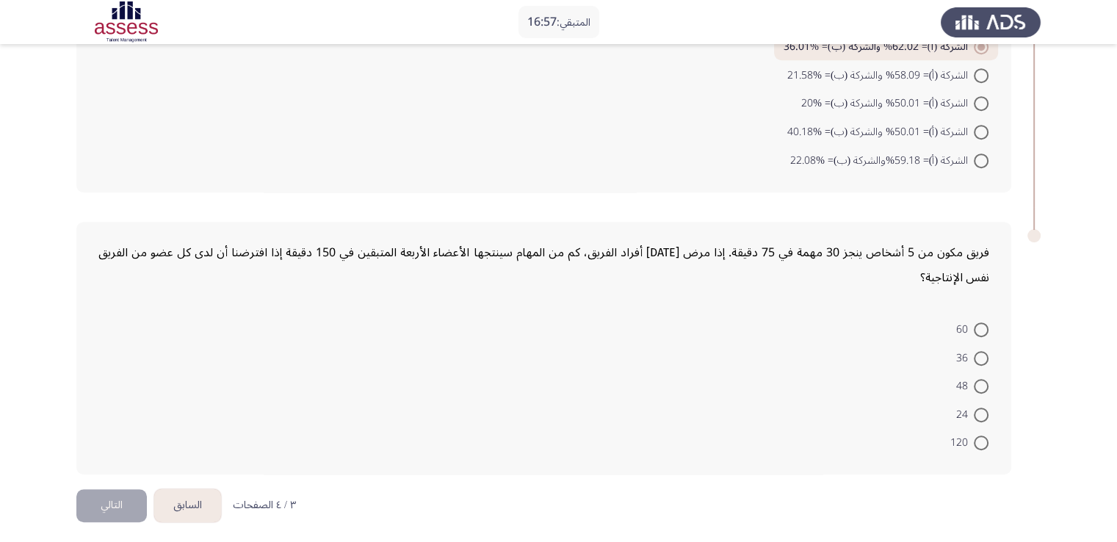
click at [979, 379] on span at bounding box center [981, 386] width 15 height 15
click at [979, 379] on input "48" at bounding box center [981, 386] width 15 height 15
radio input "true"
click at [88, 496] on button "التالي" at bounding box center [111, 505] width 71 height 33
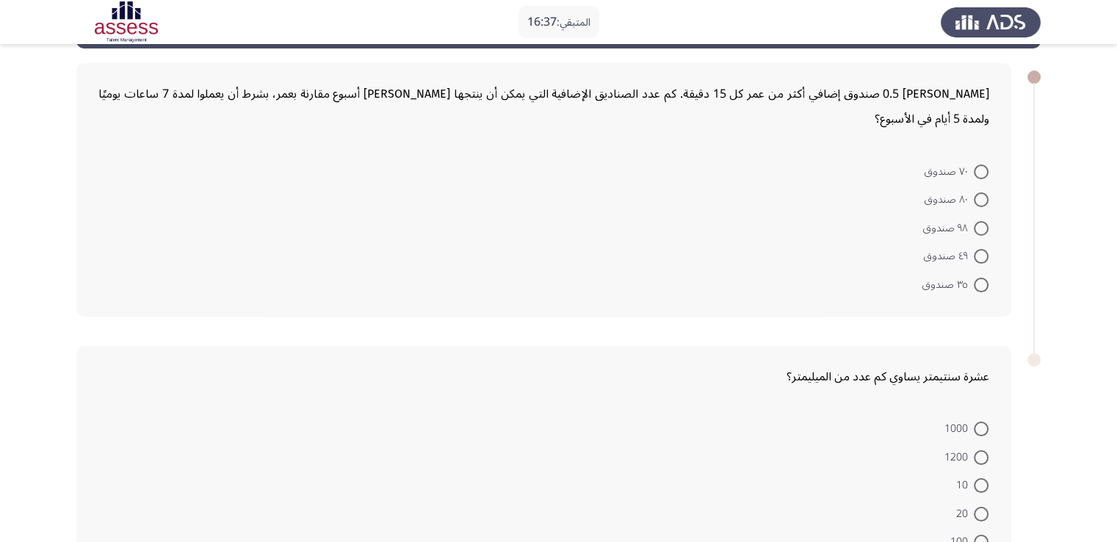
scroll to position [162, 0]
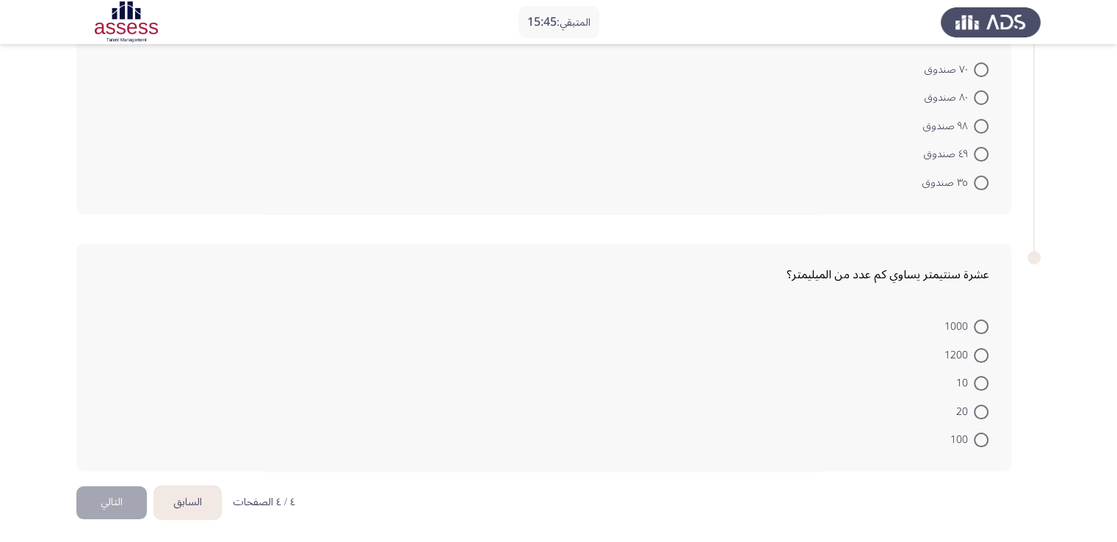
click at [977, 129] on span at bounding box center [981, 126] width 15 height 15
click at [977, 129] on input "٩٨ صندوق" at bounding box center [981, 126] width 15 height 15
radio input "true"
click at [980, 323] on span at bounding box center [981, 326] width 15 height 15
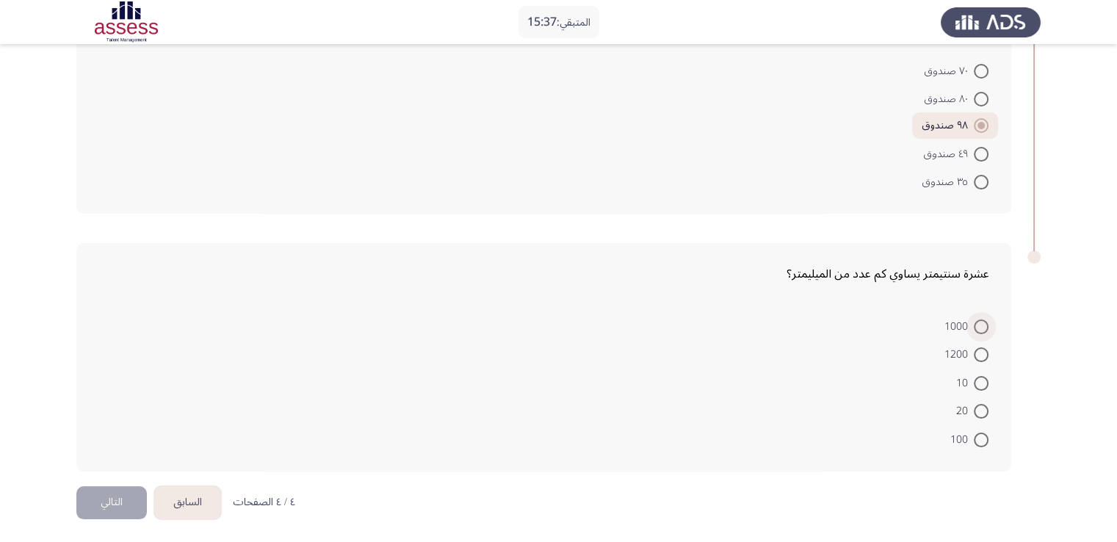
click at [980, 323] on input "1000" at bounding box center [981, 326] width 15 height 15
radio input "true"
click at [972, 444] on span "100" at bounding box center [962, 439] width 24 height 18
click at [974, 444] on input "100" at bounding box center [981, 439] width 15 height 15
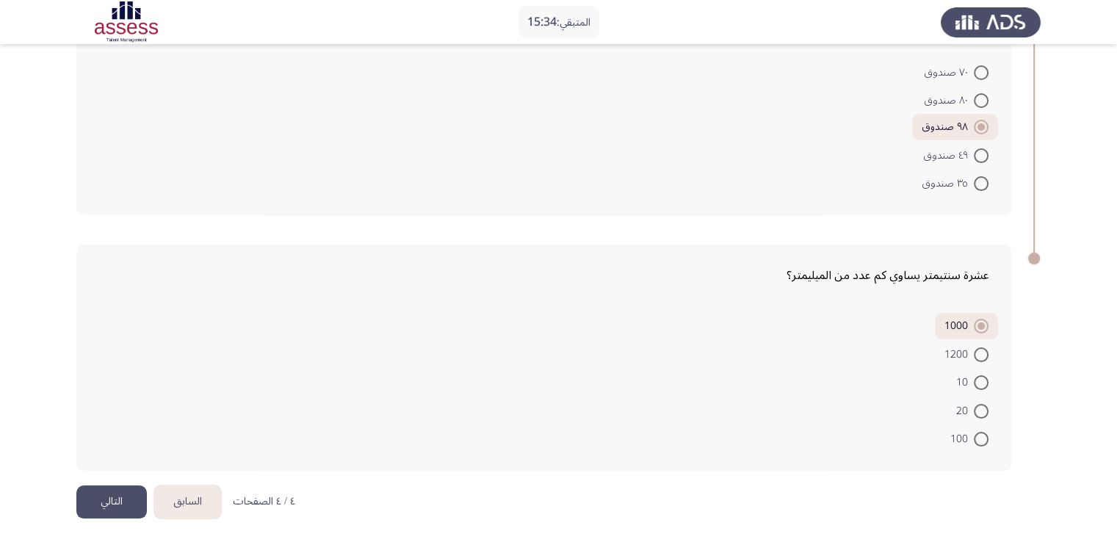
radio input "true"
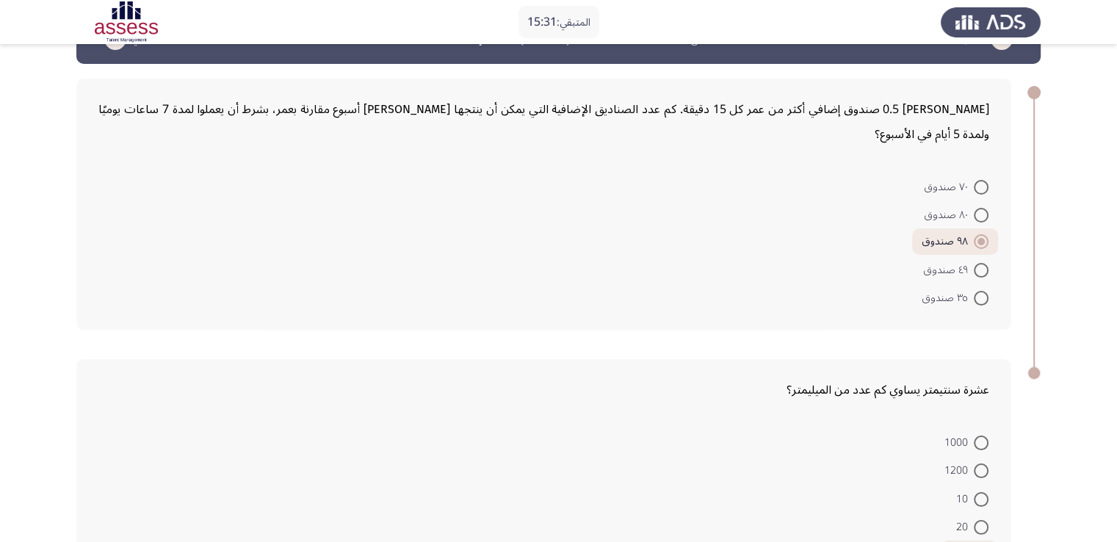
scroll to position [44, 0]
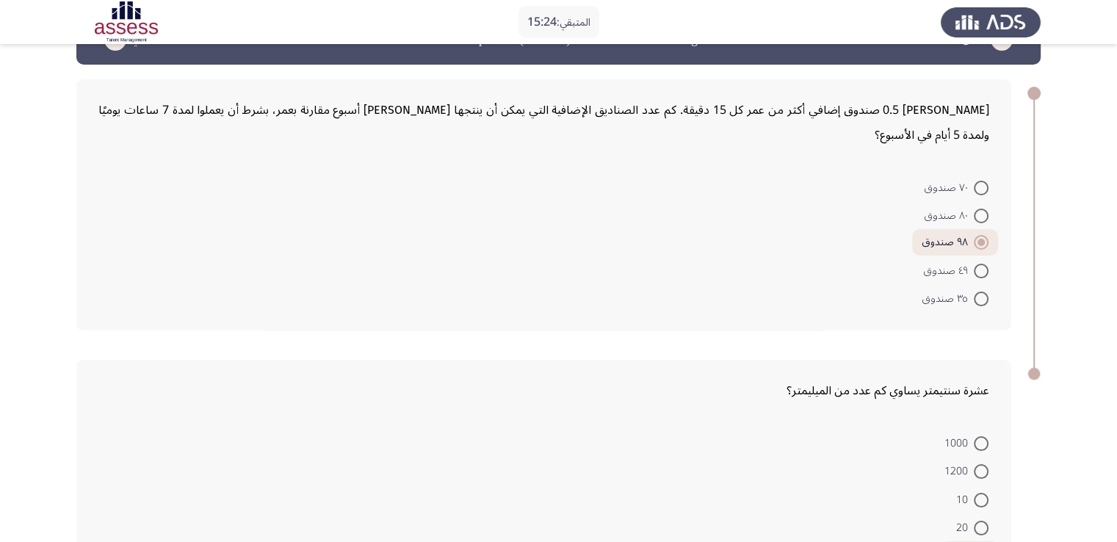
drag, startPoint x: 1116, startPoint y: 232, endPoint x: 1101, endPoint y: 377, distance: 145.5
click at [1101, 377] on app-assessment-container "المتبقي: 15:24 السابق ASSESS Aptitude (FOCUS) - Numerical Reasoning التالي ينتج…" at bounding box center [558, 308] width 1117 height 586
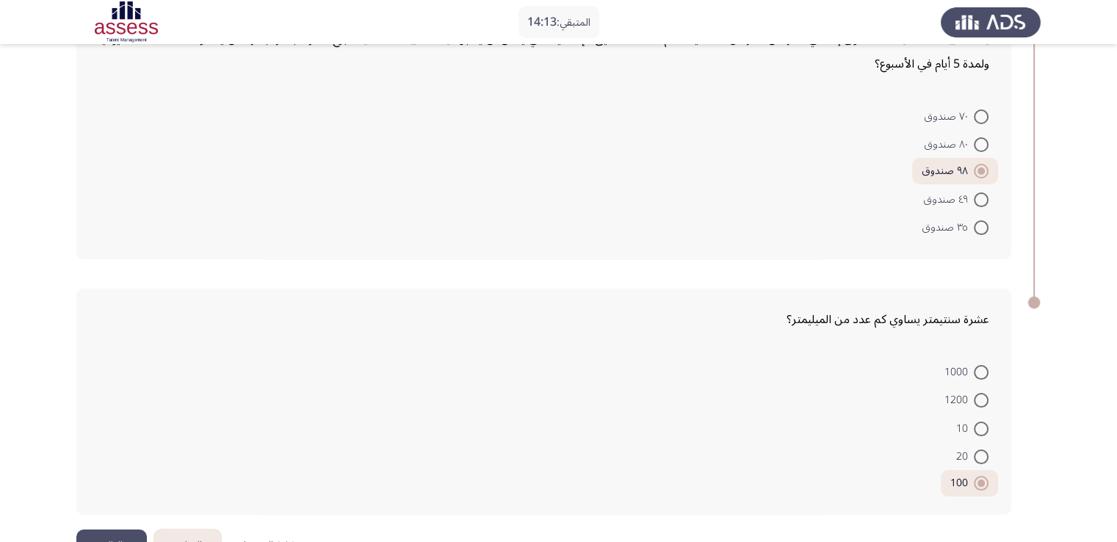
scroll to position [159, 0]
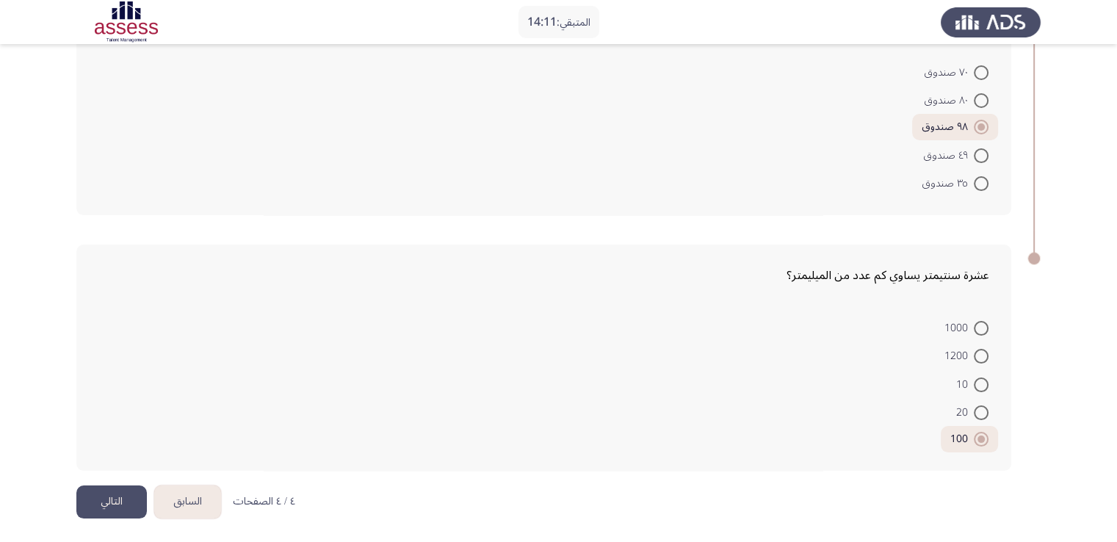
click at [176, 503] on button "السابق" at bounding box center [187, 501] width 67 height 33
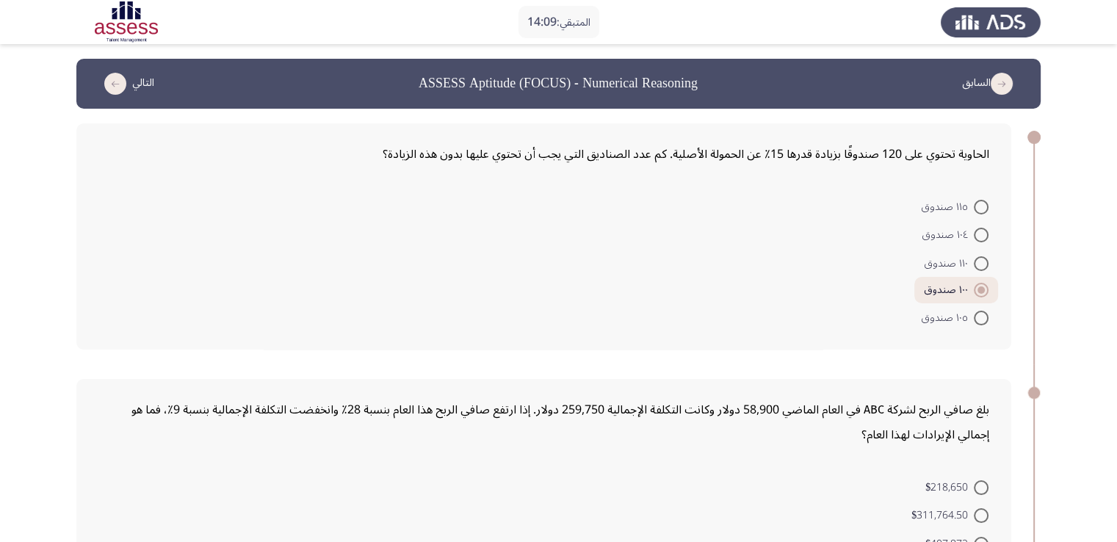
scroll to position [42, 0]
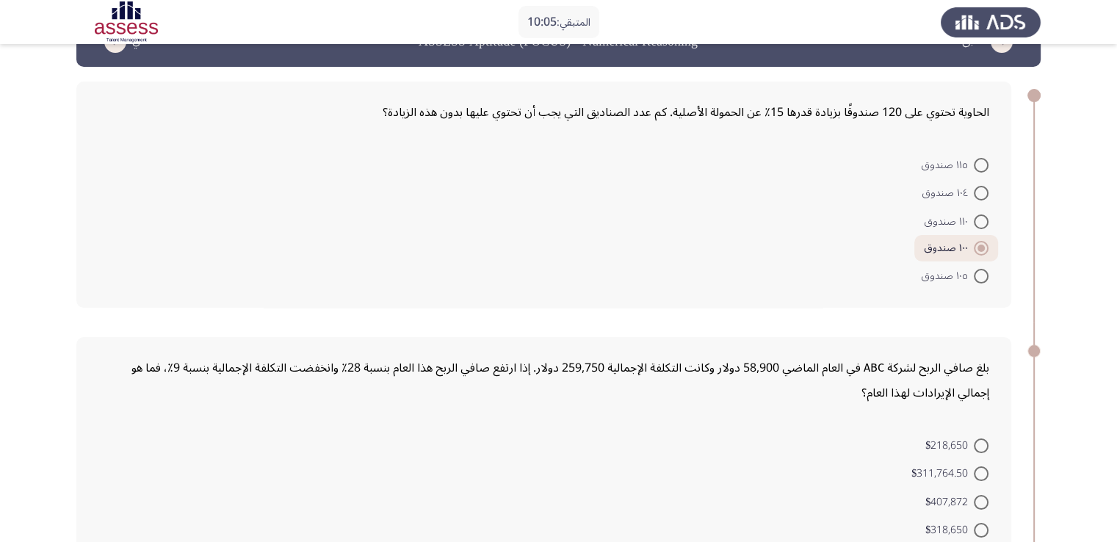
click at [975, 184] on label "١٠٤ صندوق" at bounding box center [955, 193] width 66 height 18
click at [975, 186] on input "١٠٤ صندوق" at bounding box center [981, 193] width 15 height 15
radio input "true"
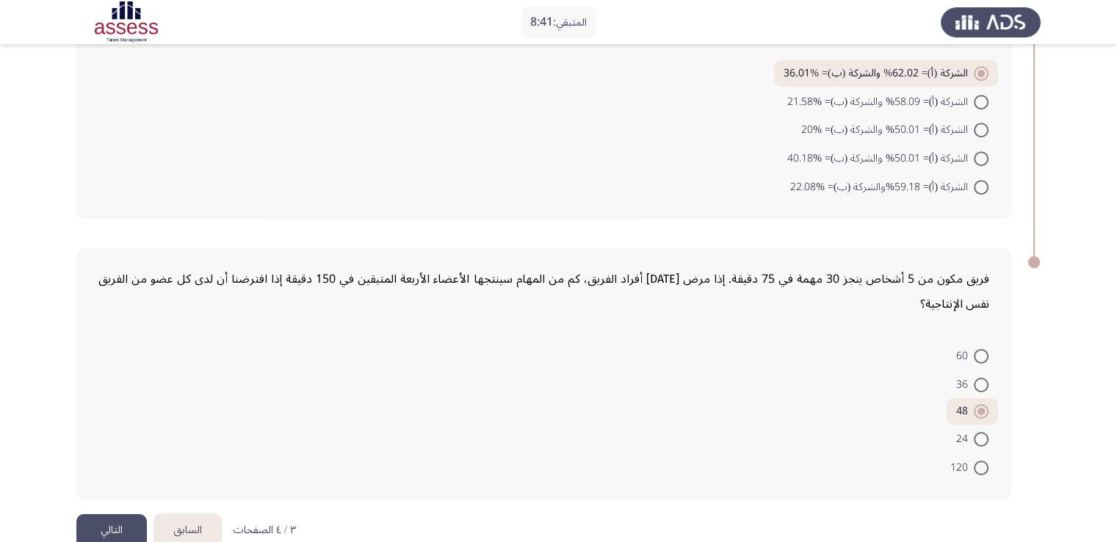
scroll to position [743, 0]
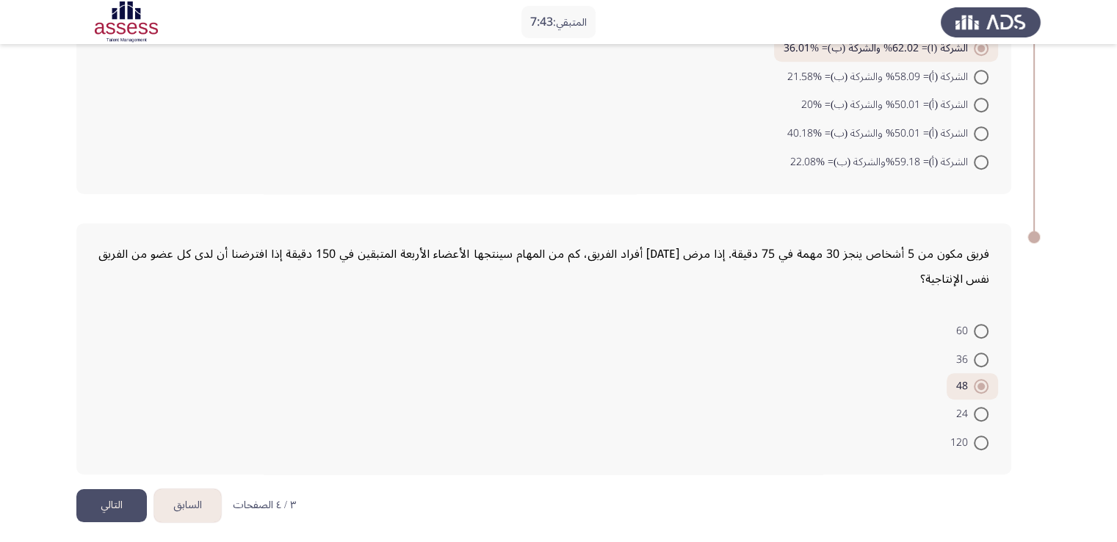
click at [186, 493] on button "السابق" at bounding box center [187, 505] width 67 height 33
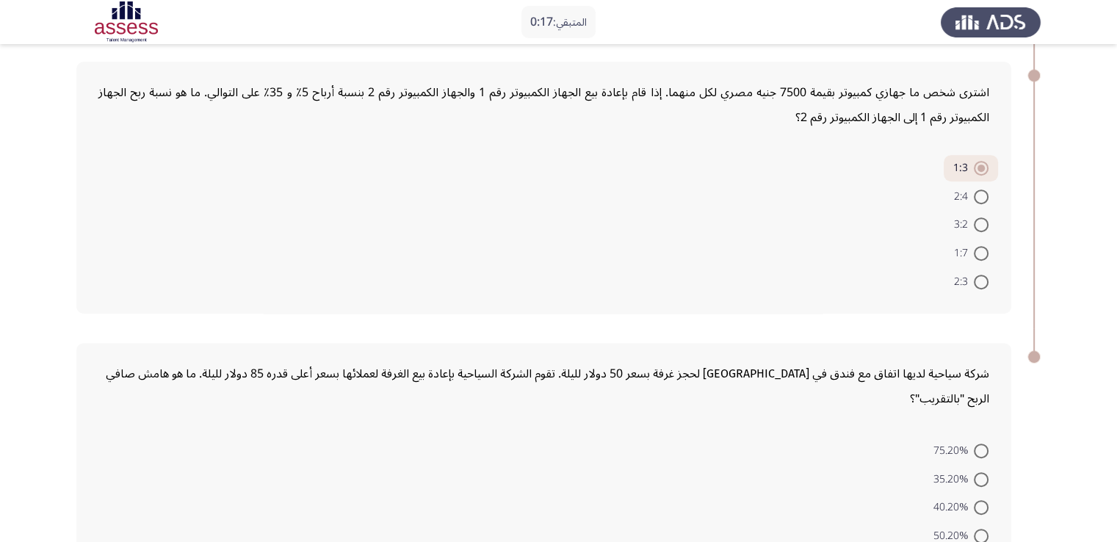
scroll to position [668, 0]
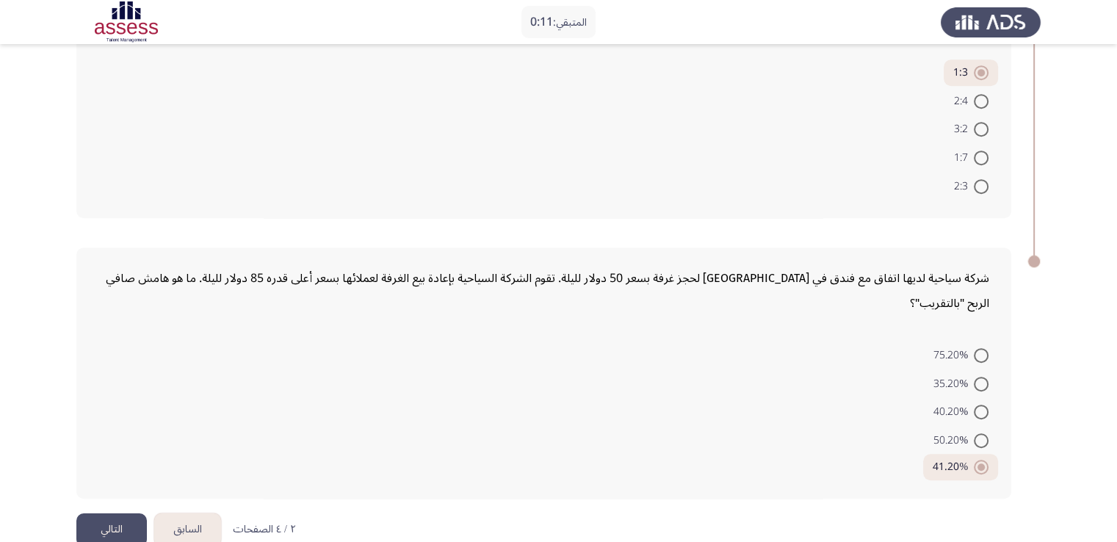
click at [101, 513] on button "التالي" at bounding box center [111, 529] width 71 height 33
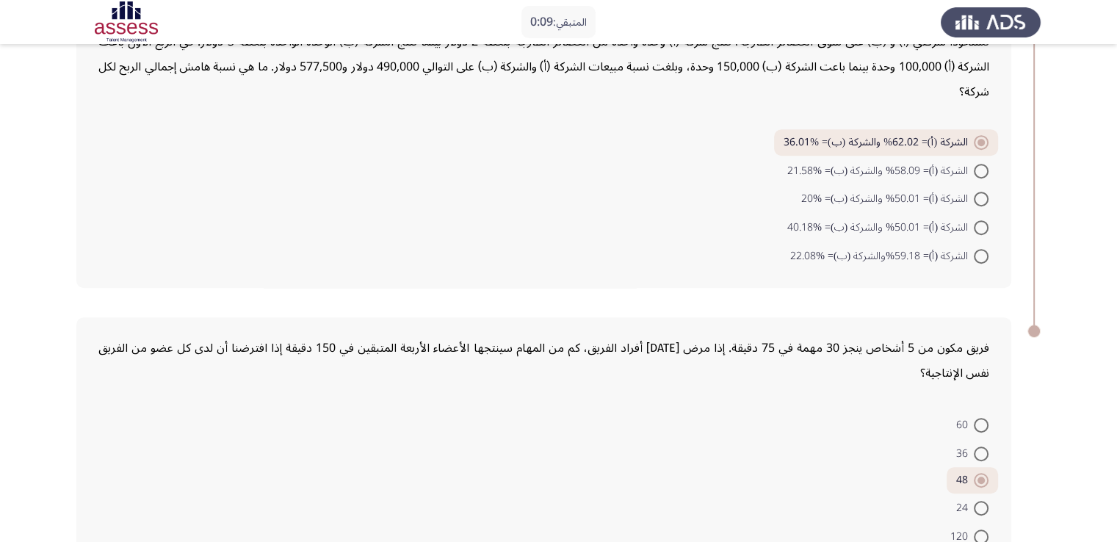
scroll to position [743, 0]
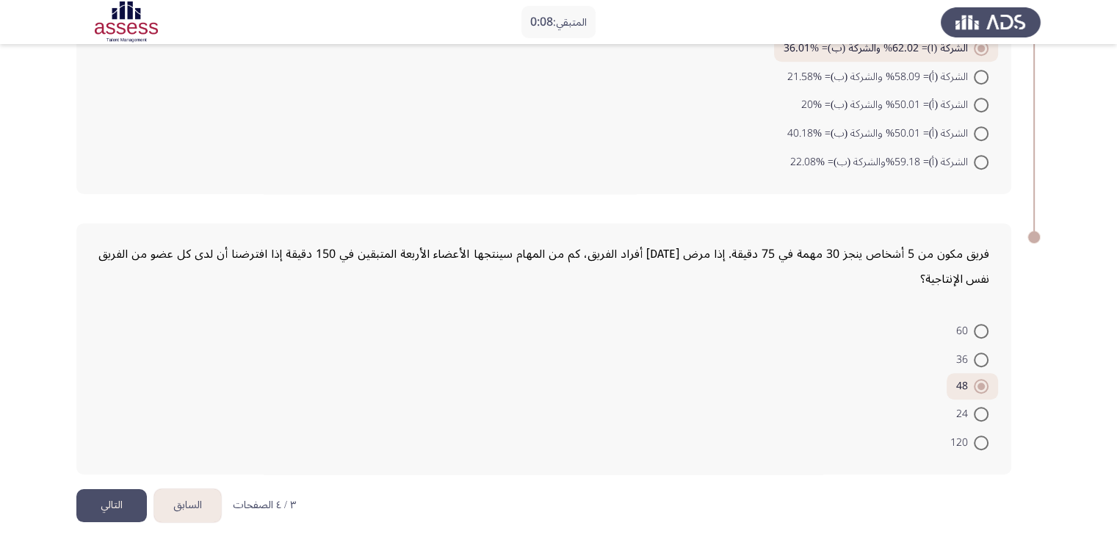
click at [118, 489] on button "التالي" at bounding box center [111, 505] width 71 height 33
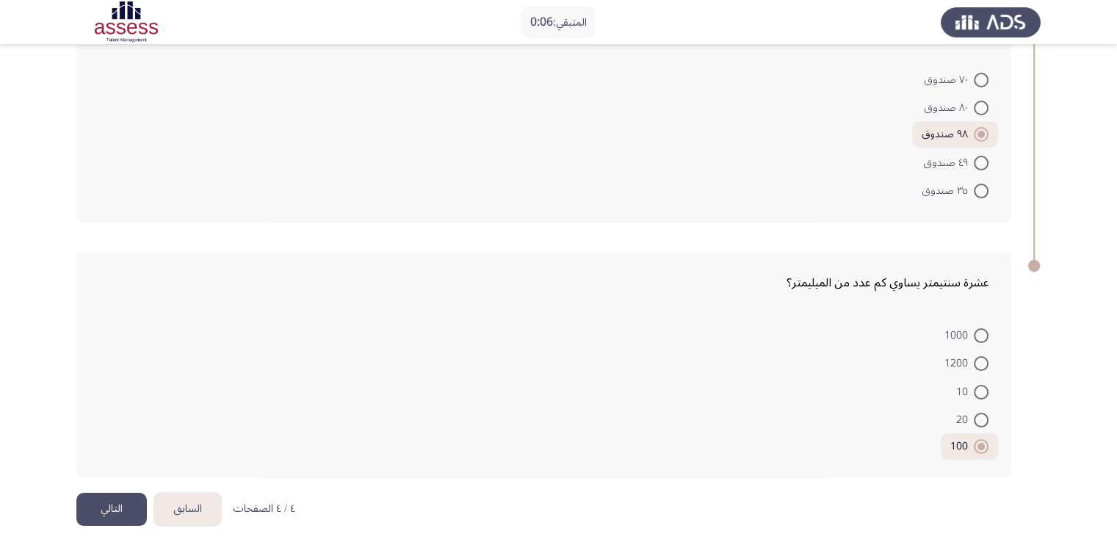
scroll to position [159, 0]
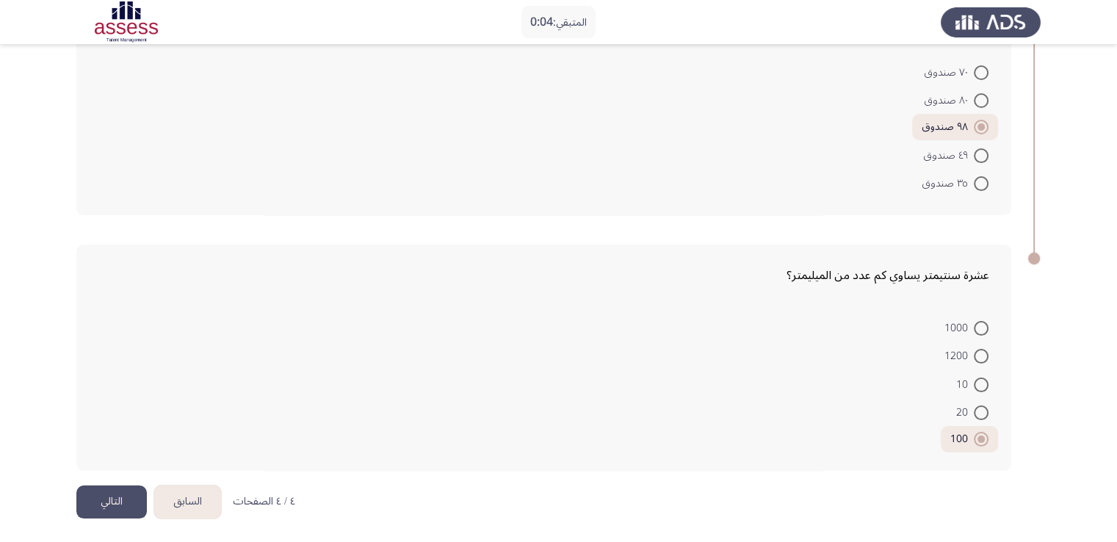
click at [93, 517] on html "المتبقي: 0:04 السابق ASSESS Aptitude (FOCUS) - Numerical Reasoning التالي ينتج …" at bounding box center [558, 193] width 1117 height 704
click at [103, 506] on button "التالي" at bounding box center [111, 501] width 71 height 33
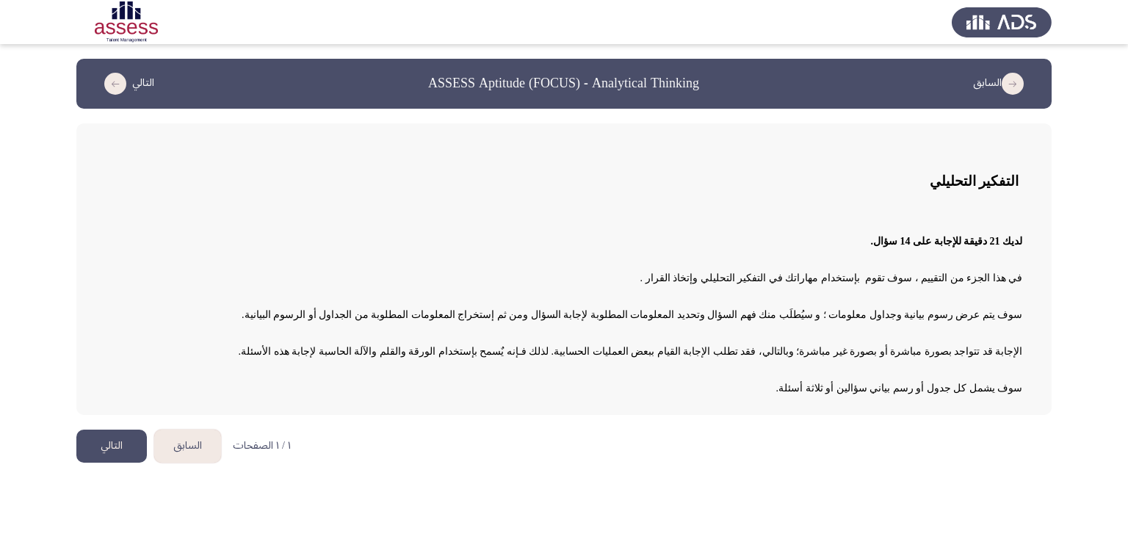
click at [119, 441] on button "التالي" at bounding box center [111, 446] width 71 height 33
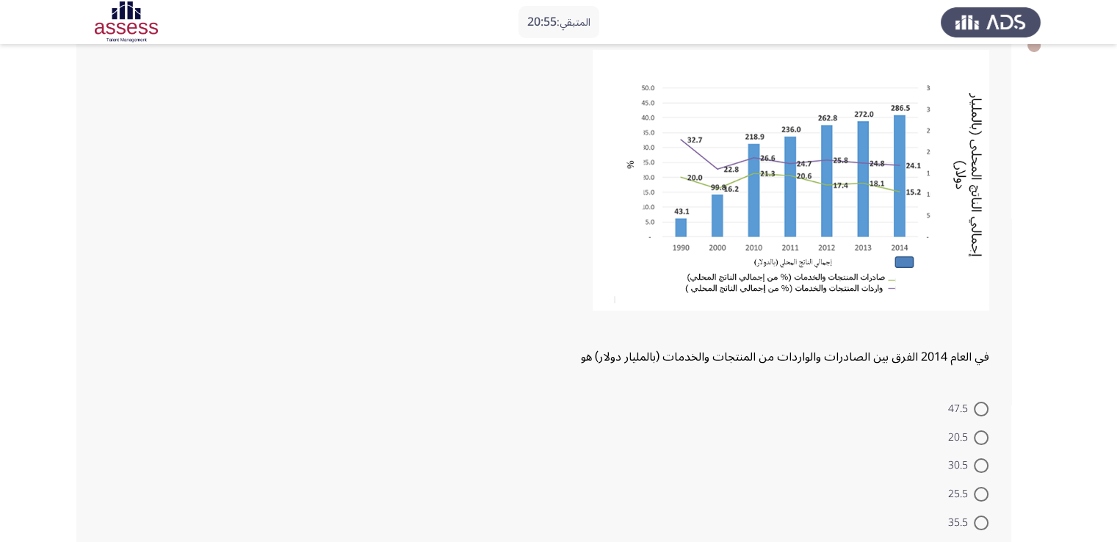
scroll to position [96, 0]
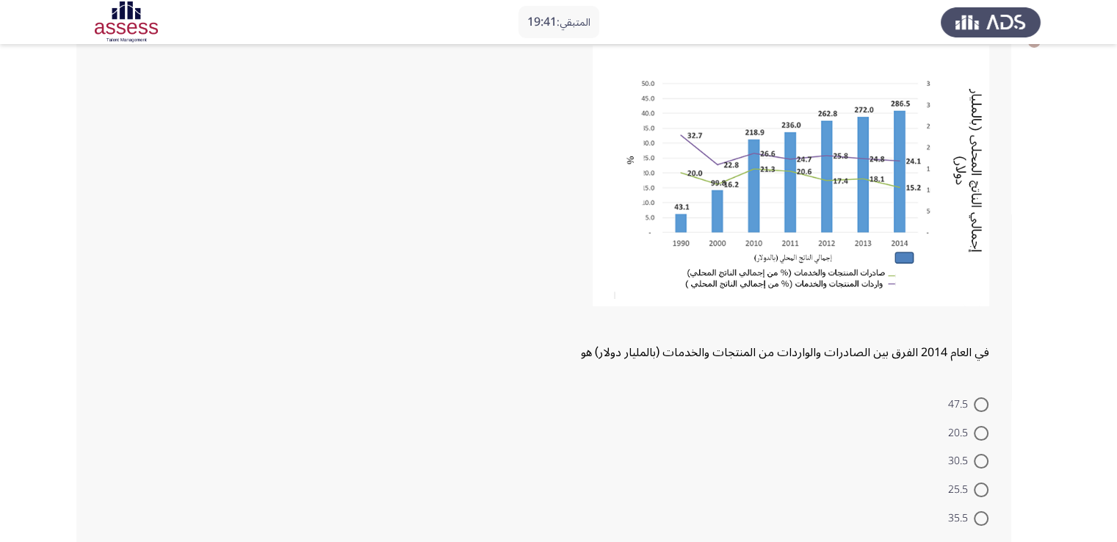
click at [984, 438] on span at bounding box center [981, 433] width 15 height 15
click at [984, 438] on input "20.5" at bounding box center [981, 433] width 15 height 15
radio input "true"
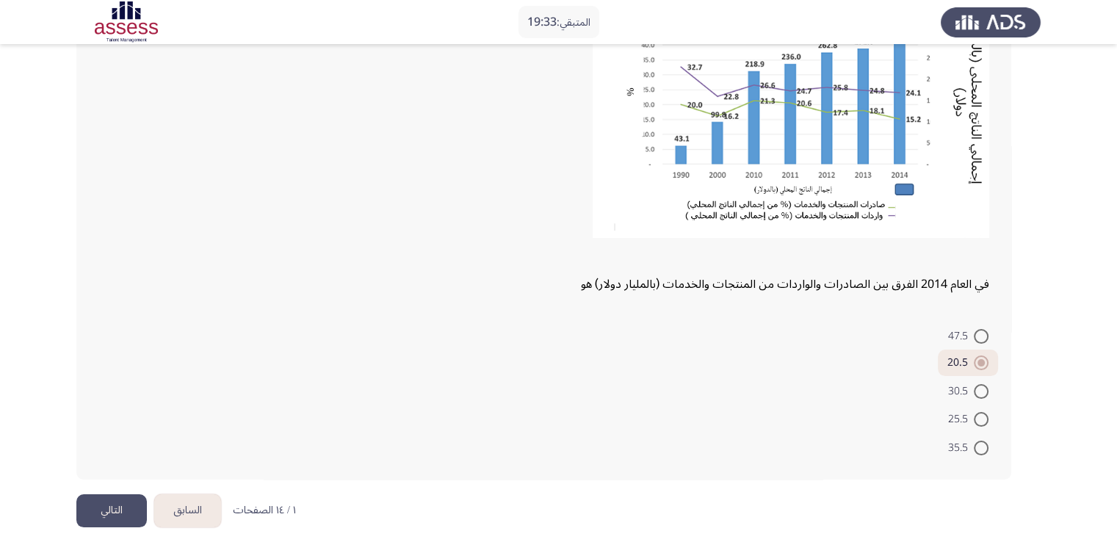
scroll to position [174, 0]
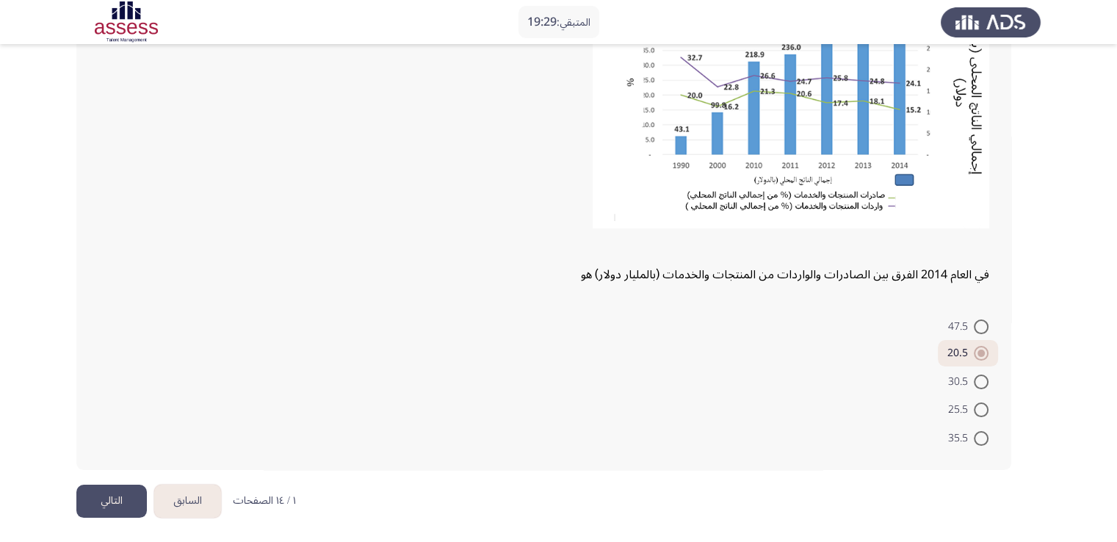
click at [103, 497] on button "التالي" at bounding box center [111, 501] width 71 height 33
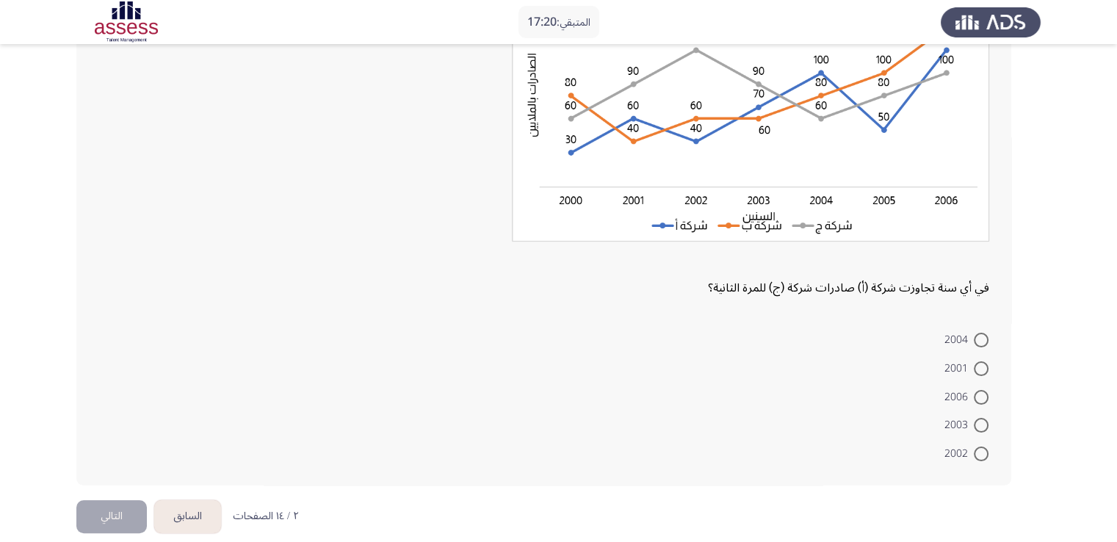
scroll to position [188, 0]
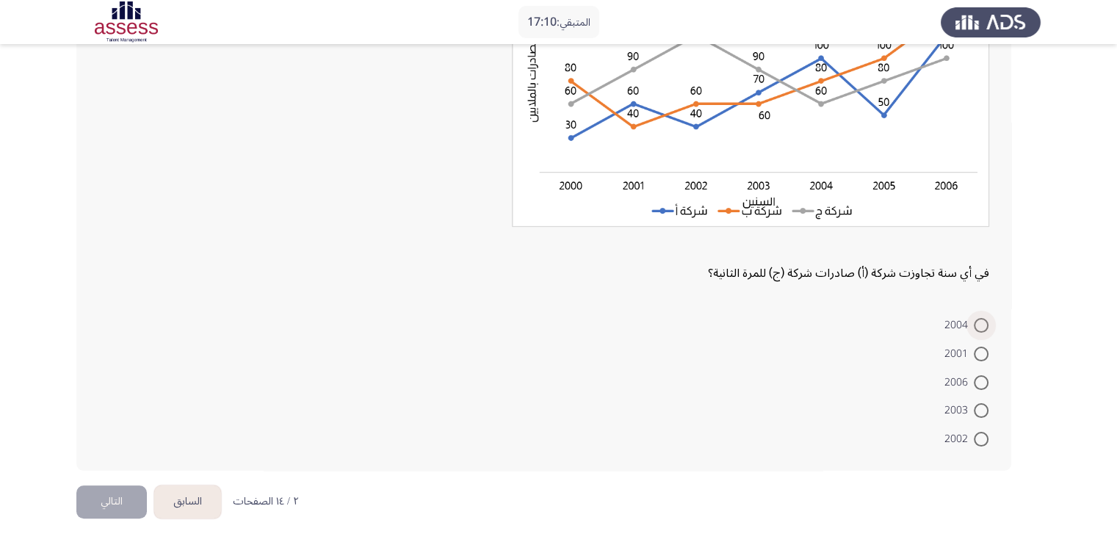
click at [981, 321] on span at bounding box center [981, 325] width 15 height 15
click at [981, 321] on input "2004" at bounding box center [981, 325] width 15 height 15
radio input "true"
click at [93, 496] on button "التالي" at bounding box center [111, 501] width 71 height 33
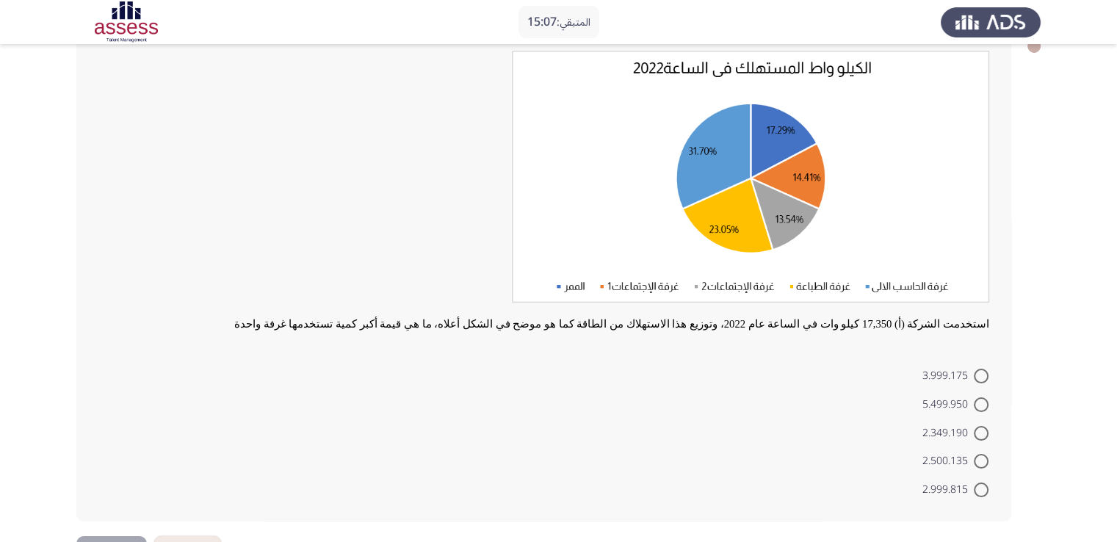
scroll to position [91, 0]
click at [974, 406] on span at bounding box center [981, 404] width 15 height 15
click at [974, 406] on input "5.499.950" at bounding box center [981, 404] width 15 height 15
radio input "true"
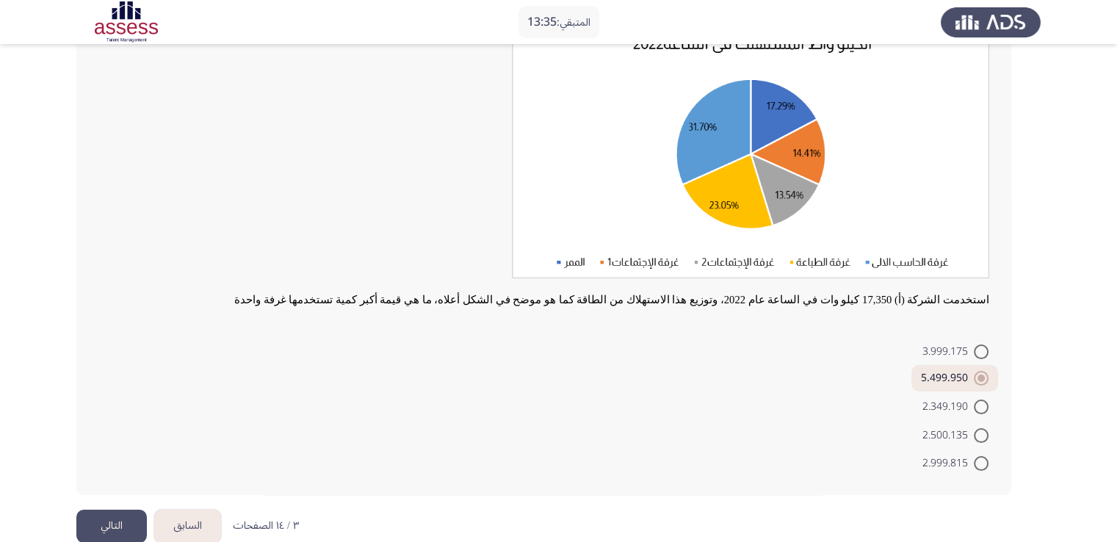
scroll to position [141, 0]
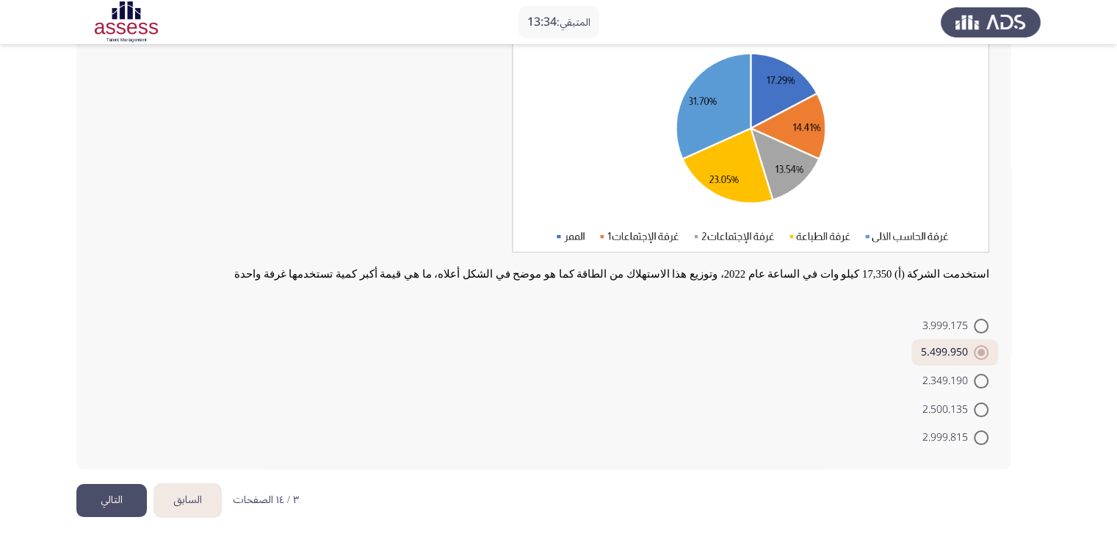
click at [109, 505] on button "التالي" at bounding box center [111, 500] width 71 height 33
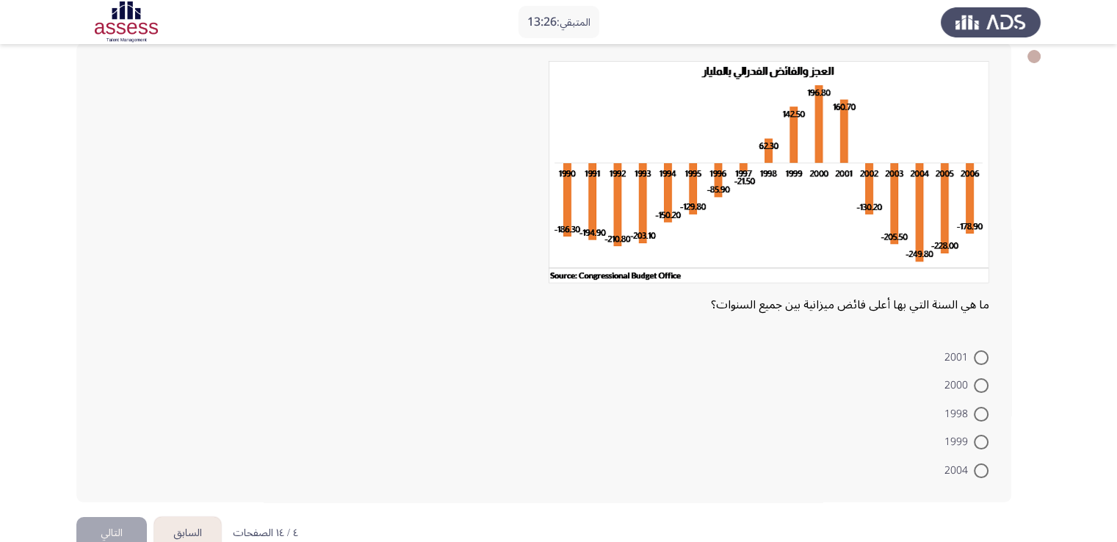
scroll to position [82, 0]
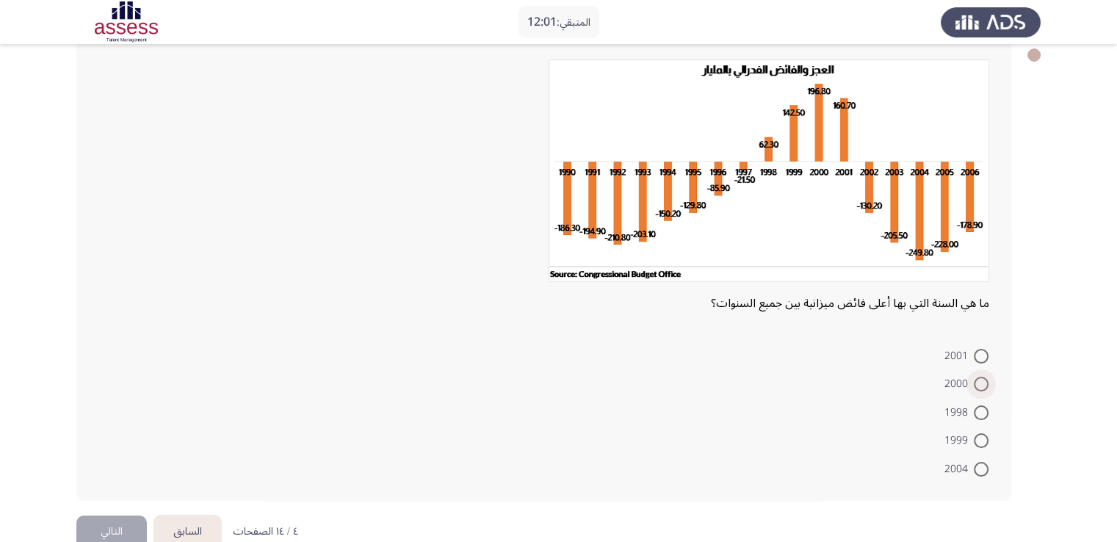
click at [975, 378] on span at bounding box center [981, 384] width 15 height 15
click at [975, 378] on input "2000" at bounding box center [981, 384] width 15 height 15
radio input "true"
click at [91, 529] on button "التالي" at bounding box center [111, 529] width 71 height 33
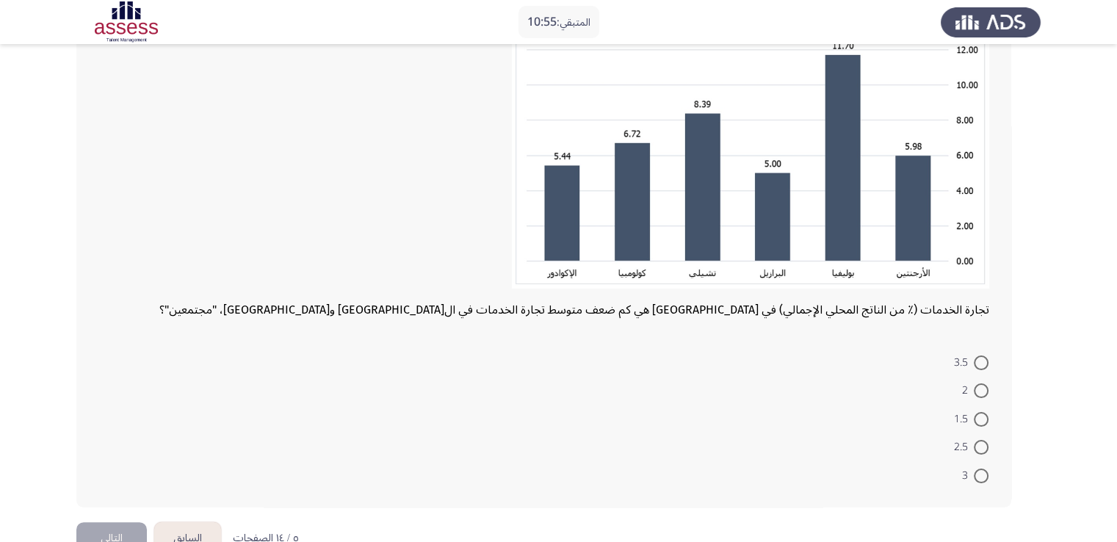
scroll to position [222, 0]
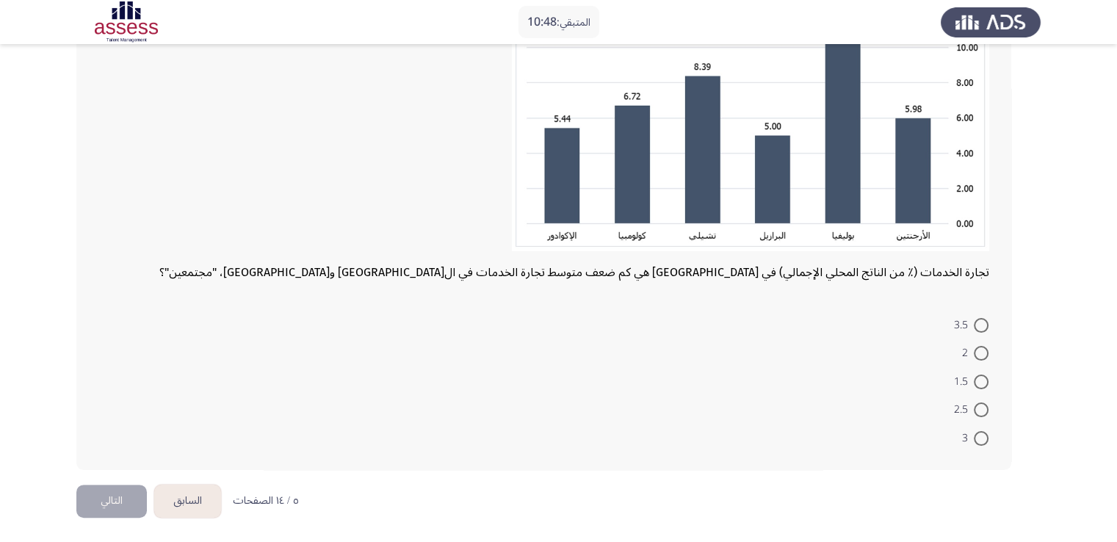
click at [978, 348] on span at bounding box center [981, 353] width 15 height 15
click at [978, 348] on input "2" at bounding box center [981, 353] width 15 height 15
radio input "true"
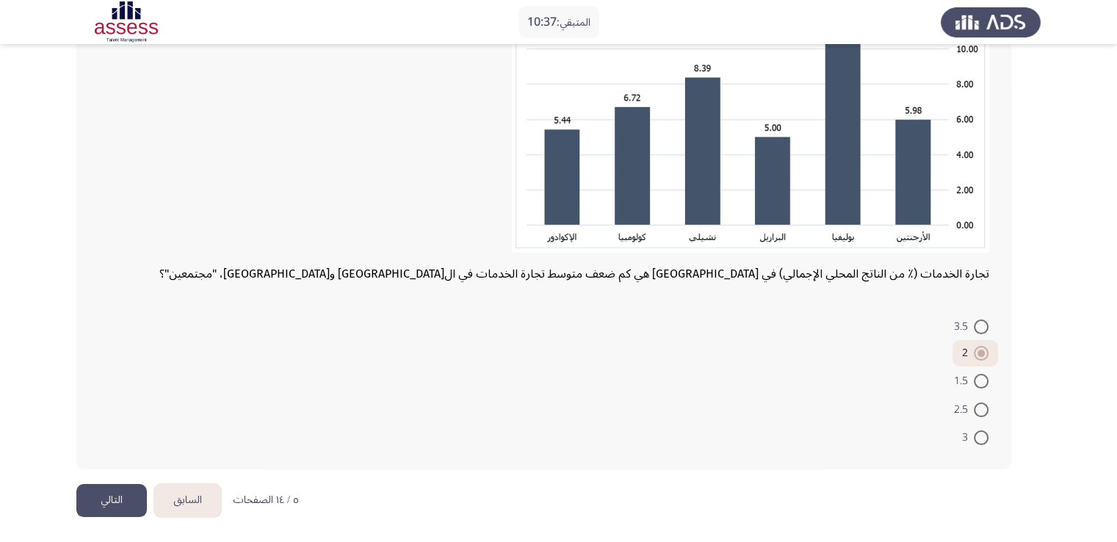
click at [95, 499] on button "التالي" at bounding box center [111, 500] width 71 height 33
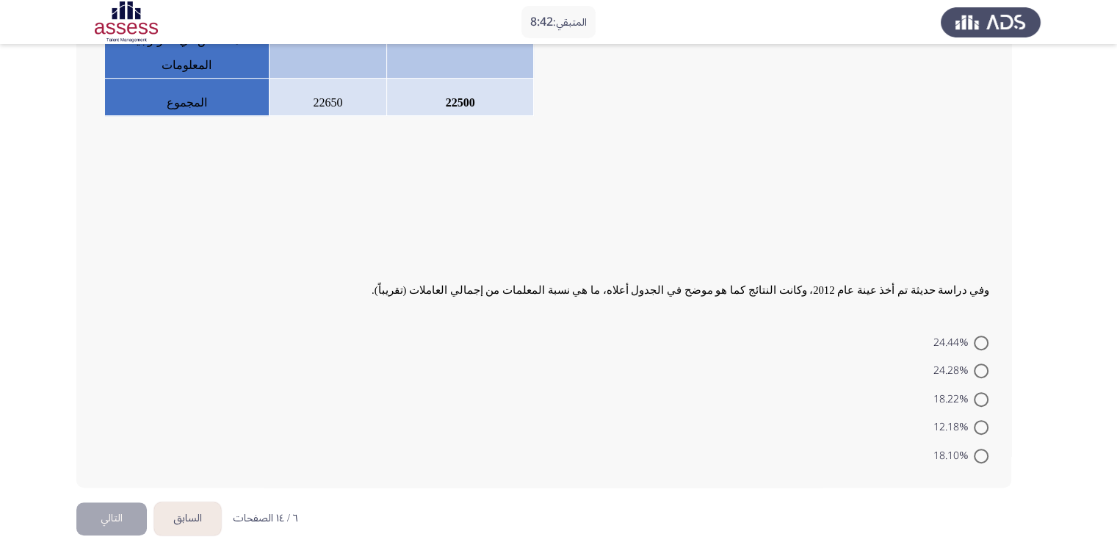
scroll to position [425, 0]
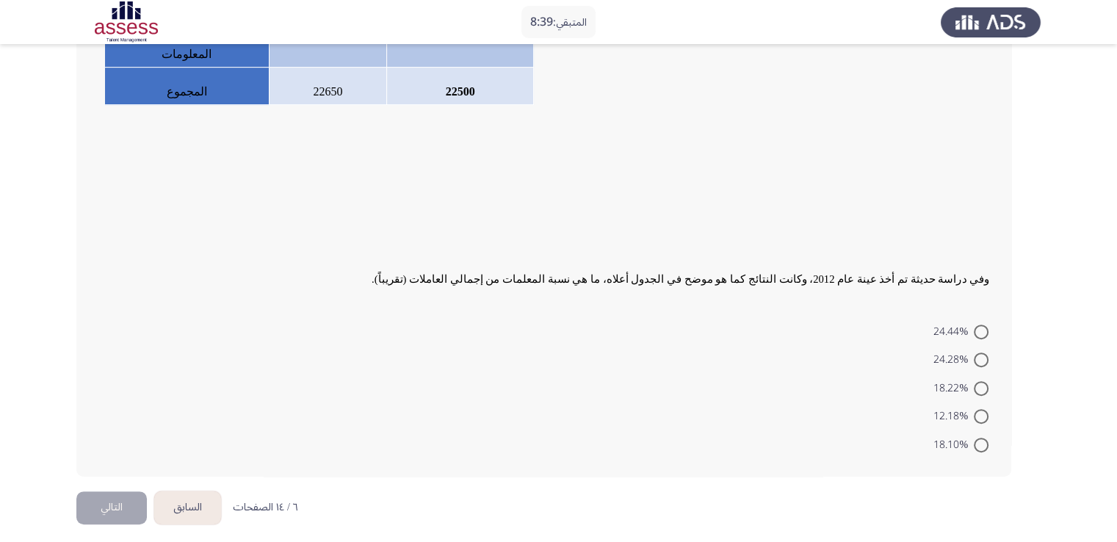
click at [983, 353] on span at bounding box center [981, 360] width 15 height 15
click at [983, 353] on input "24.28%" at bounding box center [981, 360] width 15 height 15
radio input "true"
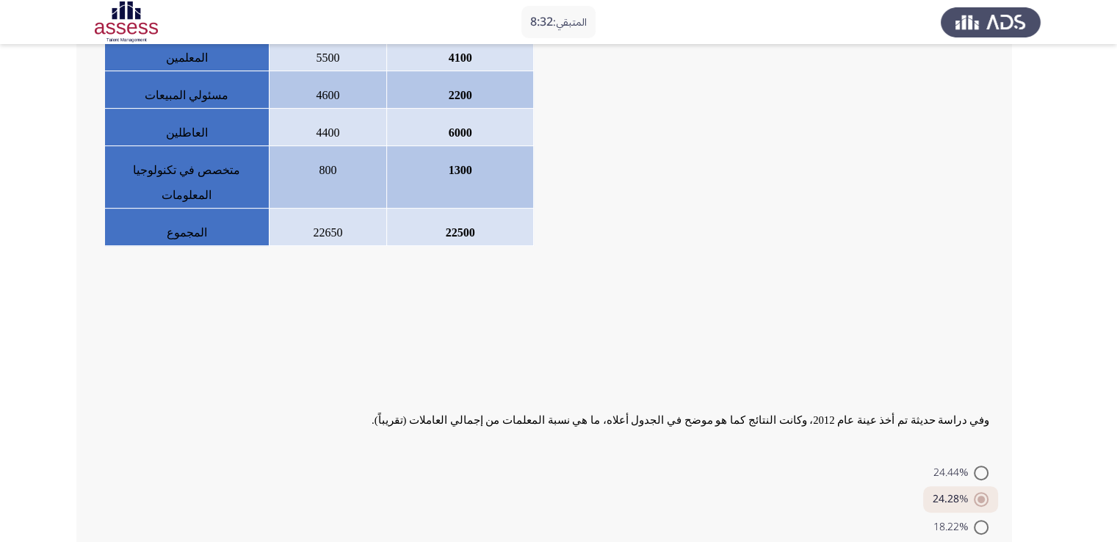
scroll to position [423, 0]
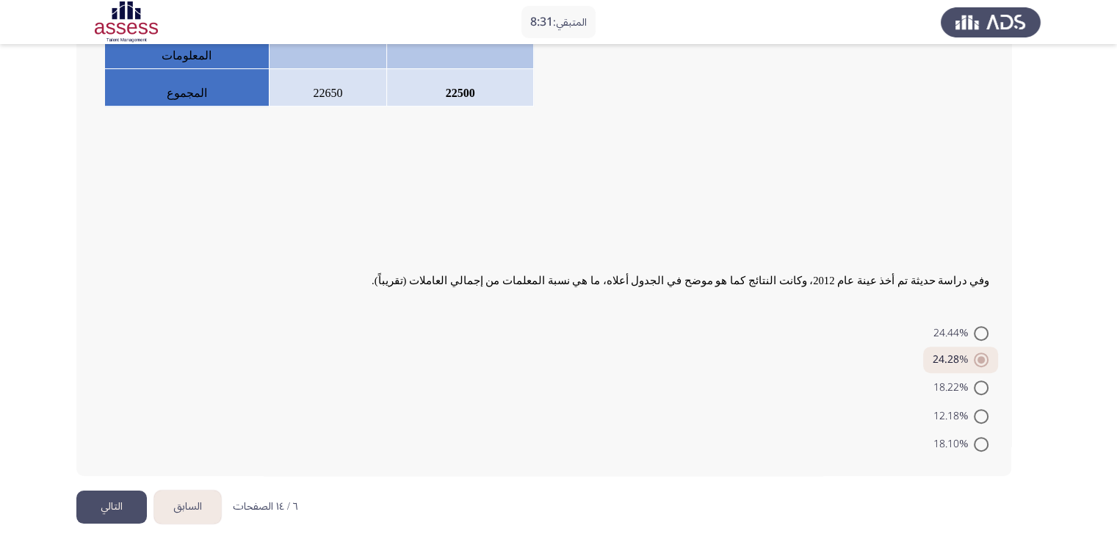
click at [125, 500] on button "التالي" at bounding box center [111, 507] width 71 height 33
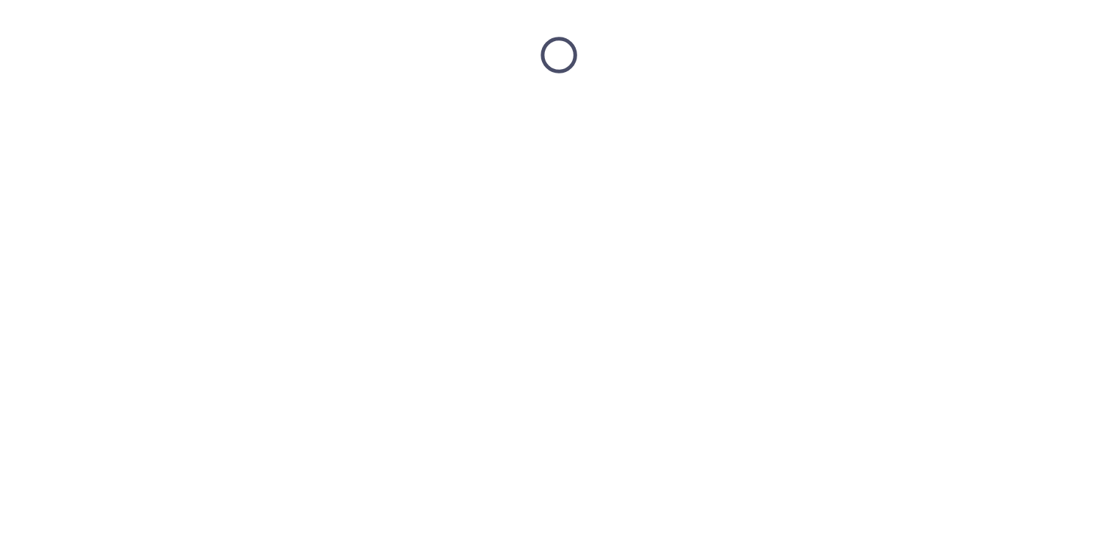
scroll to position [0, 0]
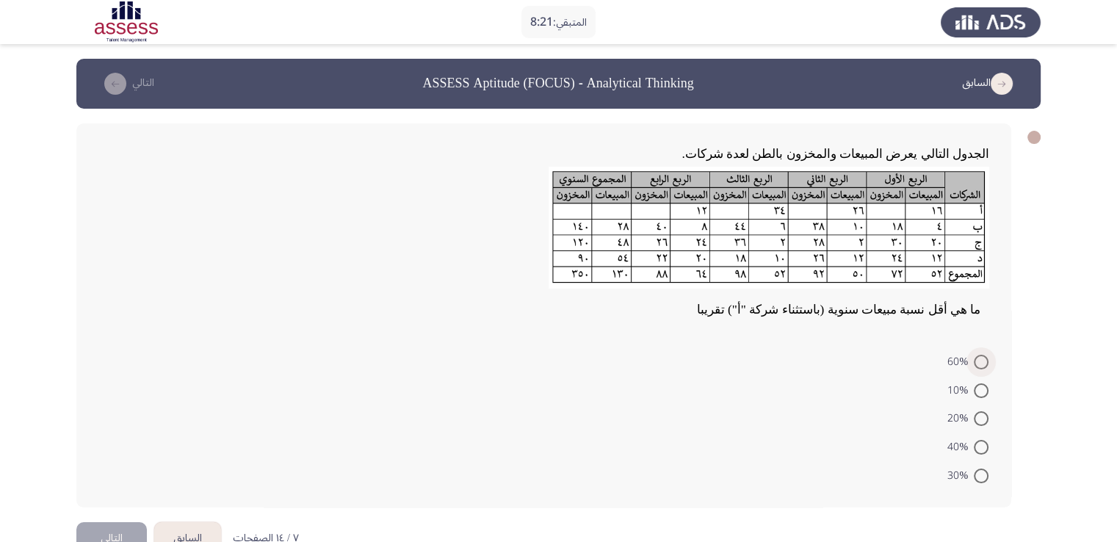
click at [987, 364] on span at bounding box center [981, 362] width 15 height 15
click at [987, 364] on input "60%" at bounding box center [981, 362] width 15 height 15
radio input "true"
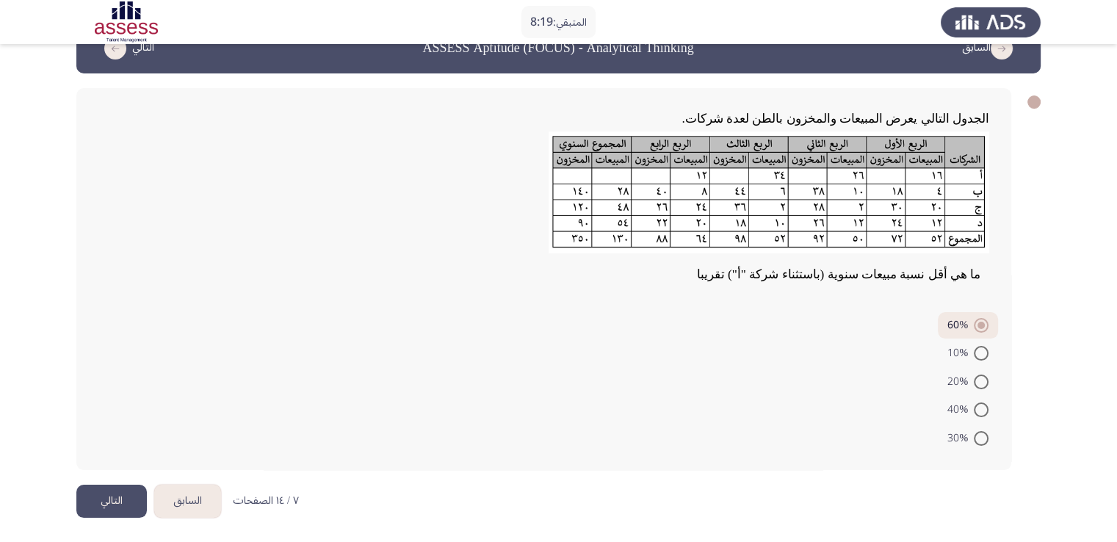
click at [132, 501] on button "التالي" at bounding box center [111, 501] width 71 height 33
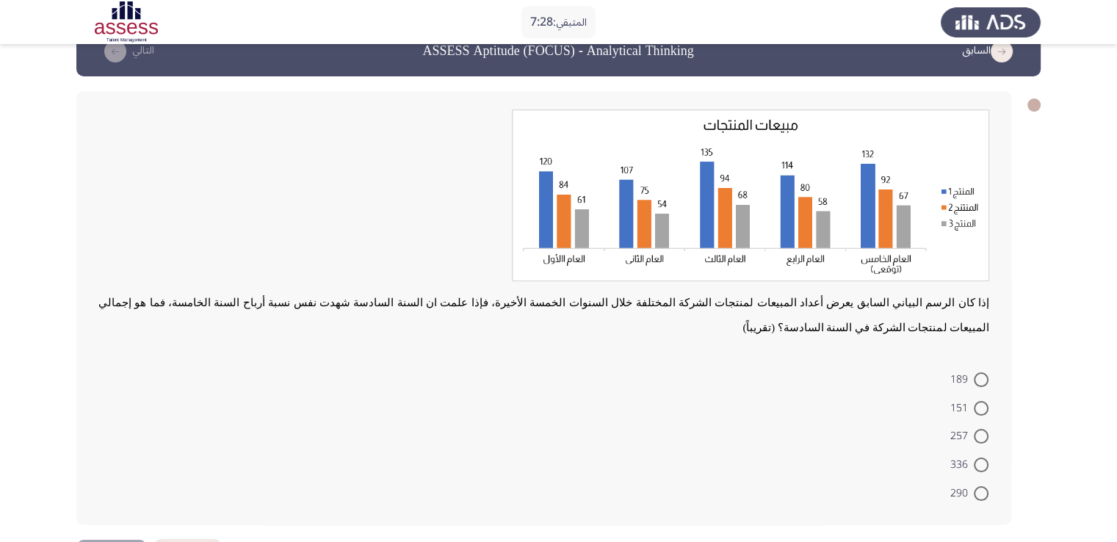
scroll to position [62, 0]
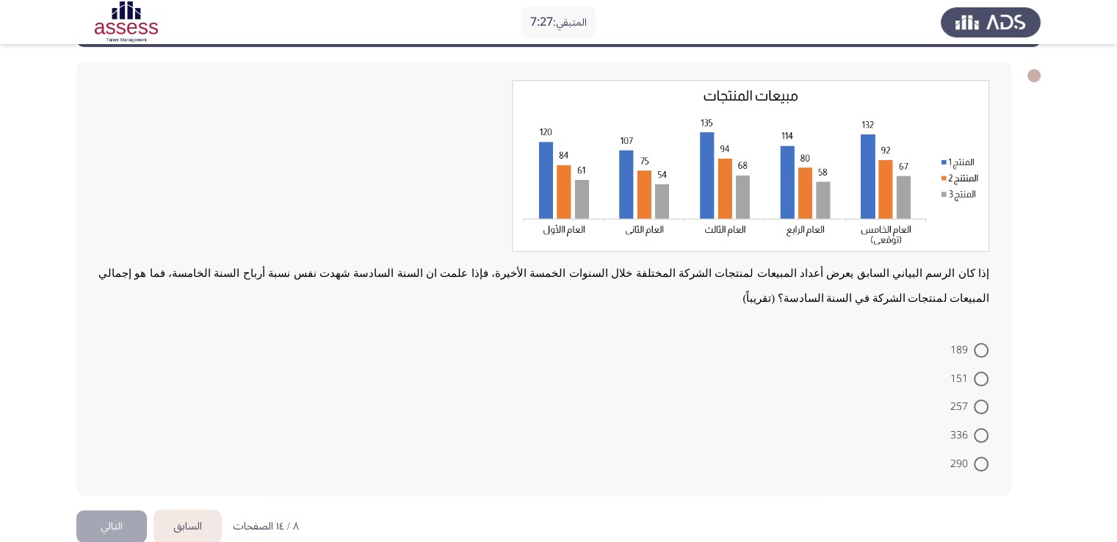
click at [194, 510] on button "السابق" at bounding box center [187, 526] width 67 height 33
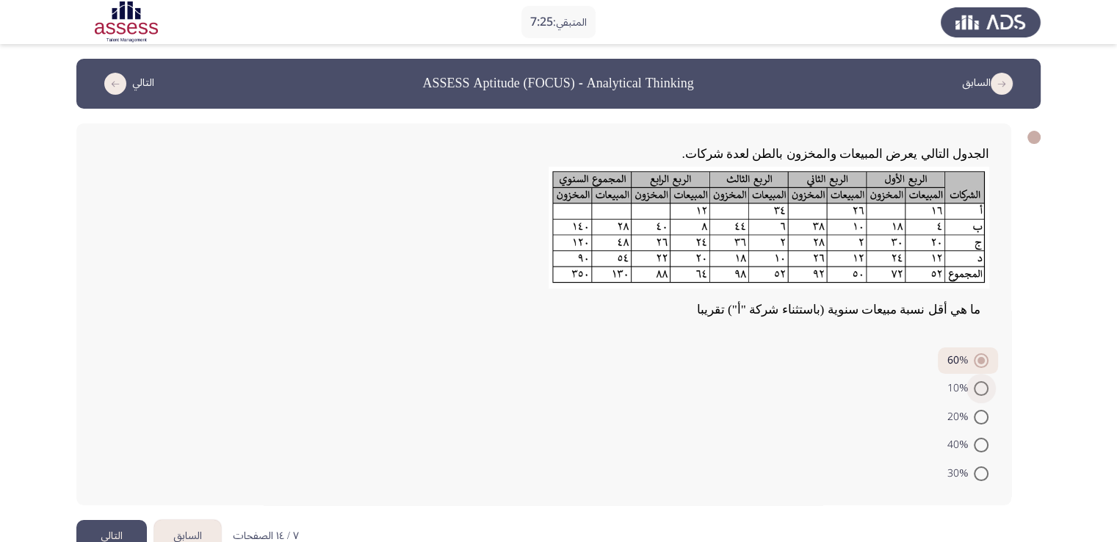
click at [977, 384] on span at bounding box center [981, 388] width 15 height 15
click at [977, 384] on input "10%" at bounding box center [981, 388] width 15 height 15
radio input "true"
click at [120, 529] on button "التالي" at bounding box center [111, 536] width 71 height 33
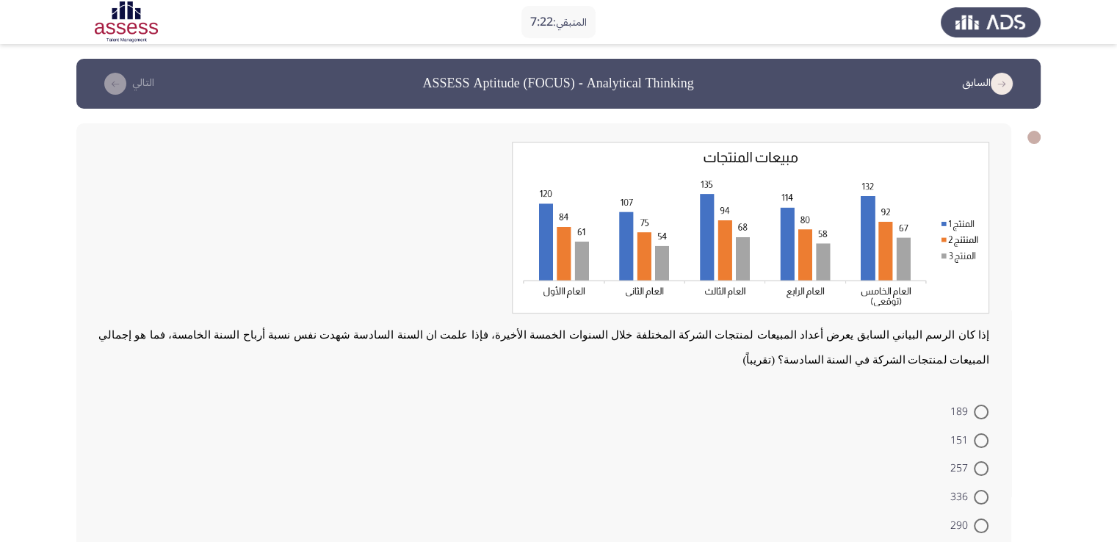
scroll to position [62, 0]
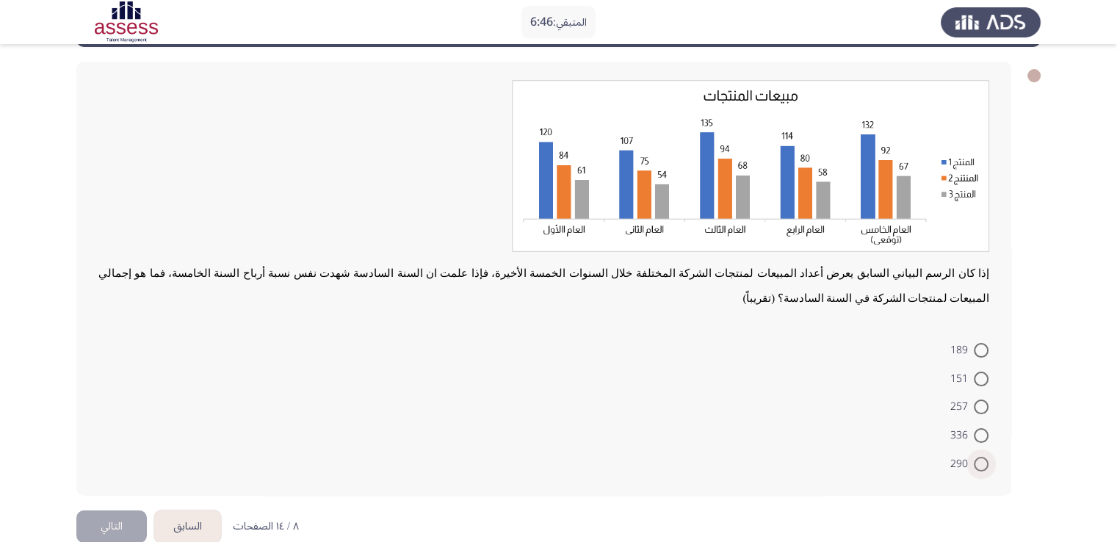
click at [984, 457] on span at bounding box center [981, 464] width 15 height 15
click at [984, 457] on input "290" at bounding box center [981, 464] width 15 height 15
radio input "true"
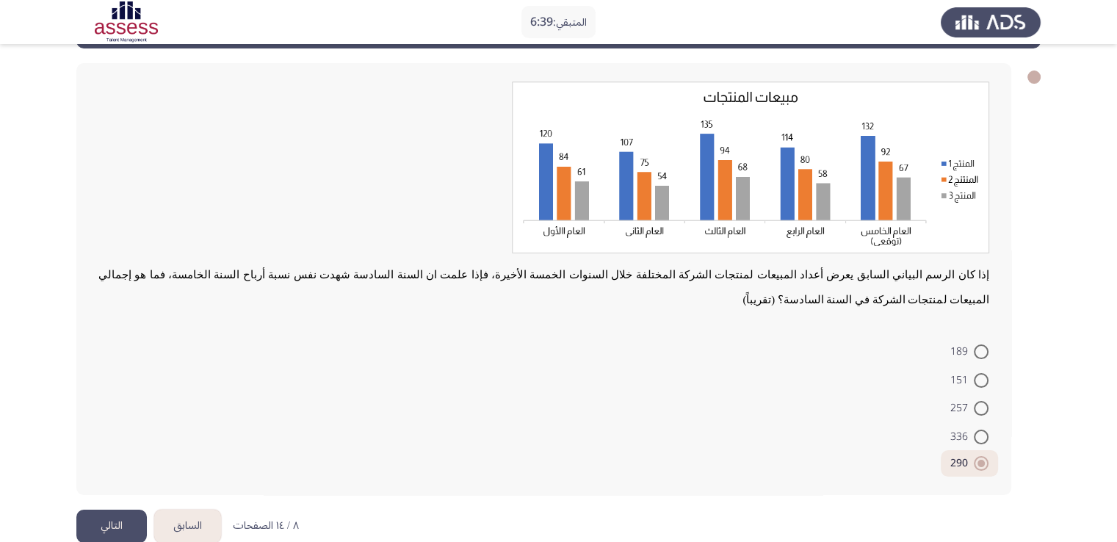
click at [188, 521] on html "المتبقي: 6:39 السابق ASSESS Aptitude (FOCUS) - Analytical Thinking التالي إذا ك…" at bounding box center [558, 254] width 1117 height 629
click at [188, 510] on button "السابق" at bounding box center [187, 526] width 67 height 33
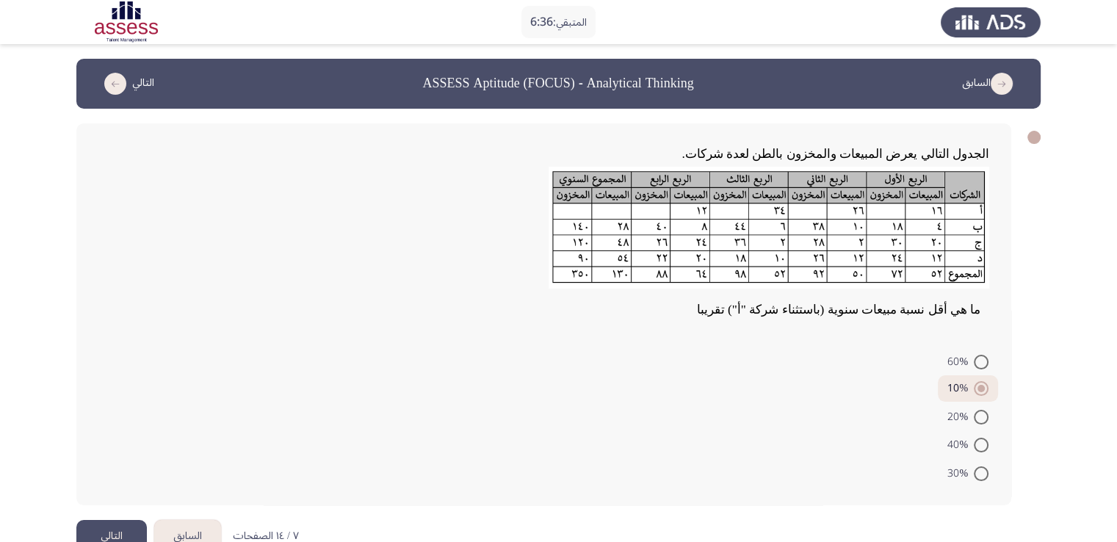
click at [118, 527] on button "التالي" at bounding box center [111, 536] width 71 height 33
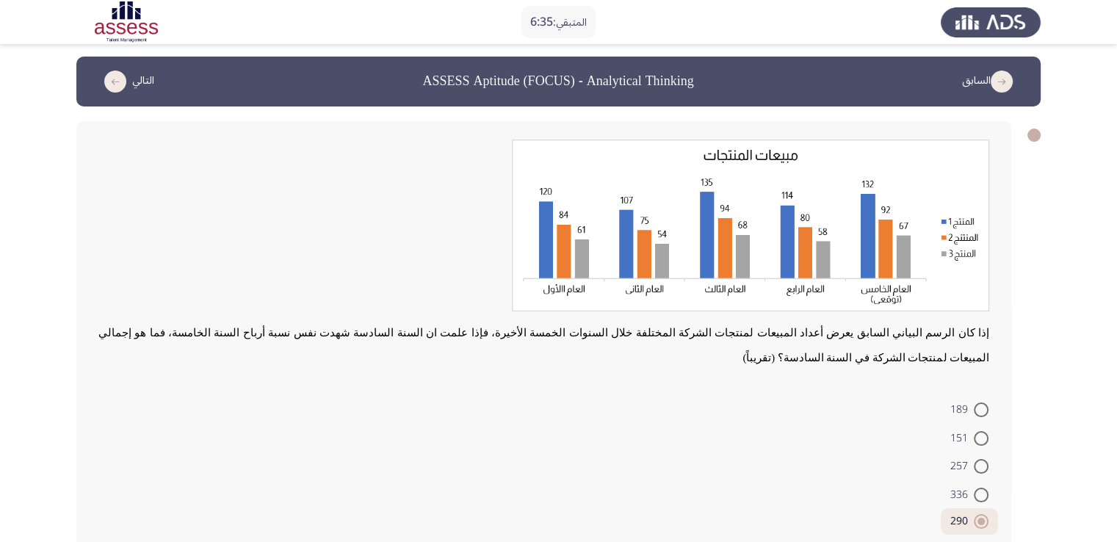
scroll to position [60, 0]
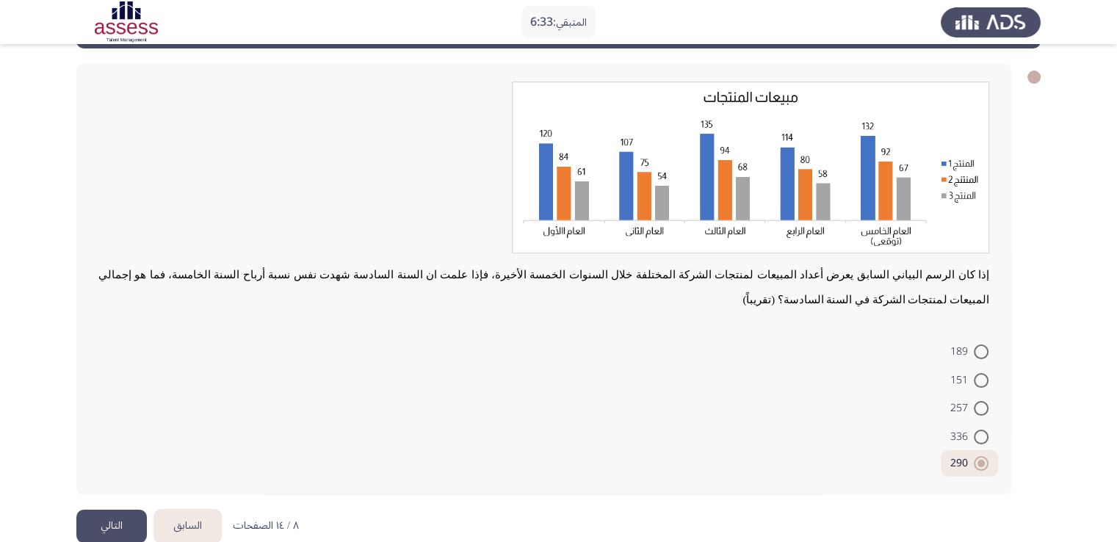
click at [121, 510] on button "التالي" at bounding box center [111, 526] width 71 height 33
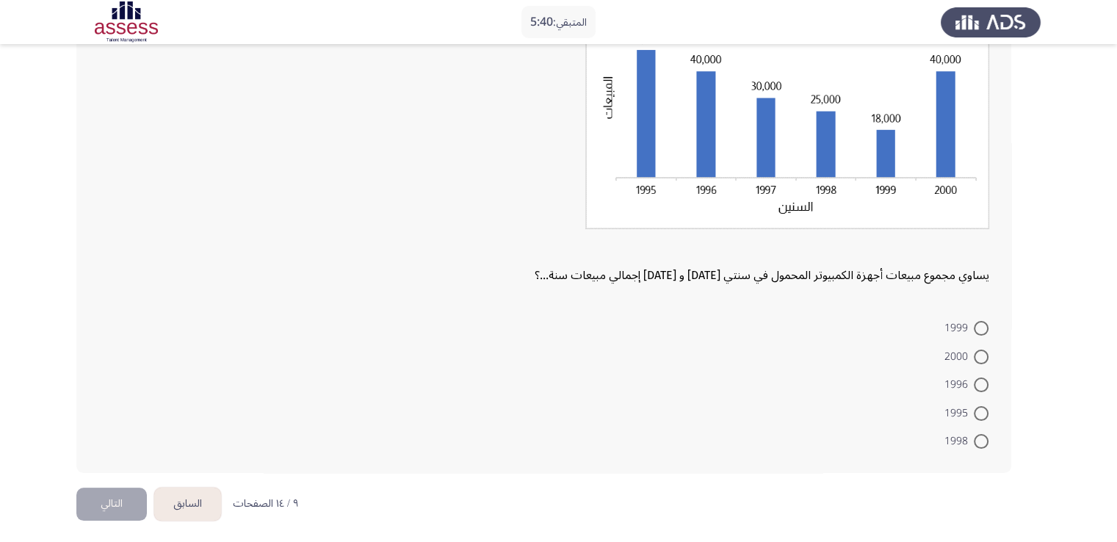
scroll to position [170, 0]
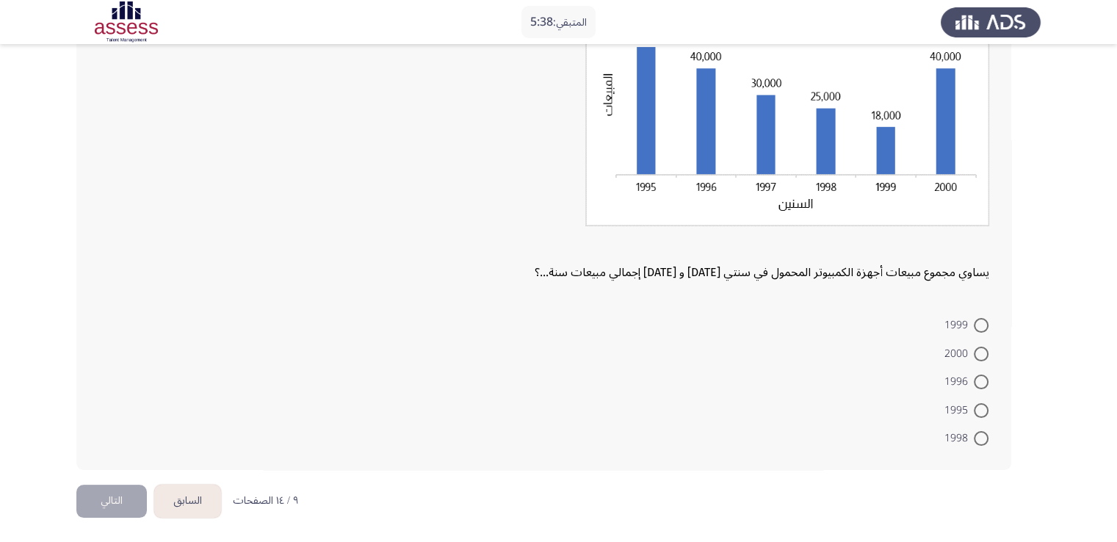
click at [986, 409] on span at bounding box center [981, 410] width 15 height 15
click at [986, 409] on input "1995" at bounding box center [981, 410] width 15 height 15
radio input "true"
click at [107, 500] on button "التالي" at bounding box center [111, 501] width 71 height 33
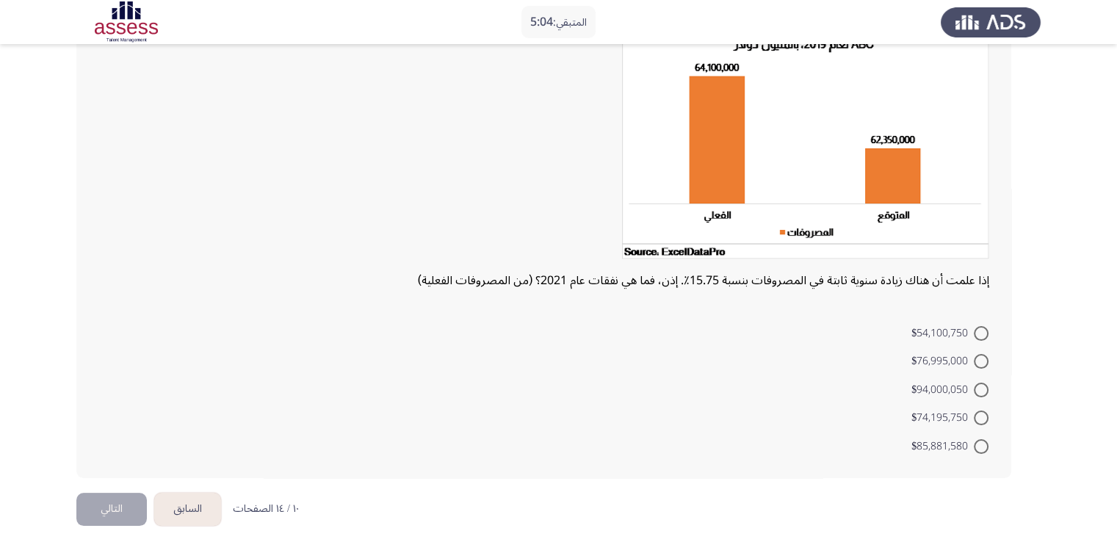
scroll to position [123, 0]
click at [979, 439] on span at bounding box center [981, 445] width 15 height 15
click at [979, 439] on input "$85,881,580" at bounding box center [981, 445] width 15 height 15
radio input "true"
click at [97, 506] on button "التالي" at bounding box center [111, 506] width 71 height 33
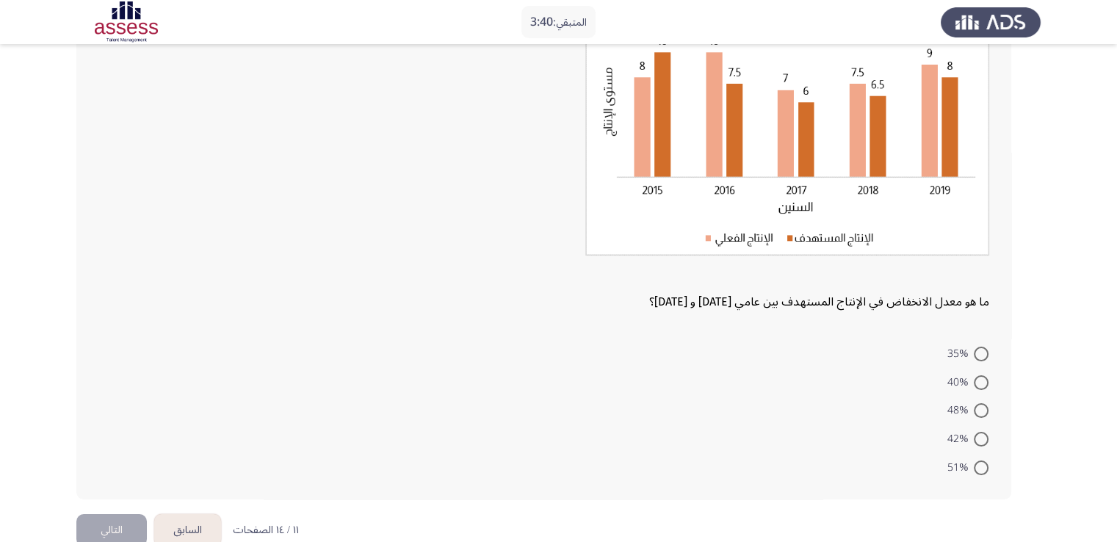
scroll to position [185, 0]
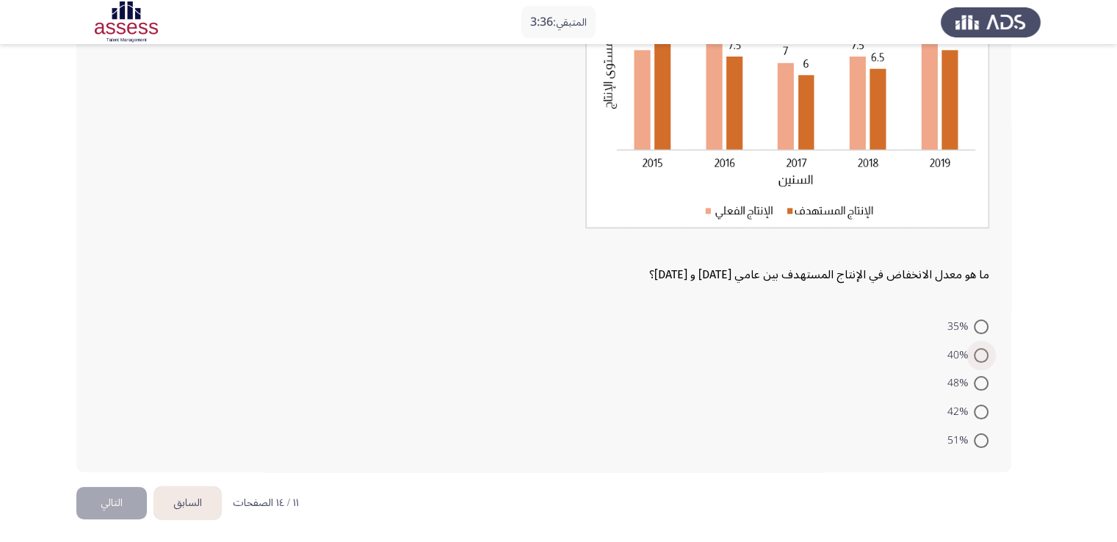
click at [980, 348] on span at bounding box center [981, 355] width 15 height 15
click at [980, 348] on input "40%" at bounding box center [981, 355] width 15 height 15
radio input "true"
click at [120, 506] on button "التالي" at bounding box center [111, 501] width 71 height 33
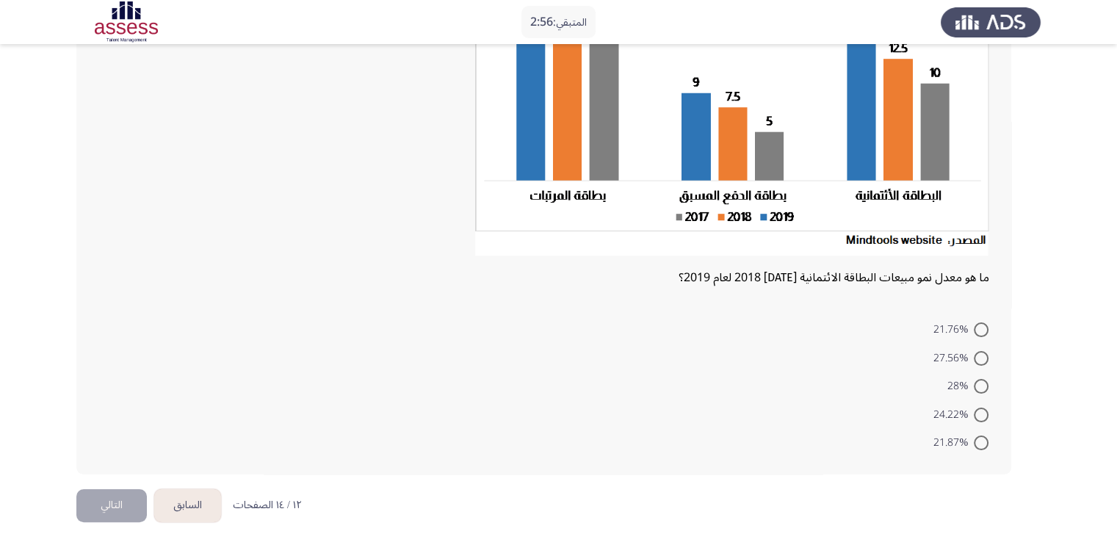
scroll to position [191, 0]
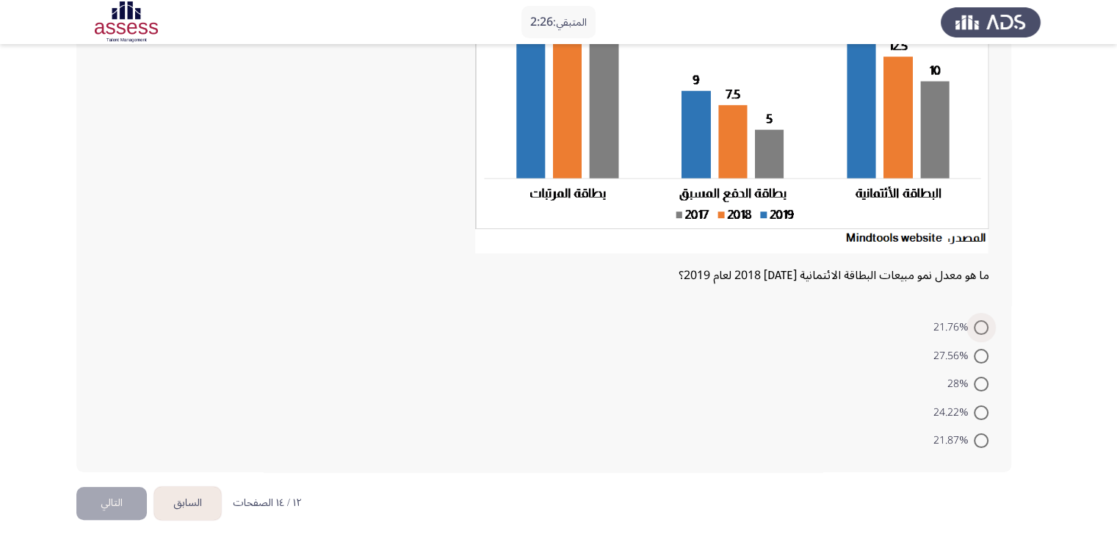
click at [985, 329] on span at bounding box center [981, 327] width 15 height 15
click at [985, 329] on input "21.76%" at bounding box center [981, 327] width 15 height 15
radio input "true"
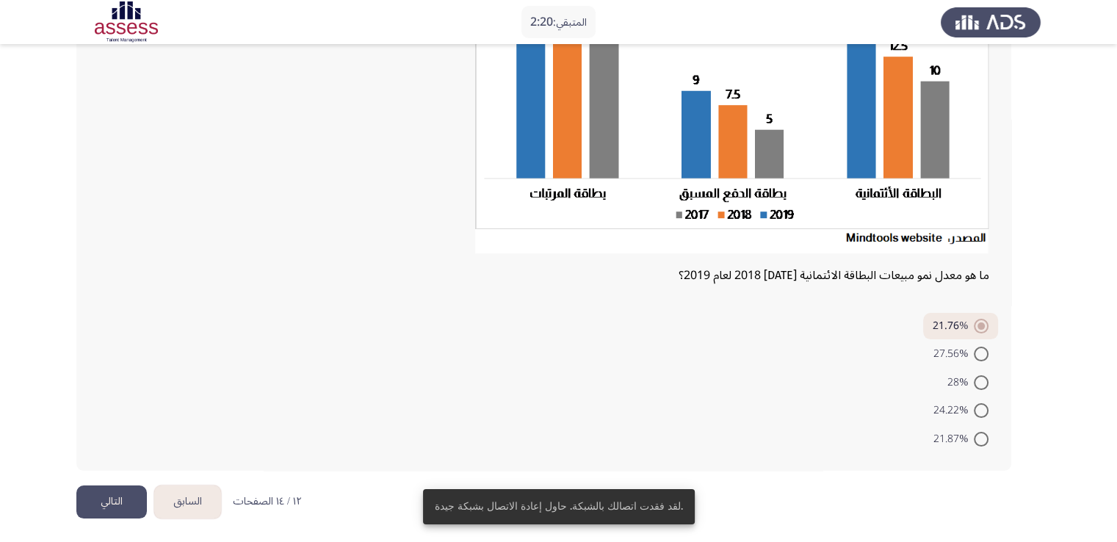
click at [106, 497] on button "التالي" at bounding box center [111, 501] width 71 height 33
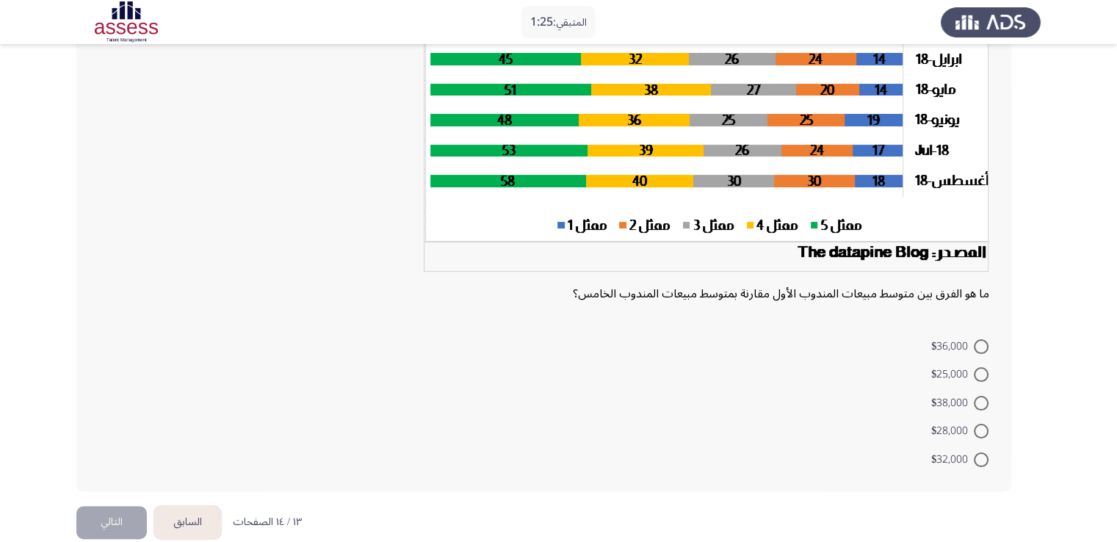
scroll to position [245, 0]
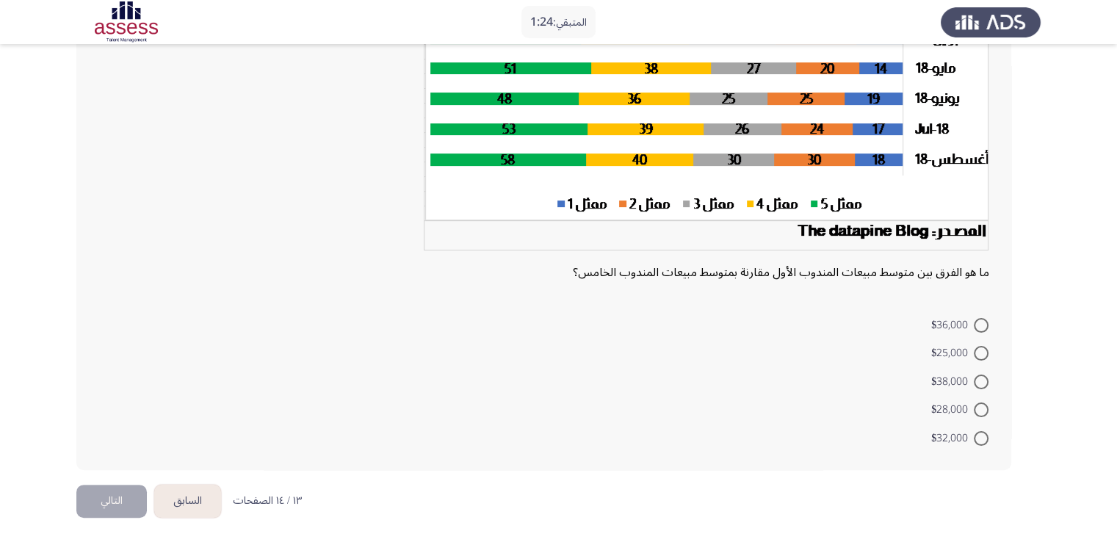
click at [983, 436] on span at bounding box center [981, 438] width 15 height 15
click at [983, 436] on input "$32,000" at bounding box center [981, 438] width 15 height 15
radio input "true"
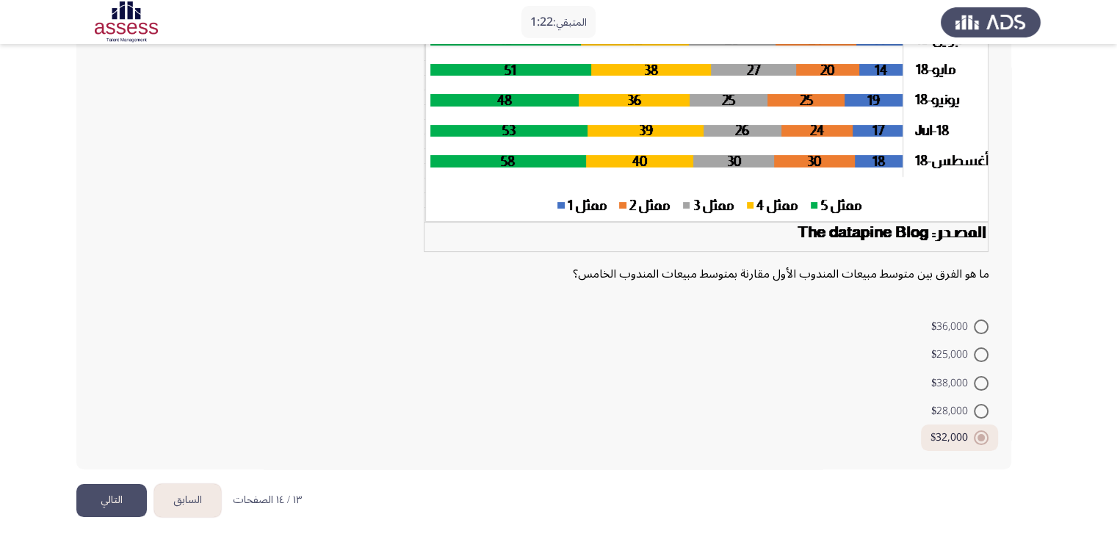
click at [109, 501] on button "التالي" at bounding box center [111, 500] width 71 height 33
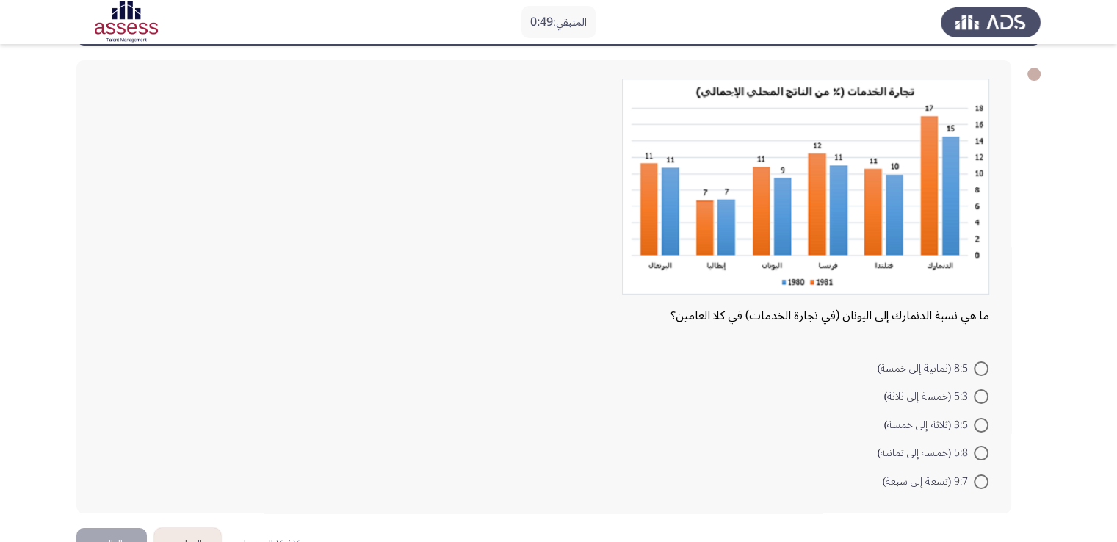
scroll to position [106, 0]
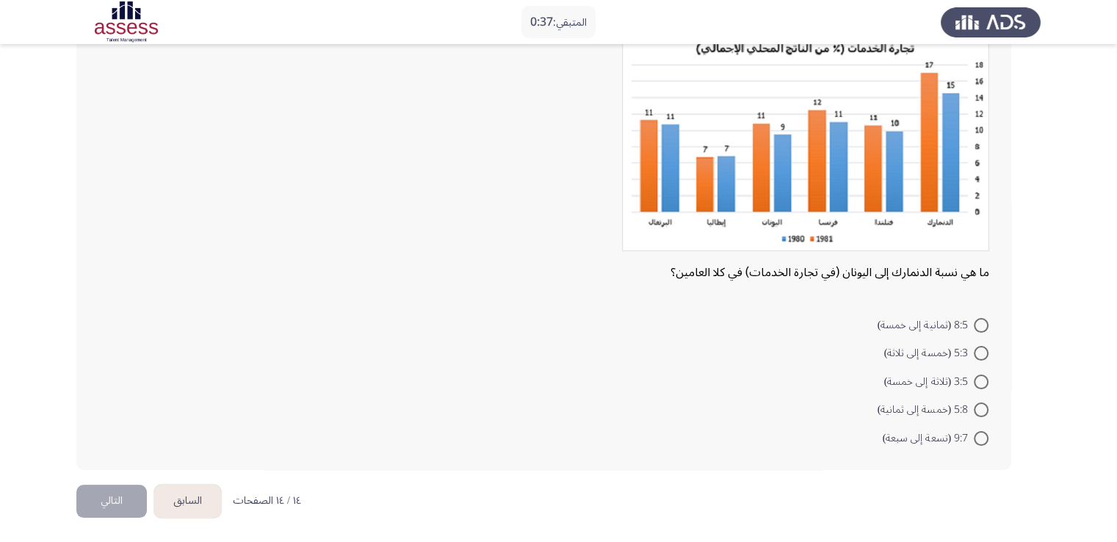
click at [978, 323] on span at bounding box center [981, 325] width 15 height 15
click at [978, 323] on input "8:5 (ثمانية إلى خمسة)" at bounding box center [981, 325] width 15 height 15
radio input "true"
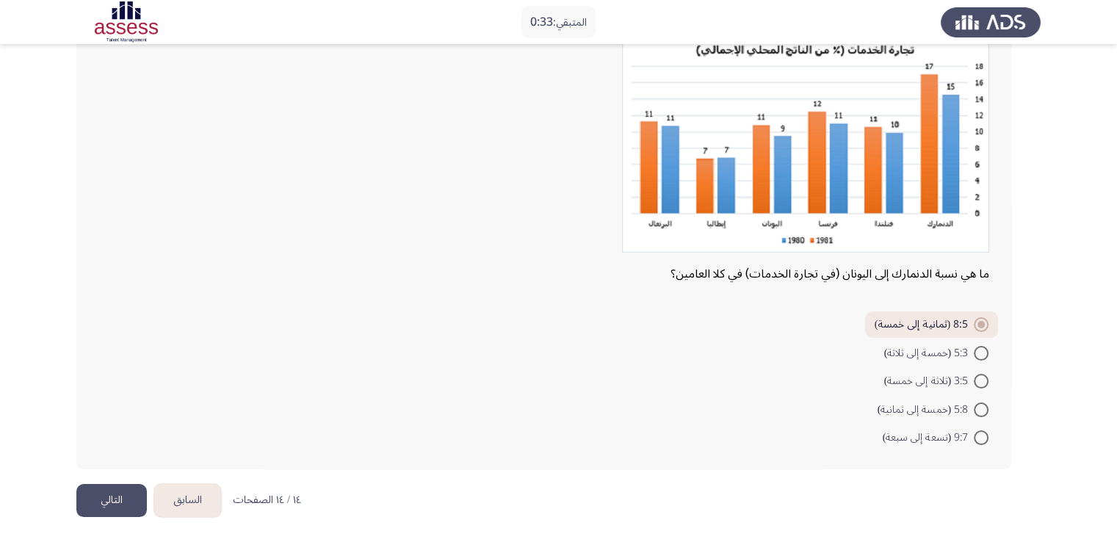
click at [96, 491] on button "التالي" at bounding box center [111, 500] width 71 height 33
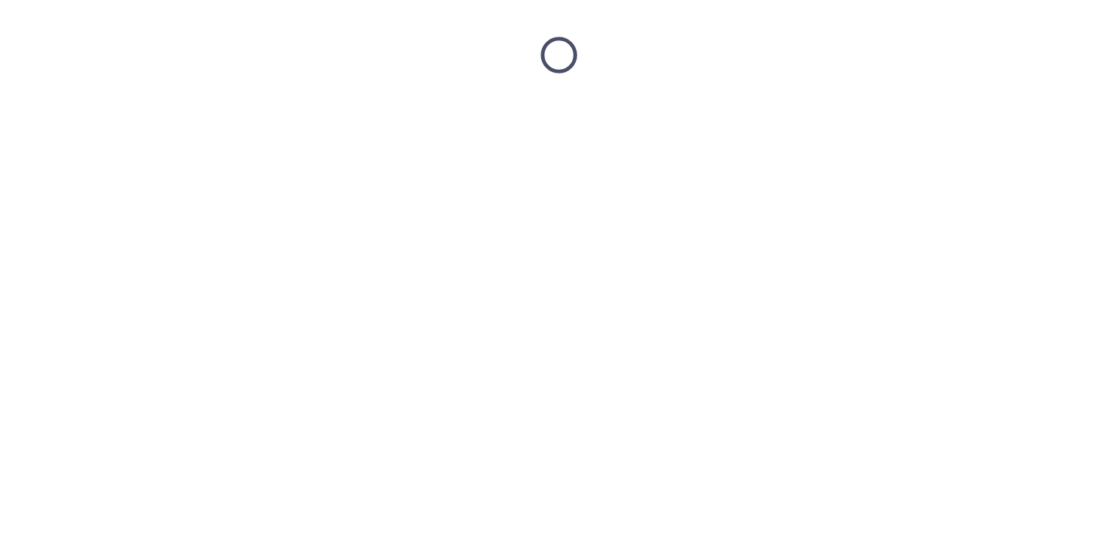
scroll to position [0, 0]
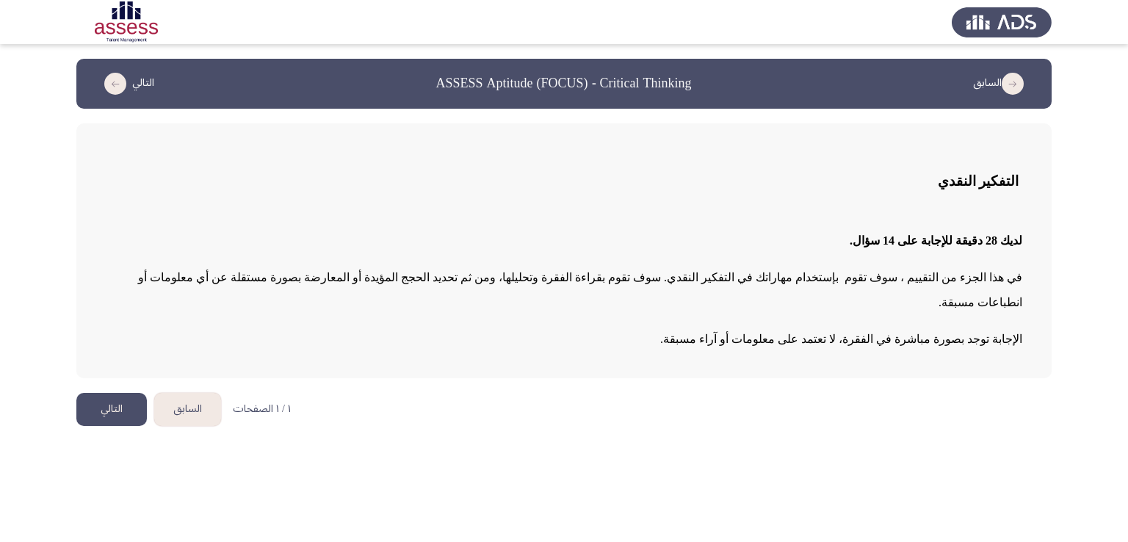
click at [129, 393] on button "التالي" at bounding box center [111, 409] width 71 height 33
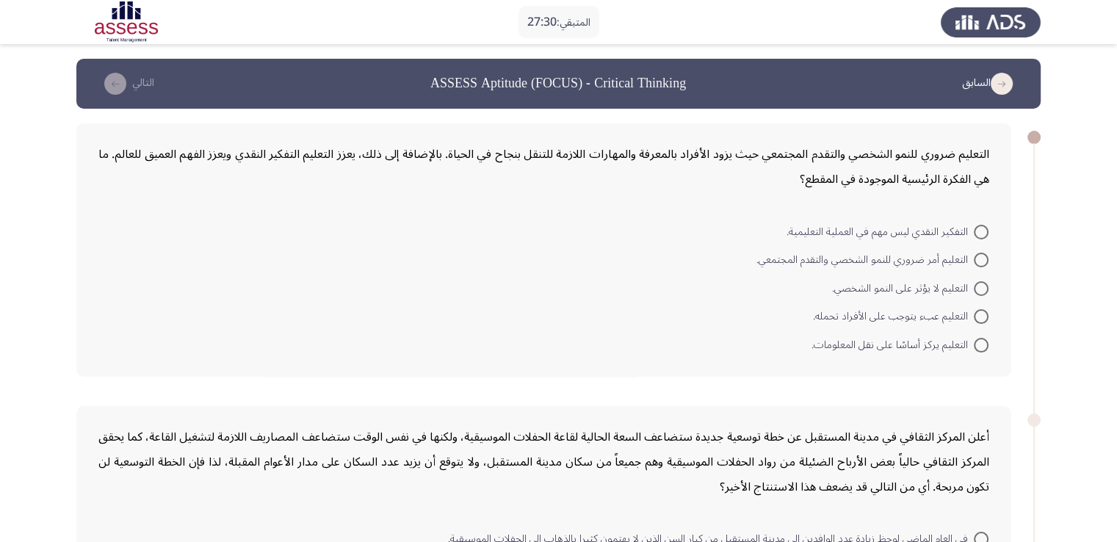
drag, startPoint x: 599, startPoint y: 289, endPoint x: 609, endPoint y: 292, distance: 10.0
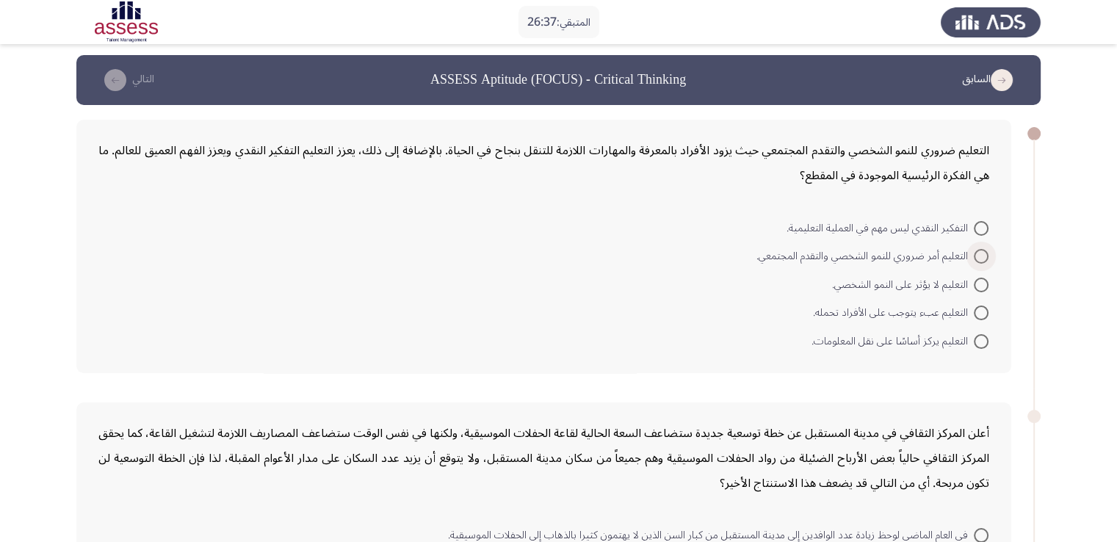
click at [978, 253] on span at bounding box center [981, 256] width 15 height 15
click at [978, 253] on input "التعليم أمر ضروري للنمو الشخصي والتقدم المجتمعي." at bounding box center [981, 256] width 15 height 15
radio input "true"
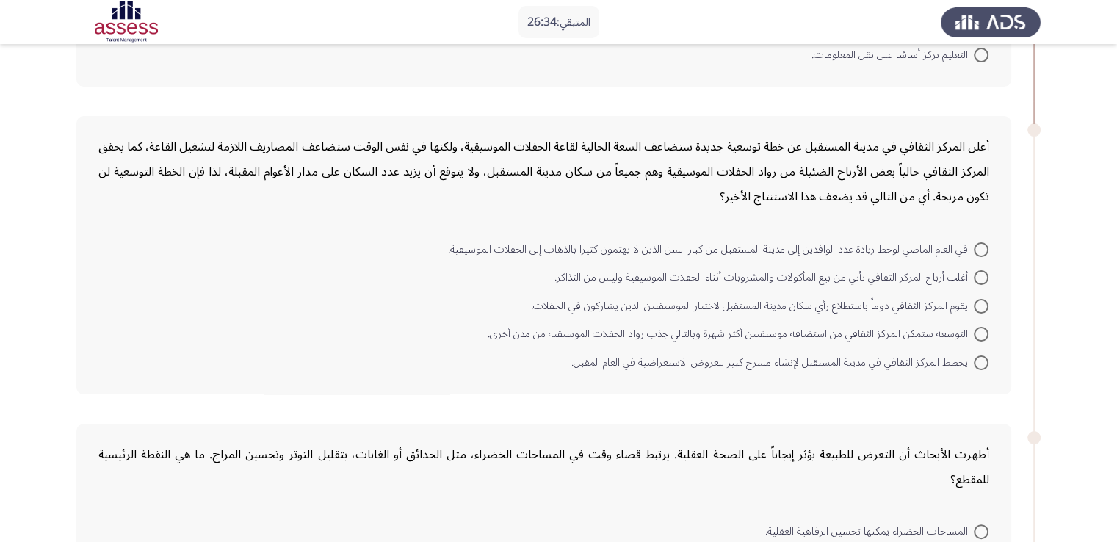
scroll to position [295, 0]
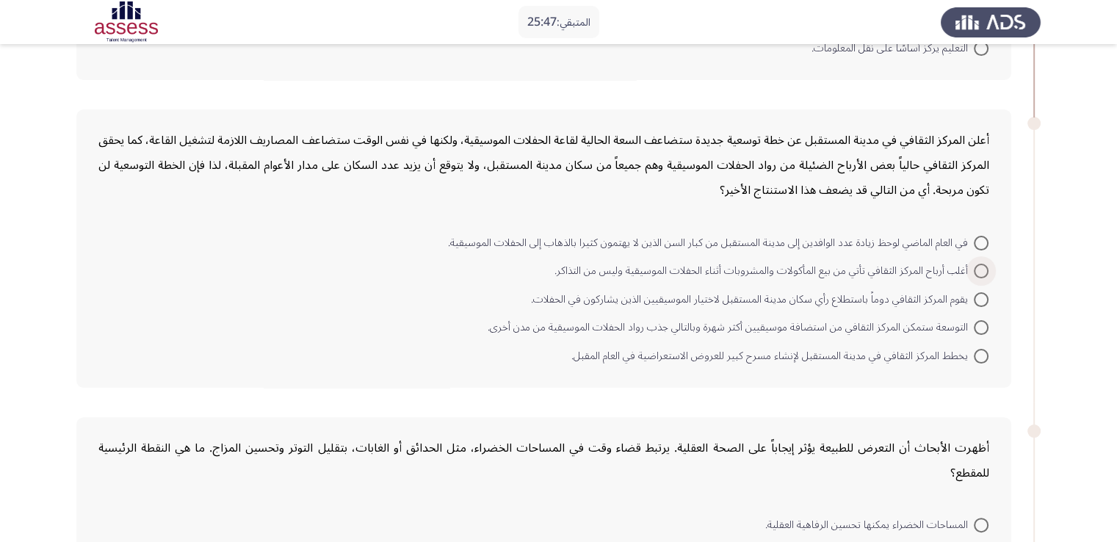
drag, startPoint x: 905, startPoint y: 272, endPoint x: 913, endPoint y: 268, distance: 9.2
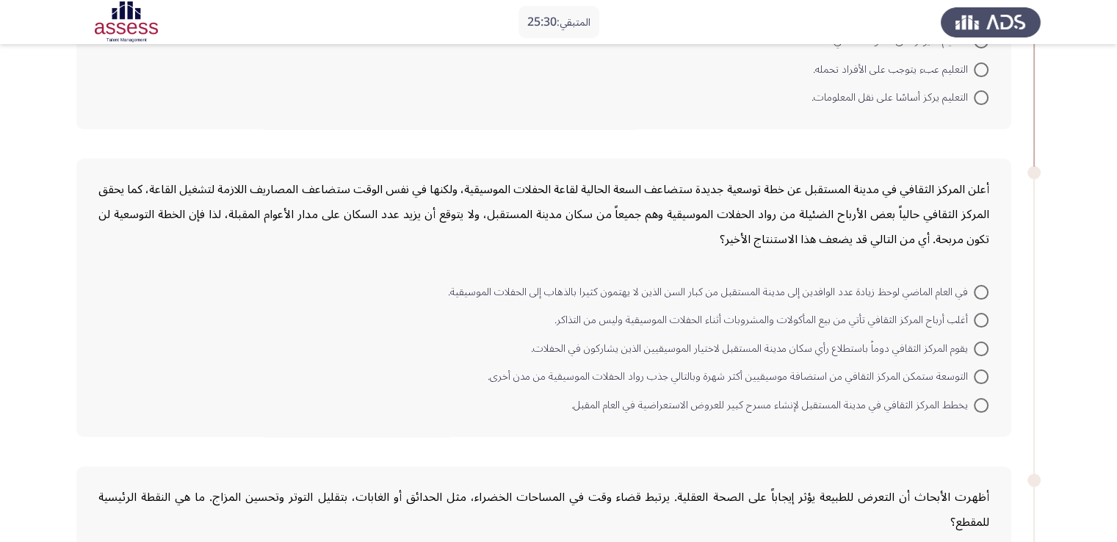
scroll to position [254, 0]
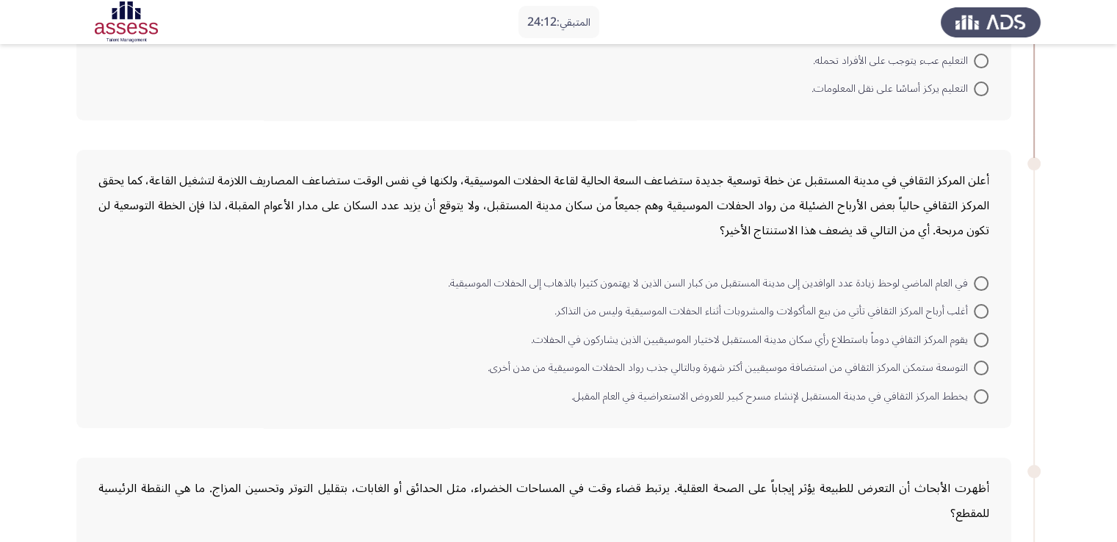
click at [977, 277] on span at bounding box center [981, 283] width 15 height 15
click at [977, 277] on input "في العام الماضي لوحظ زيادة عدد الوافدين إلى مدينة المستقبل من كبار السن الذين ل…" at bounding box center [981, 283] width 15 height 15
radio input "true"
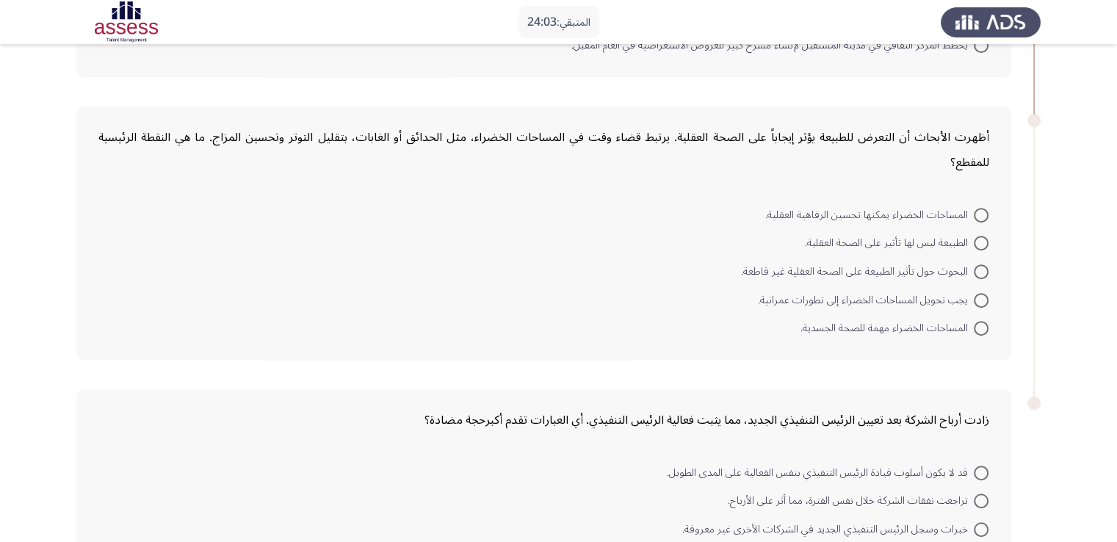
scroll to position [624, 0]
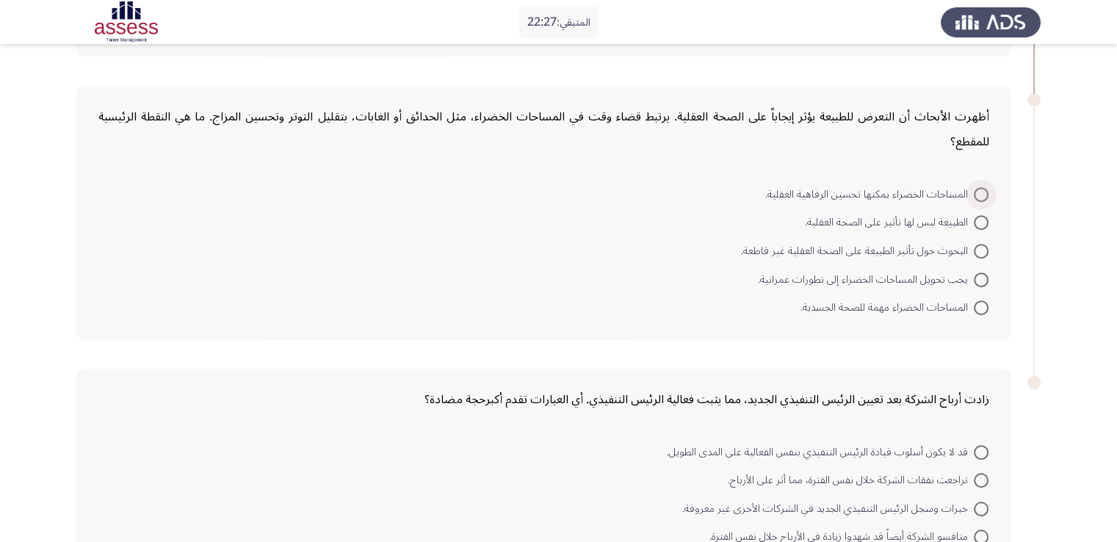
click at [982, 194] on span at bounding box center [981, 194] width 15 height 15
click at [982, 194] on input "المساحات الخضراء يمكنها تحسين الرفاهية العقلية." at bounding box center [981, 194] width 15 height 15
radio input "true"
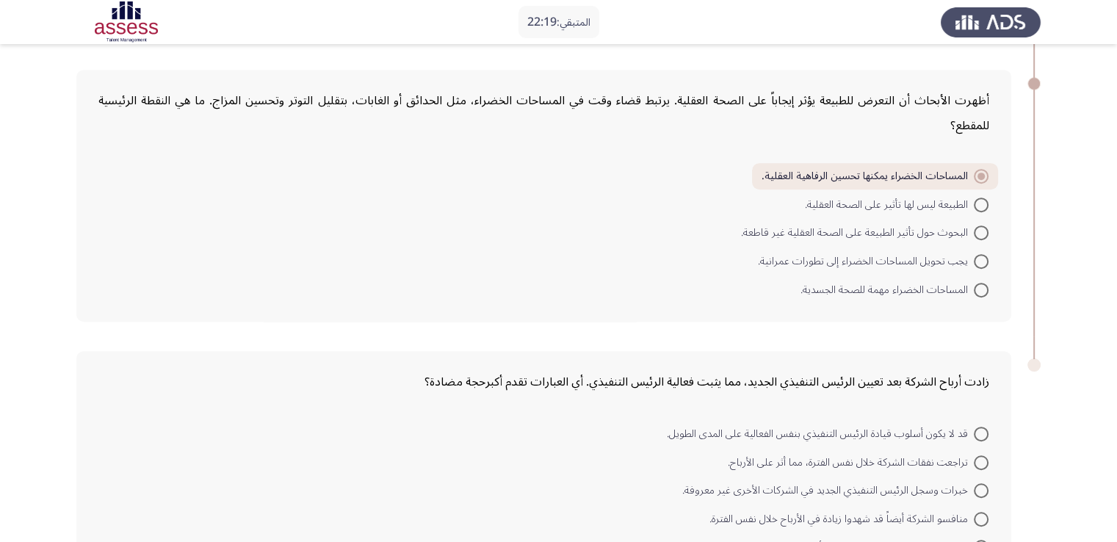
scroll to position [744, 0]
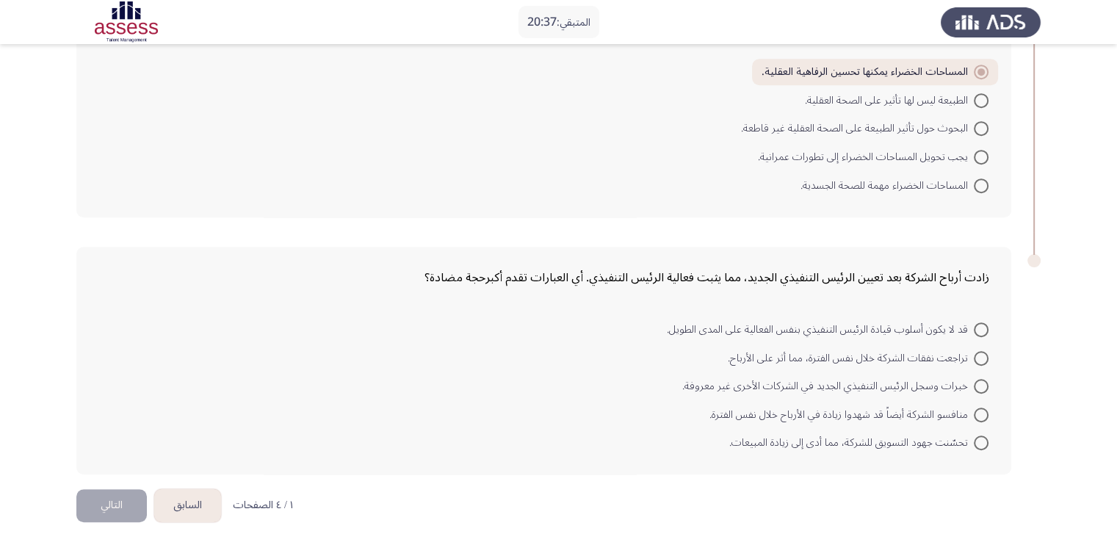
click at [972, 436] on span "تحسّنت جهود التسويق للشركة، مما أدى إلى زيادة المبيعات." at bounding box center [851, 443] width 245 height 18
click at [974, 436] on input "تحسّنت جهود التسويق للشركة، مما أدى إلى زيادة المبيعات." at bounding box center [981, 443] width 15 height 15
radio input "true"
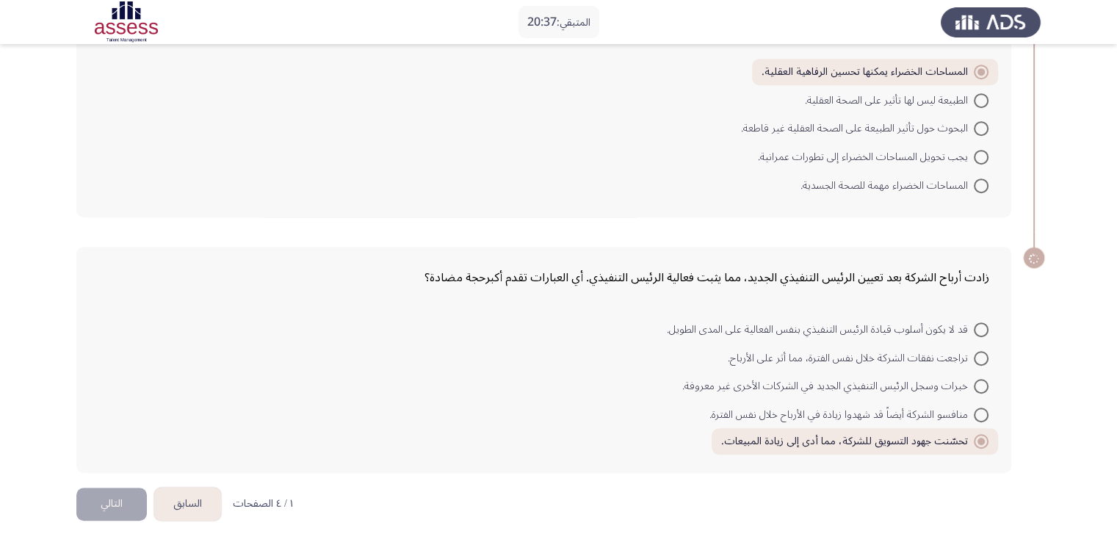
scroll to position [743, 0]
click at [117, 500] on button "التالي" at bounding box center [111, 505] width 71 height 33
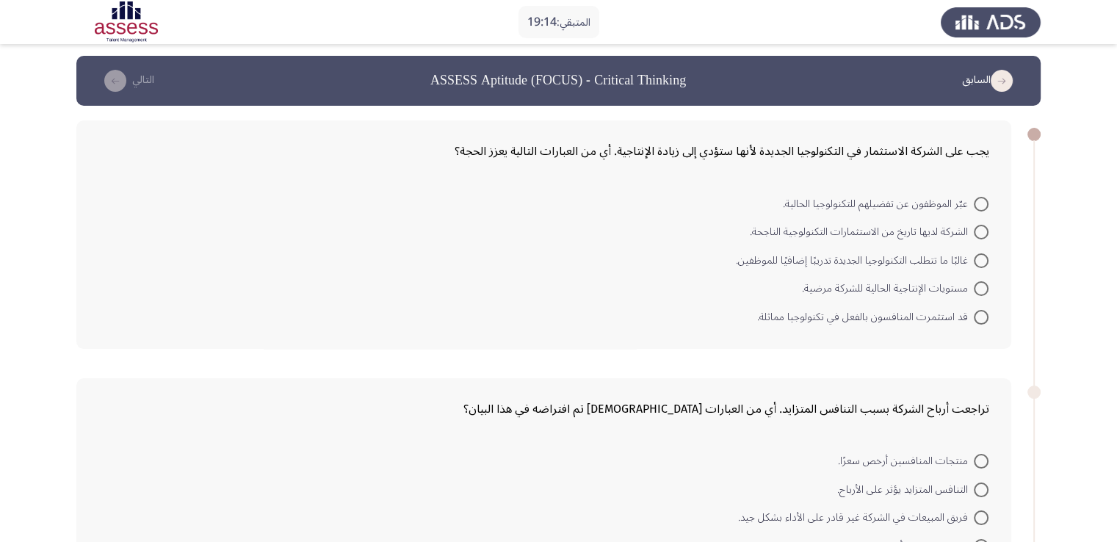
scroll to position [0, 0]
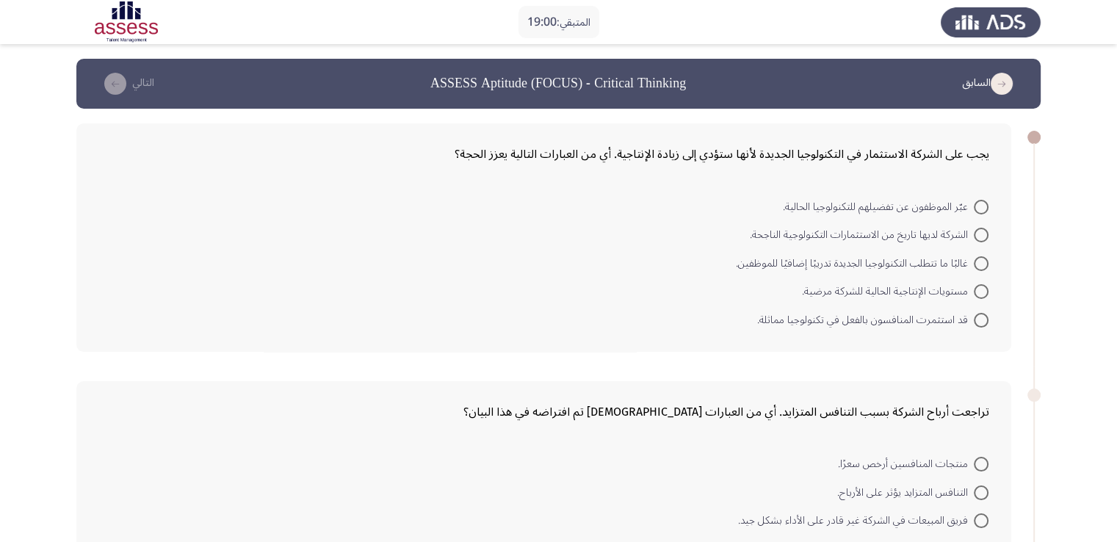
click at [975, 266] on span at bounding box center [981, 263] width 15 height 15
click at [975, 266] on input "غالبًا ما تتطلب التكنولوجيا الجديدة تدريبًا إضافيًا للموظفين." at bounding box center [981, 263] width 15 height 15
radio input "true"
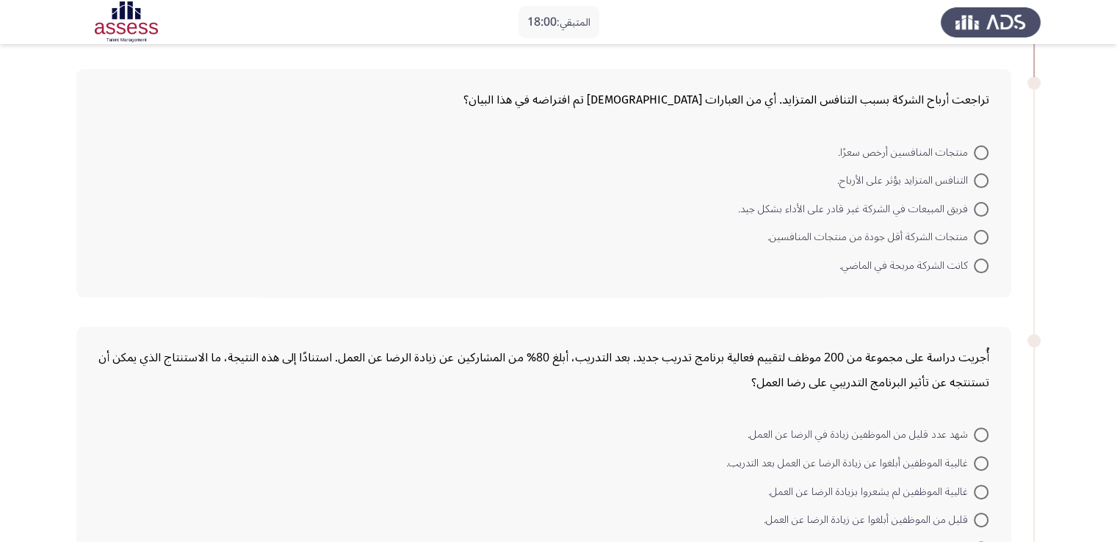
scroll to position [308, 0]
click at [975, 178] on span at bounding box center [981, 182] width 15 height 15
click at [975, 178] on input "التنافس المتزايد يؤثر على الأرباح." at bounding box center [981, 182] width 15 height 15
radio input "true"
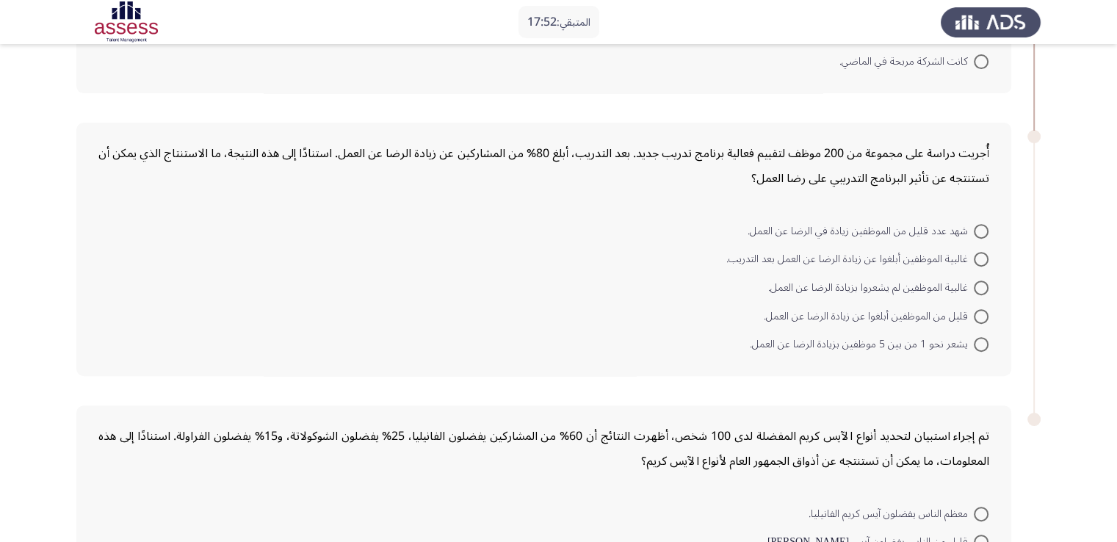
scroll to position [544, 0]
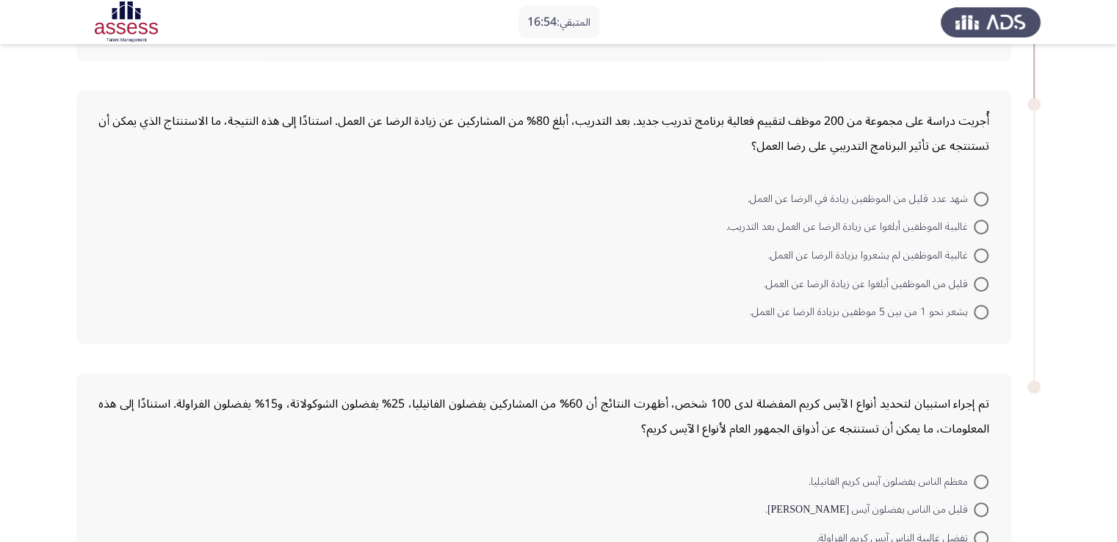
click at [981, 220] on span at bounding box center [981, 227] width 15 height 15
click at [981, 220] on input "غالبية الموظفين أبلغوا عن زيادة الرضا عن العمل بعد التدريب." at bounding box center [981, 227] width 15 height 15
radio input "true"
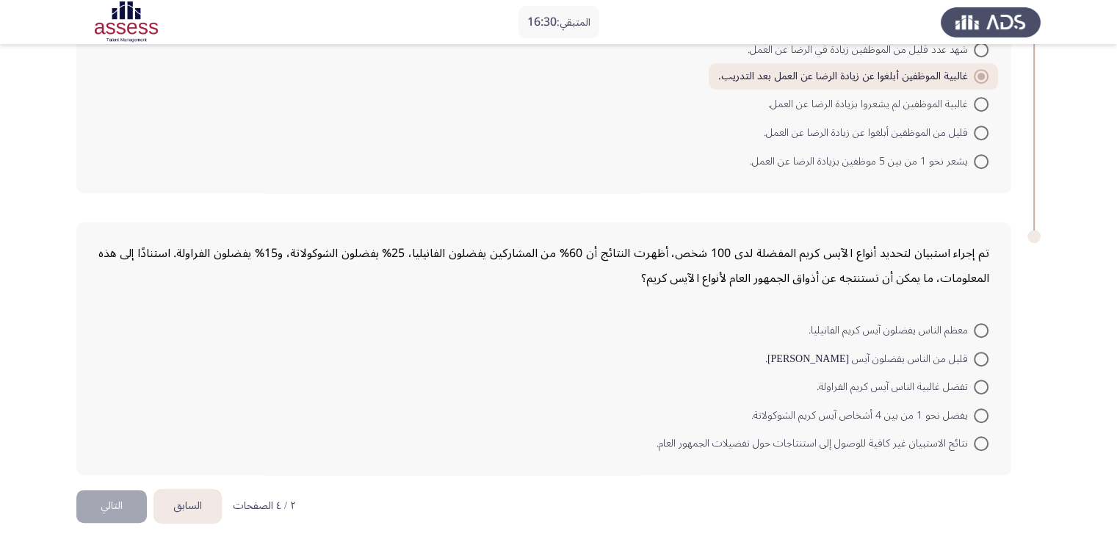
scroll to position [695, 0]
click at [975, 322] on span at bounding box center [981, 329] width 15 height 15
click at [975, 322] on input "معظم الناس يفضلون آيس كريم الفانيليا." at bounding box center [981, 329] width 15 height 15
radio input "true"
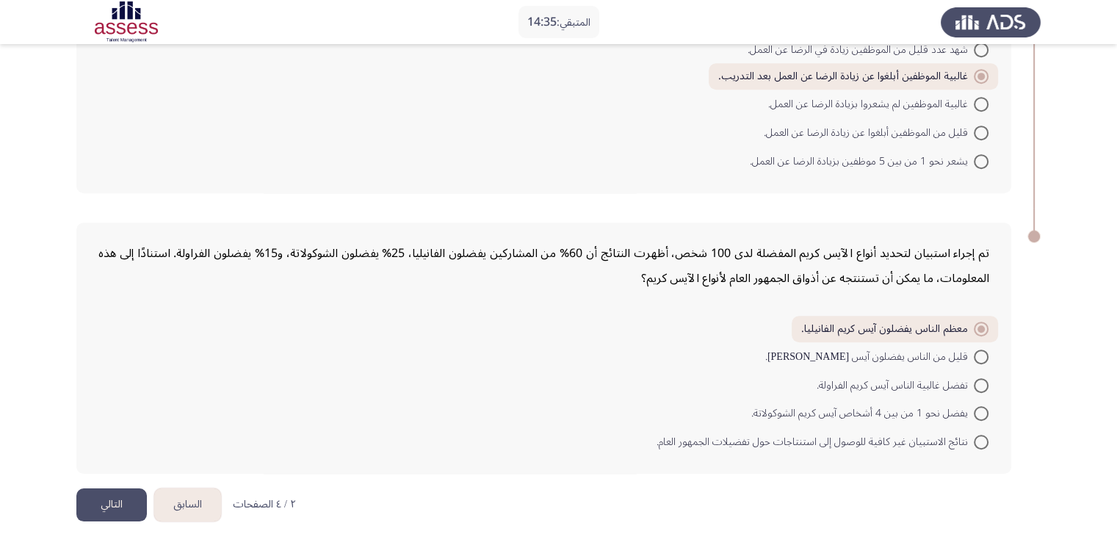
click at [95, 501] on button "التالي" at bounding box center [111, 504] width 71 height 33
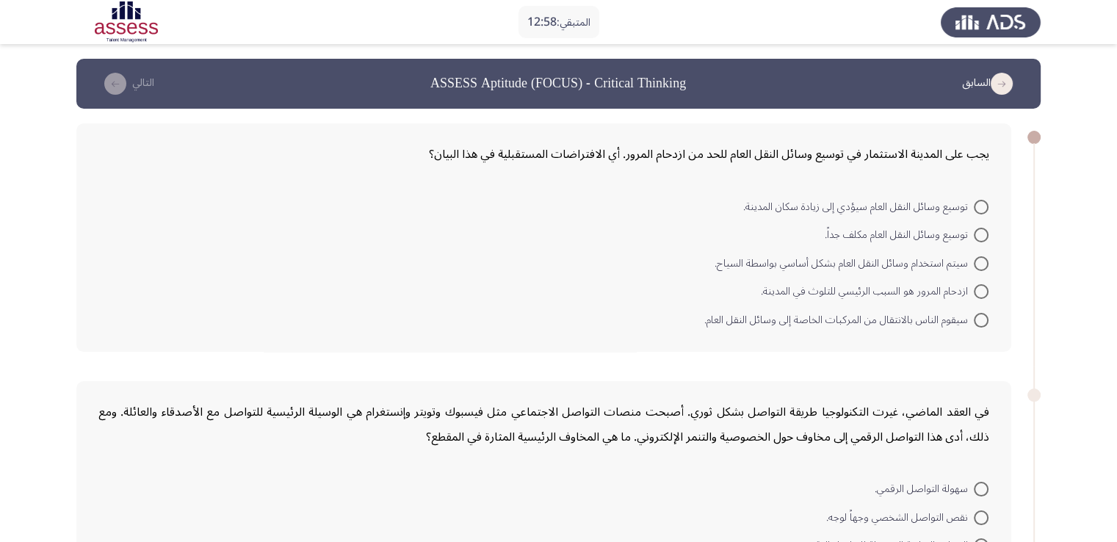
click at [989, 319] on mat-radio-button "سيقوم الناس بالانتقال من المركبات الخاصة إلى وسائل النقل العام." at bounding box center [846, 319] width 303 height 29
click at [985, 318] on span at bounding box center [981, 320] width 15 height 15
click at [985, 318] on input "سيقوم الناس بالانتقال من المركبات الخاصة إلى وسائل النقل العام." at bounding box center [981, 320] width 15 height 15
radio input "true"
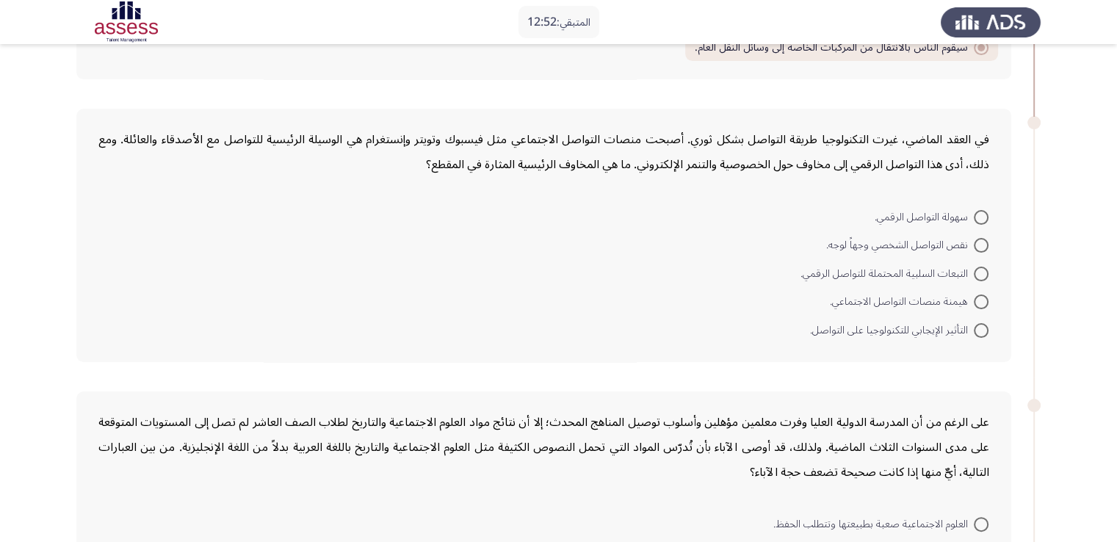
scroll to position [262, 0]
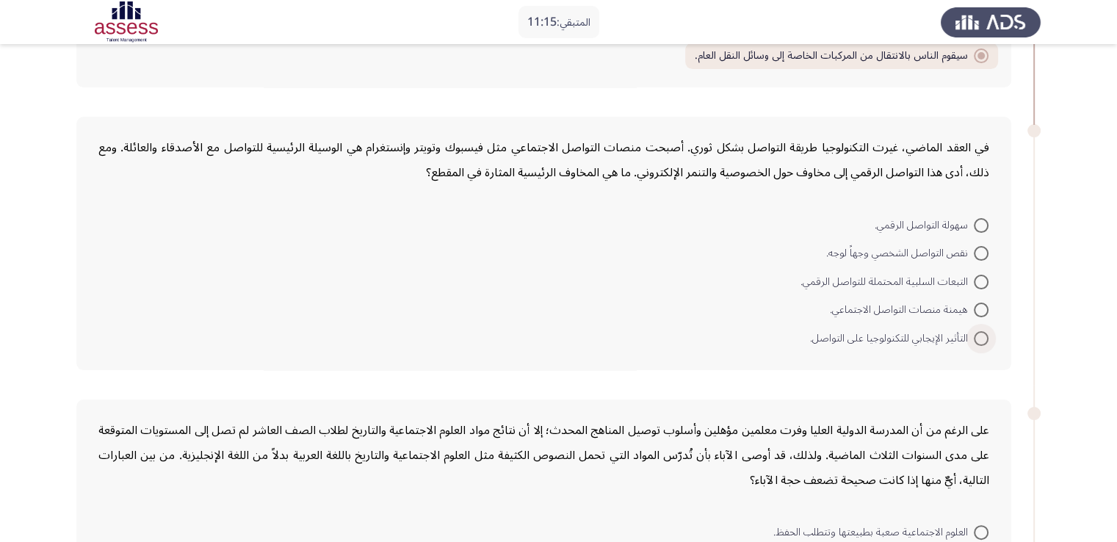
click at [976, 333] on span at bounding box center [981, 338] width 15 height 15
click at [976, 333] on input "التأثير الإيجابي للتكنولوجيا على التواصل." at bounding box center [981, 338] width 15 height 15
radio input "true"
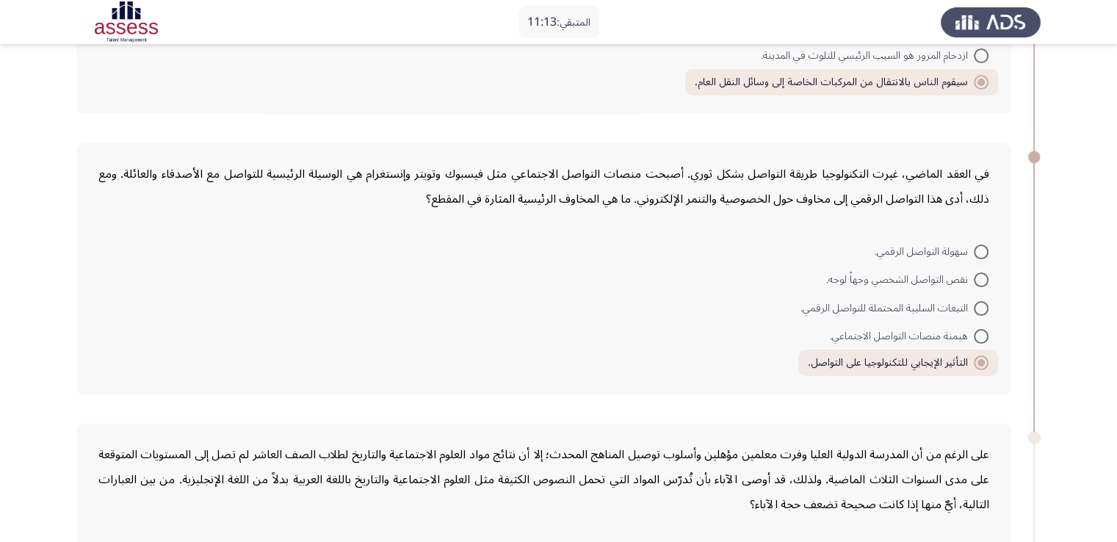
scroll to position [206, 0]
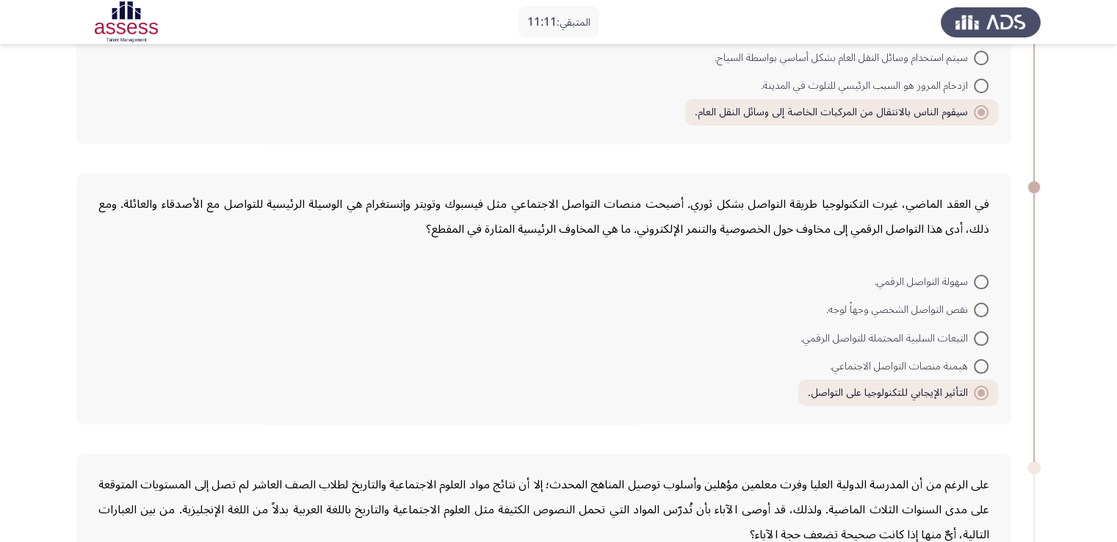
click at [975, 365] on span at bounding box center [981, 366] width 15 height 15
click at [975, 365] on input "هيمنة منصات التواصل الاجتماعي." at bounding box center [981, 366] width 15 height 15
radio input "true"
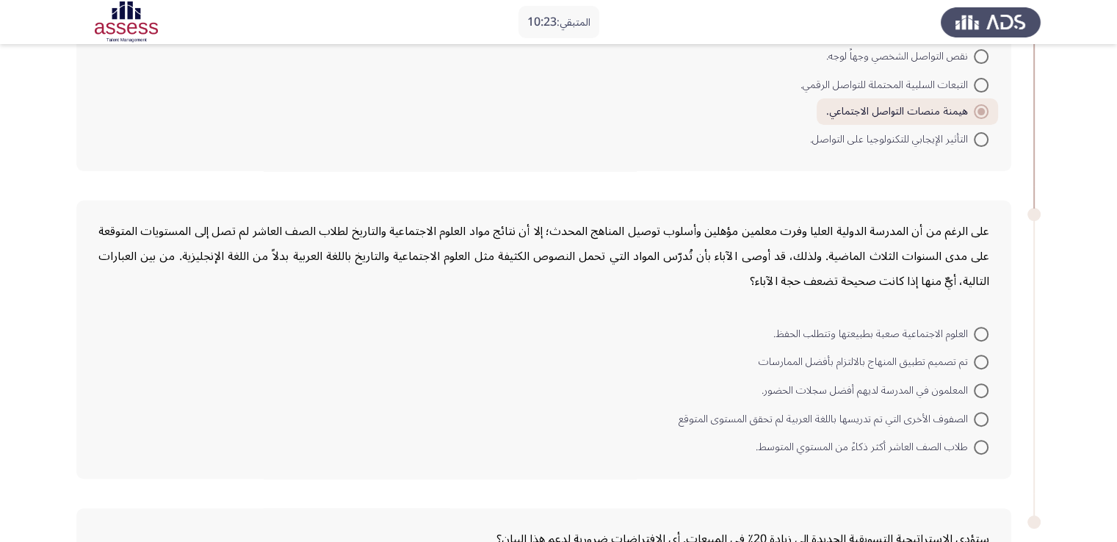
scroll to position [458, 0]
drag, startPoint x: 0, startPoint y: 40, endPoint x: 0, endPoint y: 15, distance: 25.0
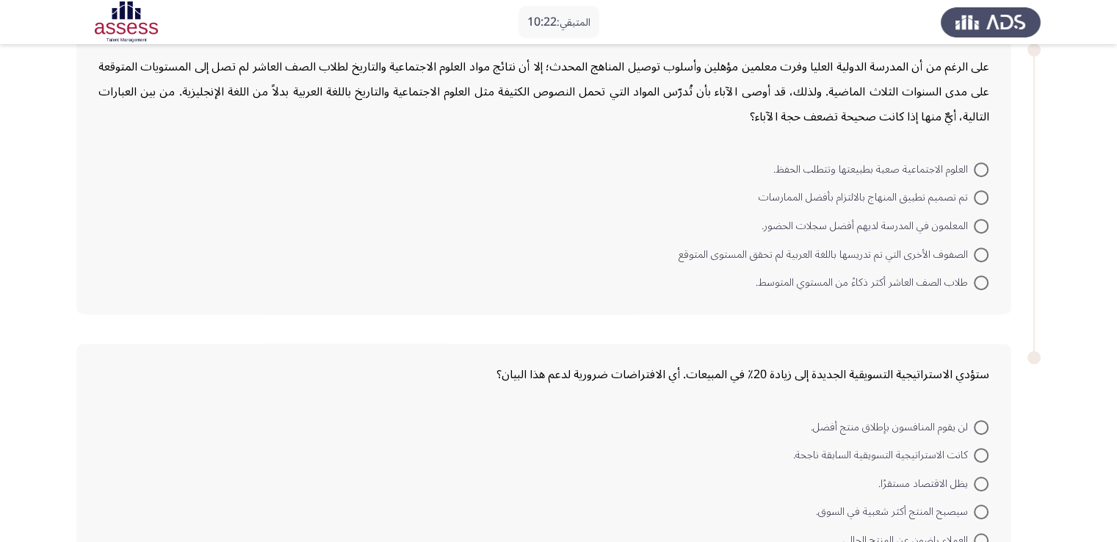
drag, startPoint x: 0, startPoint y: 69, endPoint x: 646, endPoint y: 166, distance: 653.5
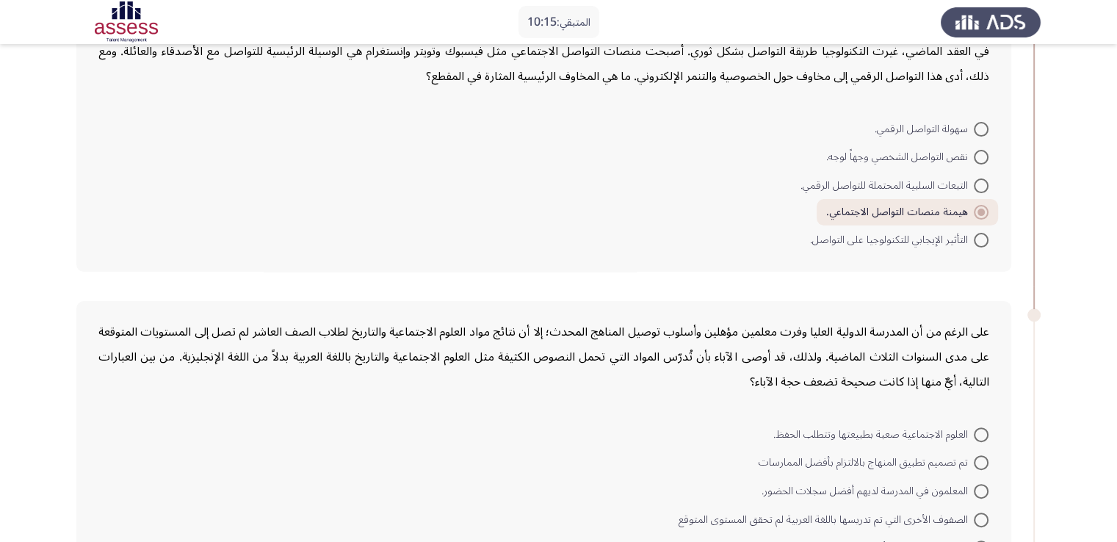
scroll to position [311, 0]
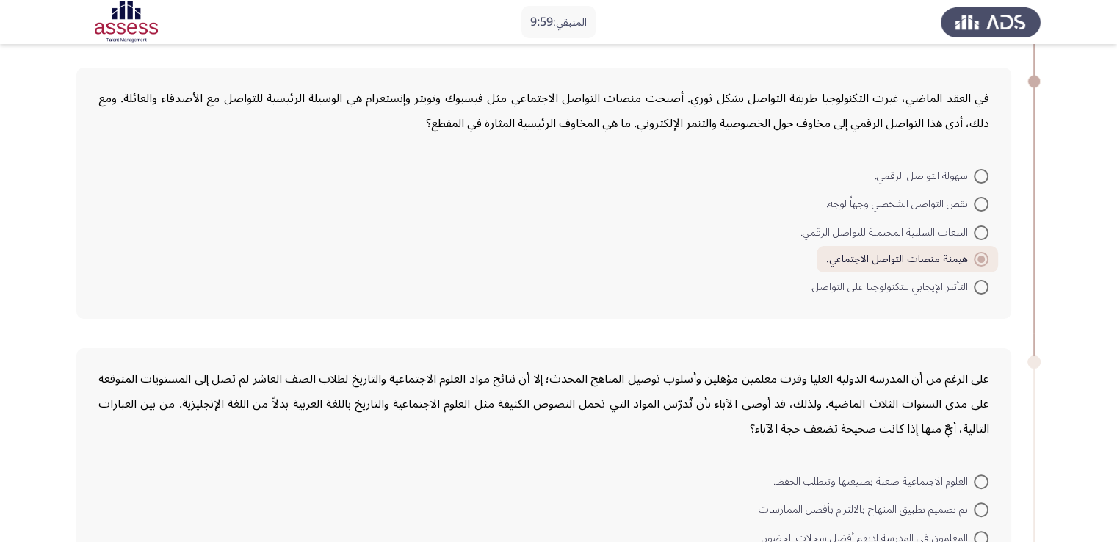
click at [978, 230] on span at bounding box center [981, 232] width 15 height 15
click at [978, 230] on input "التبعات السلبية المحتملة للتواصل الرقمي." at bounding box center [981, 232] width 15 height 15
radio input "true"
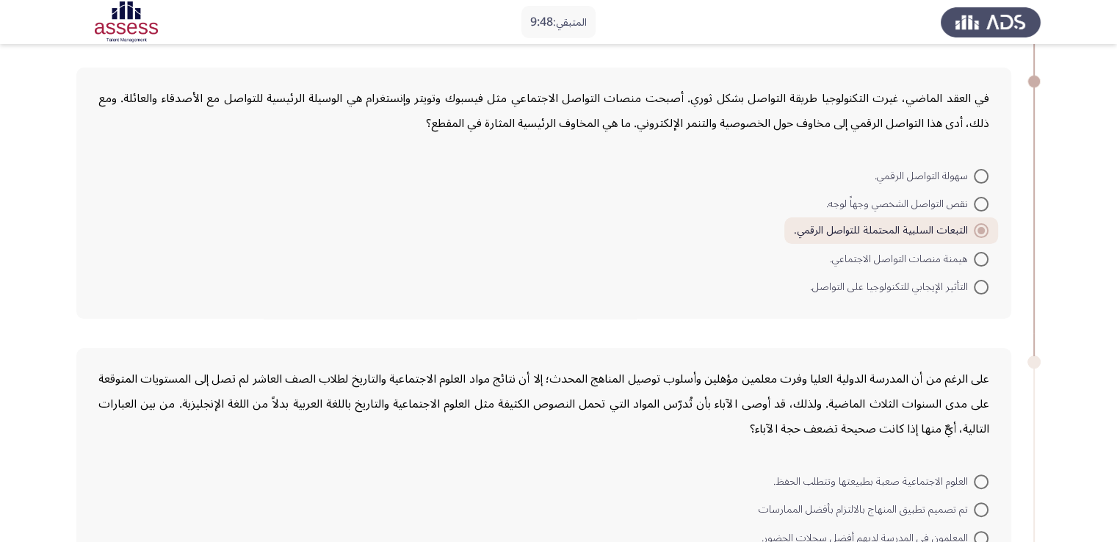
drag, startPoint x: 972, startPoint y: 303, endPoint x: 1005, endPoint y: 308, distance: 33.3
drag, startPoint x: 1048, startPoint y: 315, endPoint x: 1100, endPoint y: 330, distance: 54.2
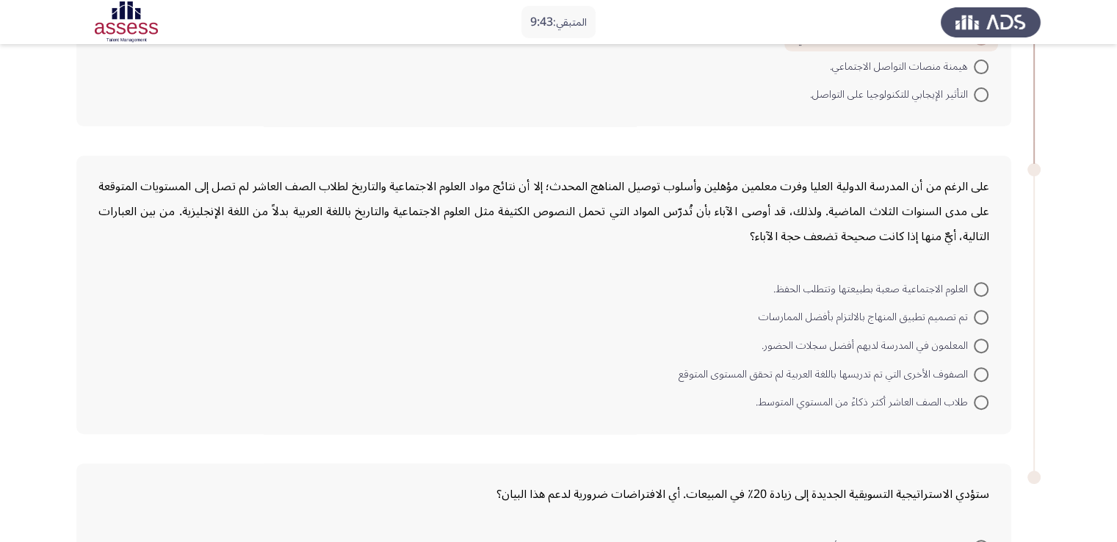
scroll to position [505, 0]
click at [984, 366] on span at bounding box center [981, 373] width 15 height 15
click at [984, 366] on input "الصفوف الأخرى التي تم تدريسها باللغة العربية لم تحقق المستوى المتوقع" at bounding box center [981, 373] width 15 height 15
radio input "true"
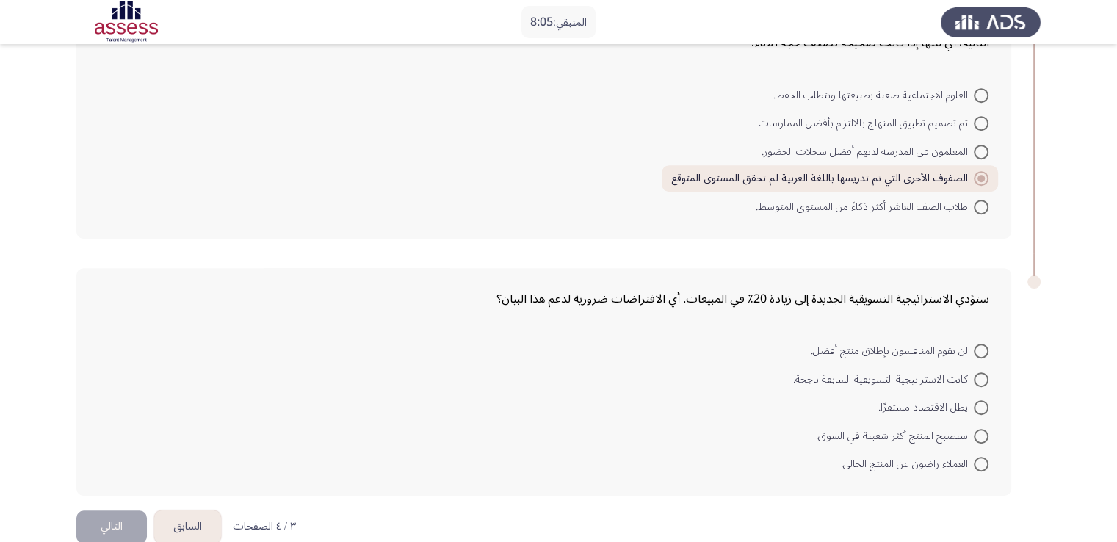
scroll to position [720, 0]
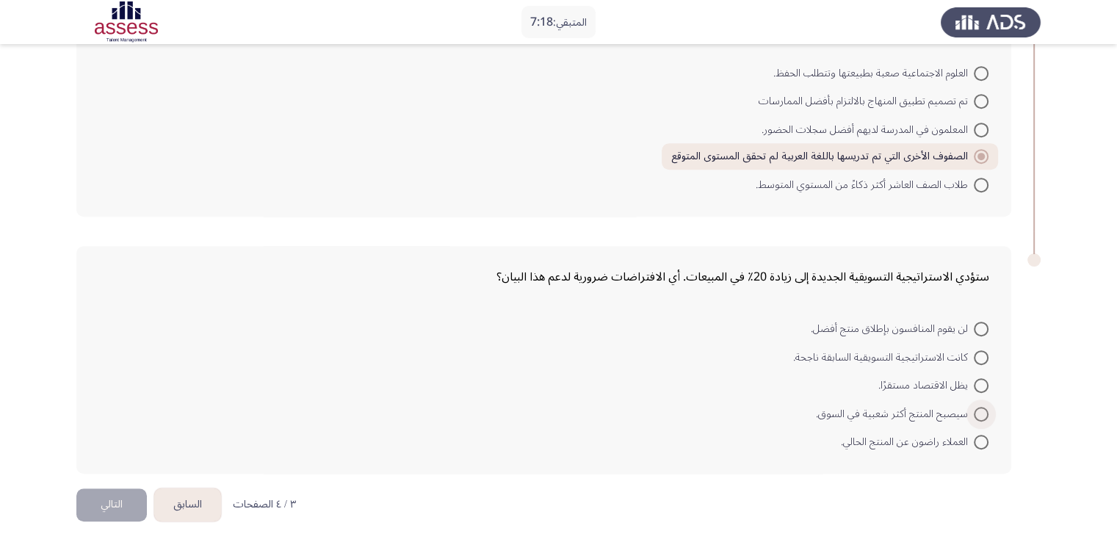
click at [978, 408] on span at bounding box center [981, 414] width 15 height 15
click at [978, 408] on input "سيصبح المنتج أكثر شعبية في السوق." at bounding box center [981, 414] width 15 height 15
radio input "true"
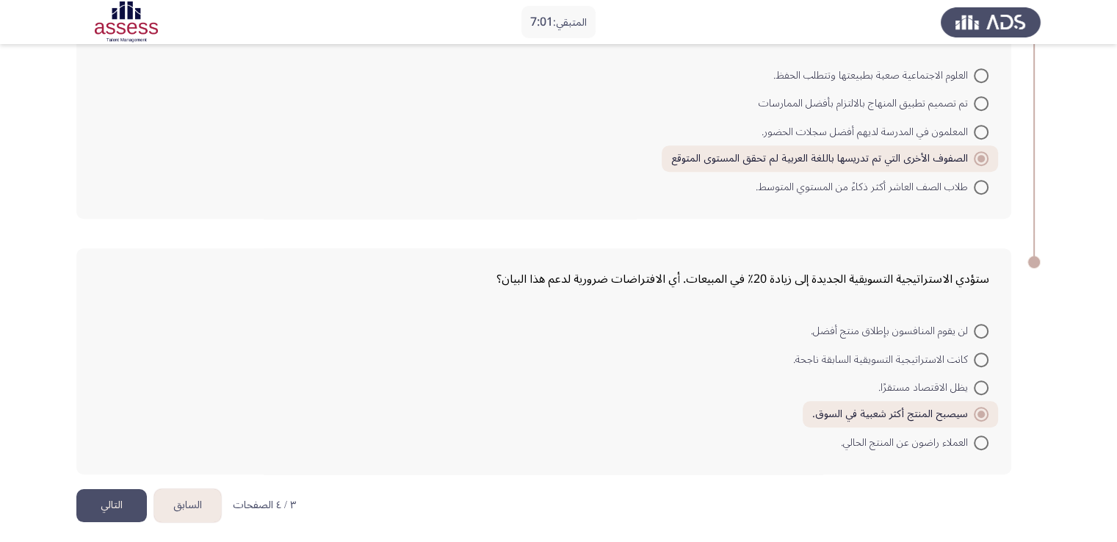
click at [115, 506] on button "التالي" at bounding box center [111, 505] width 71 height 33
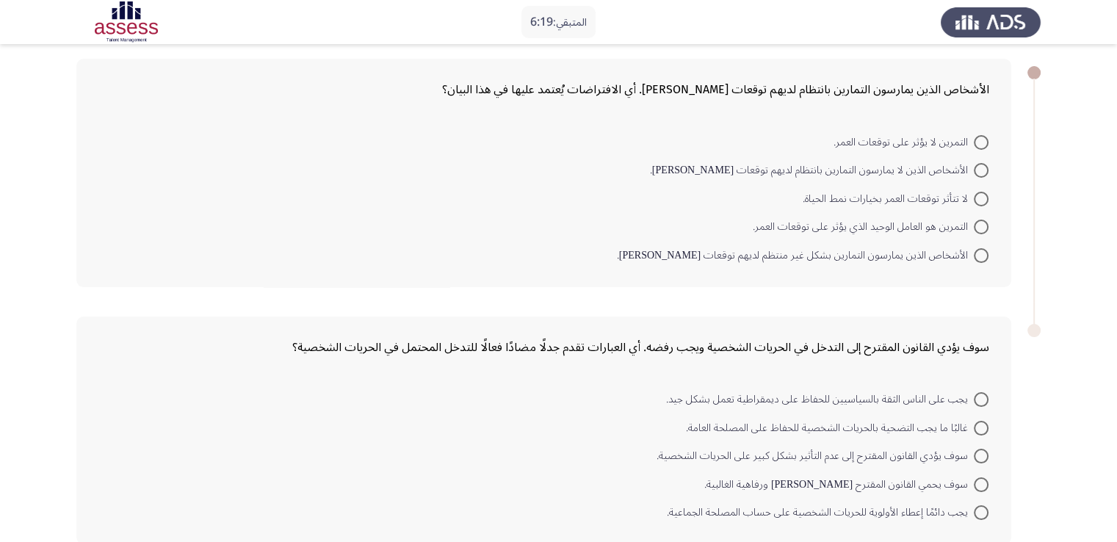
scroll to position [65, 0]
click at [975, 168] on span at bounding box center [981, 169] width 15 height 15
click at [975, 168] on input "الأشخاص الذين لا يمارسون التمارين بانتظام لديهم توقعات عمر أقصر." at bounding box center [981, 169] width 15 height 15
radio input "true"
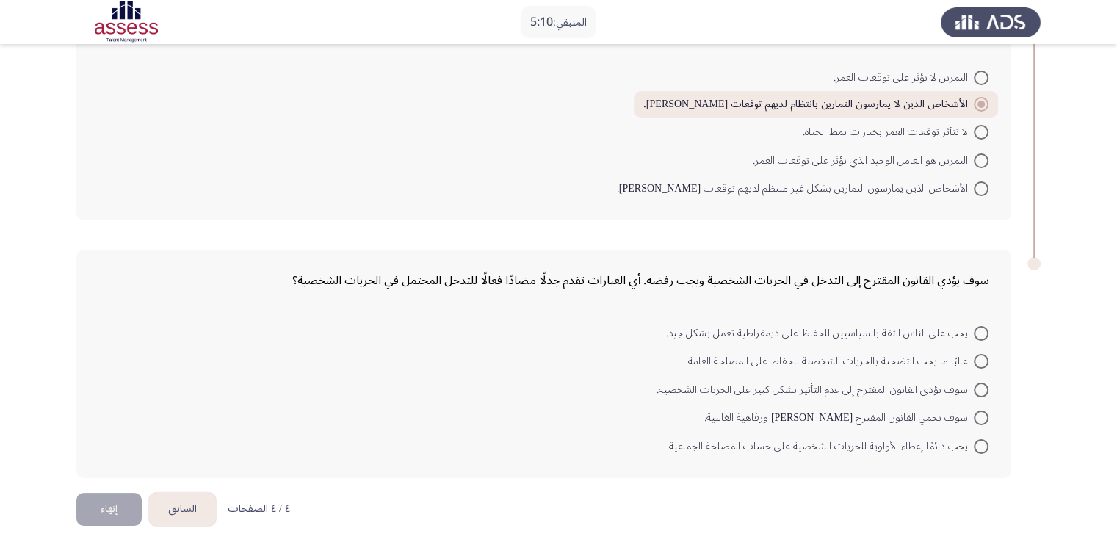
scroll to position [134, 0]
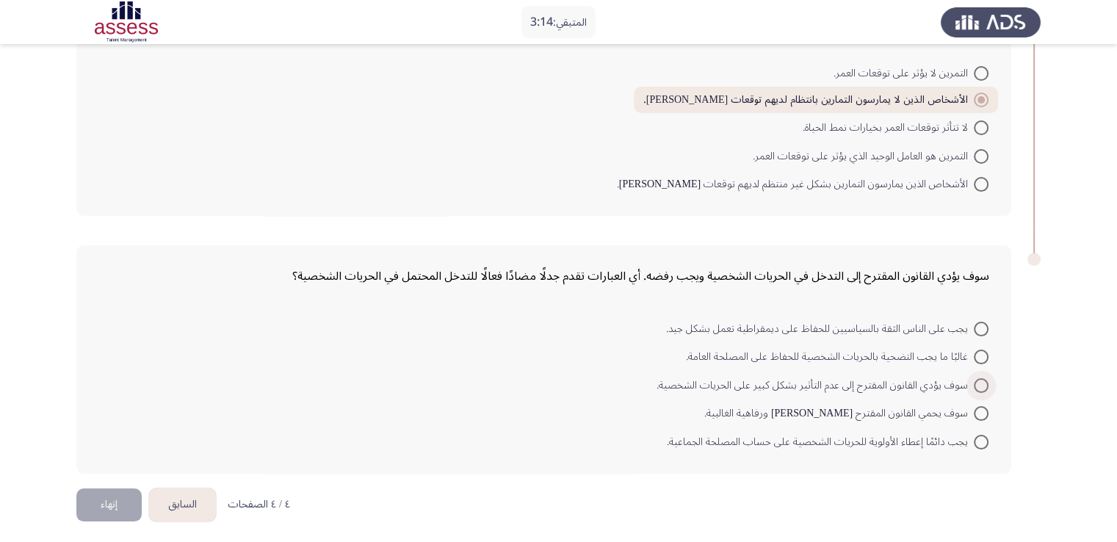
click at [981, 386] on span at bounding box center [981, 385] width 15 height 15
click at [981, 386] on input "سوف يؤدي القانون المقترح إلى عدم التأثير بشكل كبير على الحريات الشخصية." at bounding box center [981, 385] width 15 height 15
radio input "true"
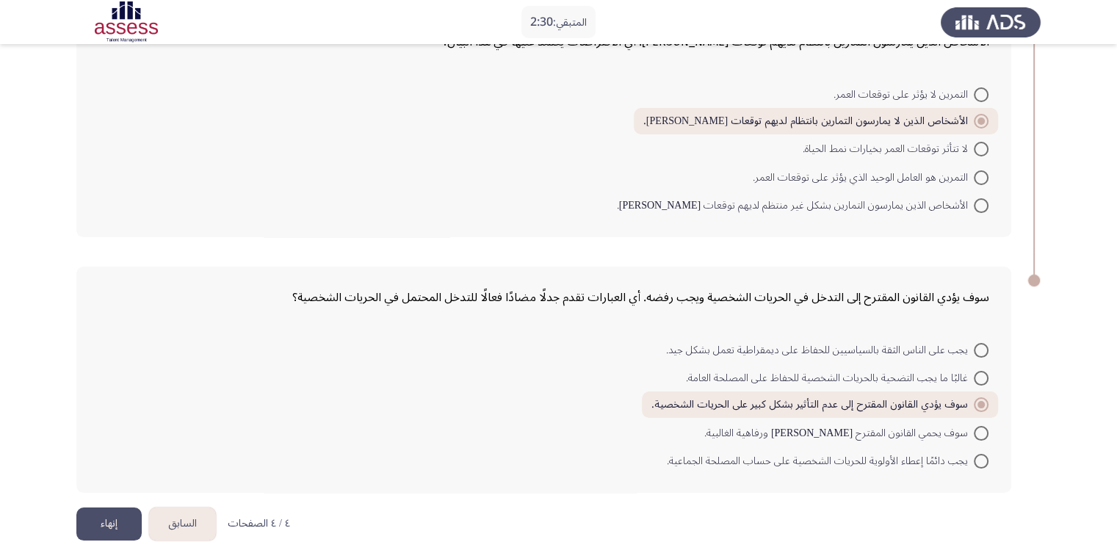
scroll to position [135, 0]
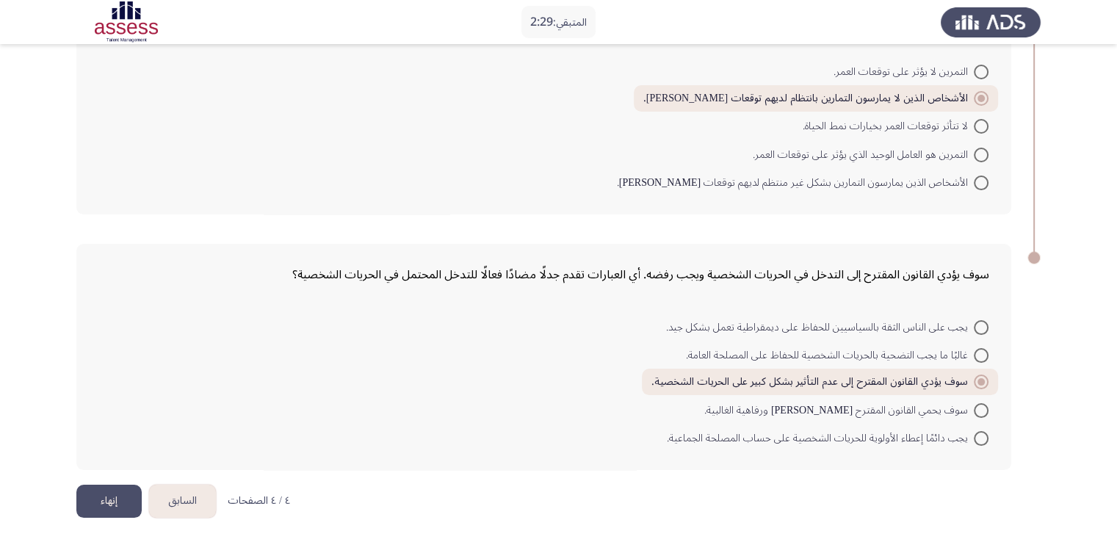
click at [178, 501] on button "السابق" at bounding box center [182, 501] width 67 height 33
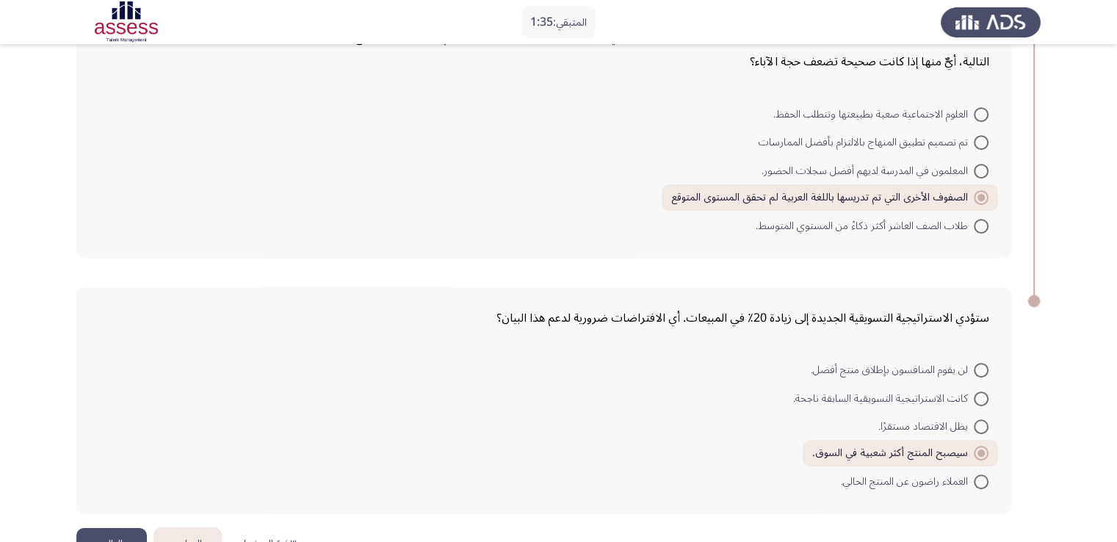
scroll to position [718, 0]
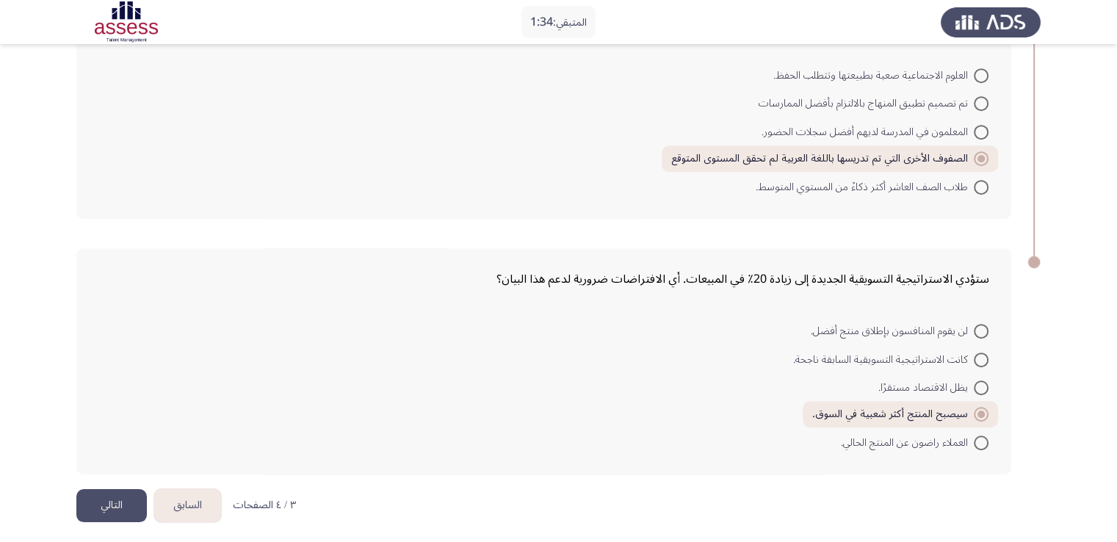
click at [209, 494] on button "السابق" at bounding box center [187, 505] width 67 height 33
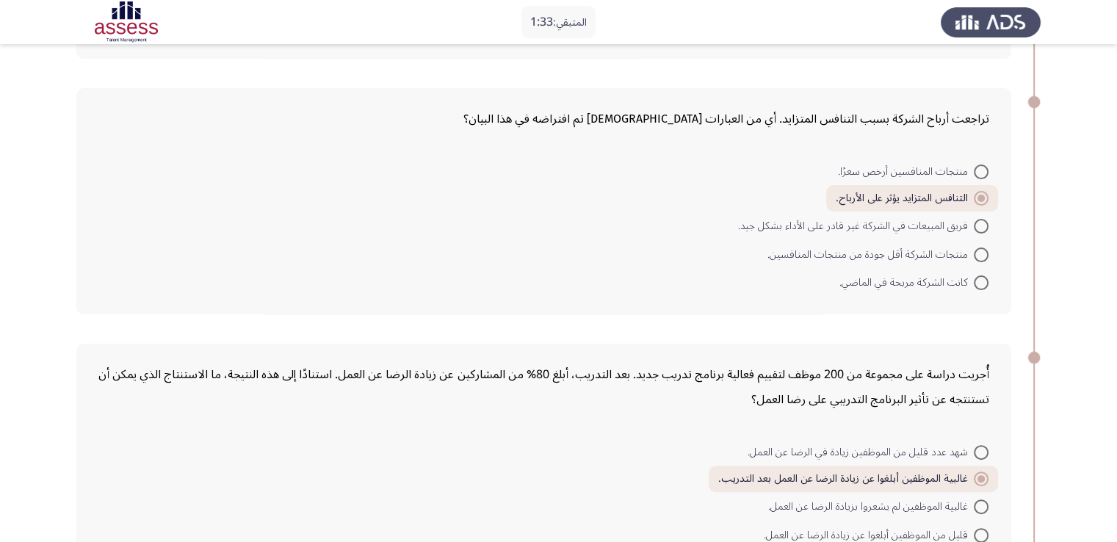
scroll to position [693, 0]
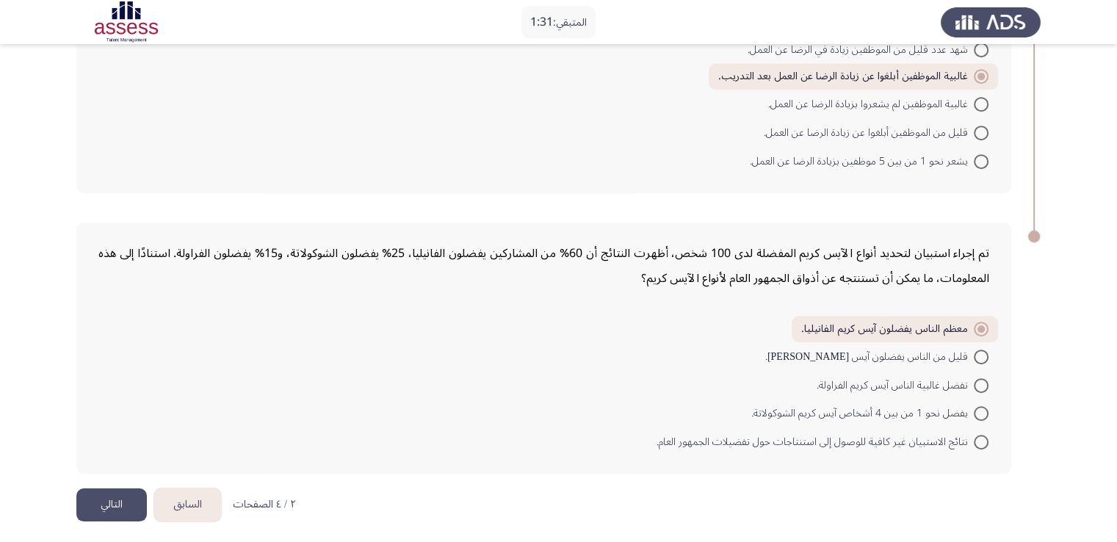
click at [195, 498] on button "السابق" at bounding box center [187, 504] width 67 height 33
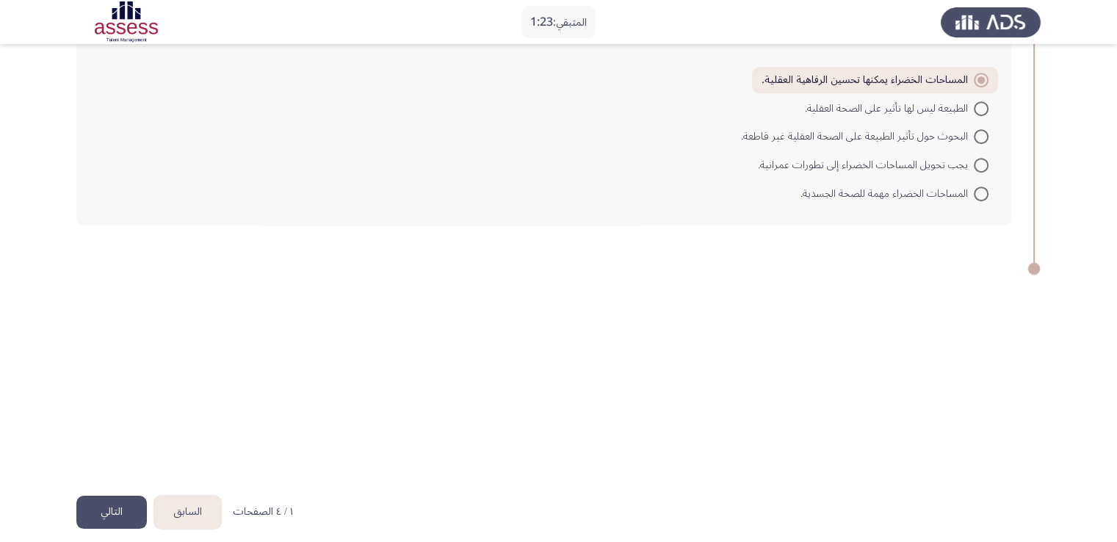
scroll to position [743, 0]
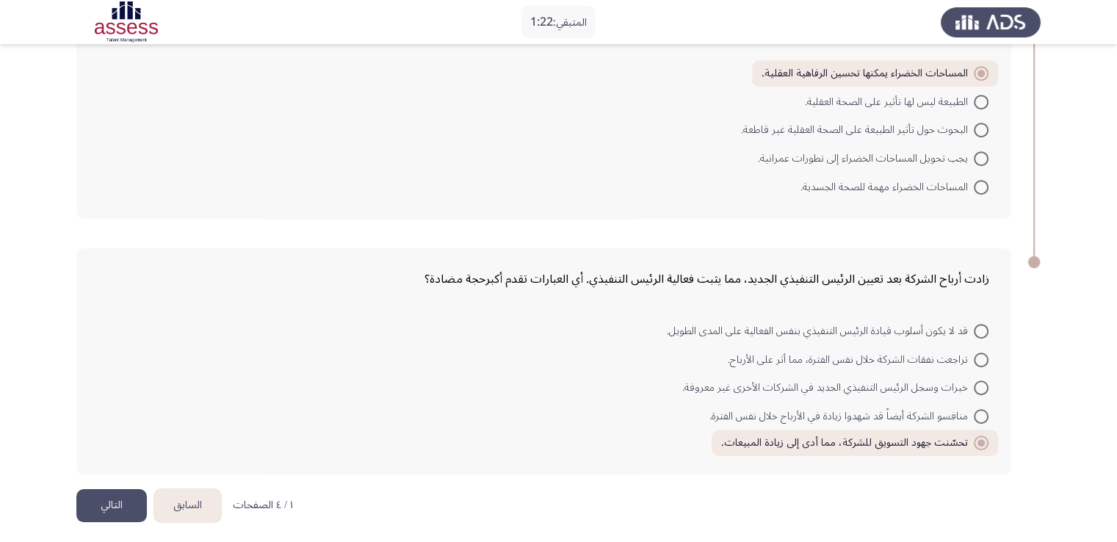
click at [114, 500] on button "التالي" at bounding box center [111, 505] width 71 height 33
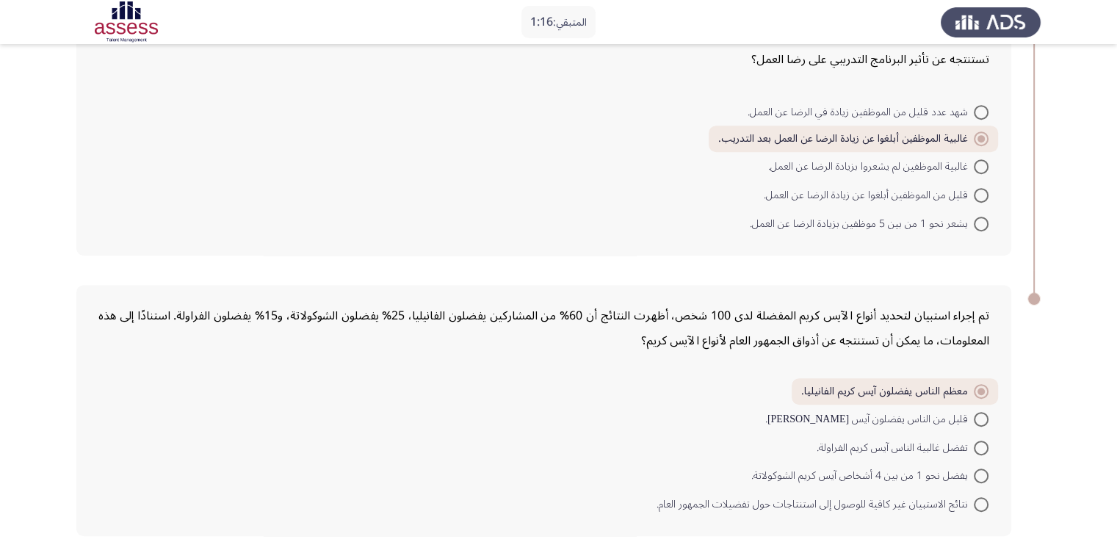
scroll to position [693, 0]
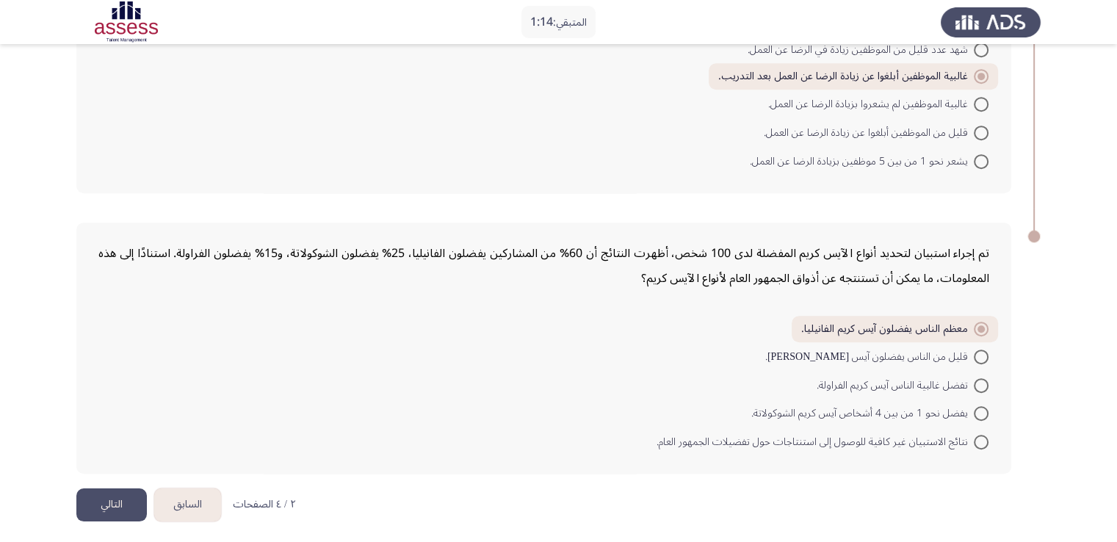
click at [128, 502] on button "التالي" at bounding box center [111, 504] width 71 height 33
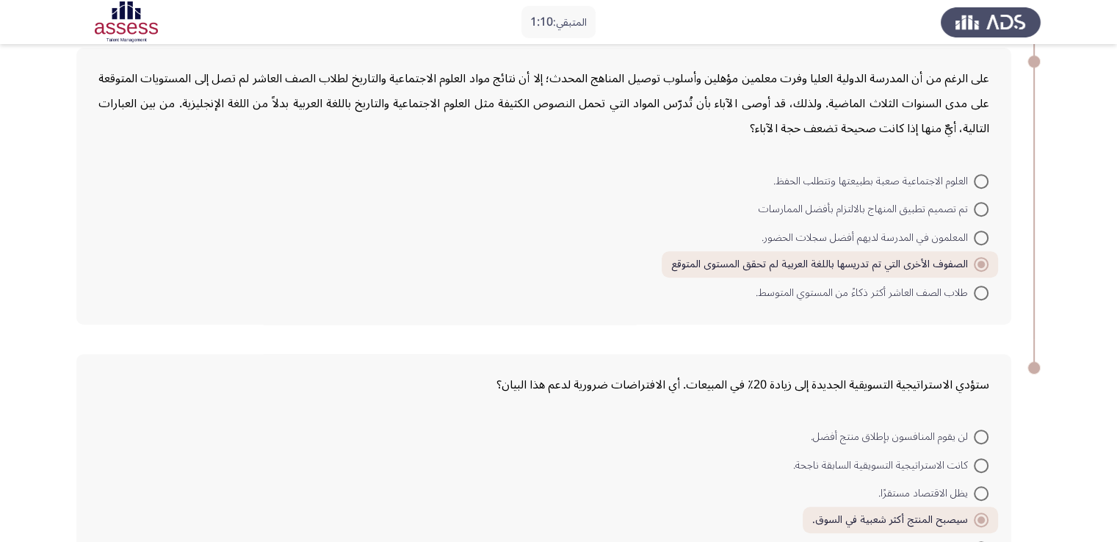
scroll to position [718, 0]
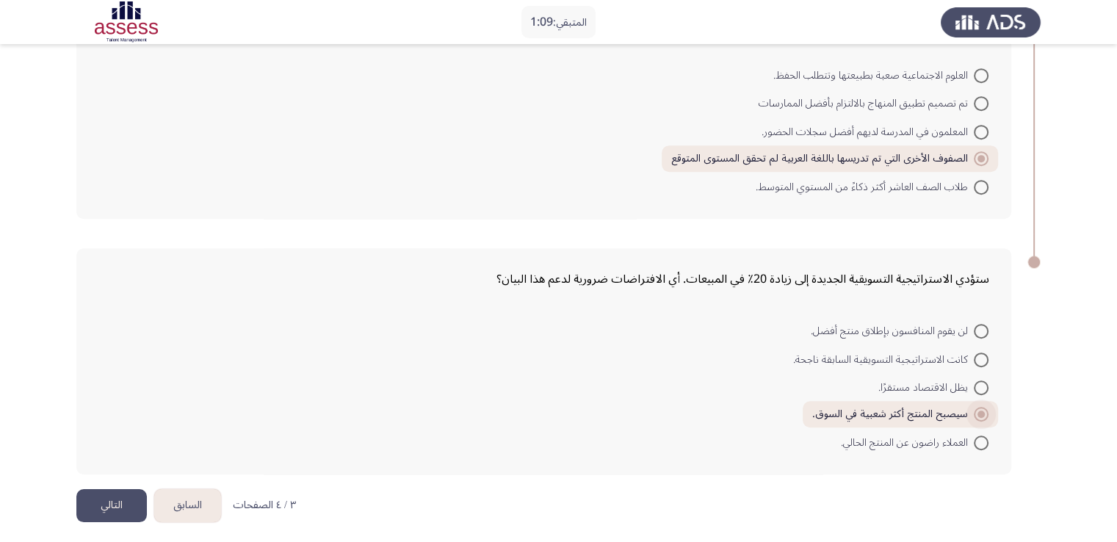
click at [979, 412] on span at bounding box center [981, 414] width 7 height 7
click at [979, 412] on input "سيصبح المنتج أكثر شعبية في السوق." at bounding box center [981, 414] width 15 height 15
click at [978, 389] on label "يظل الاقتصاد مستقرًا." at bounding box center [933, 388] width 110 height 18
click at [978, 389] on input "يظل الاقتصاد مستقرًا." at bounding box center [981, 387] width 15 height 15
radio input "true"
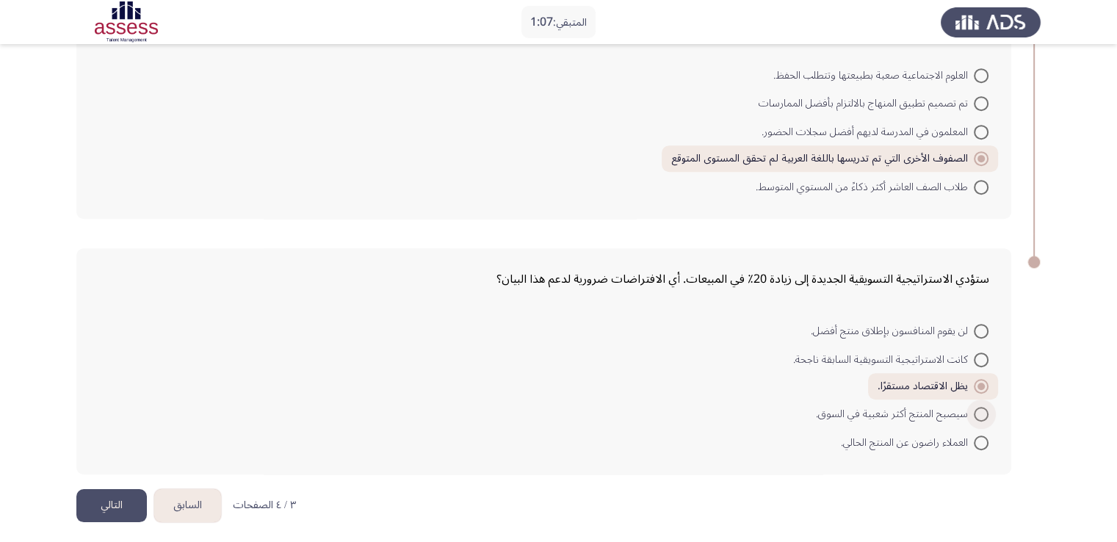
click at [980, 409] on span at bounding box center [981, 414] width 15 height 15
click at [980, 409] on input "سيصبح المنتج أكثر شعبية في السوق." at bounding box center [981, 414] width 15 height 15
radio input "true"
click at [118, 512] on button "التالي" at bounding box center [111, 505] width 71 height 33
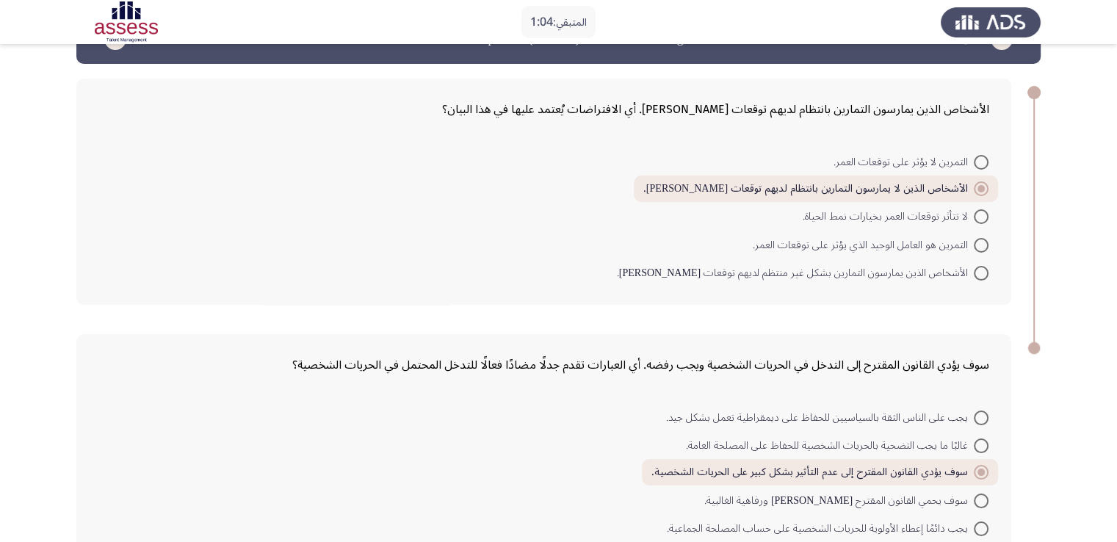
scroll to position [135, 0]
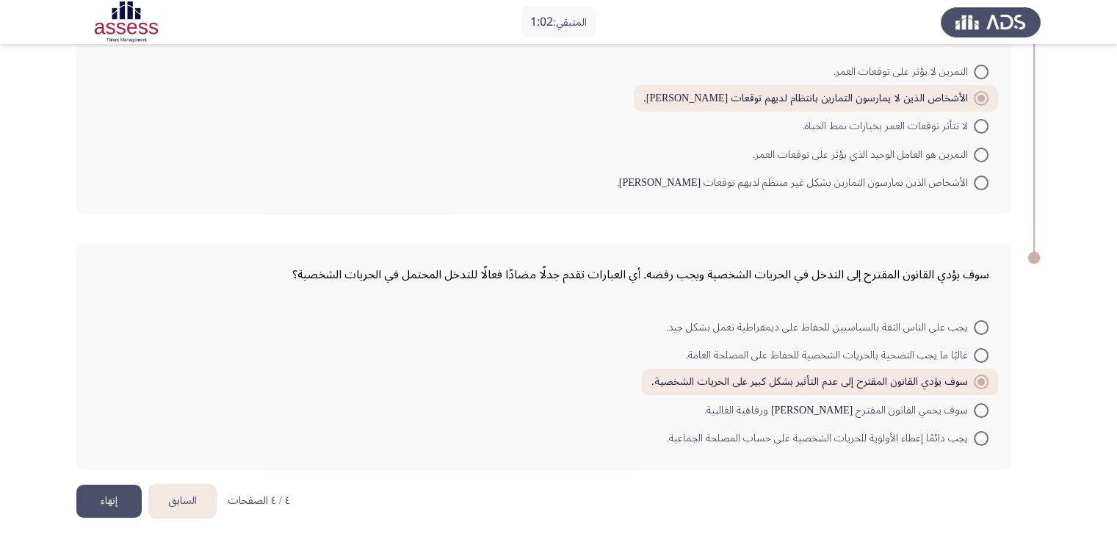
click at [106, 503] on button "إنهاء" at bounding box center [108, 501] width 65 height 33
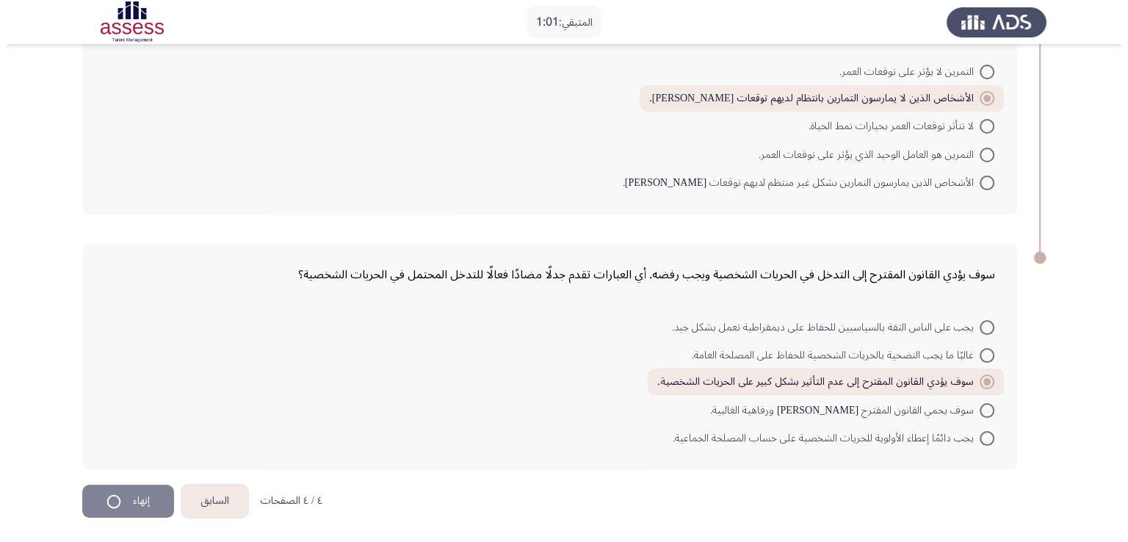
scroll to position [0, 0]
